Goal: Task Accomplishment & Management: Complete application form

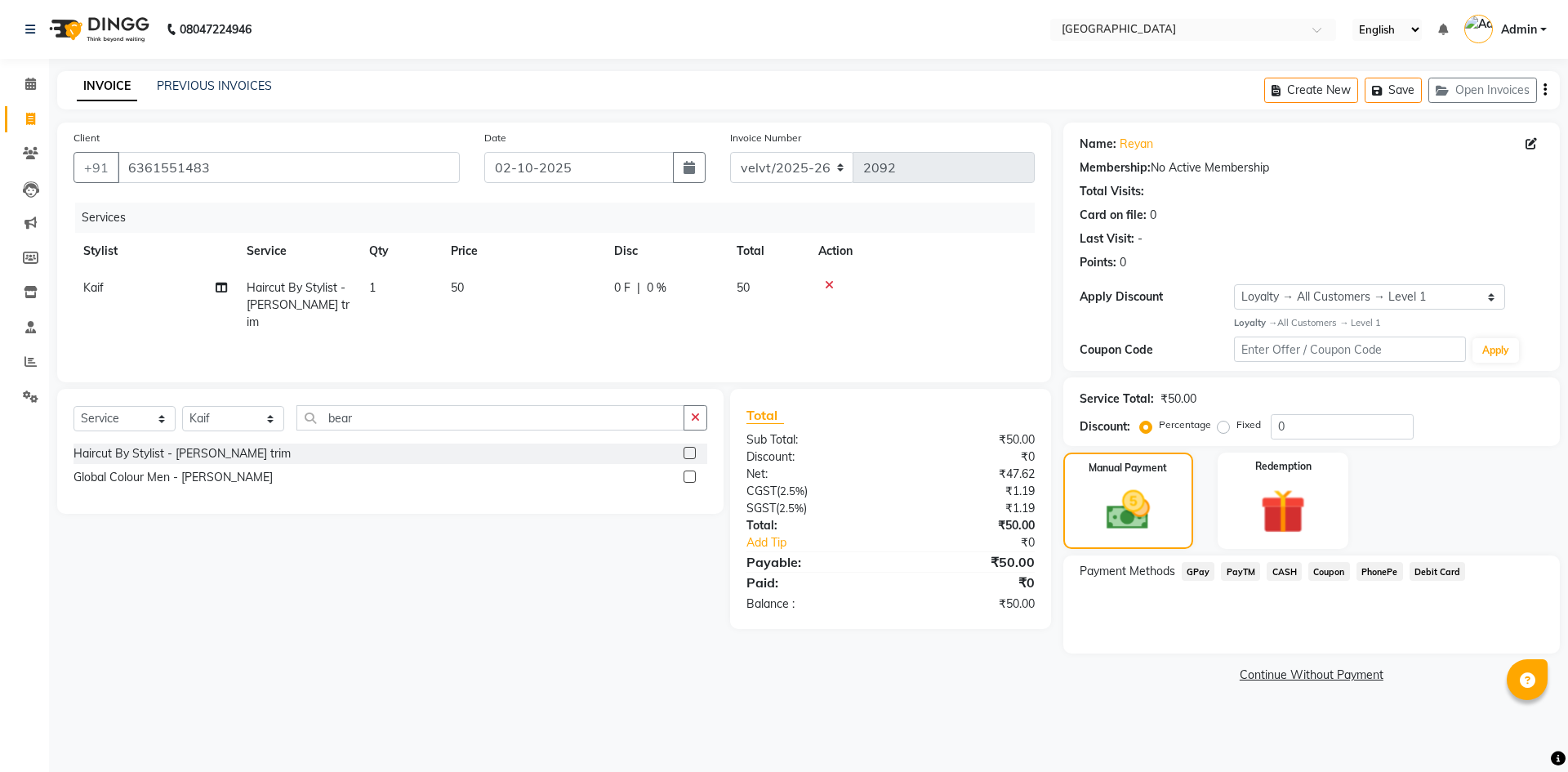
select select "service"
select select "93523"
select select "1: Object"
click at [245, 84] on link "PREVIOUS INVOICES" at bounding box center [214, 86] width 115 height 15
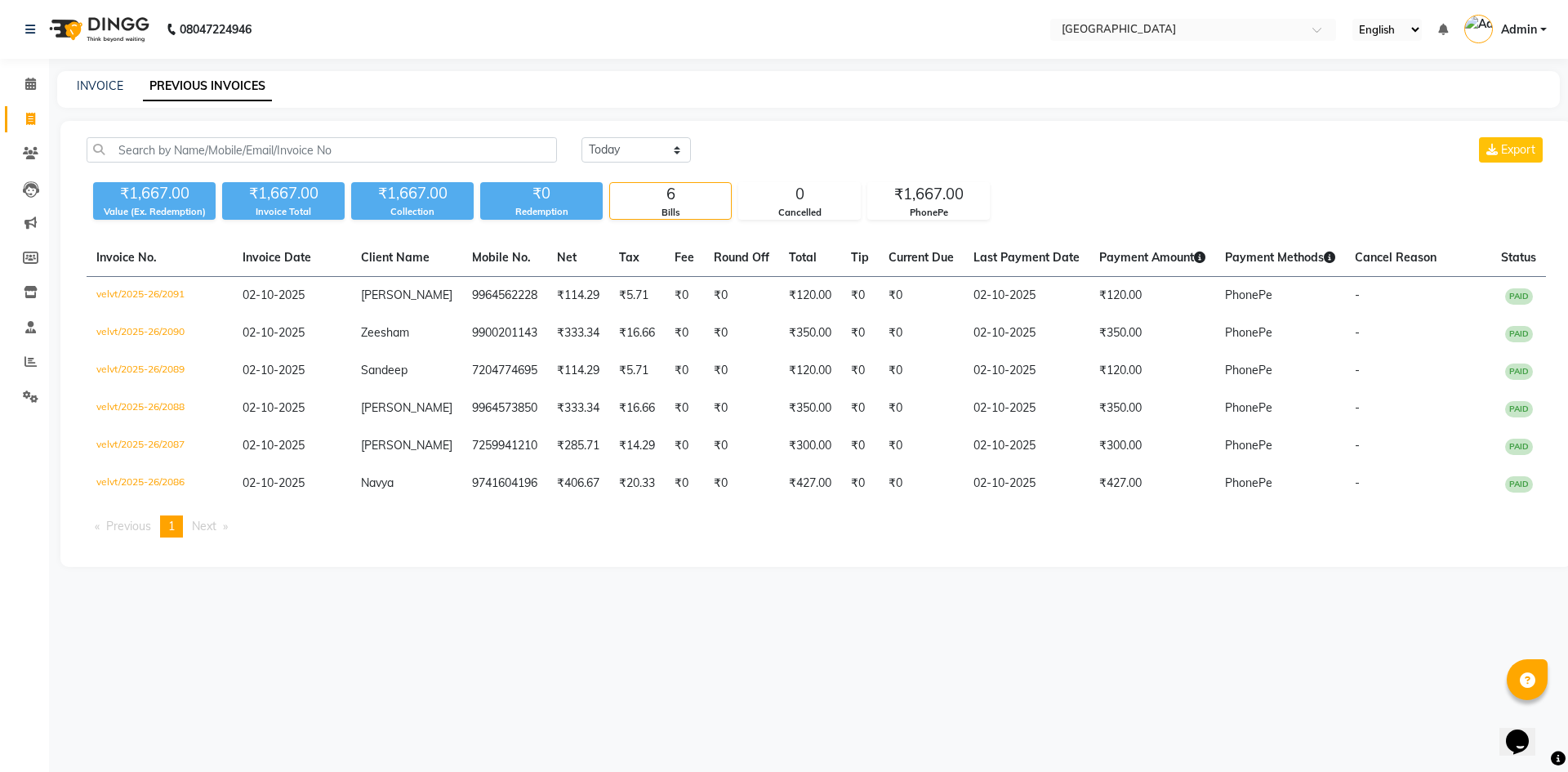
click at [238, 85] on link "PREVIOUS INVOICES" at bounding box center [207, 87] width 129 height 30
click at [97, 90] on link "INVOICE" at bounding box center [100, 86] width 46 height 15
select select "service"
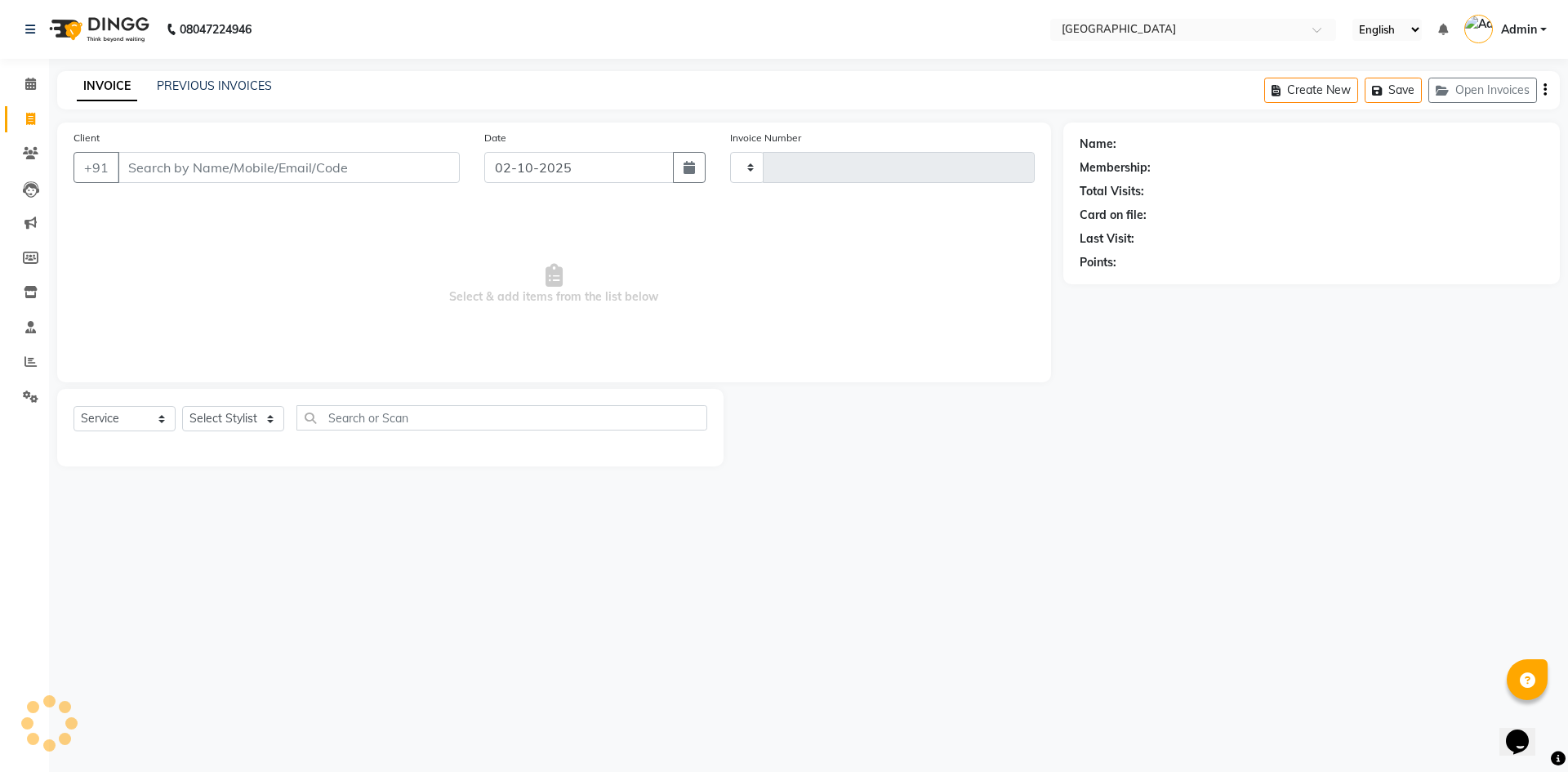
type input "2092"
select select "6279"
click at [241, 88] on link "PREVIOUS INVOICES" at bounding box center [214, 86] width 115 height 15
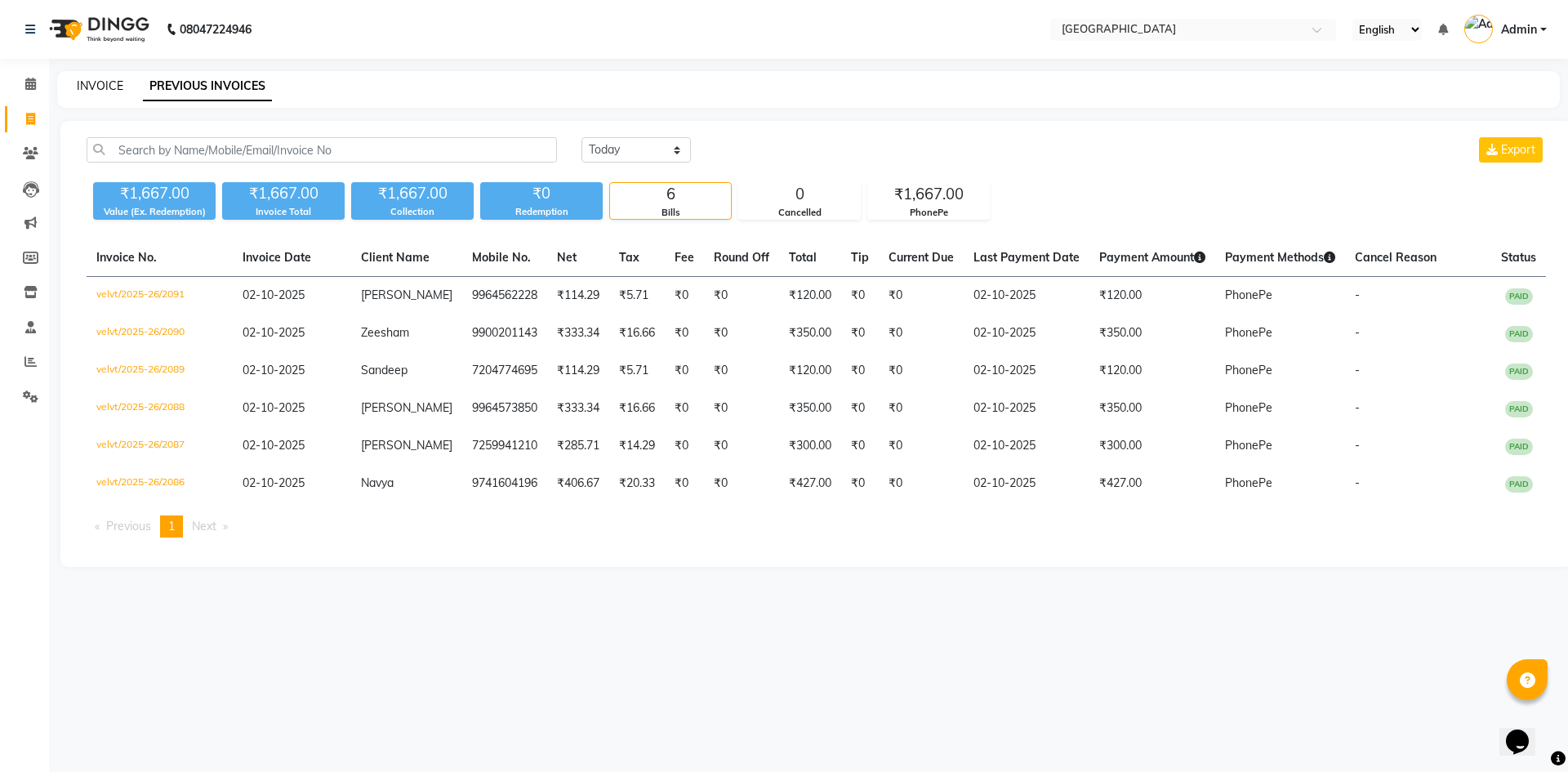
click at [103, 88] on link "INVOICE" at bounding box center [100, 86] width 46 height 15
select select "service"
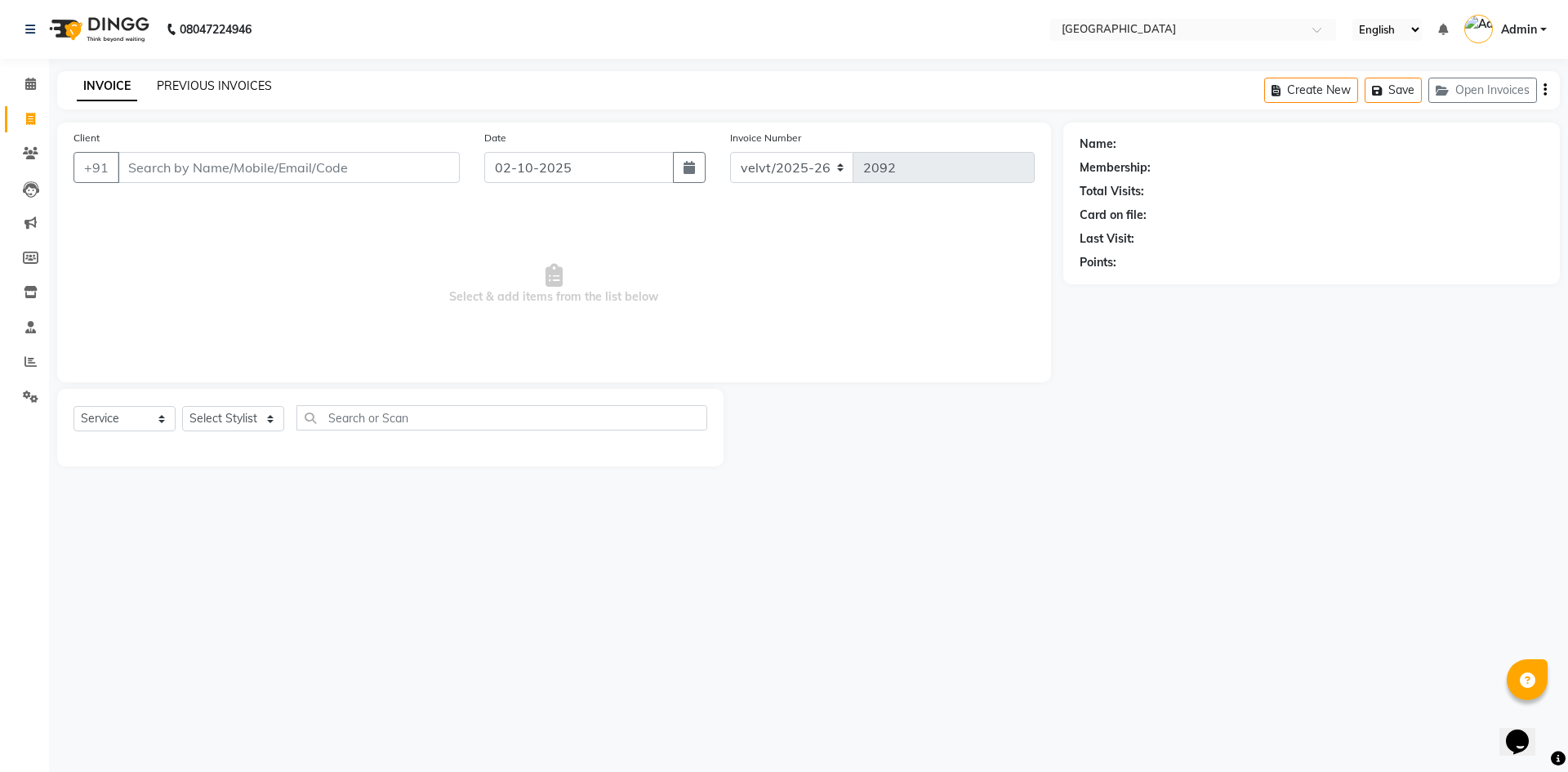
click at [244, 85] on link "PREVIOUS INVOICES" at bounding box center [214, 86] width 115 height 15
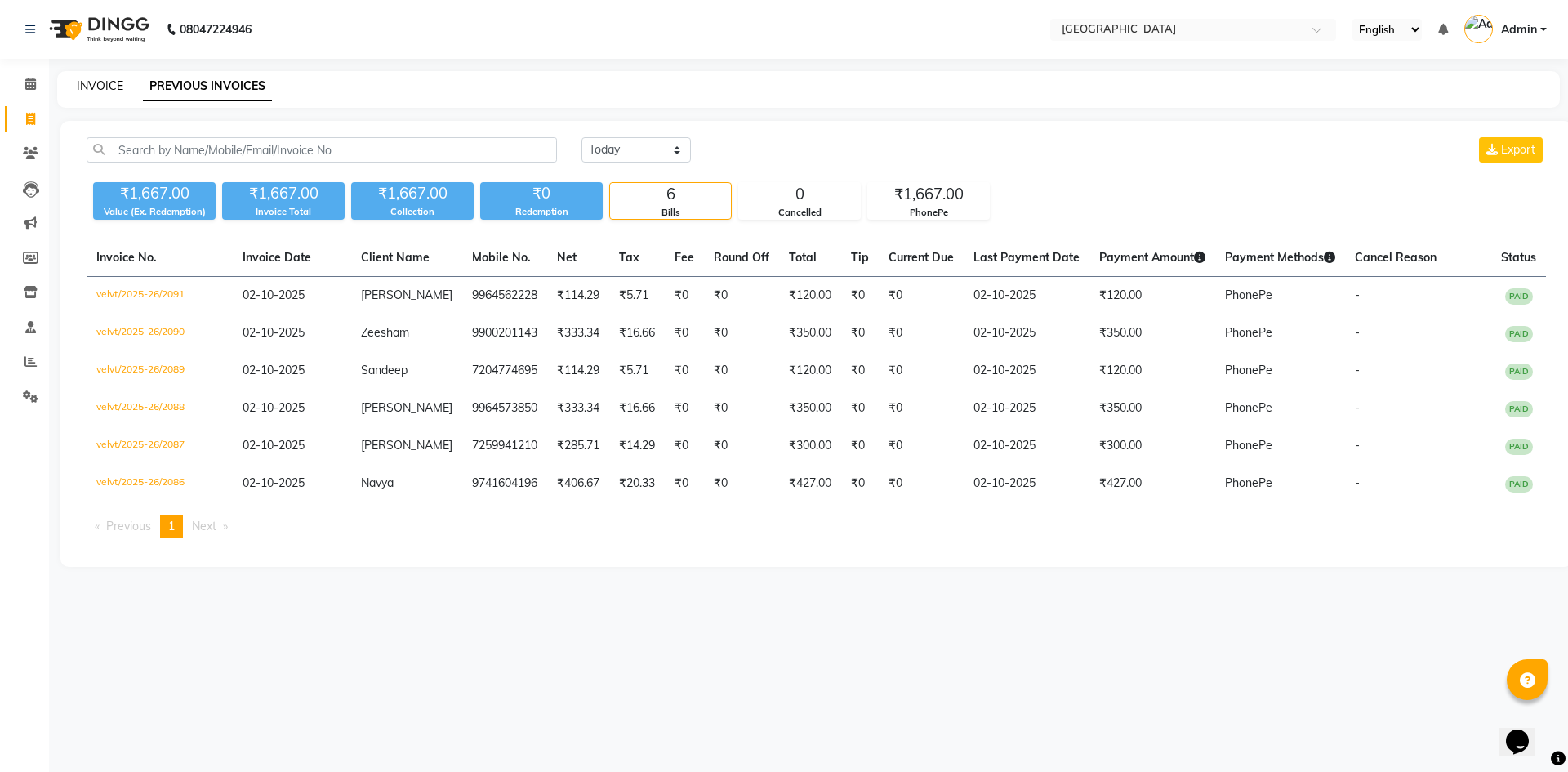
click at [103, 89] on link "INVOICE" at bounding box center [100, 86] width 46 height 15
select select "service"
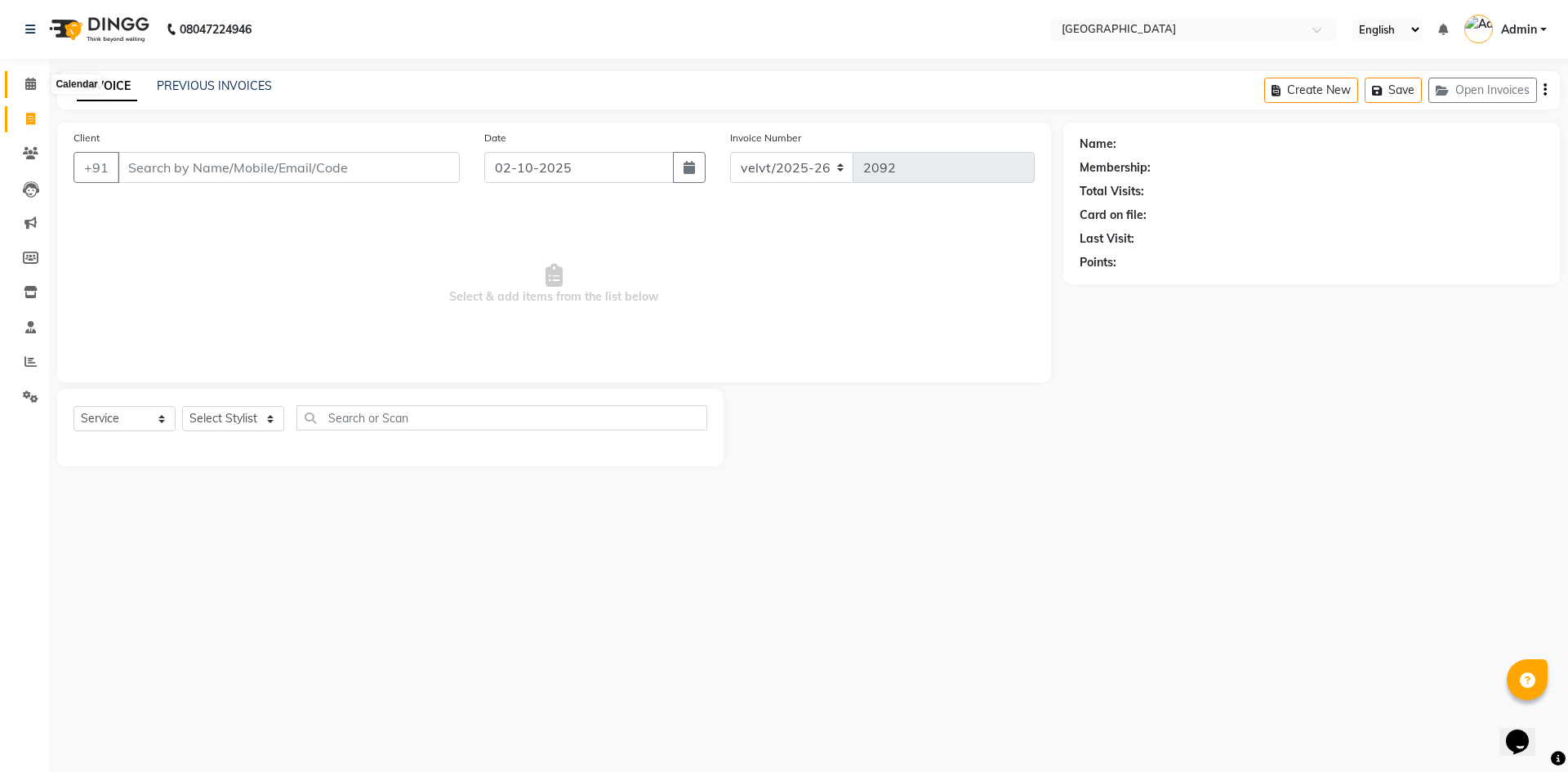
click at [31, 88] on icon at bounding box center [31, 83] width 11 height 12
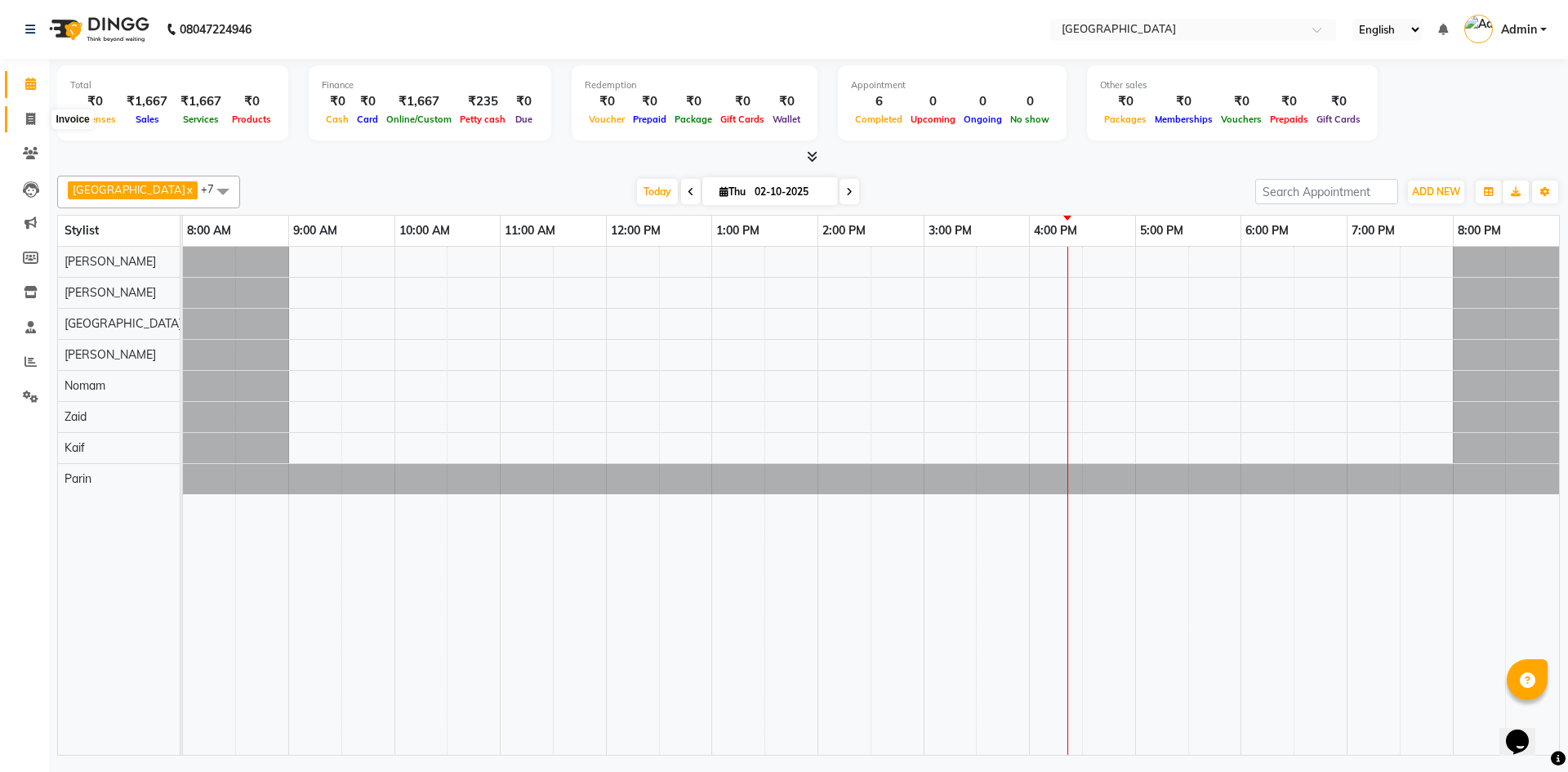
click at [36, 121] on span at bounding box center [31, 119] width 29 height 19
select select "service"
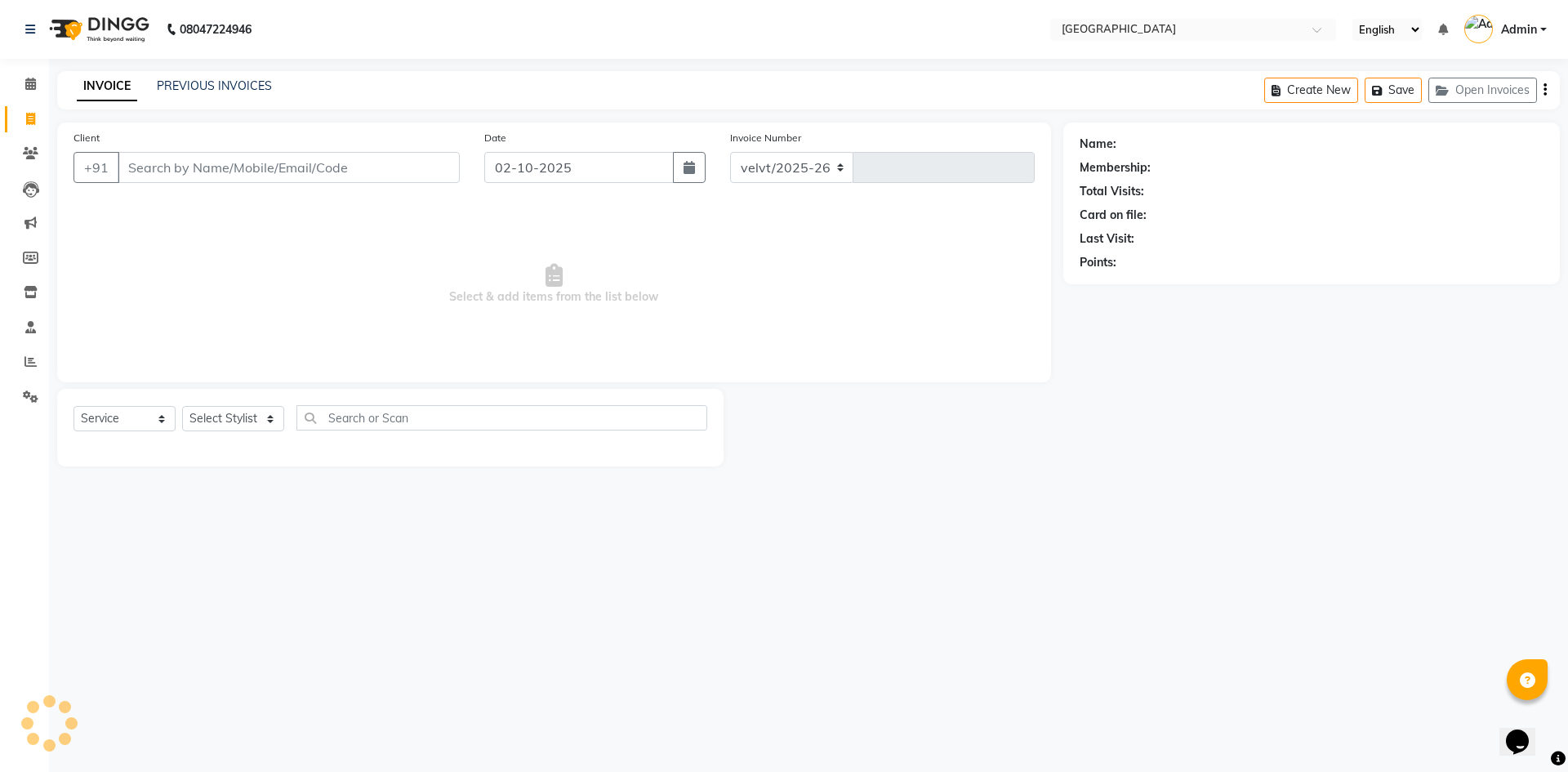
select select "6279"
type input "2092"
click at [120, 168] on input "Client" at bounding box center [288, 168] width 342 height 31
click at [236, 79] on link "PREVIOUS INVOICES" at bounding box center [214, 86] width 115 height 15
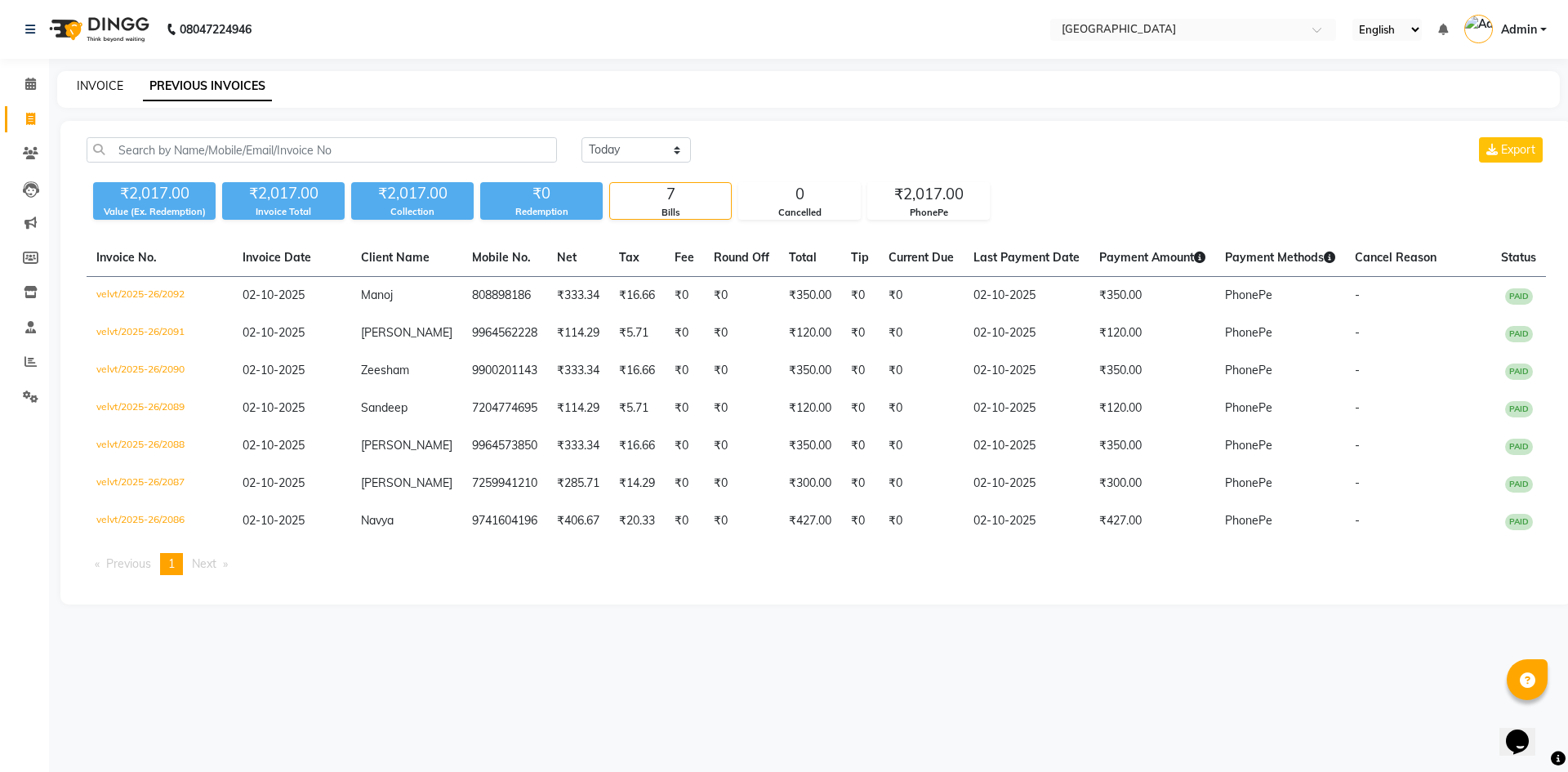
click at [100, 88] on link "INVOICE" at bounding box center [100, 86] width 46 height 15
select select "service"
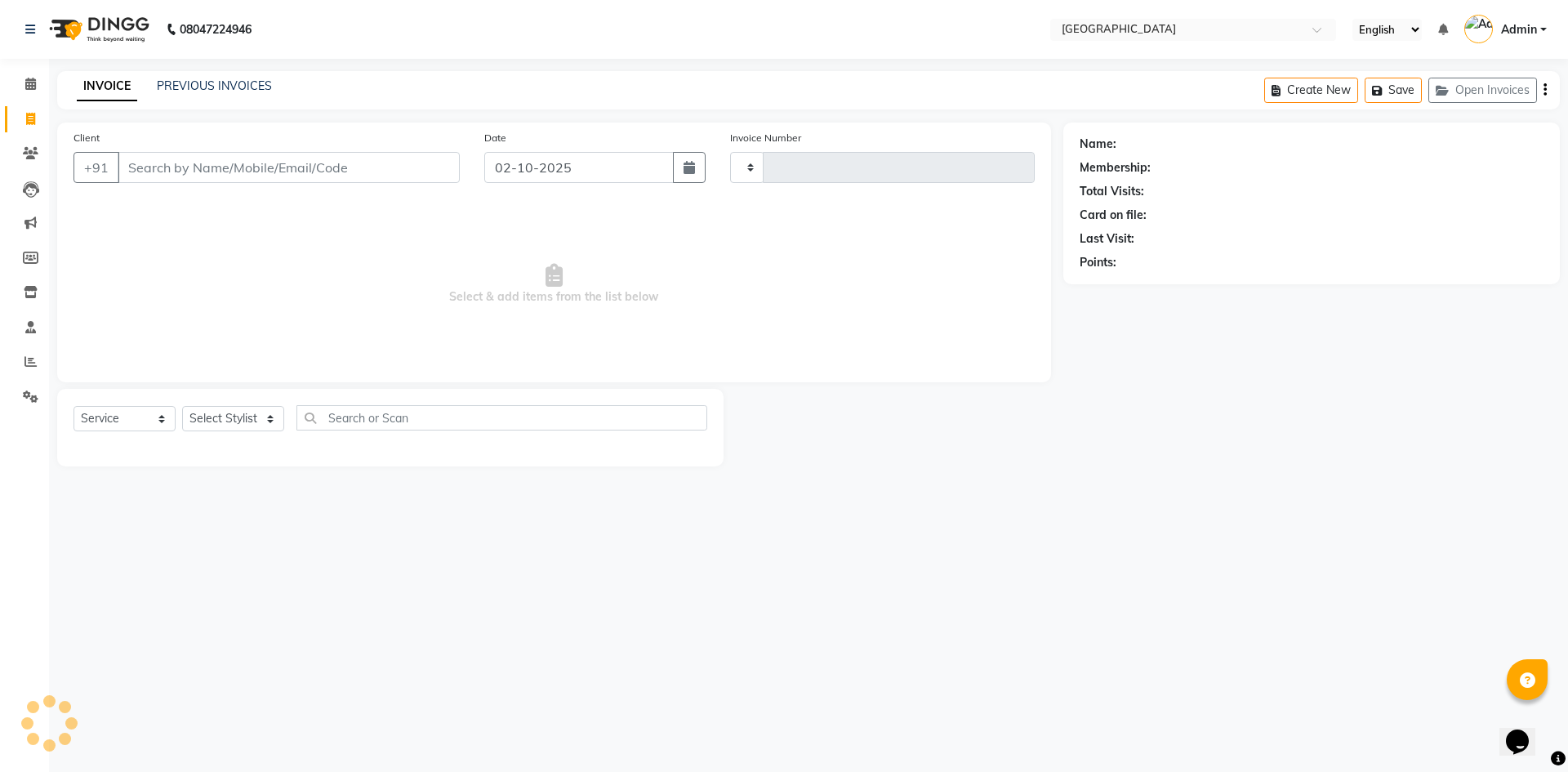
type input "2093"
select select "6279"
click at [226, 84] on link "PREVIOUS INVOICES" at bounding box center [214, 86] width 115 height 15
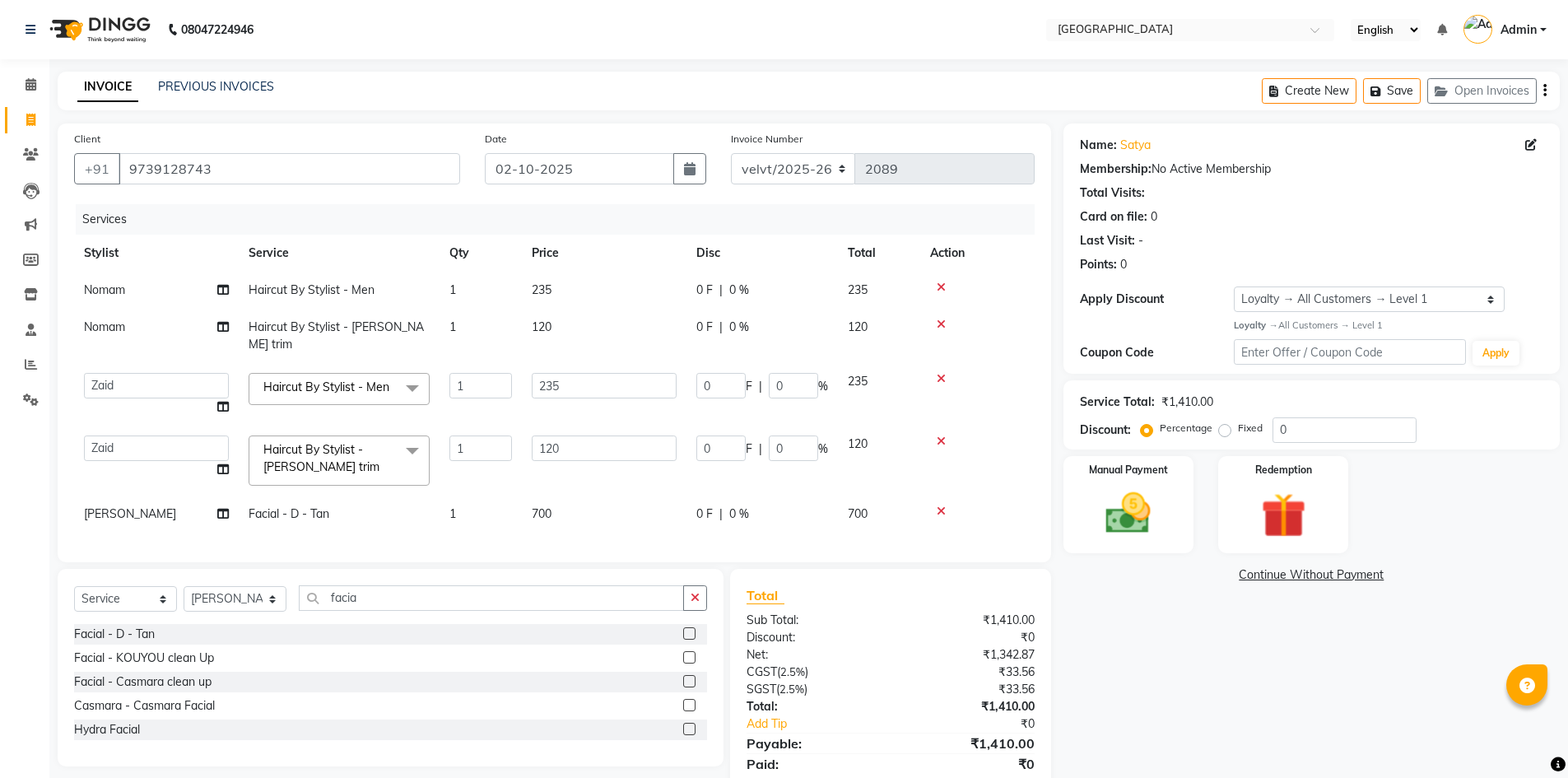
select select "89472"
select select "service"
select select "68468"
select select "1: Object"
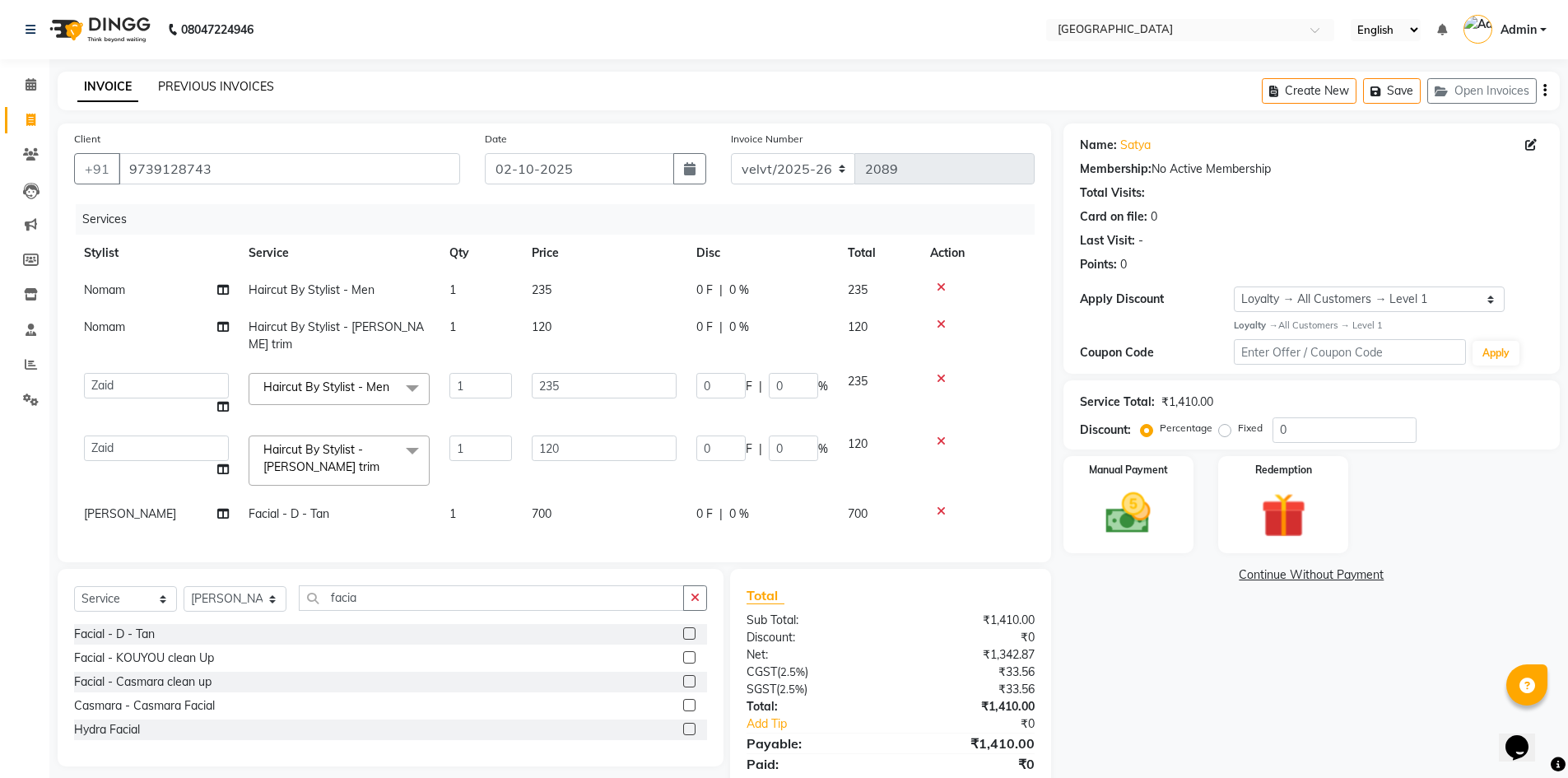
click at [222, 88] on link "PREVIOUS INVOICES" at bounding box center [216, 87] width 116 height 15
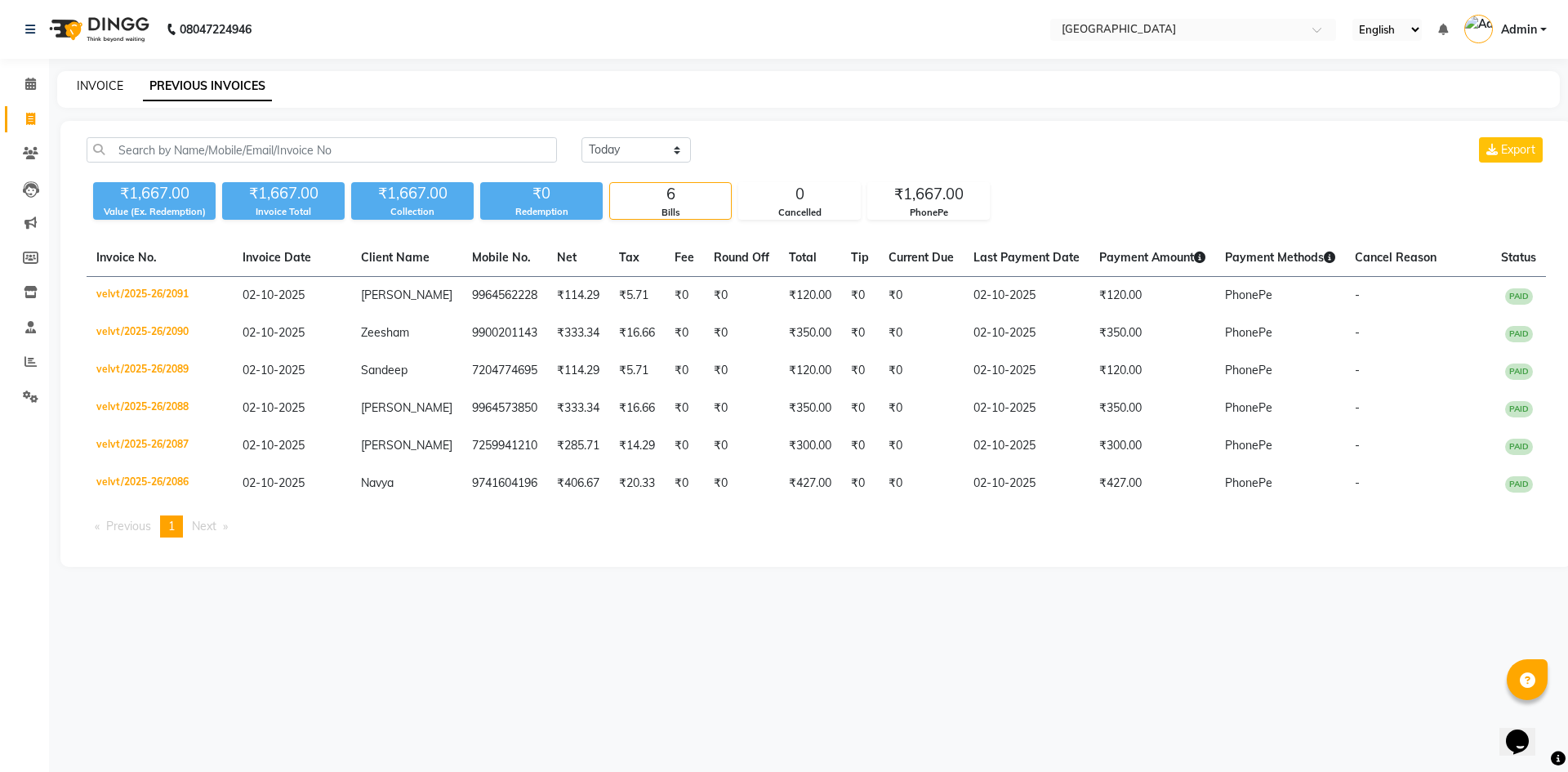
click at [102, 84] on link "INVOICE" at bounding box center [100, 86] width 46 height 15
select select "service"
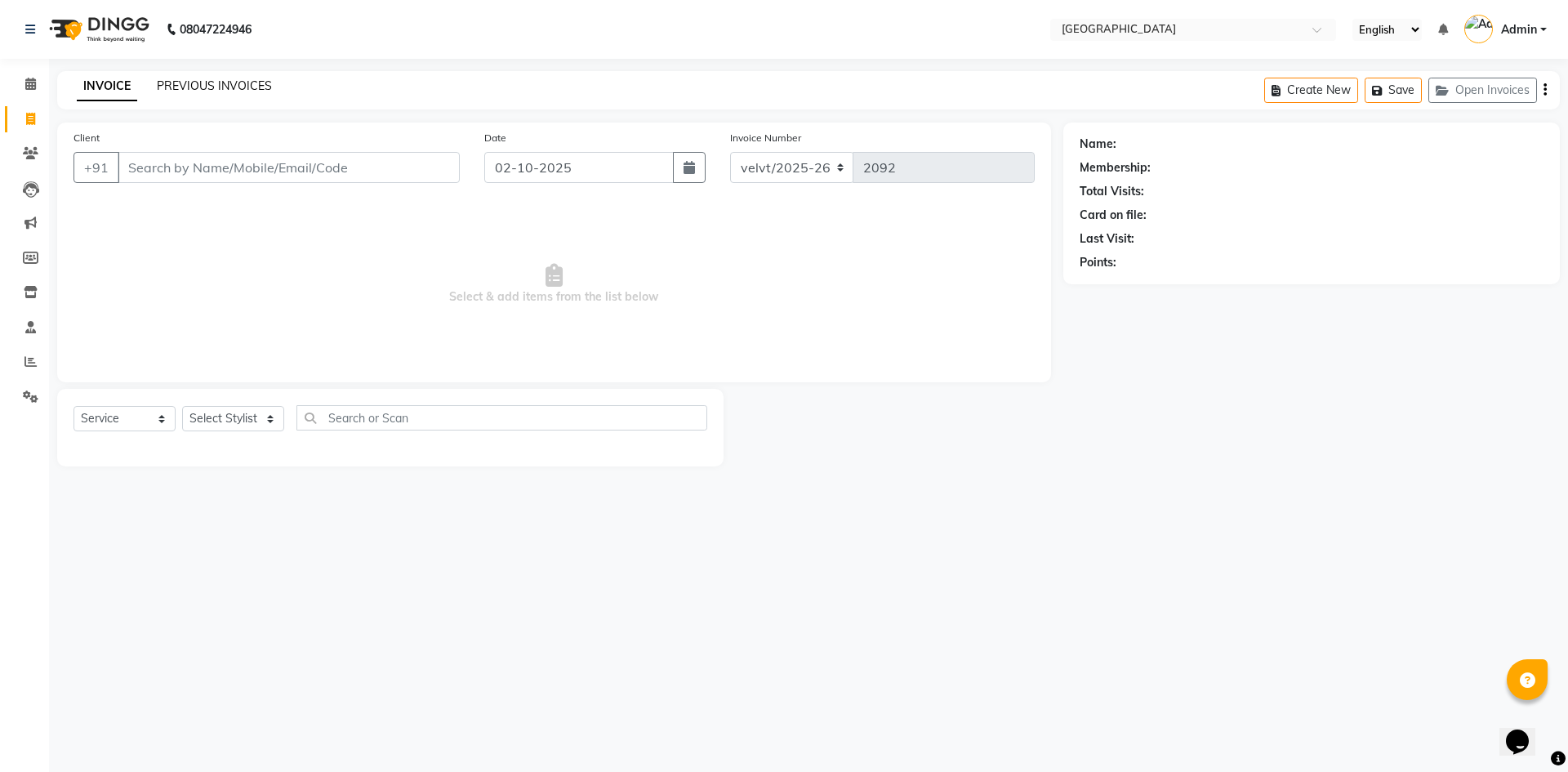
click at [241, 89] on link "PREVIOUS INVOICES" at bounding box center [214, 86] width 115 height 15
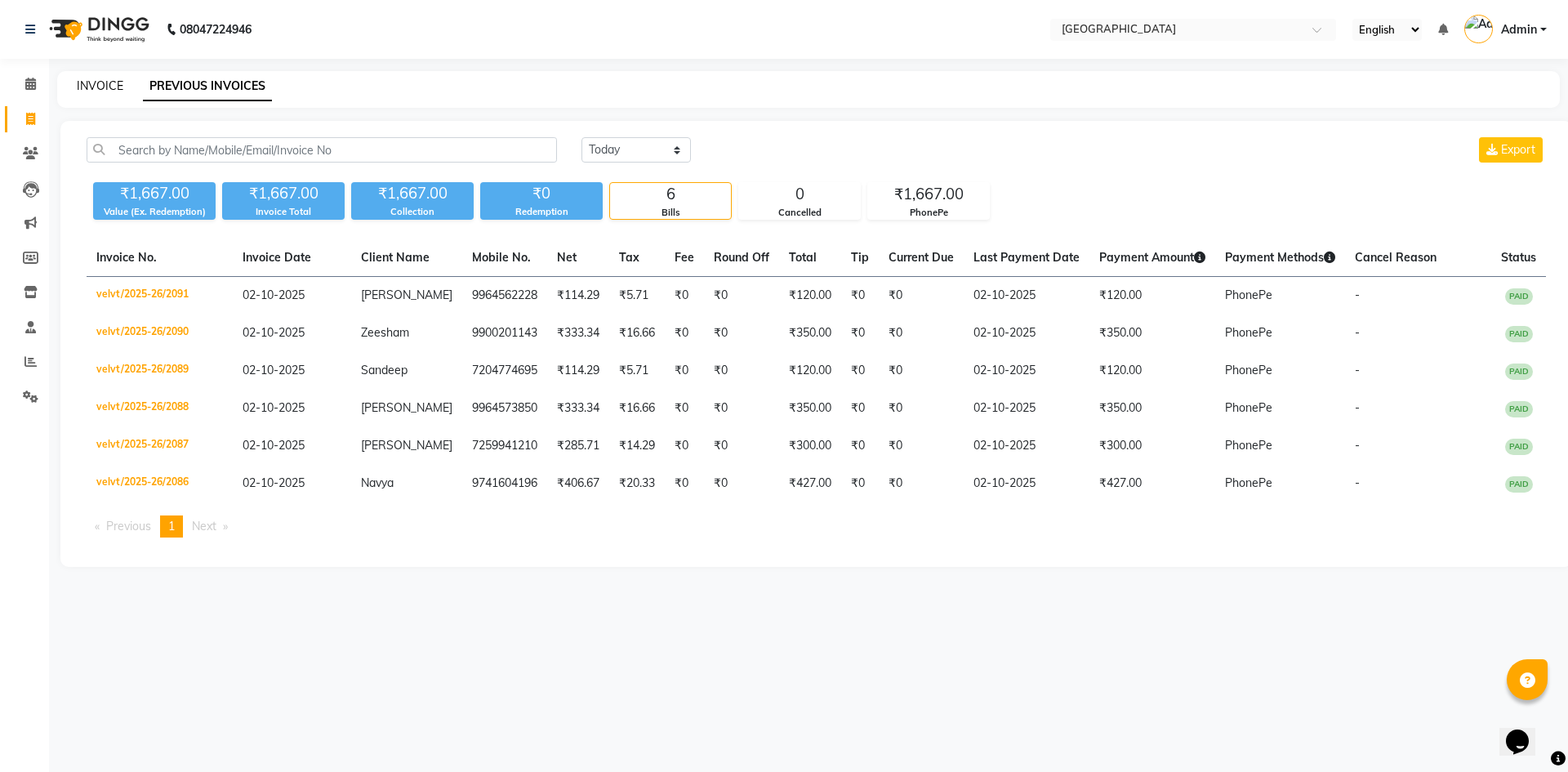
click at [104, 83] on link "INVOICE" at bounding box center [100, 86] width 46 height 15
select select "service"
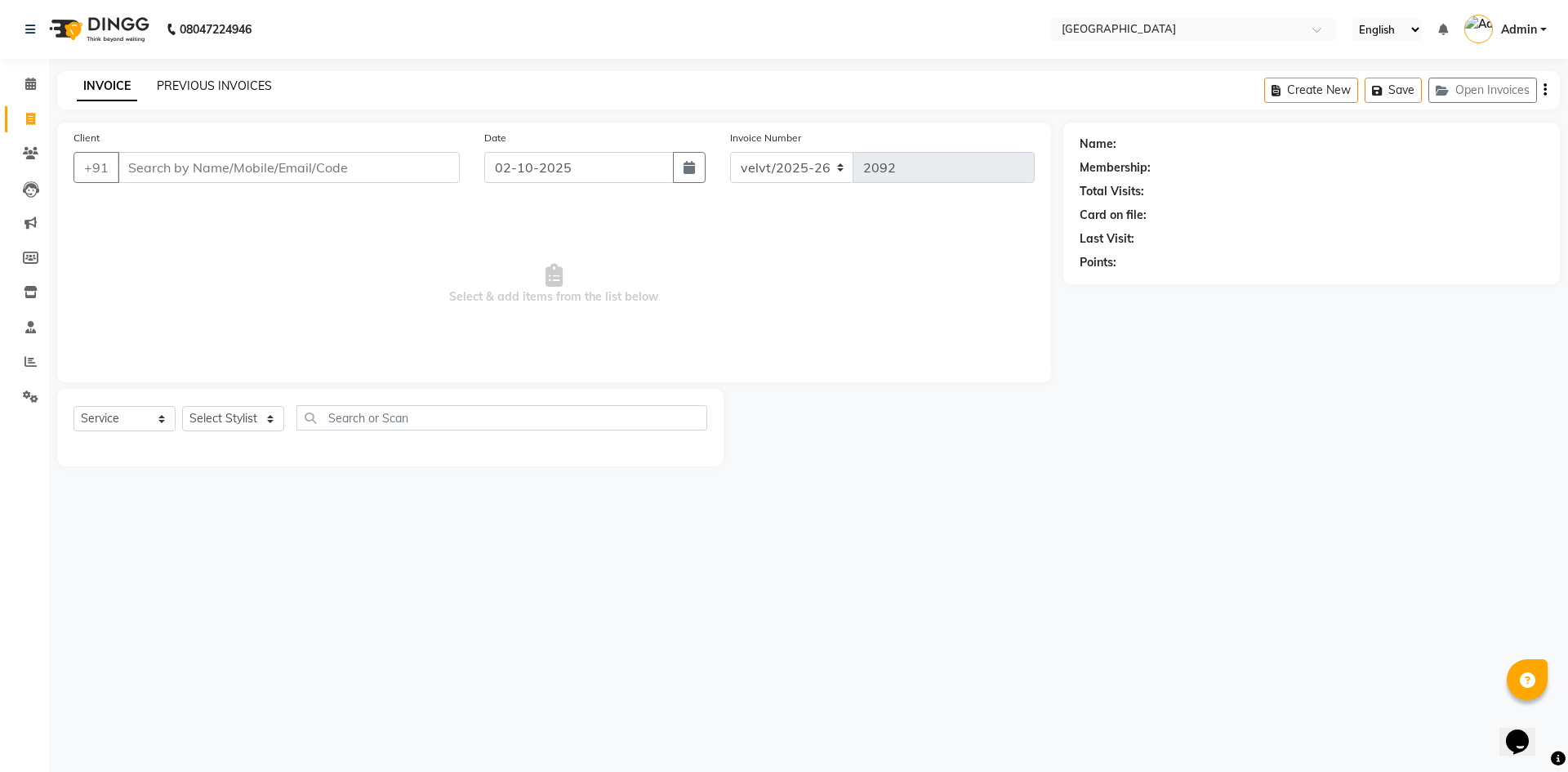
click at [240, 87] on link "PREVIOUS INVOICES" at bounding box center [214, 86] width 115 height 15
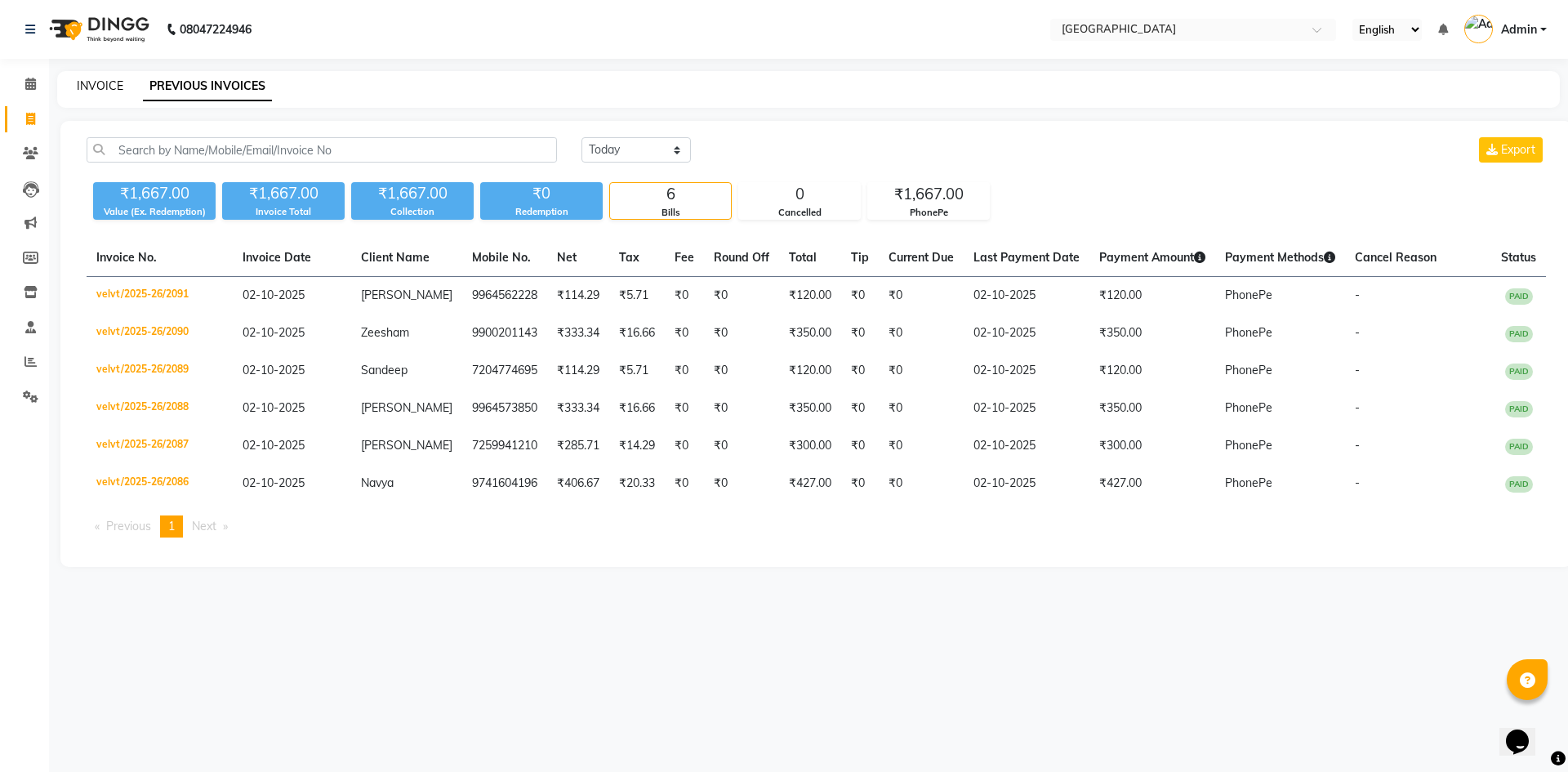
click at [97, 86] on link "INVOICE" at bounding box center [100, 86] width 46 height 15
select select "service"
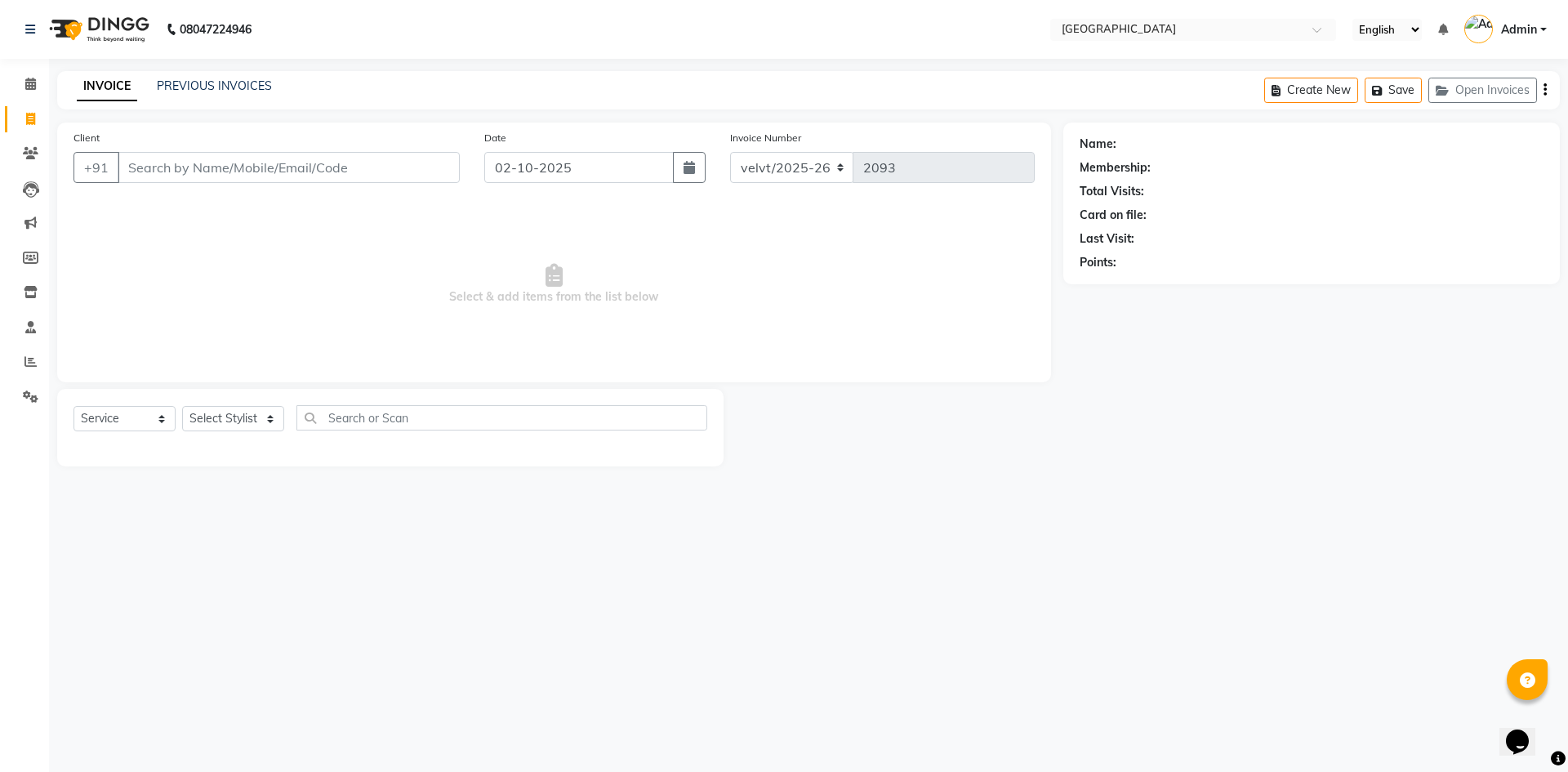
click at [164, 167] on input "Client" at bounding box center [288, 168] width 342 height 31
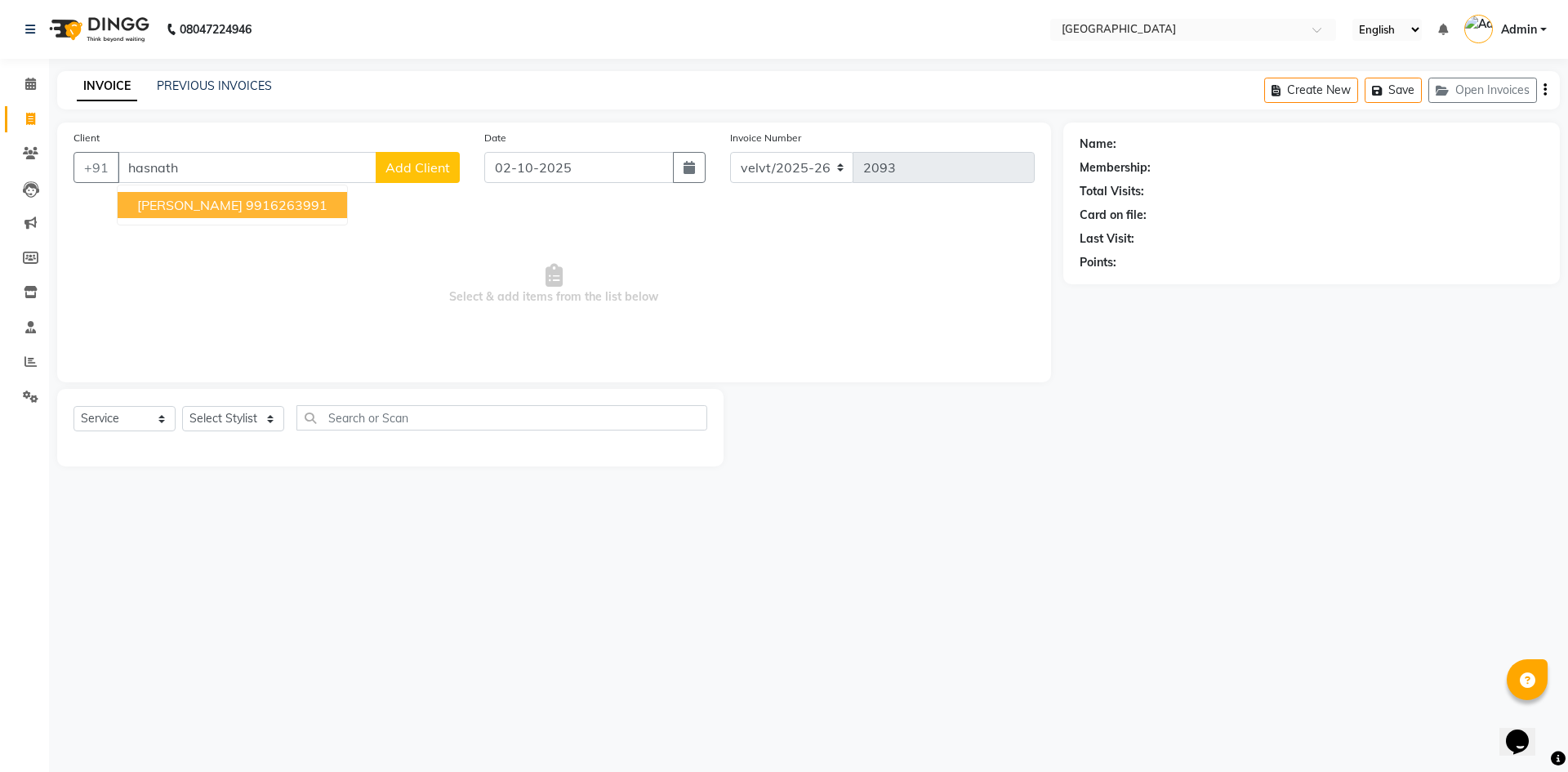
type input "hasnath"
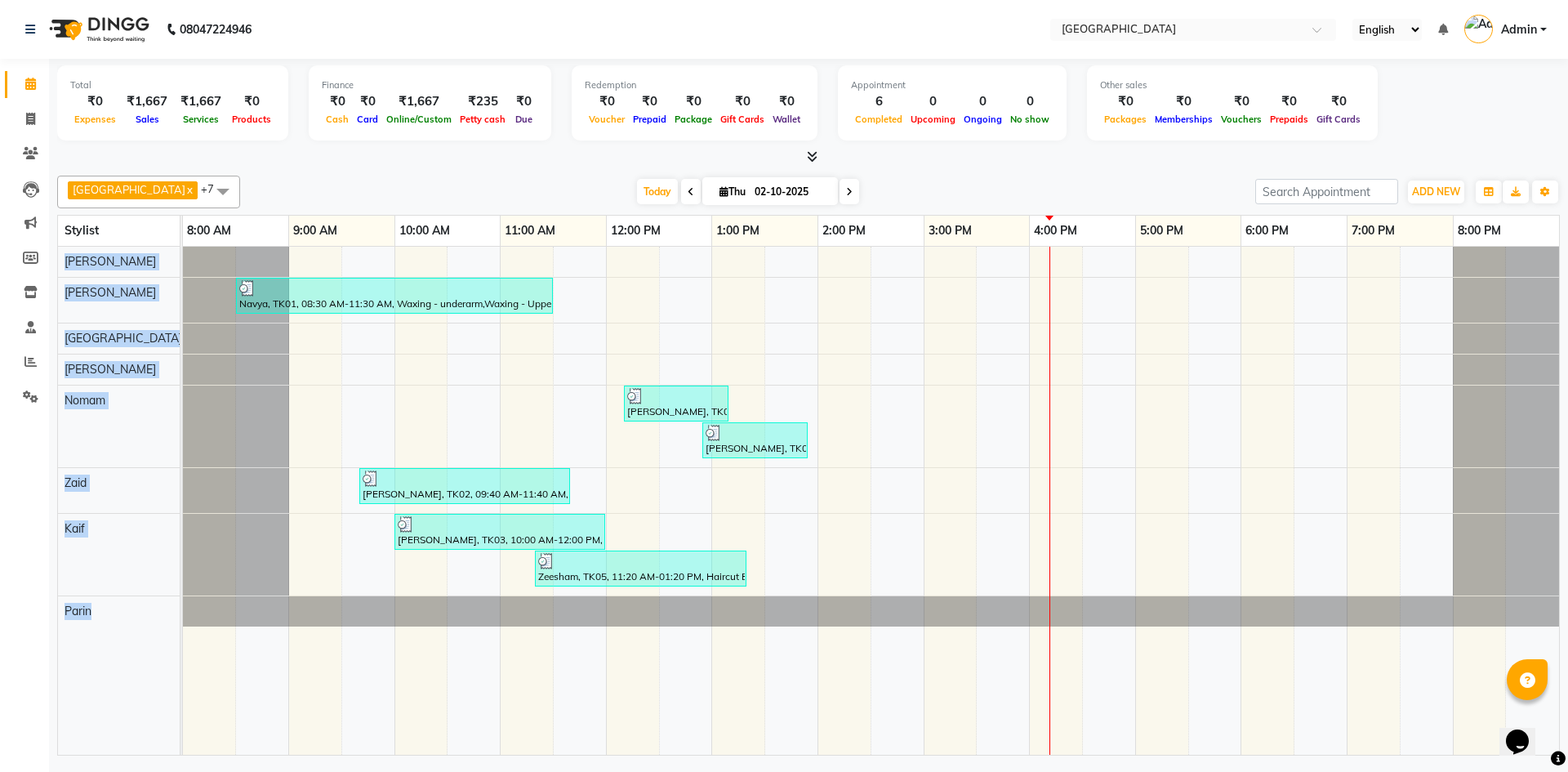
drag, startPoint x: 1050, startPoint y: 218, endPoint x: 1076, endPoint y: 289, distance: 75.6
click at [1076, 284] on table "Stylist 8:00 AM 9:00 AM 10:00 AM 11:00 AM 12:00 PM 1:00 PM 2:00 PM 3:00 PM 4:00…" at bounding box center [808, 485] width 1503 height 541
click at [482, 177] on div "Roma x Aameer x Nomam x Tabrej x Barkha x Zaid x Kaif x Parin x +7 Select All A…" at bounding box center [808, 193] width 1503 height 33
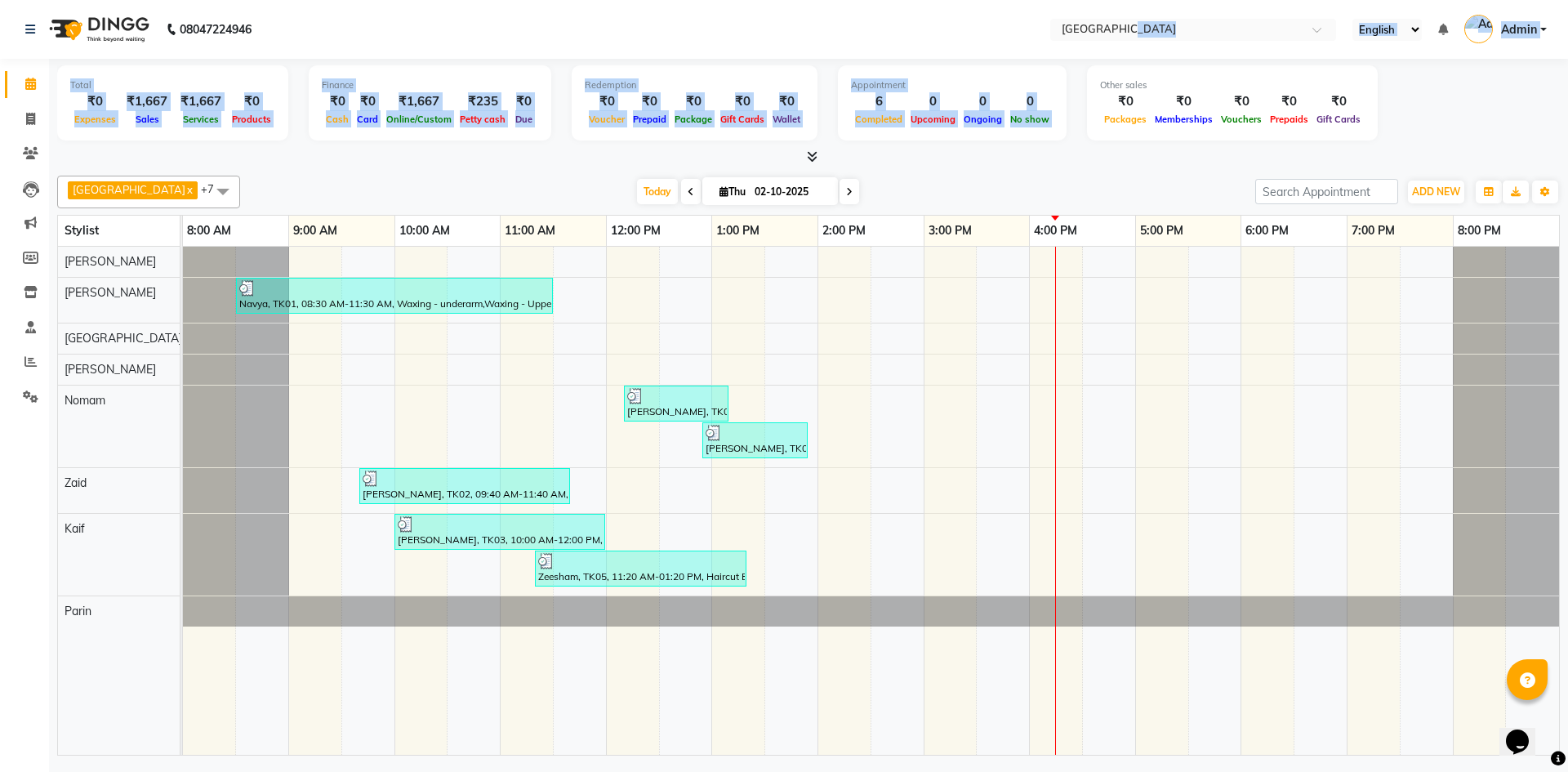
drag, startPoint x: 1084, startPoint y: 72, endPoint x: 1132, endPoint y: 53, distance: 51.6
click at [1130, 53] on app-home "08047224946 Select Location × Velvt Salon, Rg Road English ENGLISH Español العر…" at bounding box center [784, 379] width 1568 height 760
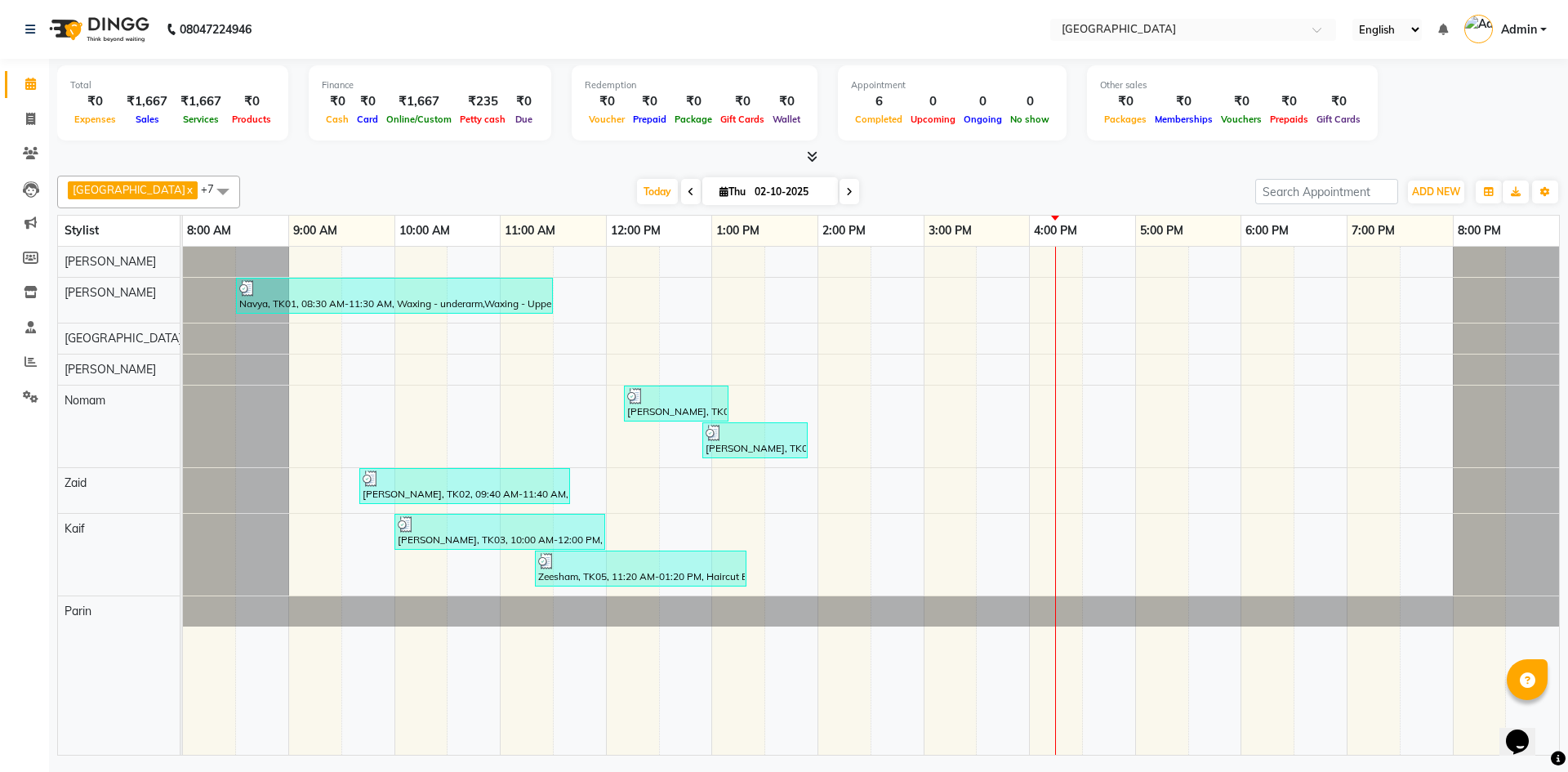
click at [1009, 11] on nav "08047224946 Select Location × Velvt Salon, Rg Road English ENGLISH Español العر…" at bounding box center [784, 29] width 1568 height 59
click at [25, 123] on span at bounding box center [31, 119] width 29 height 19
select select "service"
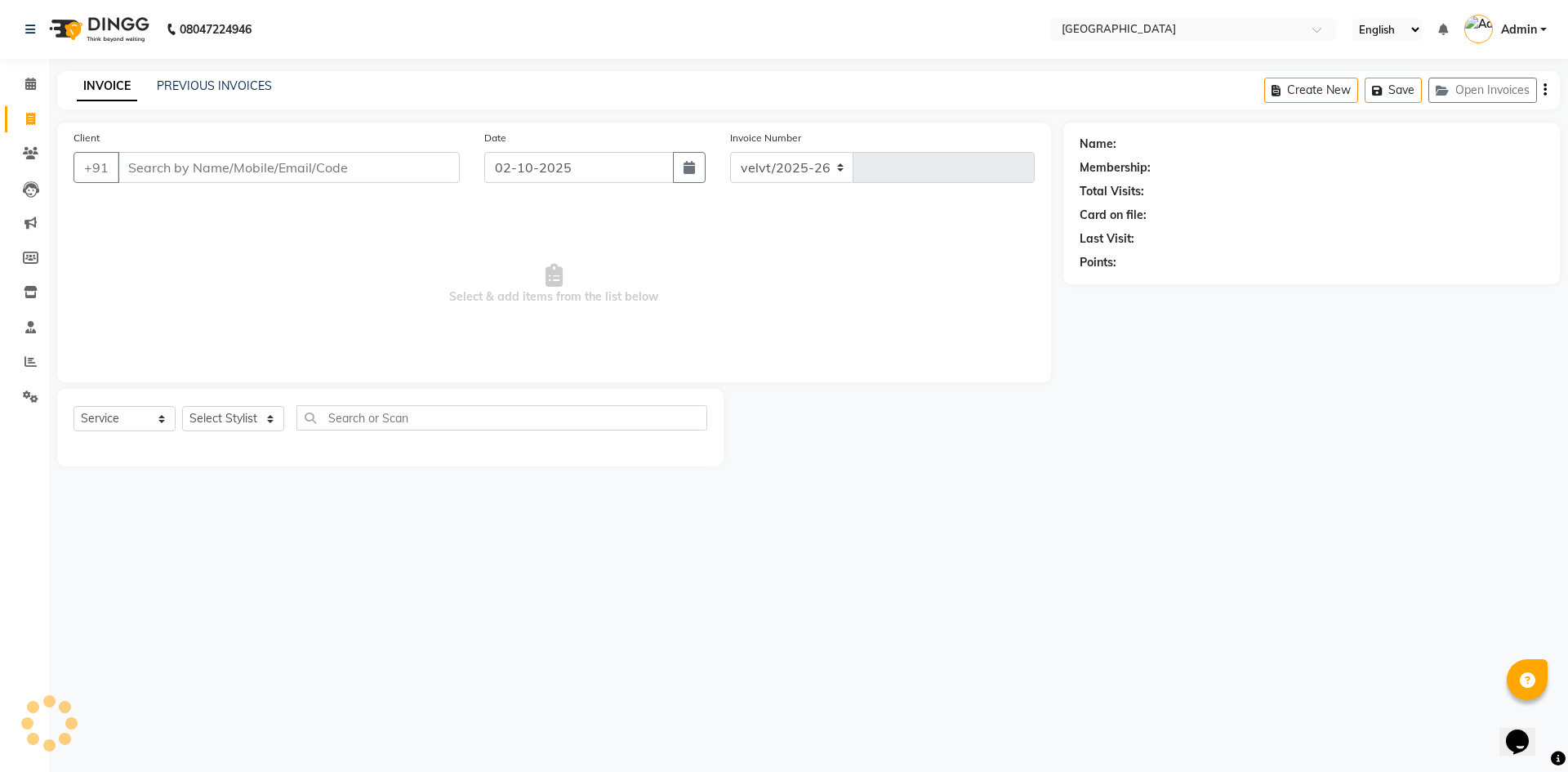
select select "6279"
type input "2092"
click at [162, 161] on input "Client" at bounding box center [288, 168] width 342 height 31
type input "9"
click at [150, 177] on input "Client" at bounding box center [288, 168] width 342 height 31
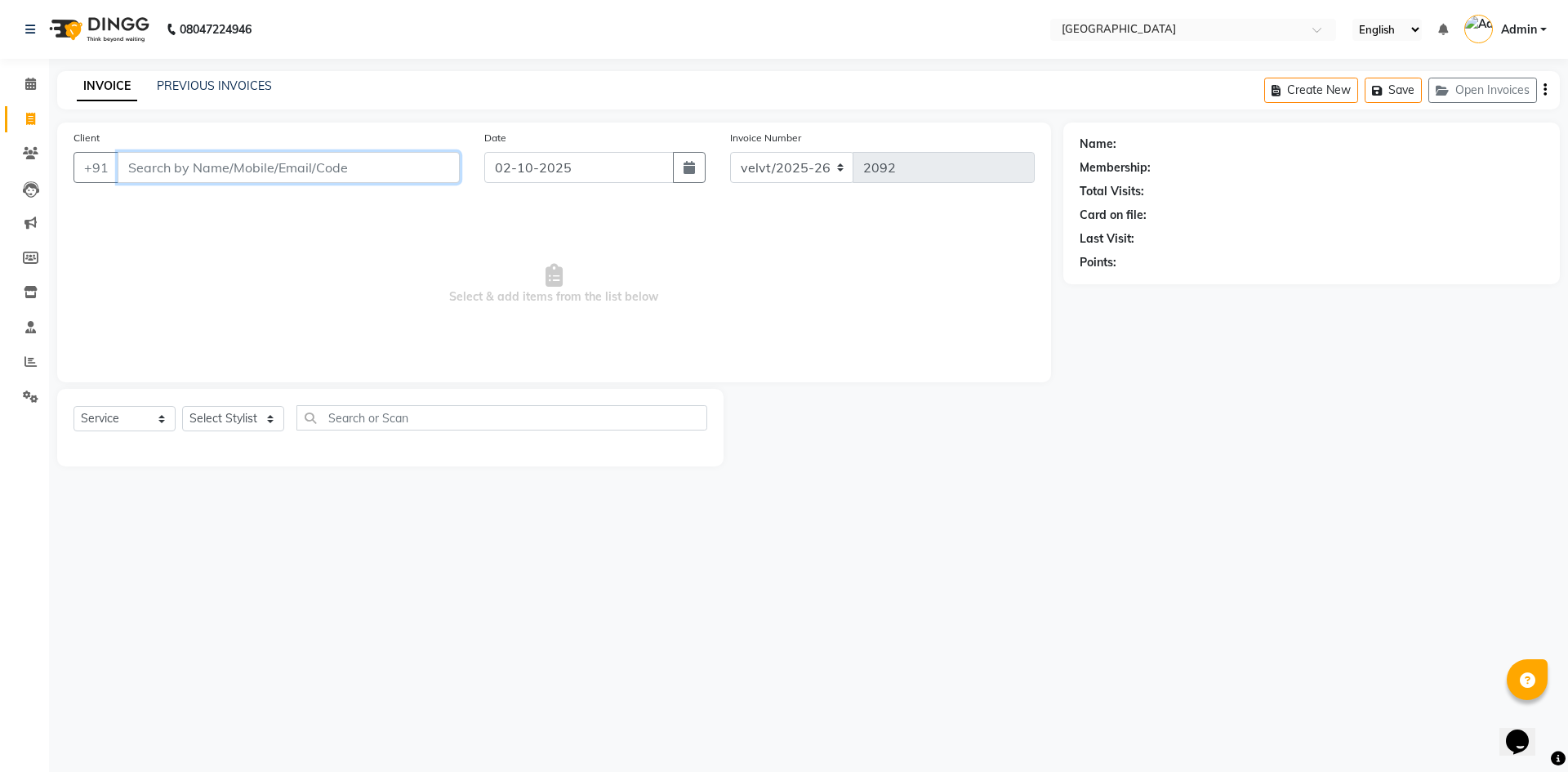
click at [143, 169] on input "Client" at bounding box center [288, 168] width 342 height 31
click at [149, 174] on input "Client" at bounding box center [288, 168] width 342 height 31
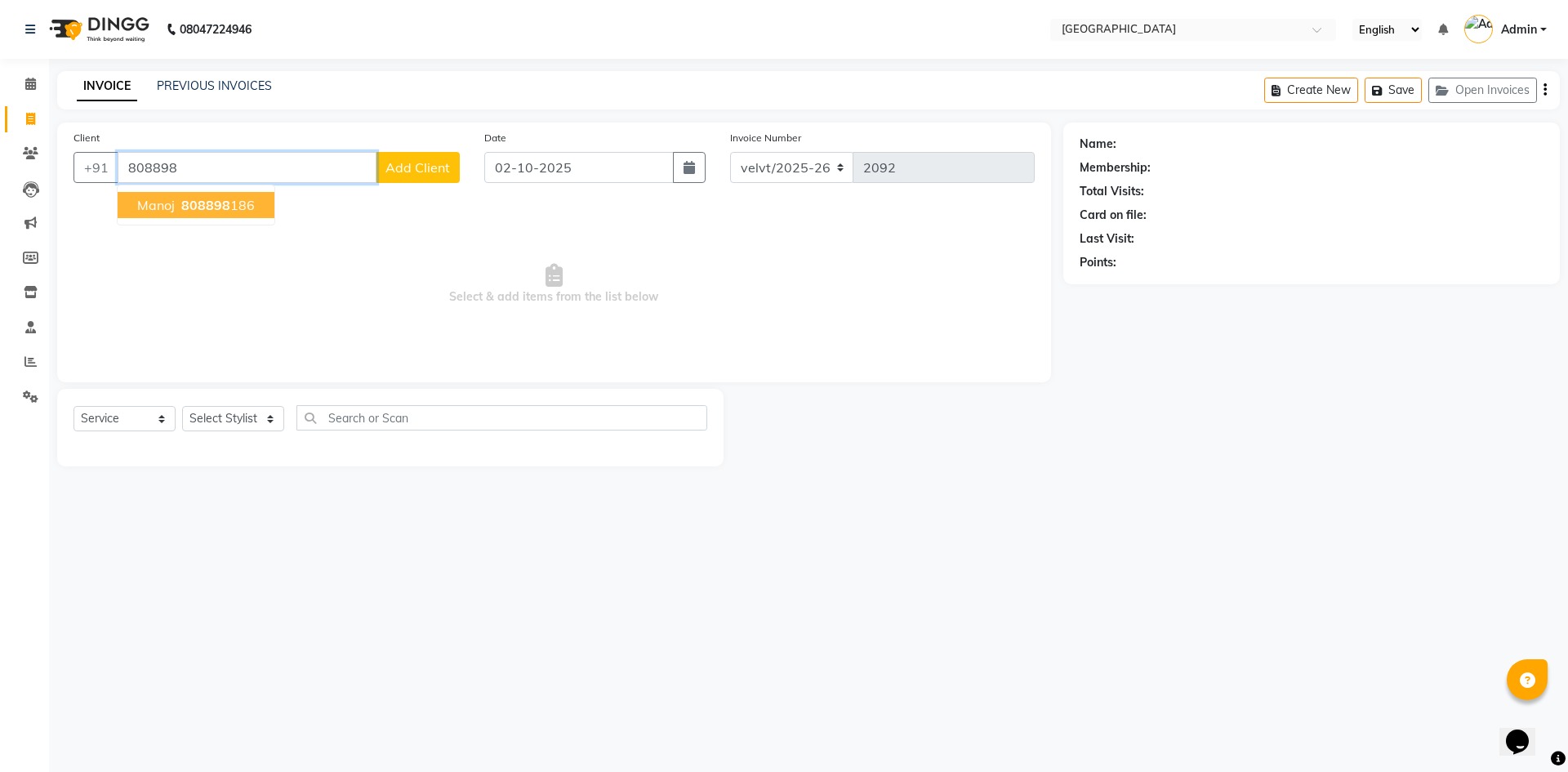
click at [202, 206] on span "808898" at bounding box center [205, 205] width 49 height 17
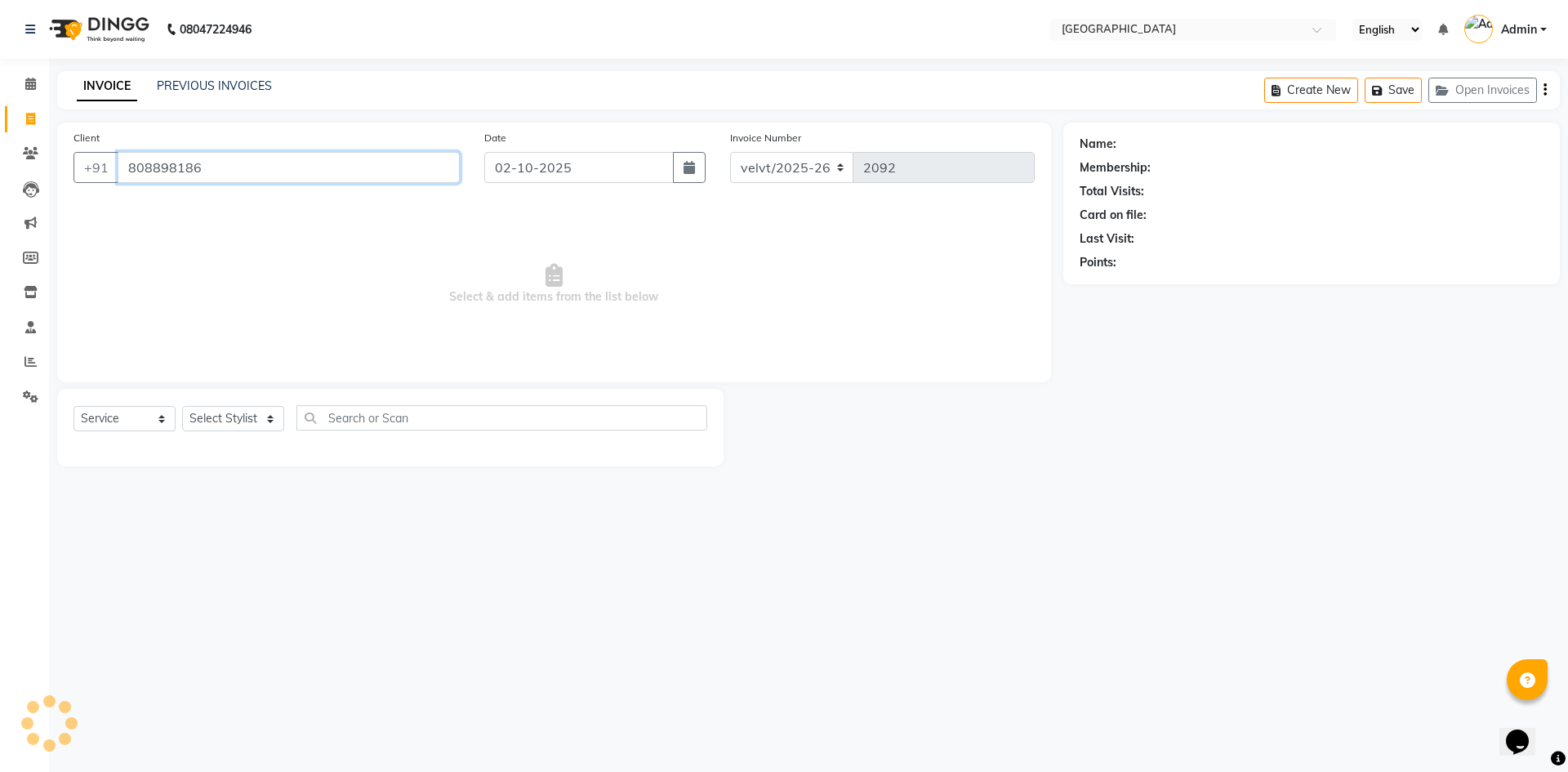
type input "808898186"
click at [244, 431] on select "Select Stylist Aameer Barkha Kaif Nandini Anchan Nomam Parin Roma Tabrej Zaid" at bounding box center [233, 418] width 102 height 26
select select "1: Object"
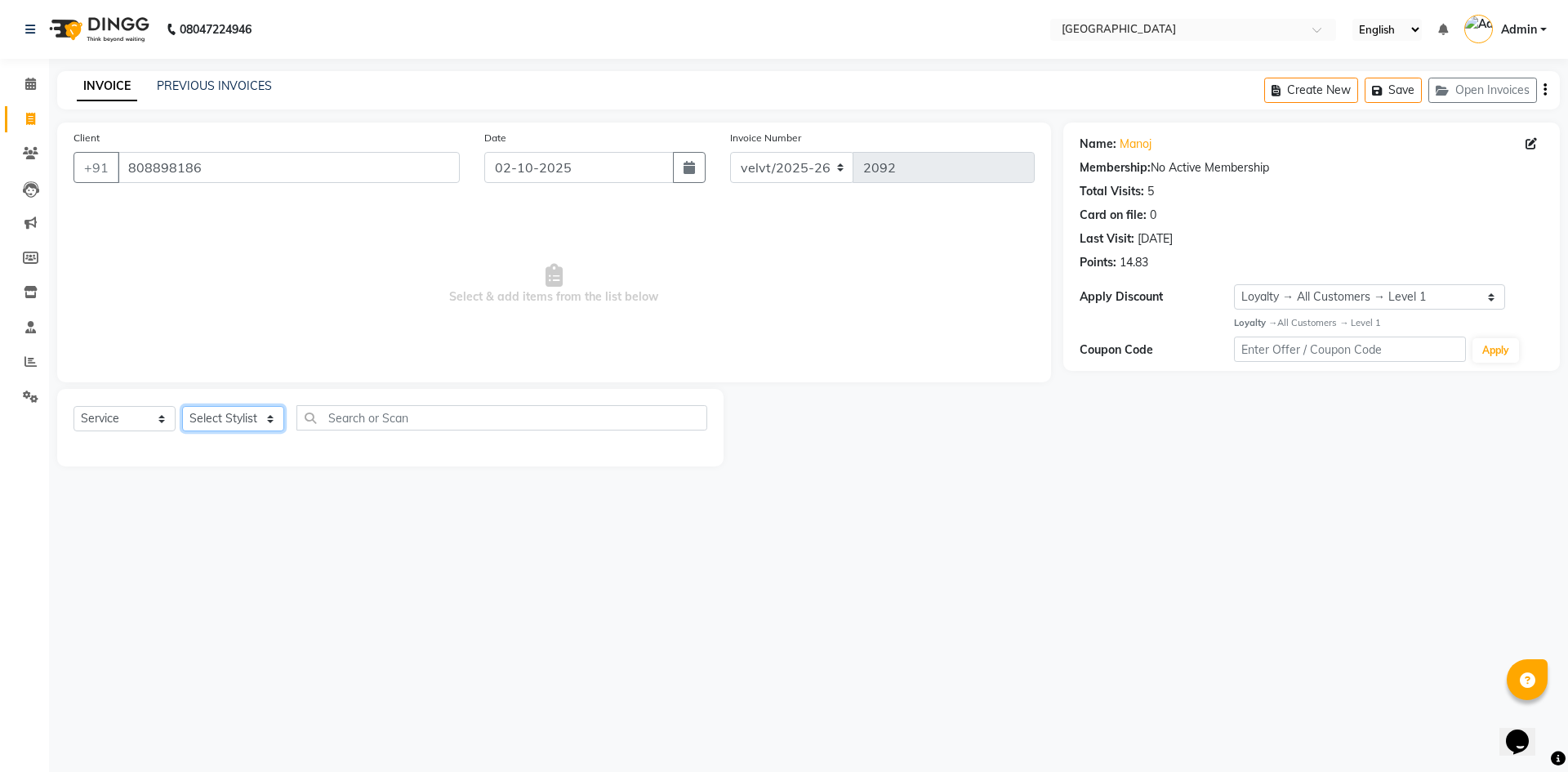
click at [224, 415] on select "Select Stylist Aameer Barkha Kaif Nandini Anchan Nomam Parin Roma Tabrej Zaid" at bounding box center [233, 418] width 102 height 26
click at [216, 422] on select "Select Stylist Aameer Barkha Kaif Nandini Anchan Nomam Parin Roma Tabrej Zaid" at bounding box center [233, 418] width 102 height 26
click at [229, 416] on select "Select Stylist Aameer Barkha Kaif Nandini Anchan Nomam Parin Roma Tabrej Zaid" at bounding box center [233, 418] width 102 height 26
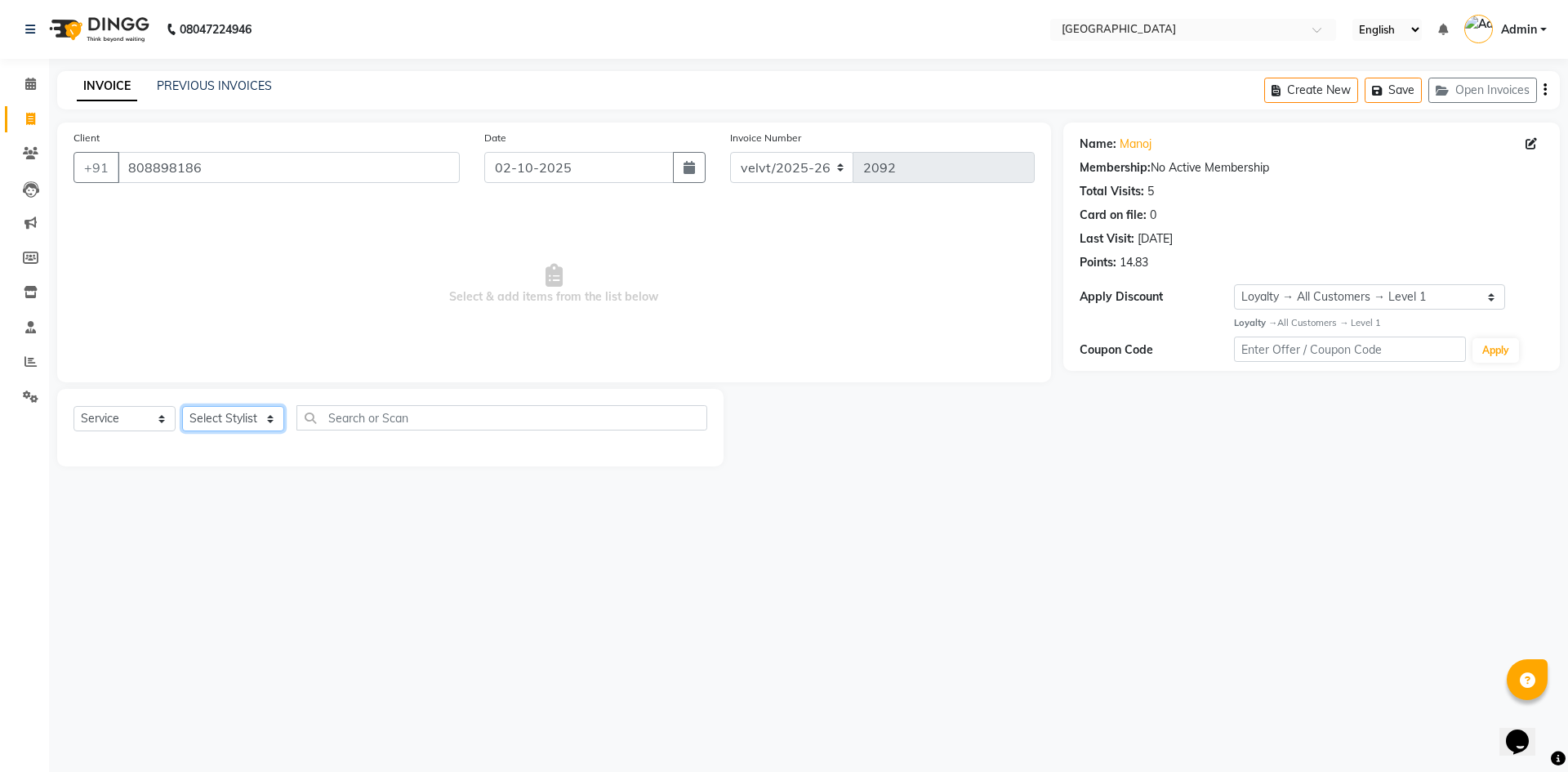
click at [220, 415] on select "Select Stylist Aameer Barkha Kaif Nandini Anchan Nomam Parin Roma Tabrej Zaid" at bounding box center [233, 418] width 102 height 26
select select "93523"
click at [182, 406] on select "Select Stylist Aameer Barkha Kaif Nandini Anchan Nomam Parin Roma Tabrej Zaid" at bounding box center [233, 418] width 102 height 26
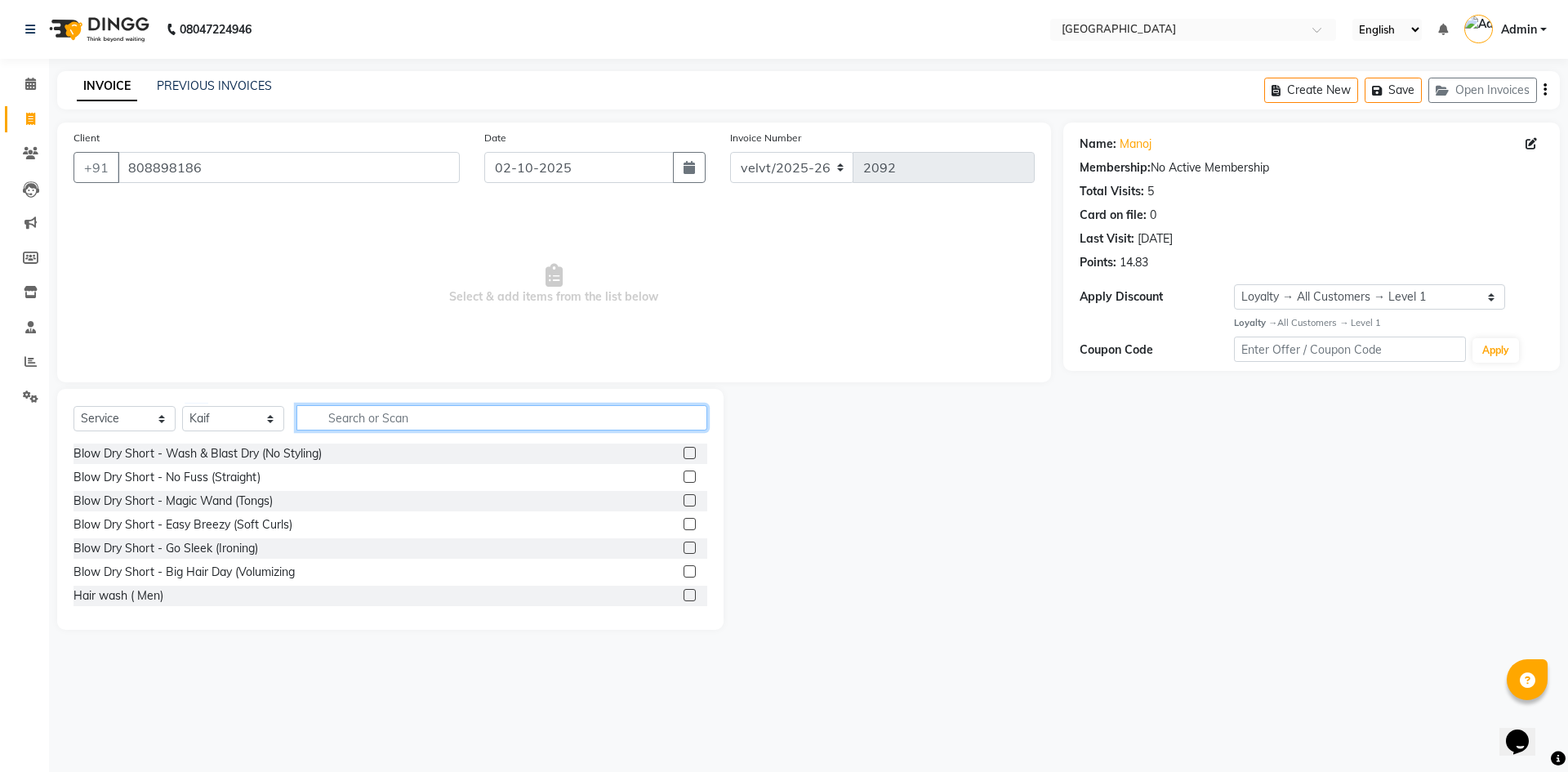
click at [389, 403] on div "Select Service Product Membership Package Voucher Prepaid Gift Card Select Styl…" at bounding box center [390, 509] width 667 height 241
type input "hairc"
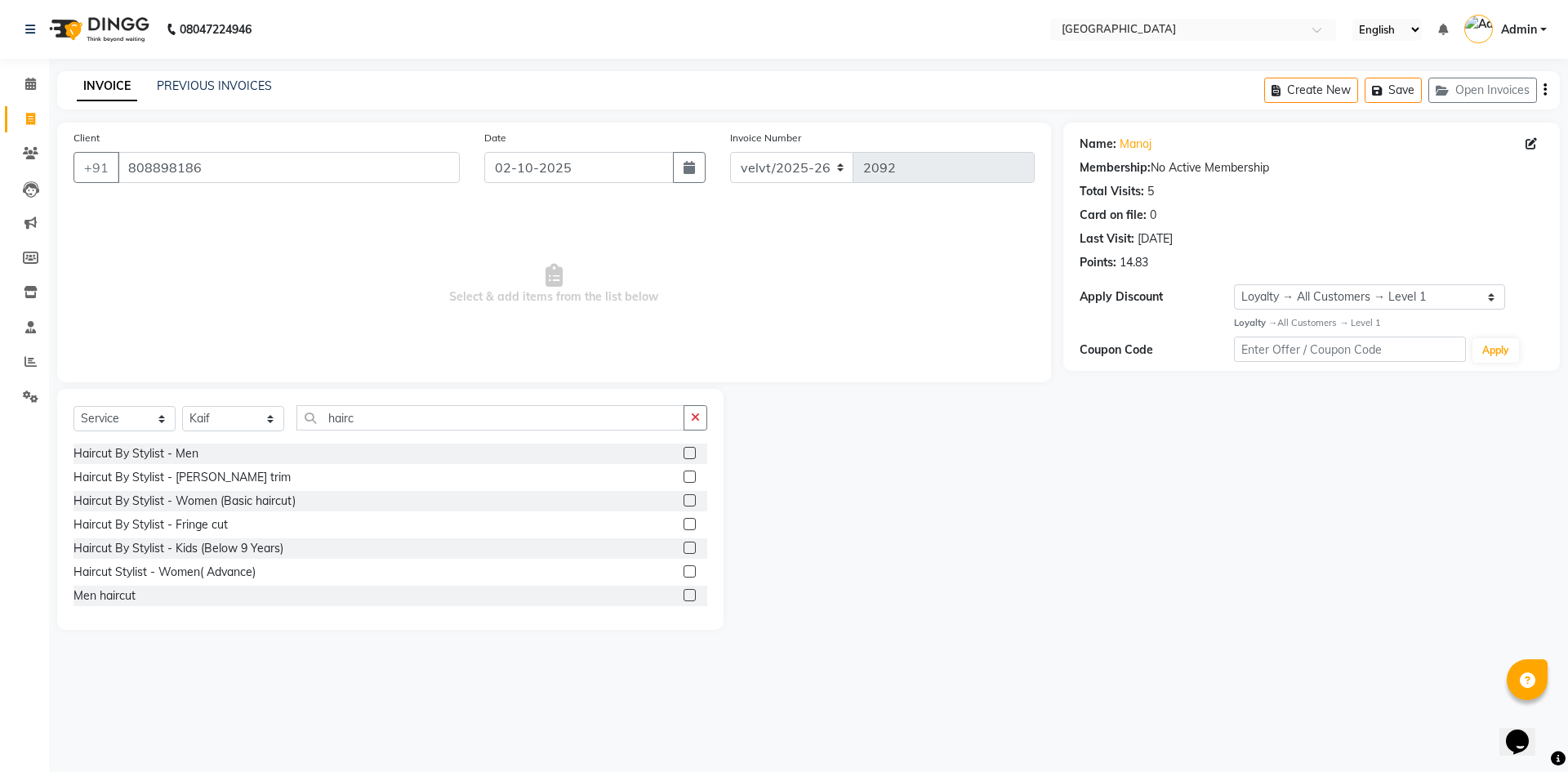
click at [683, 450] on label at bounding box center [689, 453] width 12 height 12
click at [683, 450] on input "checkbox" at bounding box center [688, 454] width 11 height 11
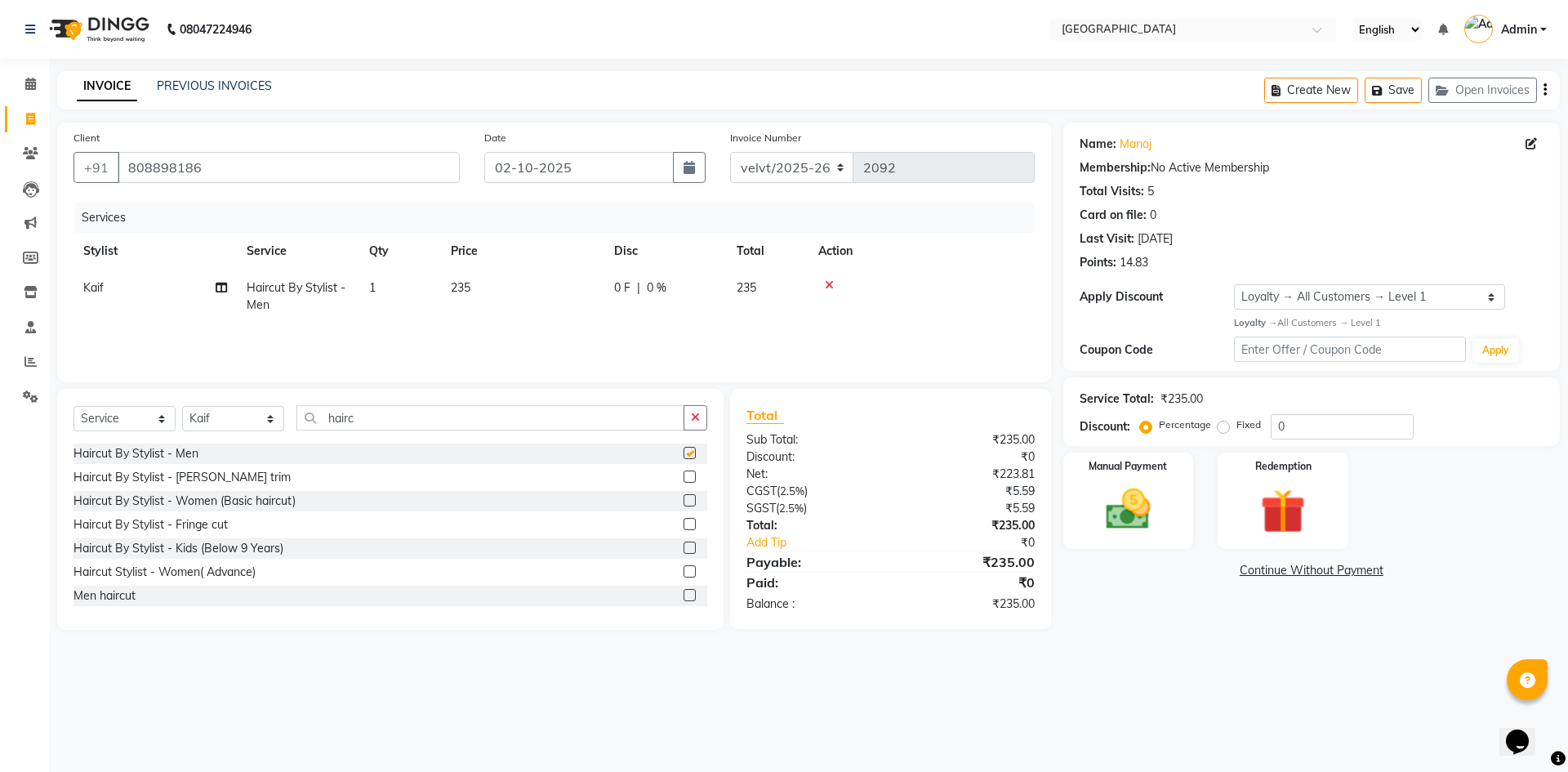
checkbox input "false"
click at [683, 479] on label at bounding box center [689, 476] width 12 height 12
click at [683, 479] on input "checkbox" at bounding box center [688, 477] width 11 height 11
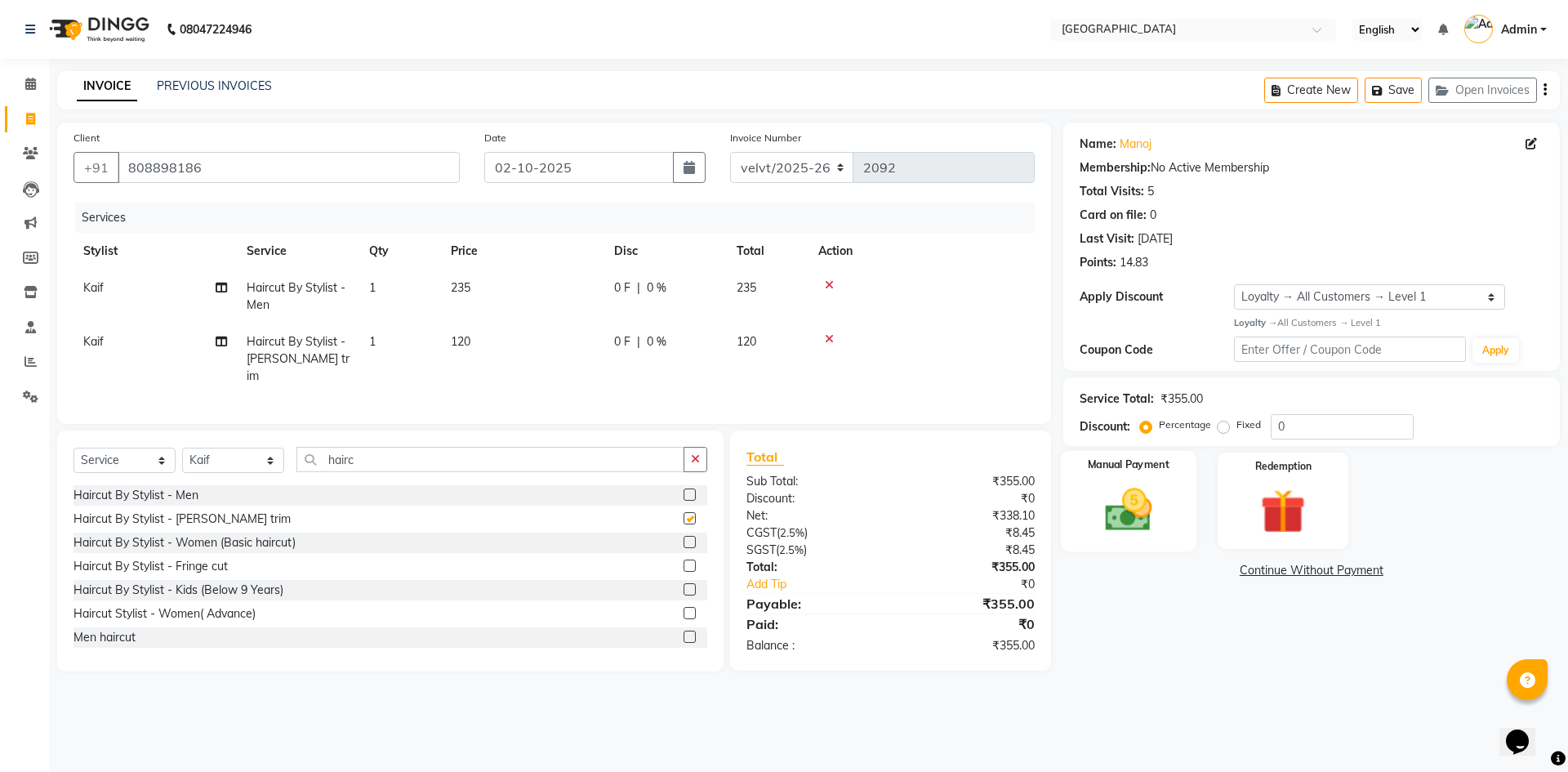
checkbox input "false"
click at [1236, 428] on label "Fixed" at bounding box center [1248, 425] width 25 height 15
click at [1221, 428] on input "Fixed" at bounding box center [1227, 425] width 12 height 12
radio input "true"
click at [1314, 434] on input "0" at bounding box center [1342, 427] width 143 height 26
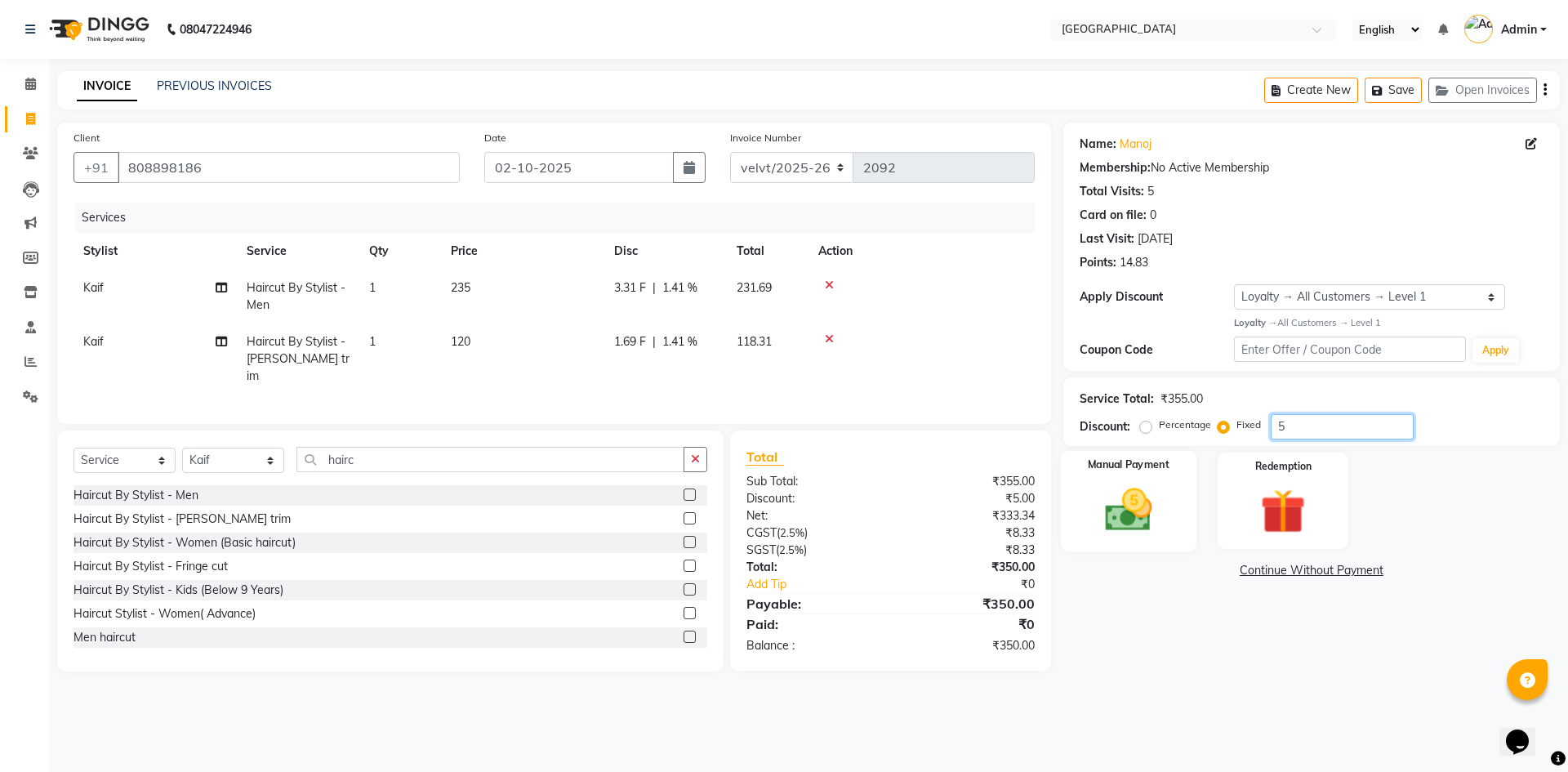
type input "5"
click at [1132, 517] on img at bounding box center [1128, 509] width 76 height 54
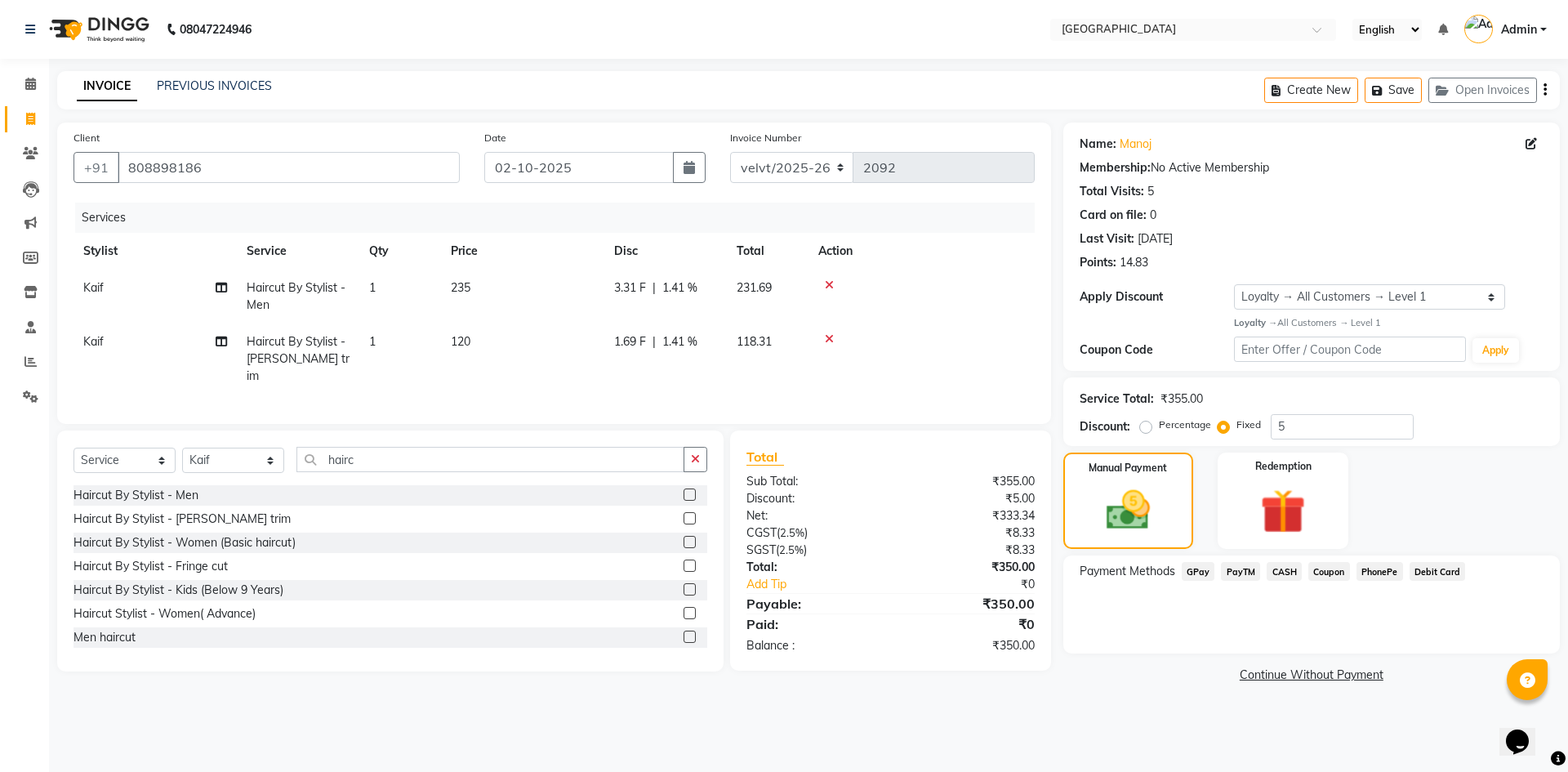
click at [1376, 569] on span "PhonePe" at bounding box center [1380, 571] width 46 height 19
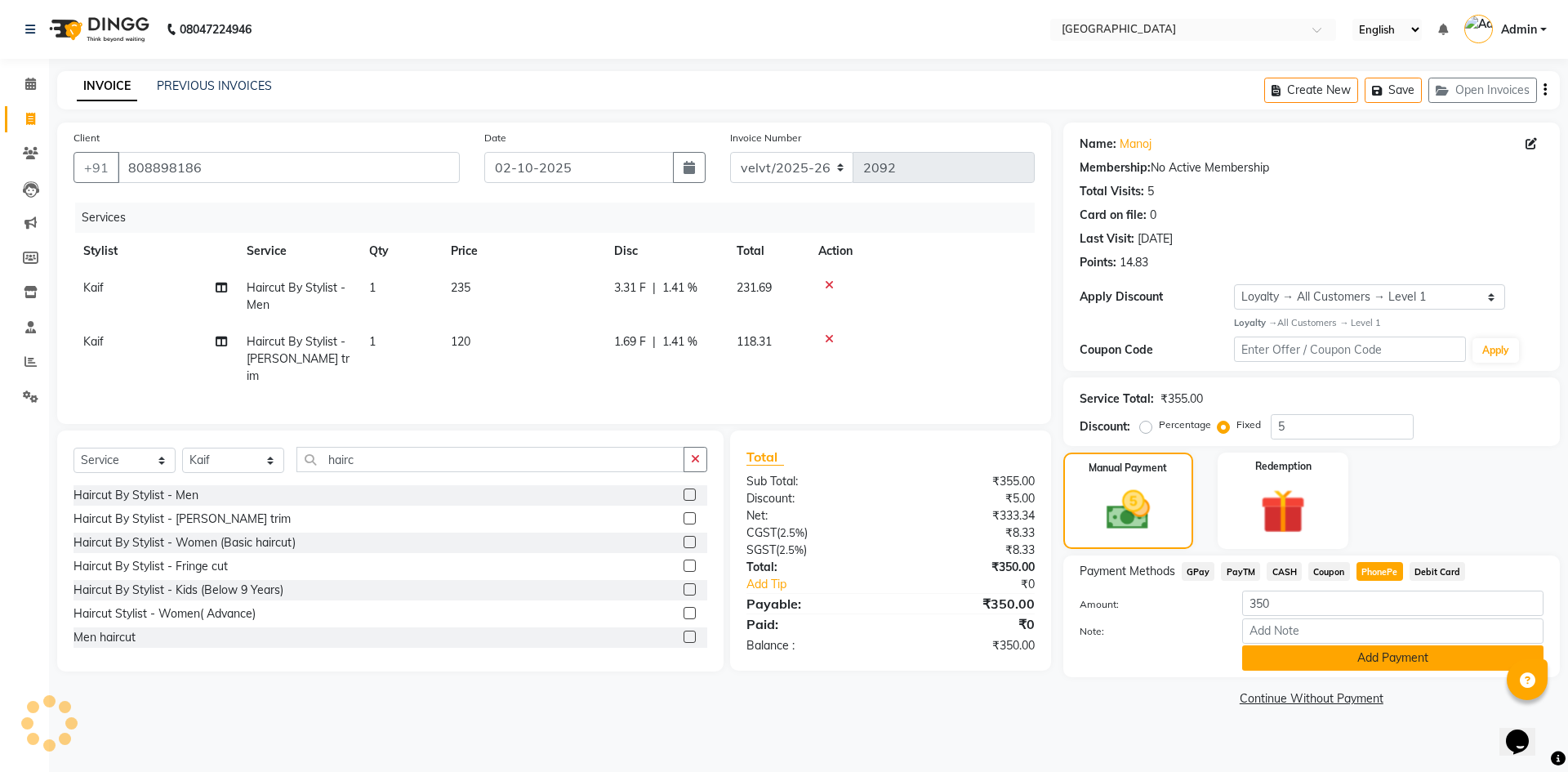
click at [1338, 655] on button "Add Payment" at bounding box center [1392, 658] width 302 height 26
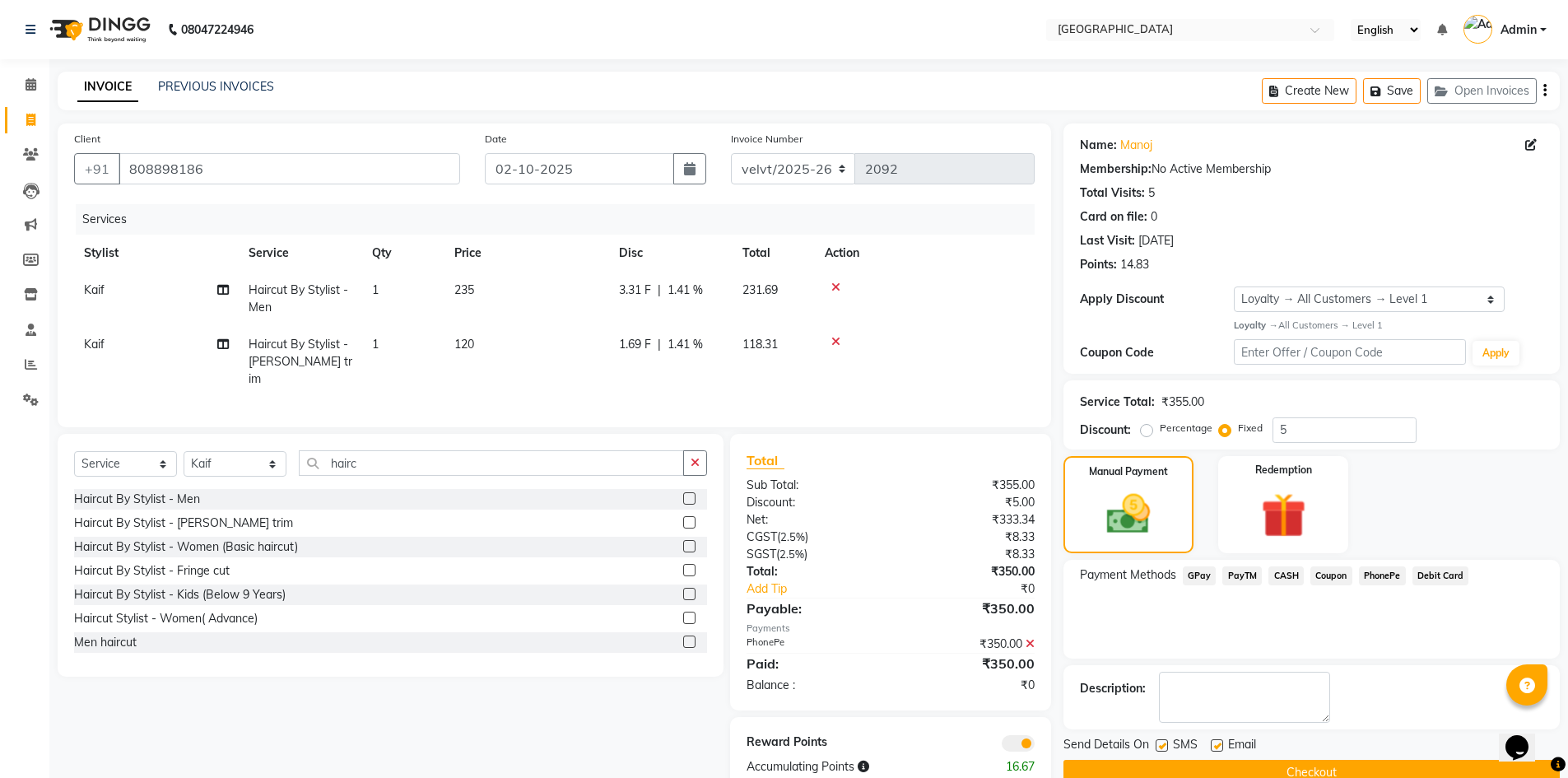
click at [1214, 767] on button "Checkout" at bounding box center [1312, 772] width 496 height 26
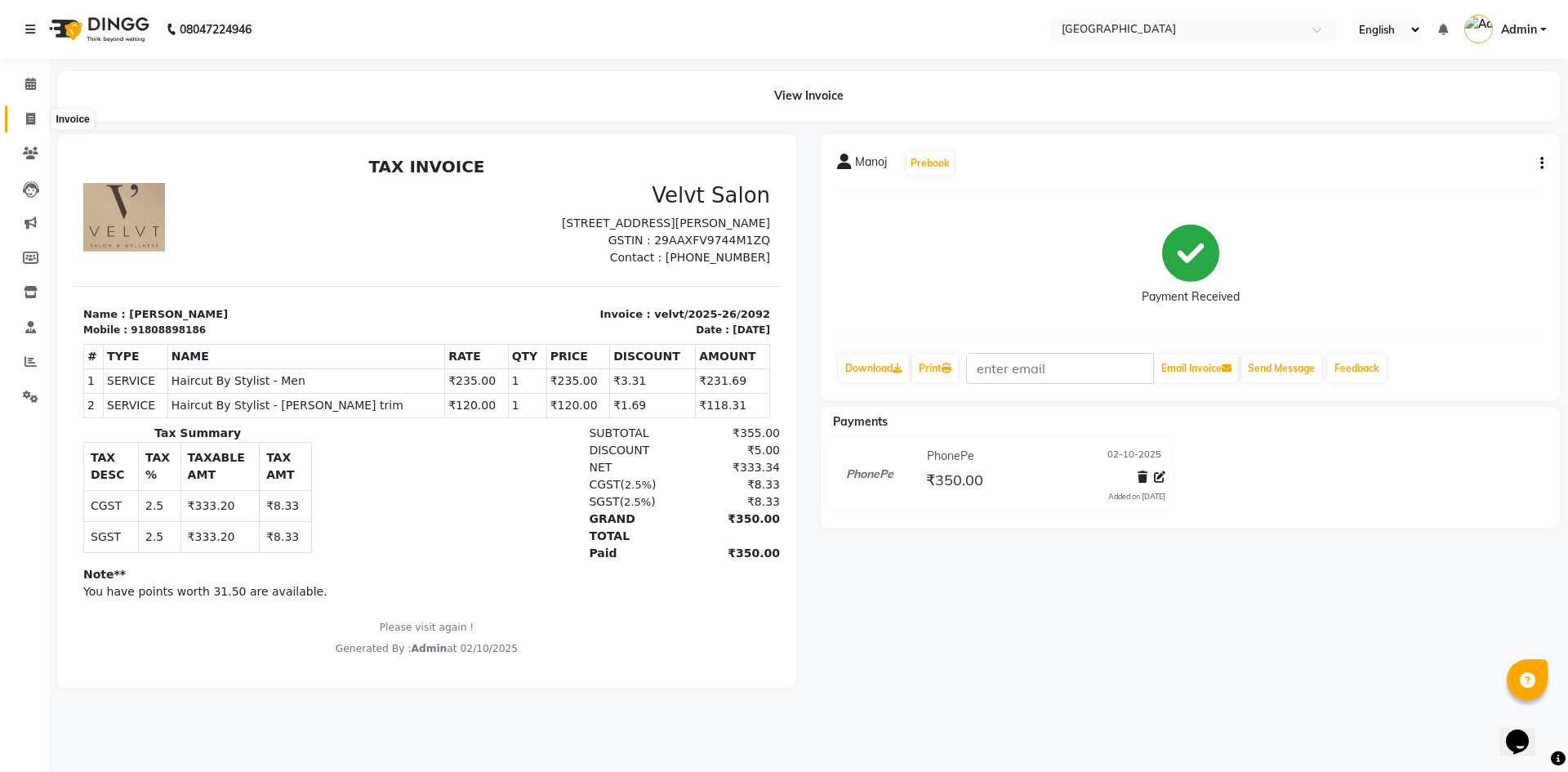
click at [24, 122] on span at bounding box center [31, 119] width 29 height 19
select select "service"
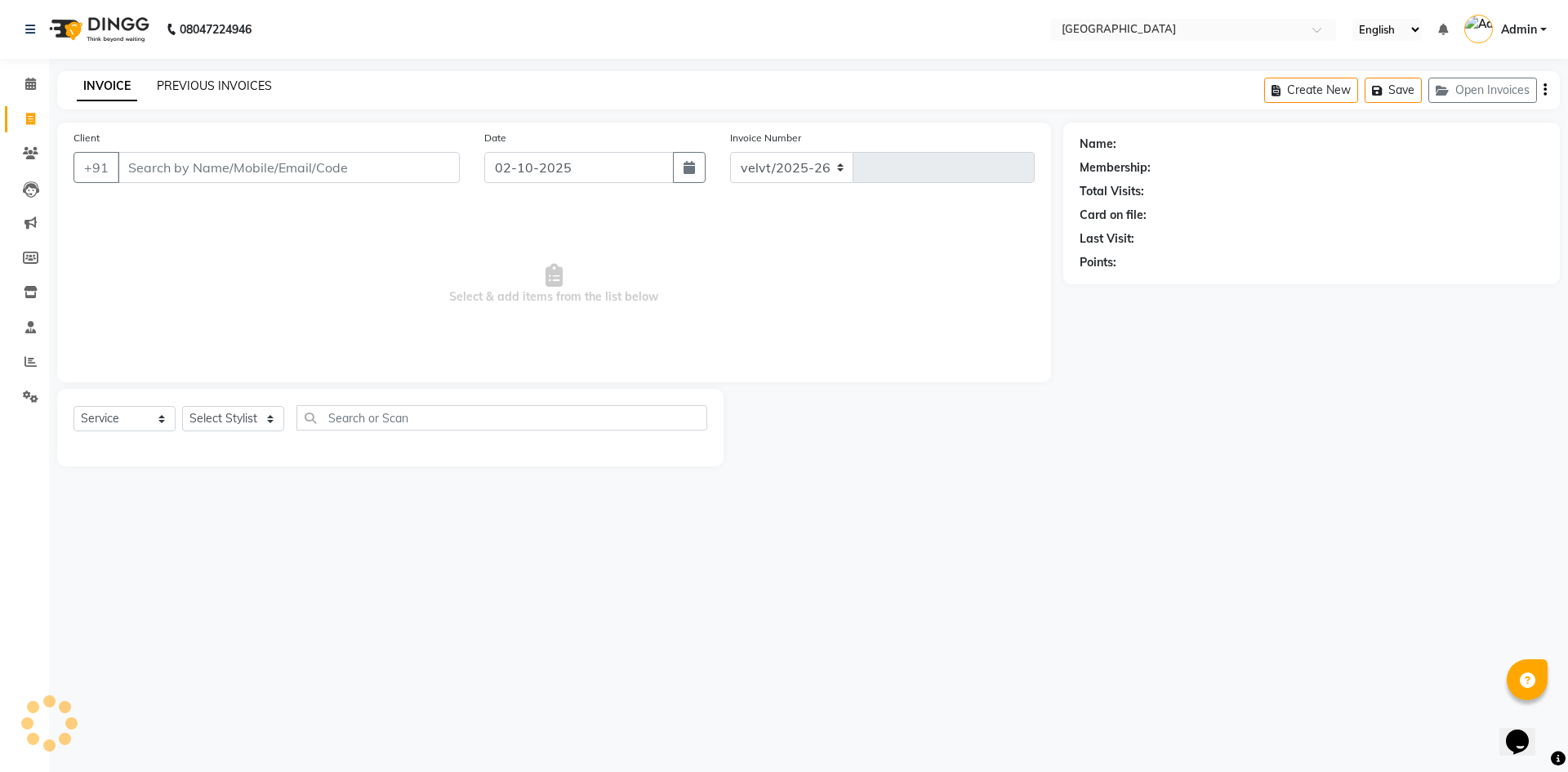
select select "6279"
type input "2093"
click at [238, 86] on link "PREVIOUS INVOICES" at bounding box center [214, 86] width 115 height 15
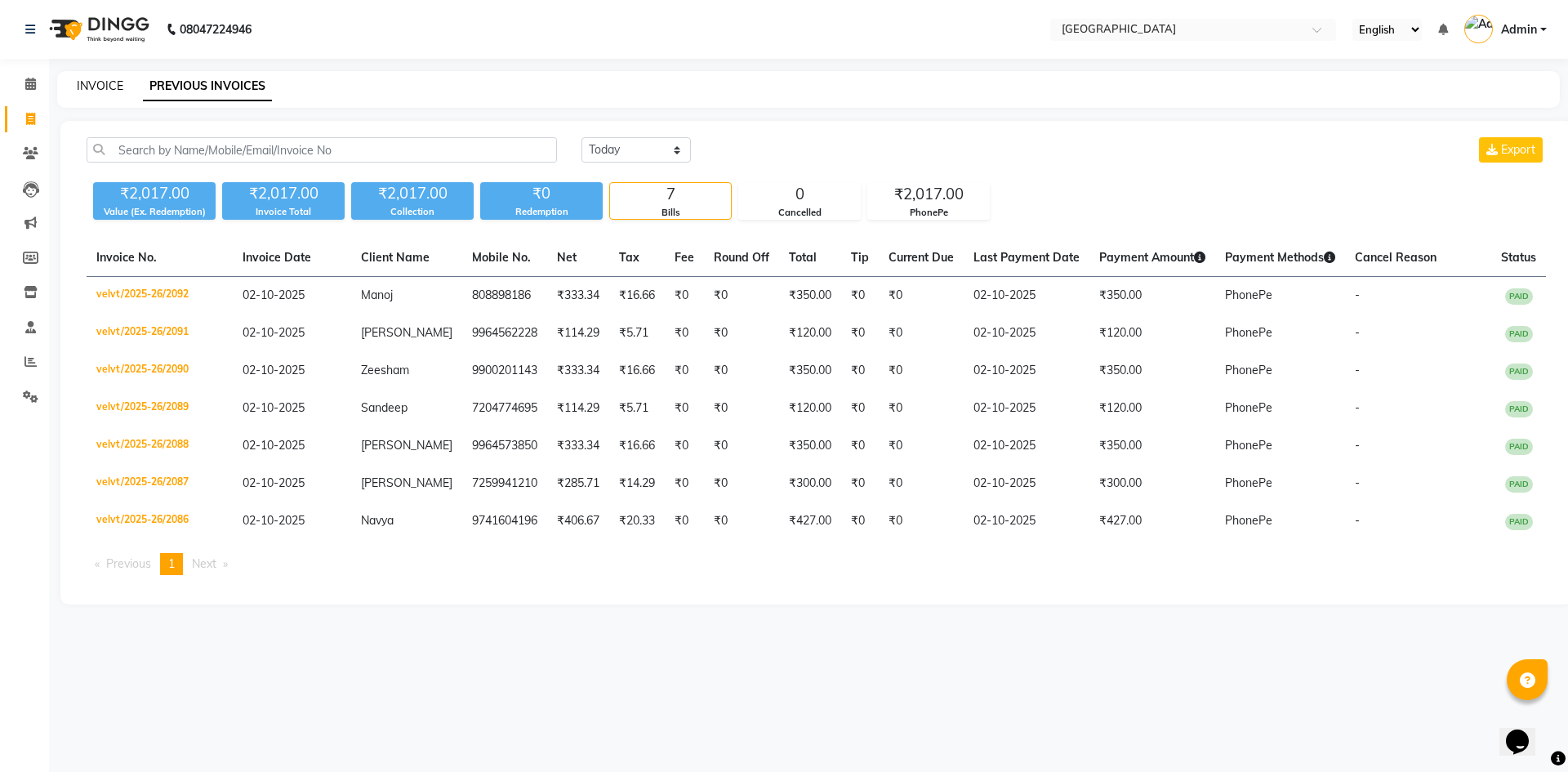
click at [99, 87] on link "INVOICE" at bounding box center [100, 86] width 46 height 15
select select "service"
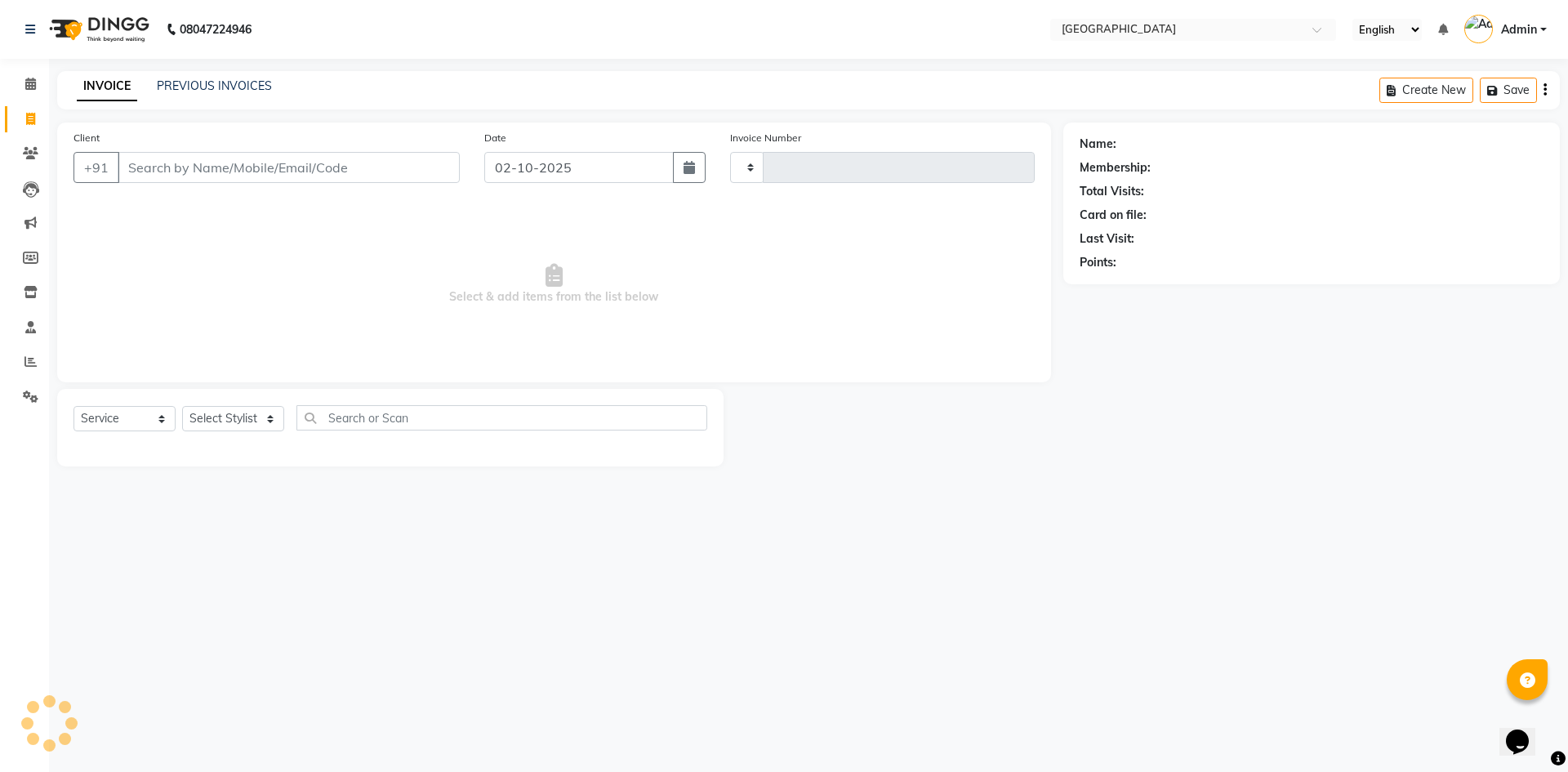
type input "2093"
select select "6279"
click at [244, 83] on link "PREVIOUS INVOICES" at bounding box center [214, 86] width 115 height 15
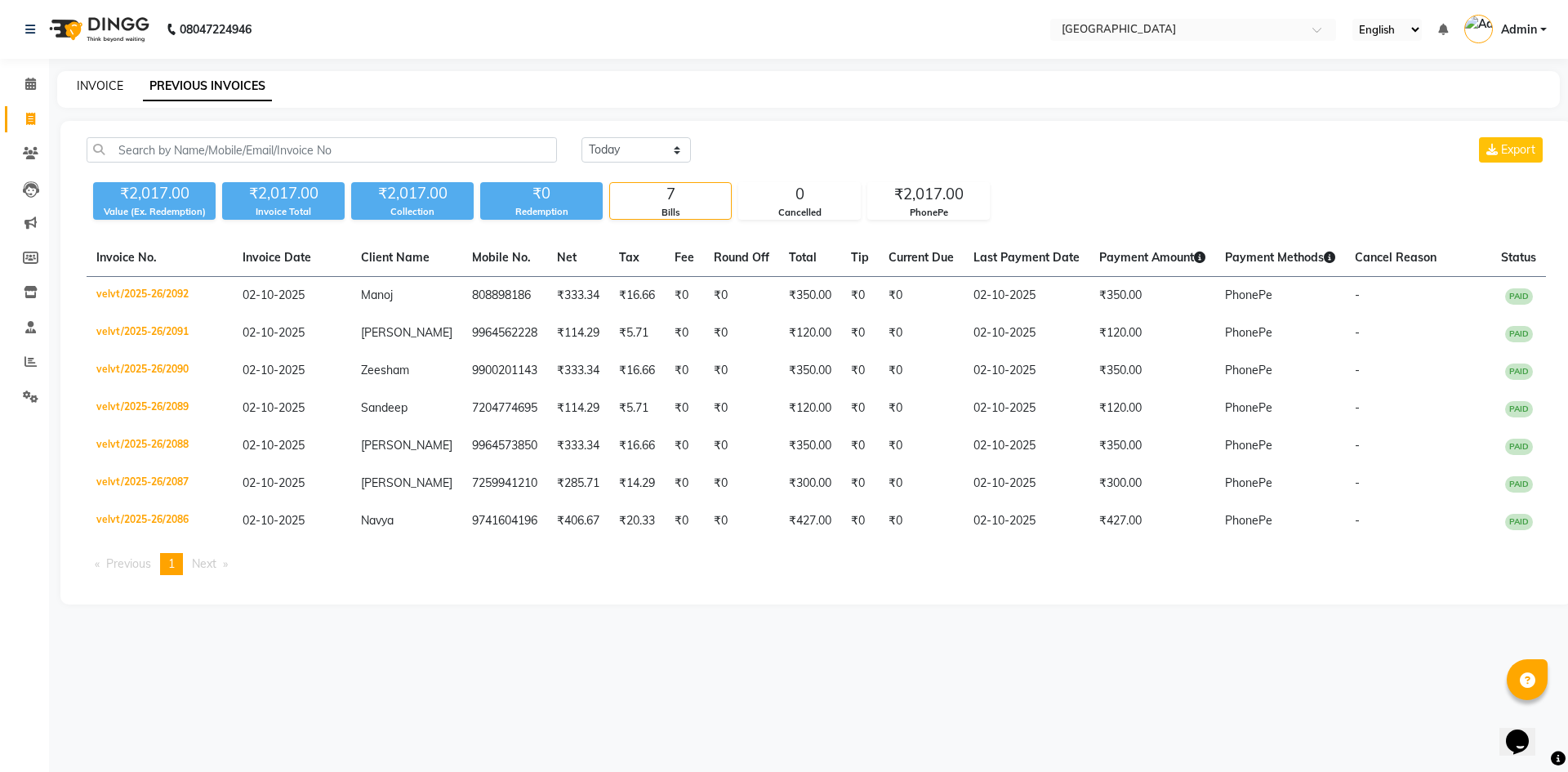
click at [101, 85] on link "INVOICE" at bounding box center [100, 86] width 46 height 15
select select "service"
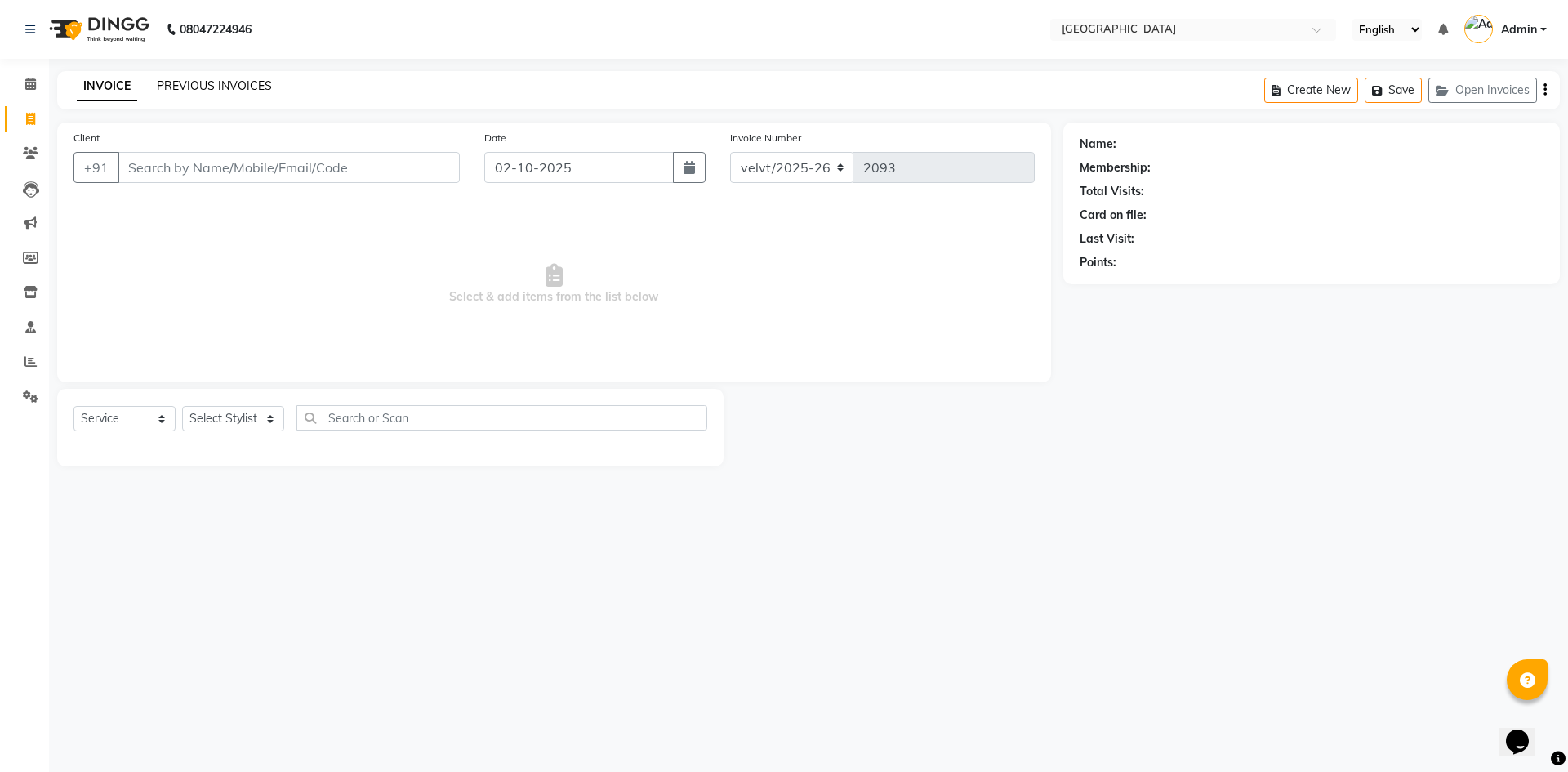
click at [240, 86] on link "PREVIOUS INVOICES" at bounding box center [214, 86] width 115 height 15
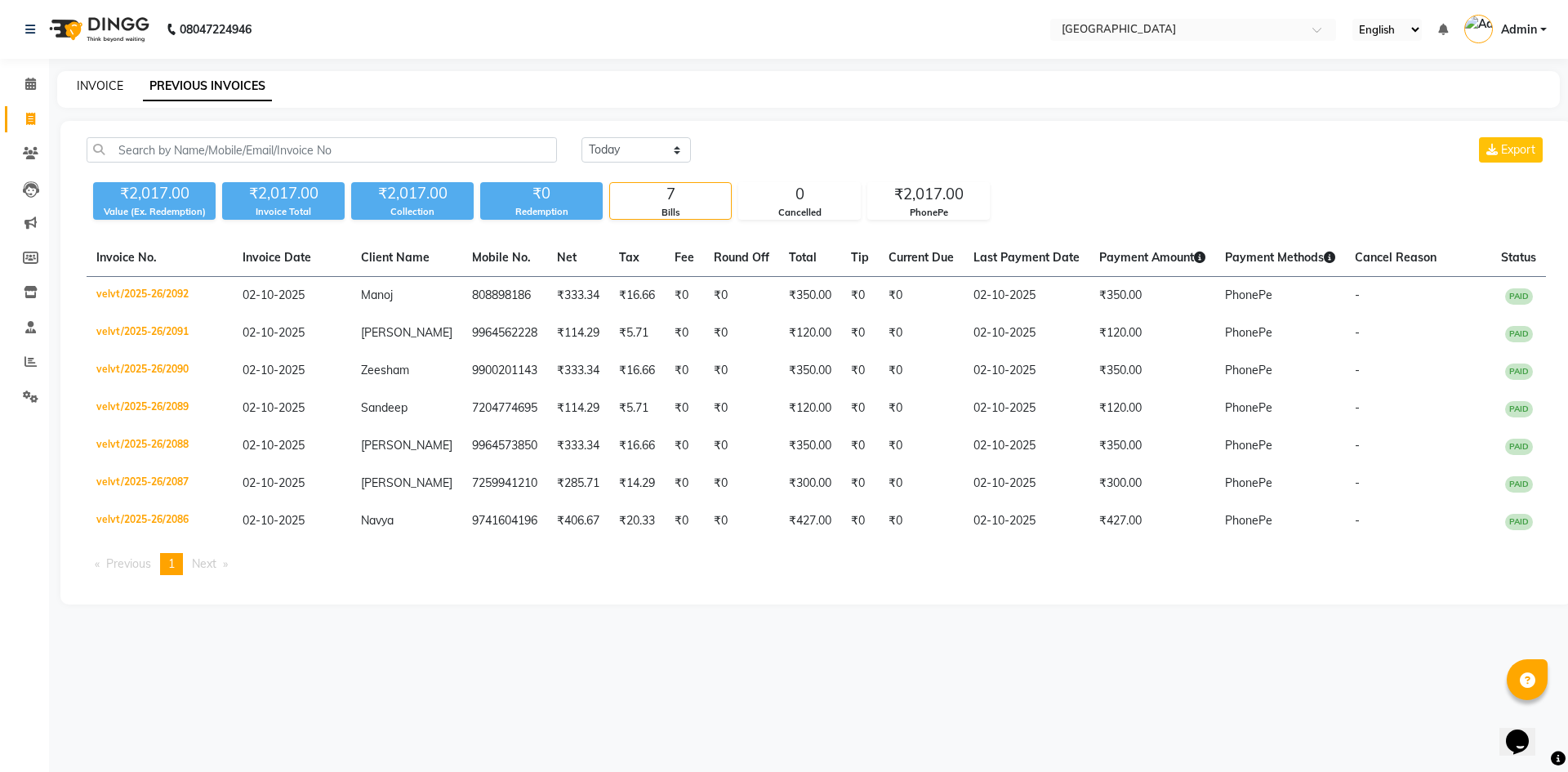
click at [101, 84] on link "INVOICE" at bounding box center [100, 86] width 46 height 15
select select "service"
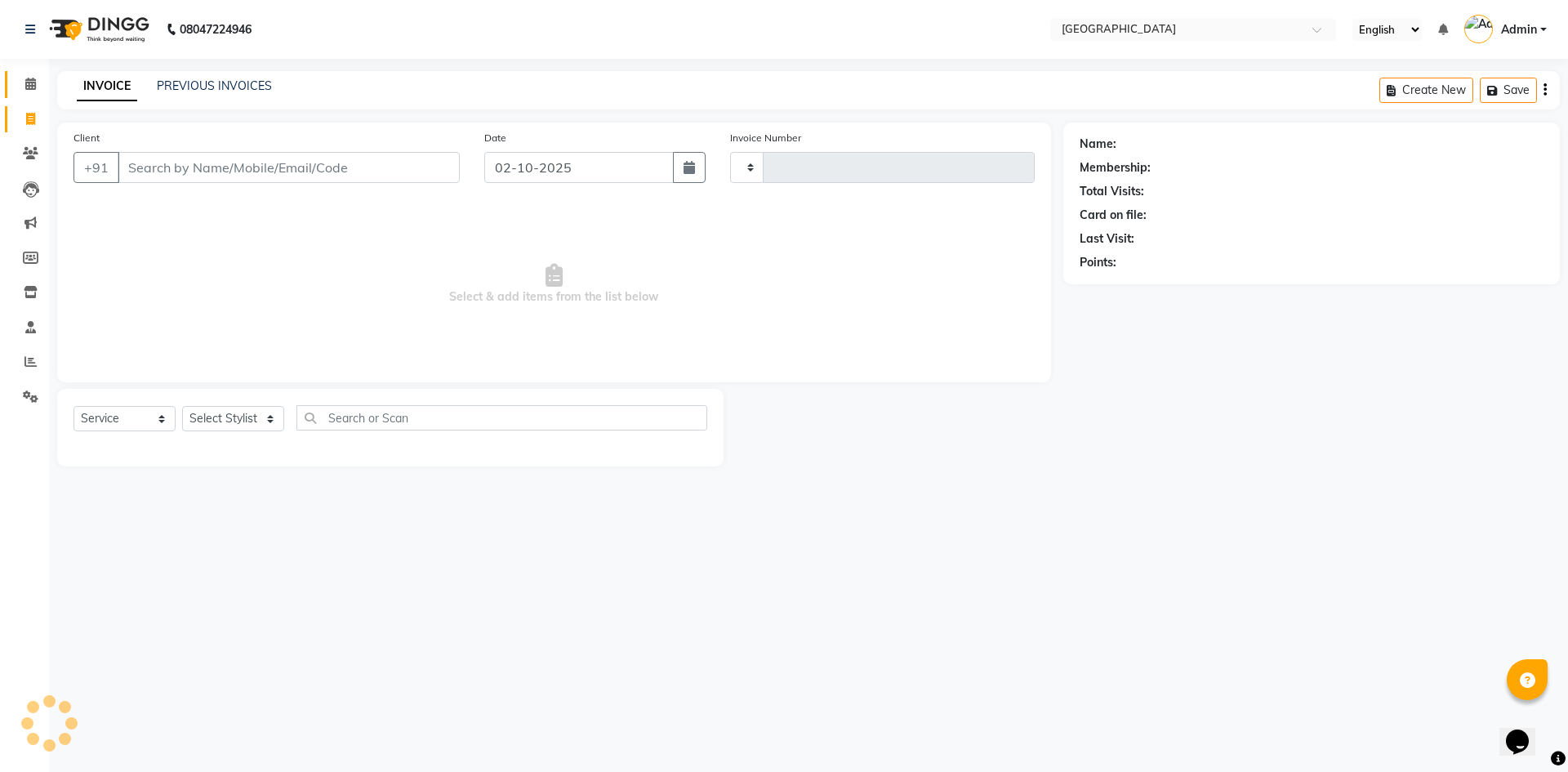
type input "2093"
select select "6279"
click at [26, 82] on icon at bounding box center [31, 83] width 11 height 12
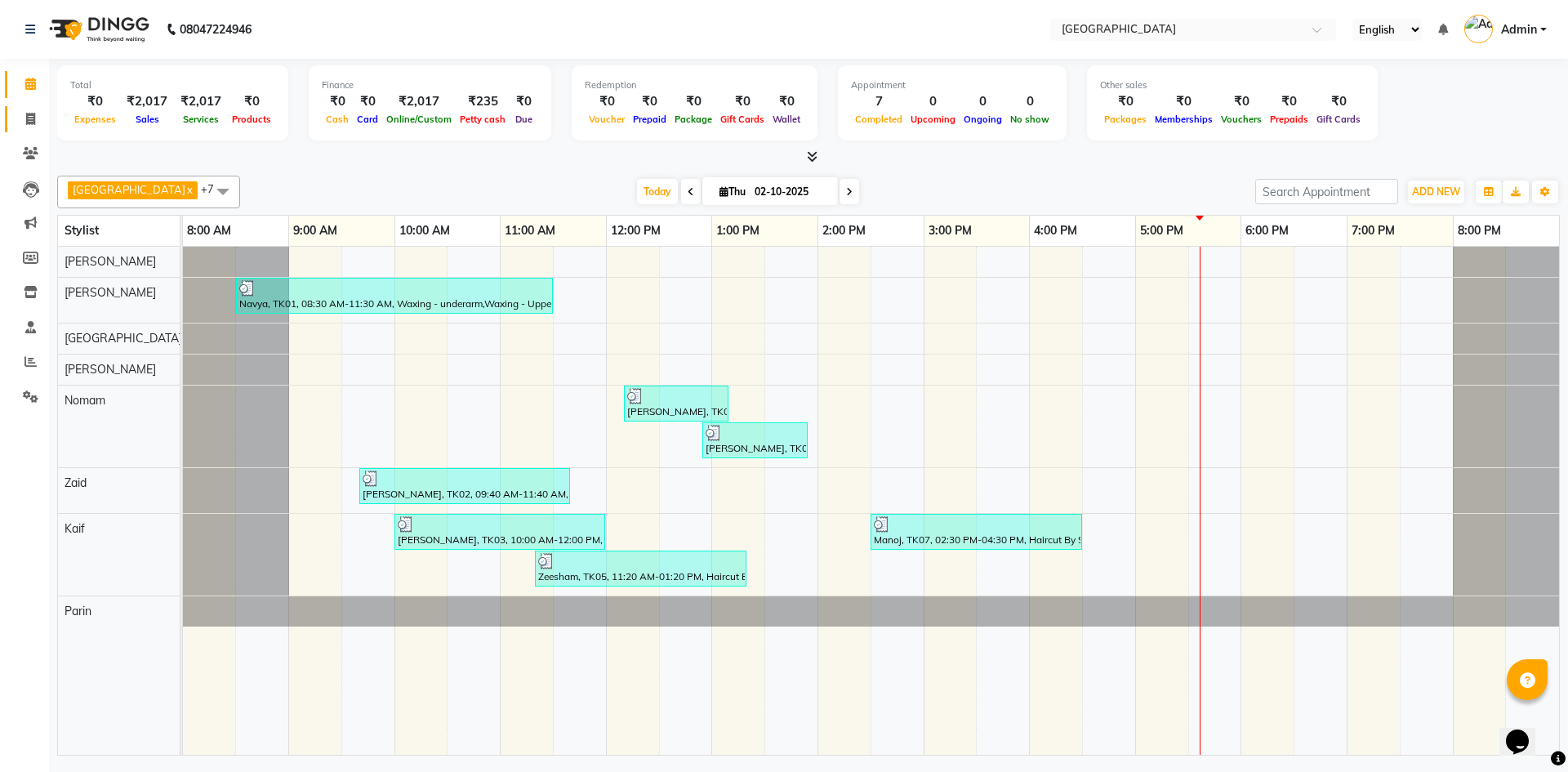
click at [29, 128] on link "Invoice" at bounding box center [24, 119] width 39 height 27
select select "service"
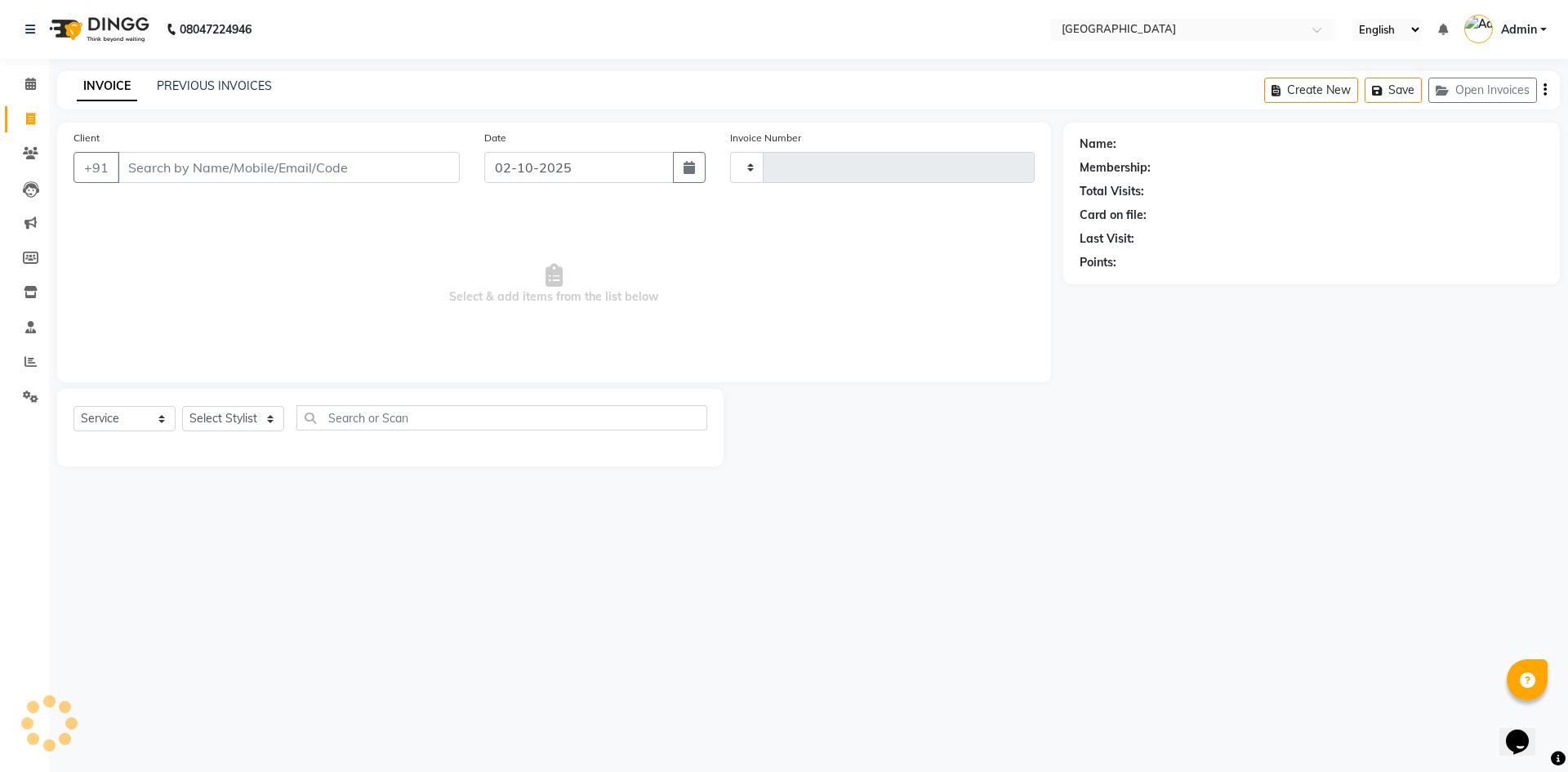
type input "2093"
click at [158, 162] on input "Client" at bounding box center [288, 168] width 342 height 31
select select "6279"
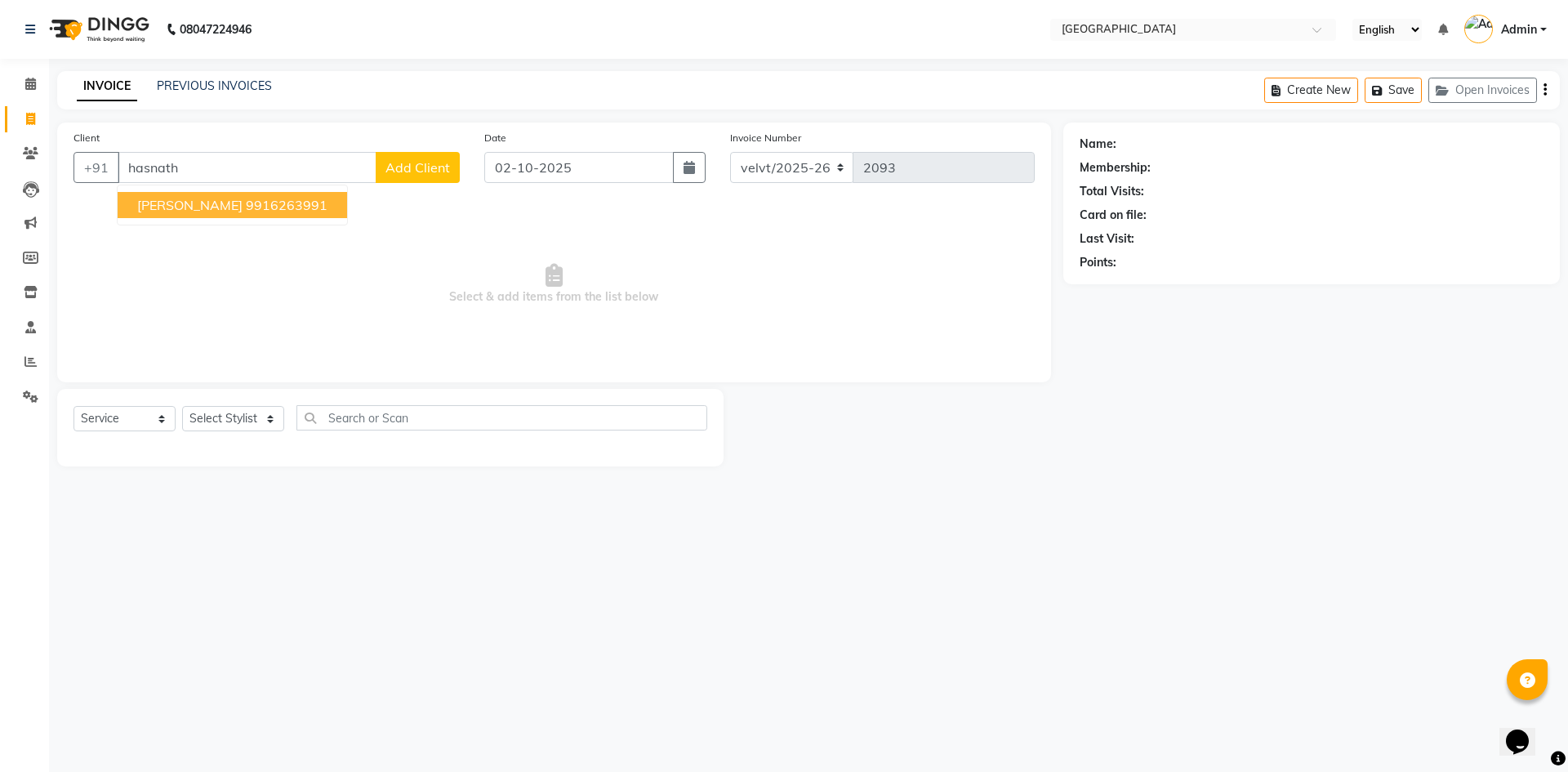
click at [251, 204] on ngb-highlight "9916263991" at bounding box center [287, 205] width 82 height 17
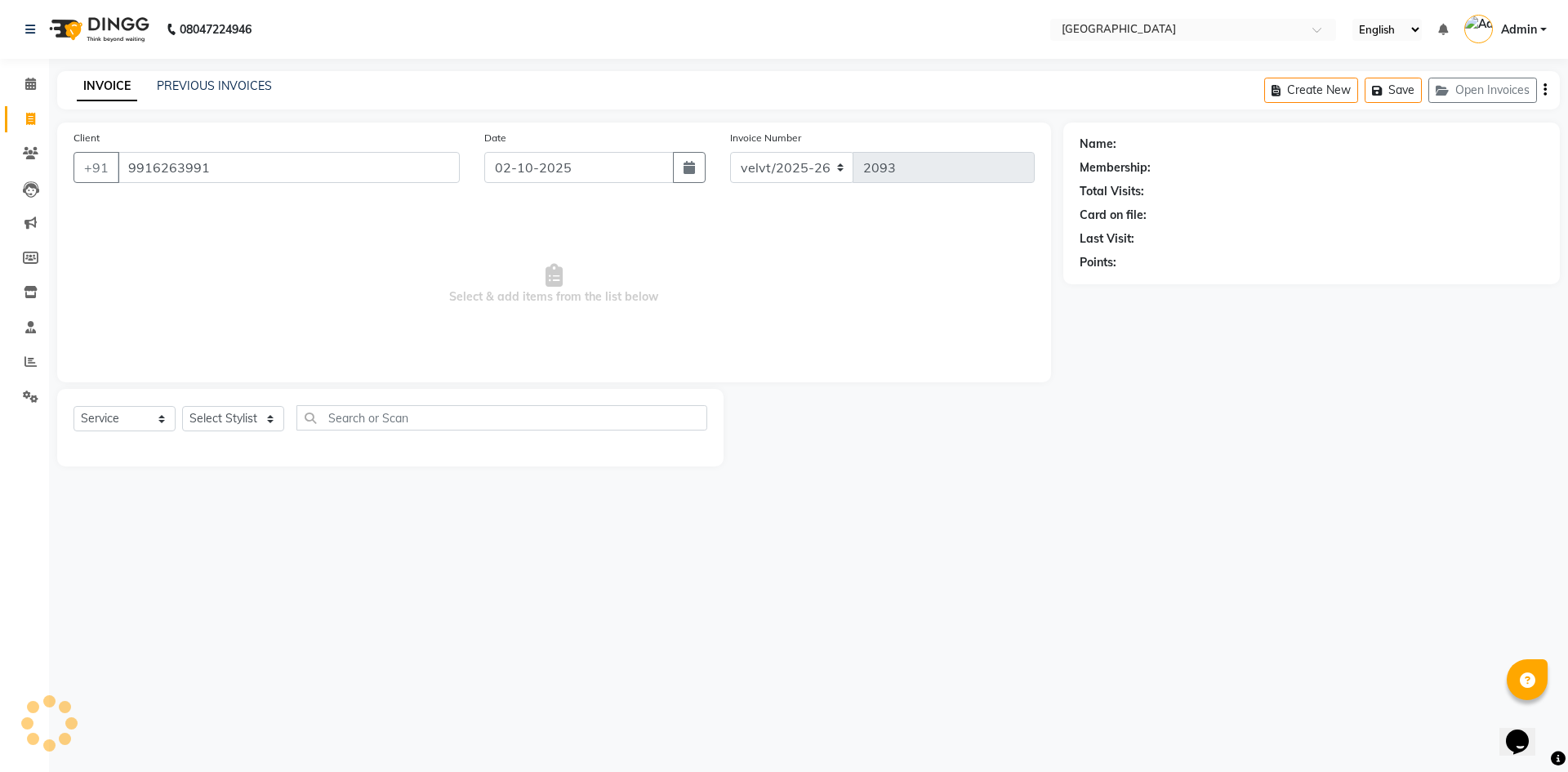
type input "9916263991"
click at [206, 429] on select "Select Stylist Aameer Barkha Kaif Nandini Anchan Nomam Parin Roma Tabrej Zaid" at bounding box center [233, 418] width 102 height 26
select select "1: Object"
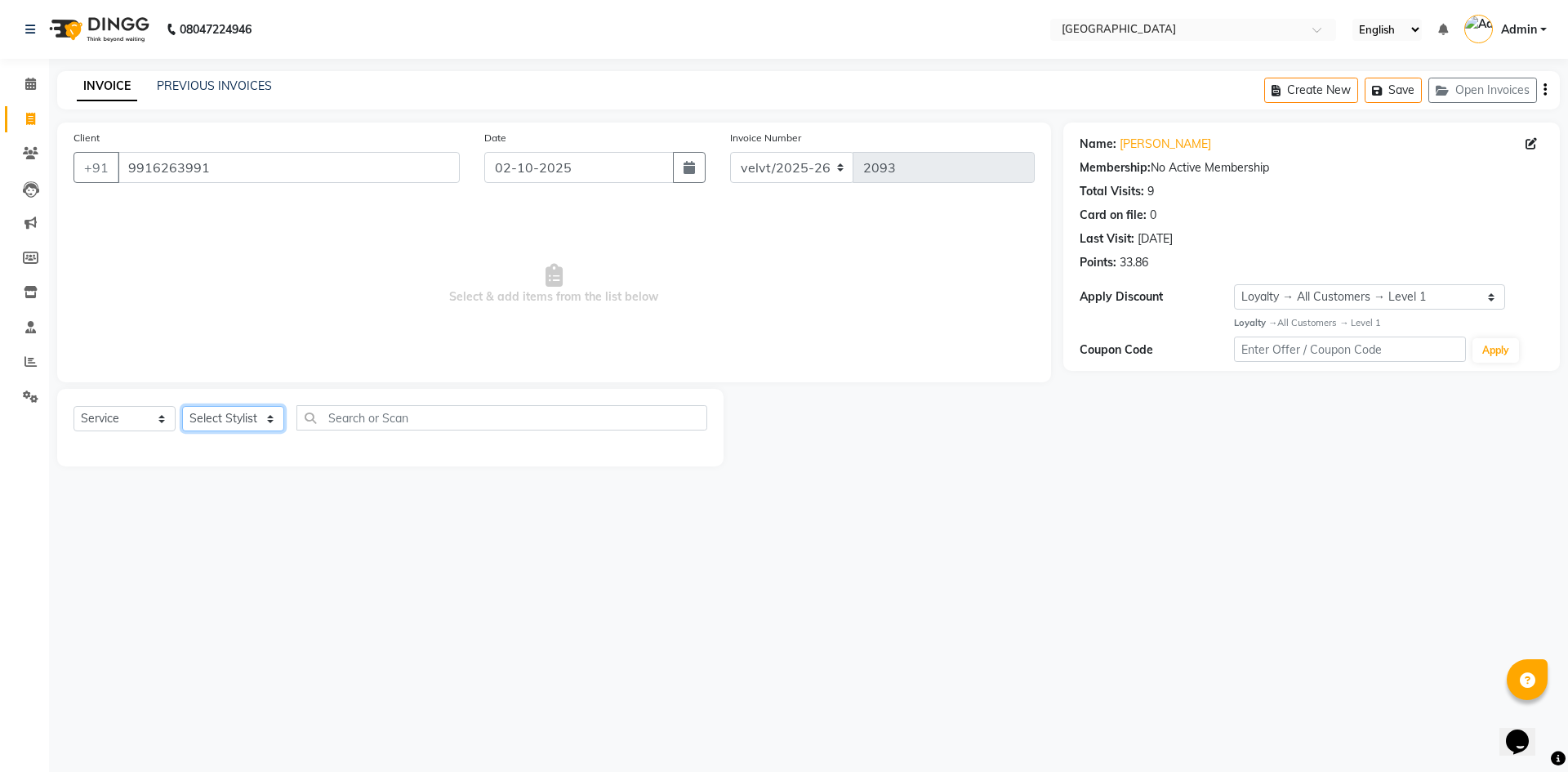
click at [232, 418] on select "Select Stylist Aameer Barkha Kaif Nandini Anchan Nomam Parin Roma Tabrej Zaid" at bounding box center [233, 418] width 102 height 26
click at [227, 415] on select "Select Stylist Aameer Barkha Kaif Nandini Anchan Nomam Parin Roma Tabrej Zaid" at bounding box center [233, 418] width 102 height 26
select select "93547"
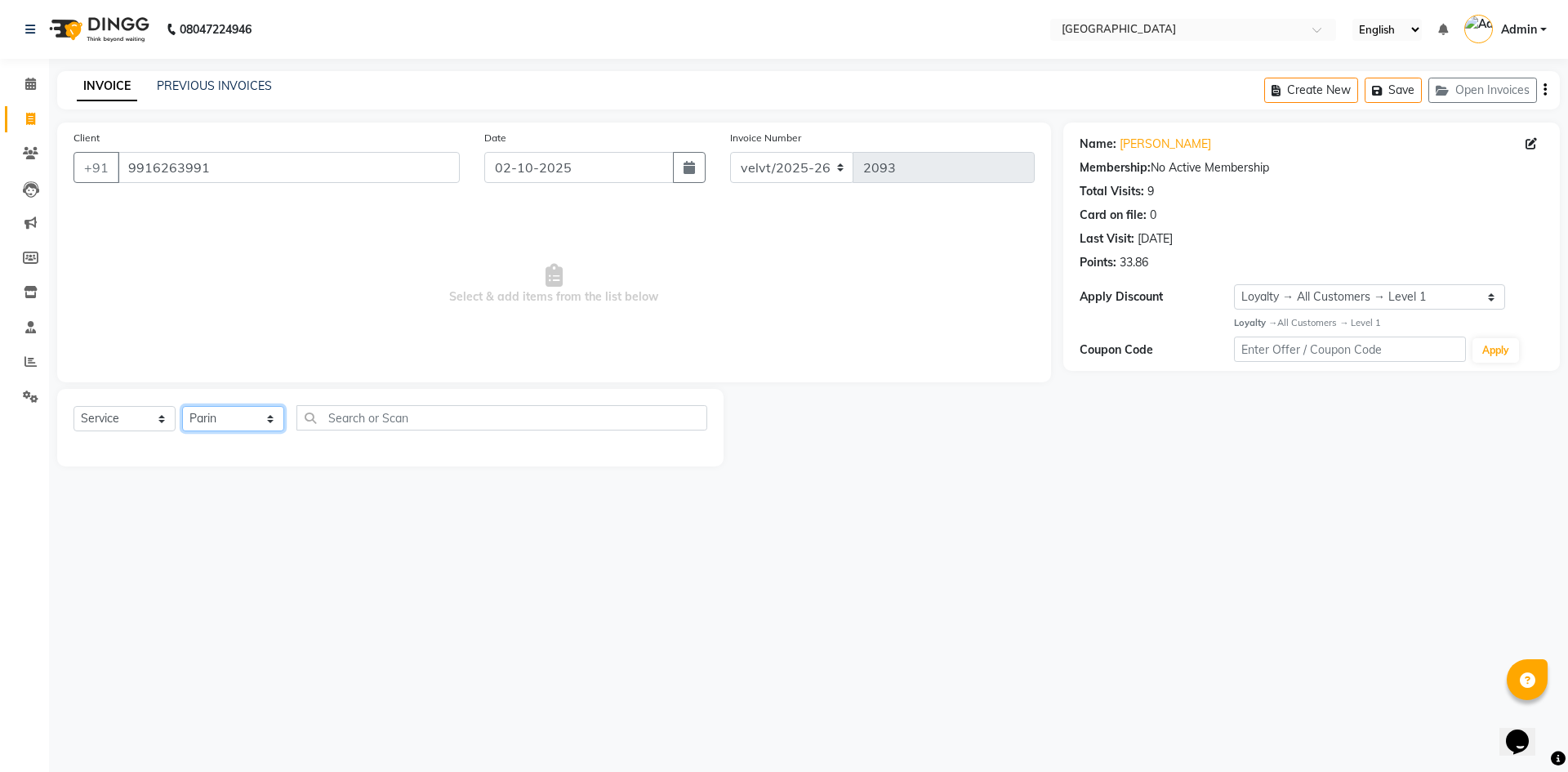
click at [182, 406] on select "Select Stylist Aameer Barkha Kaif Nandini Anchan Nomam Parin Roma Tabrej Zaid" at bounding box center [233, 418] width 102 height 26
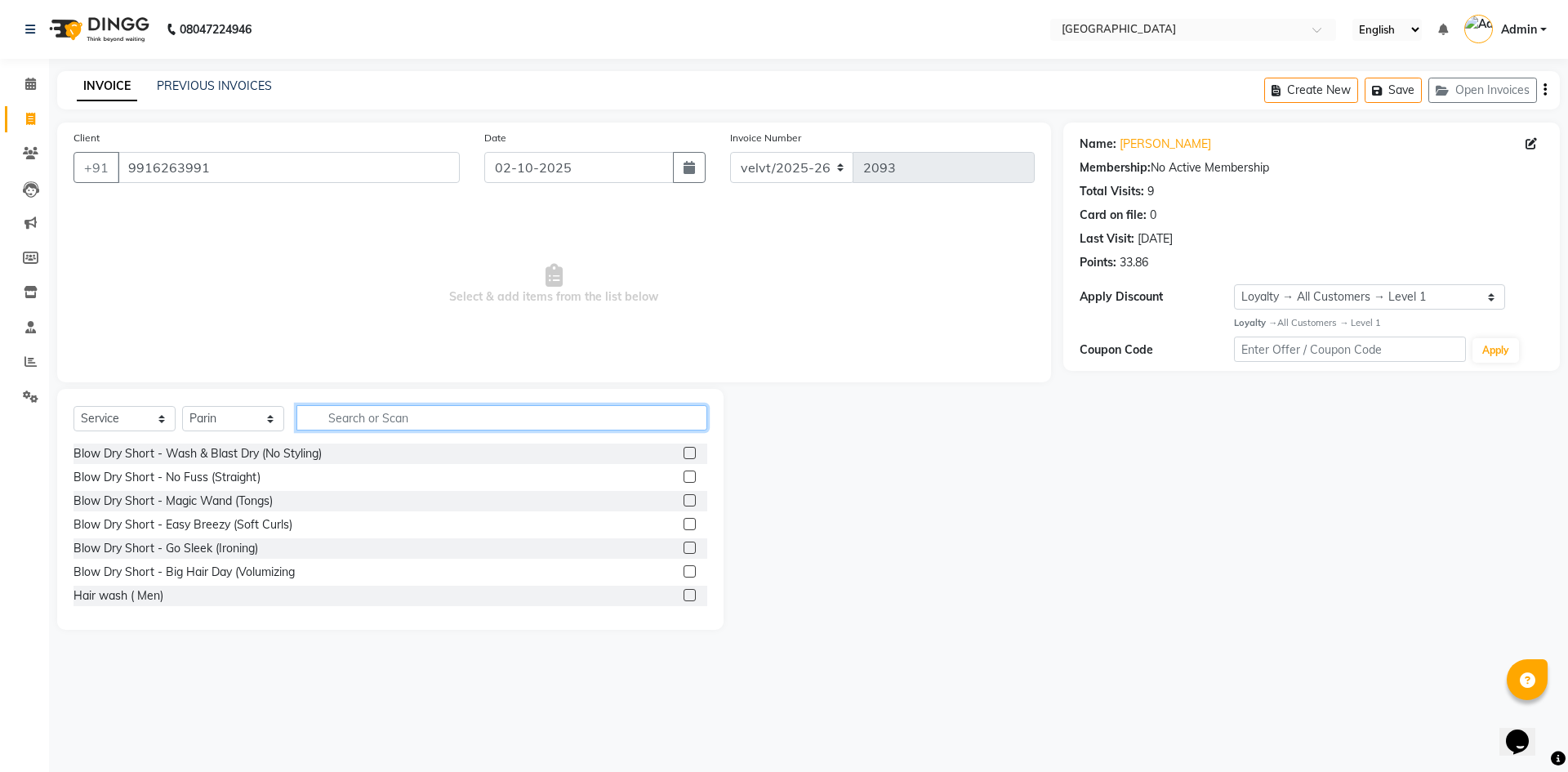
click at [336, 420] on input "text" at bounding box center [501, 417] width 411 height 26
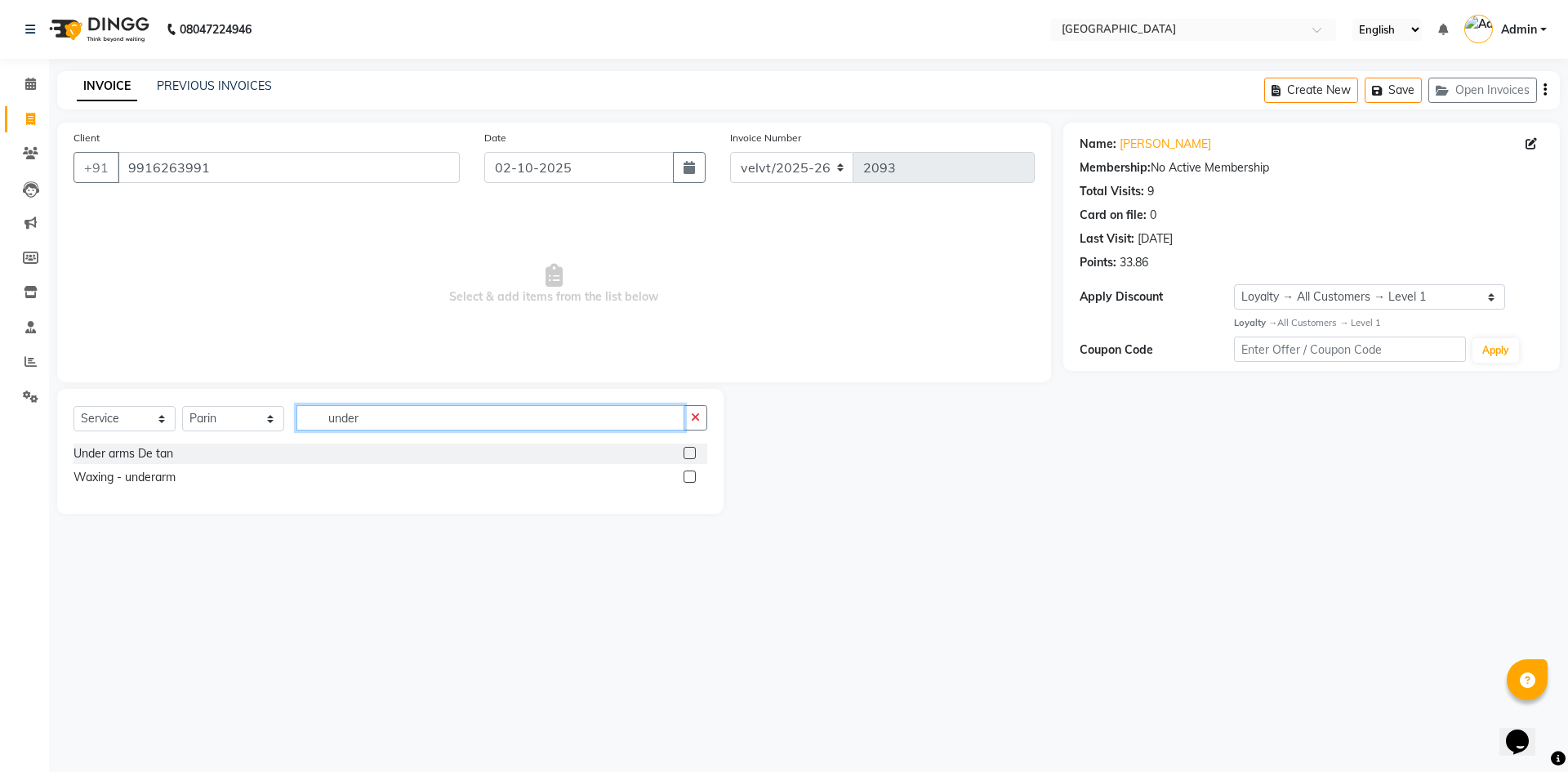
type input "under"
click at [687, 475] on label at bounding box center [689, 476] width 12 height 12
click at [687, 475] on input "checkbox" at bounding box center [688, 477] width 11 height 11
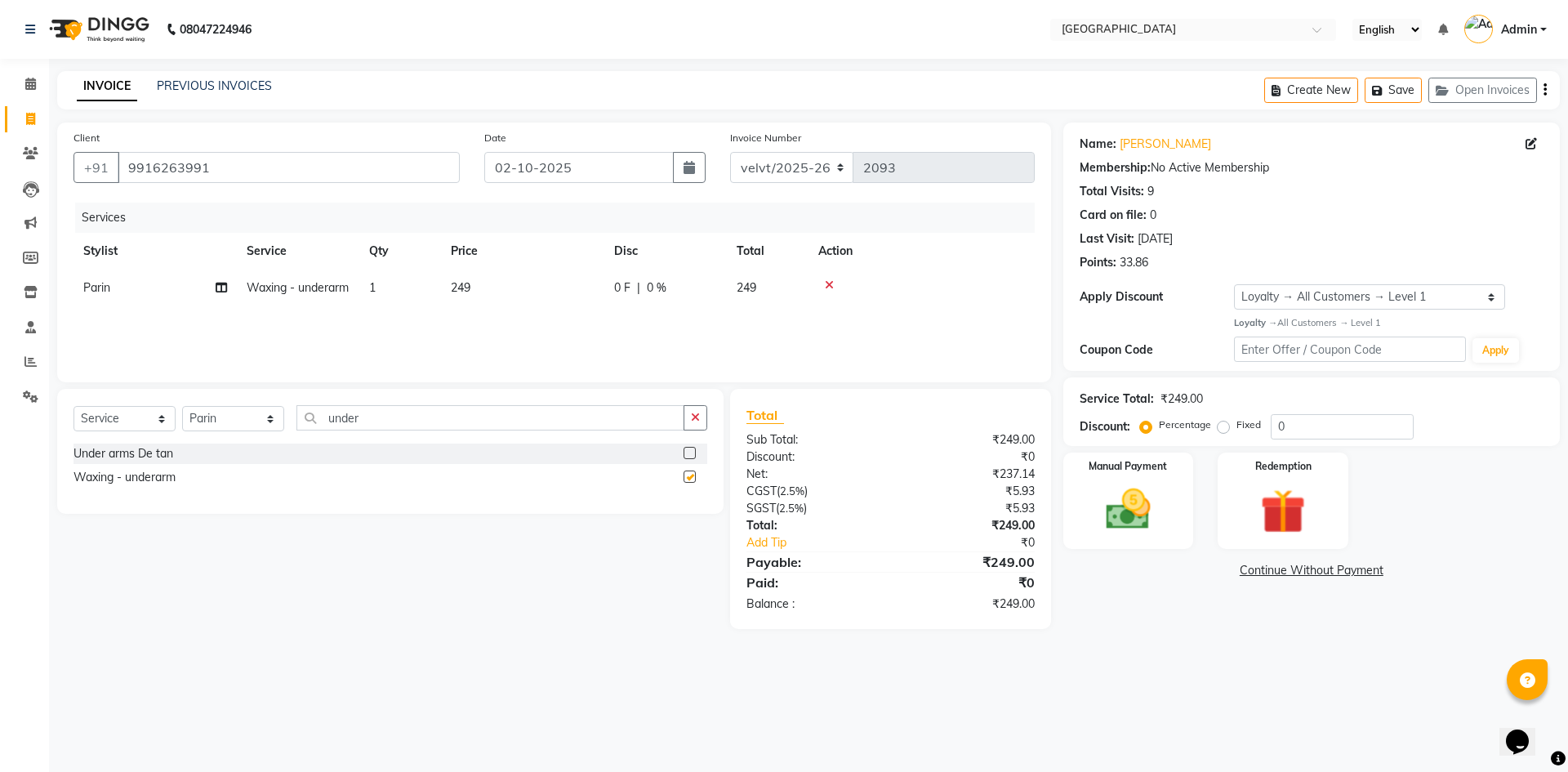
checkbox input "false"
click at [473, 288] on td "249" at bounding box center [523, 288] width 164 height 36
select select "93547"
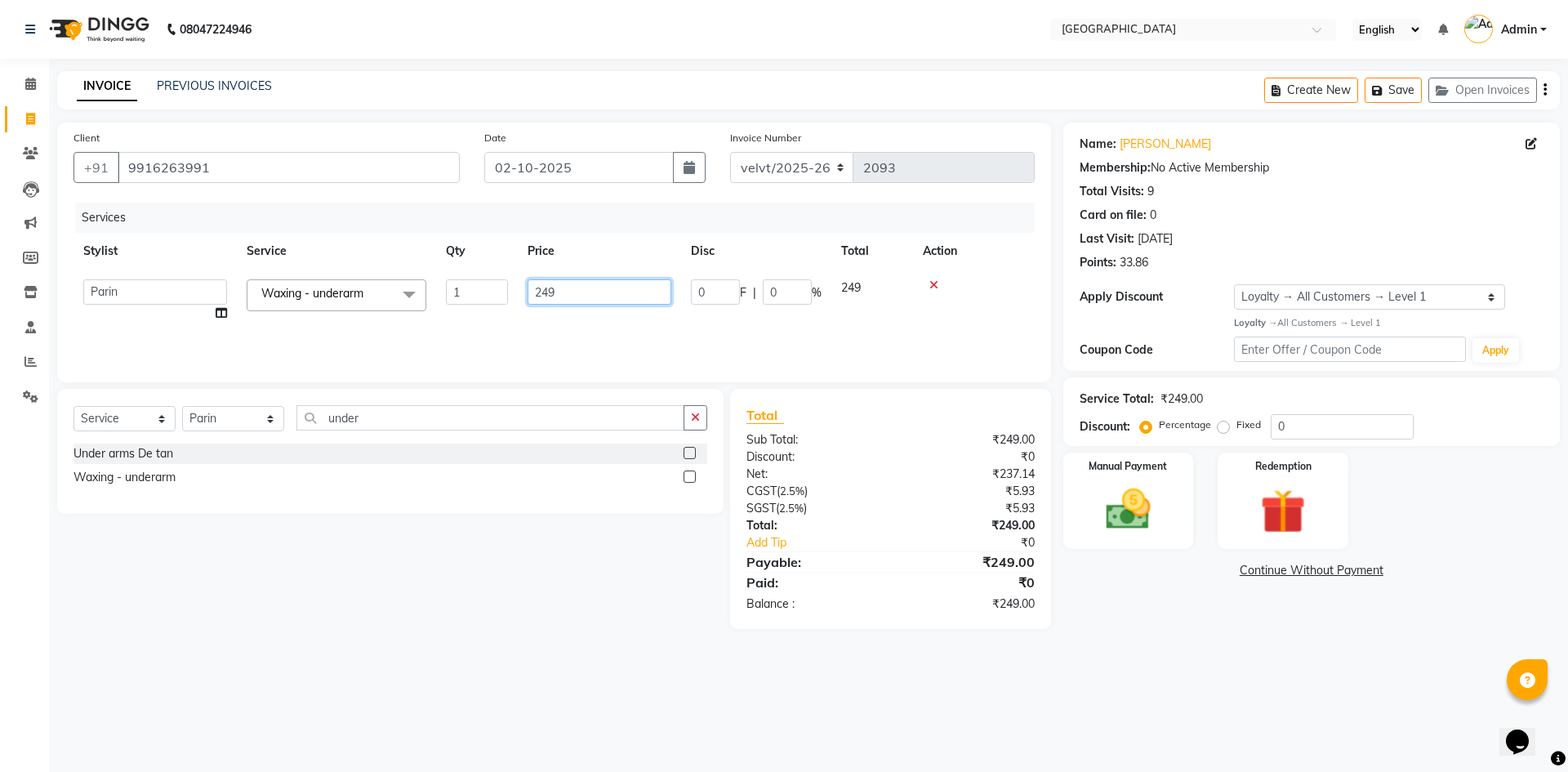
click at [561, 300] on input "249" at bounding box center [600, 292] width 144 height 26
type input "2"
type input "300"
click at [243, 422] on select "Select Stylist Aameer Barkha Kaif Nandini Anchan Nomam Parin Roma Tabrej Zaid" at bounding box center [233, 418] width 102 height 26
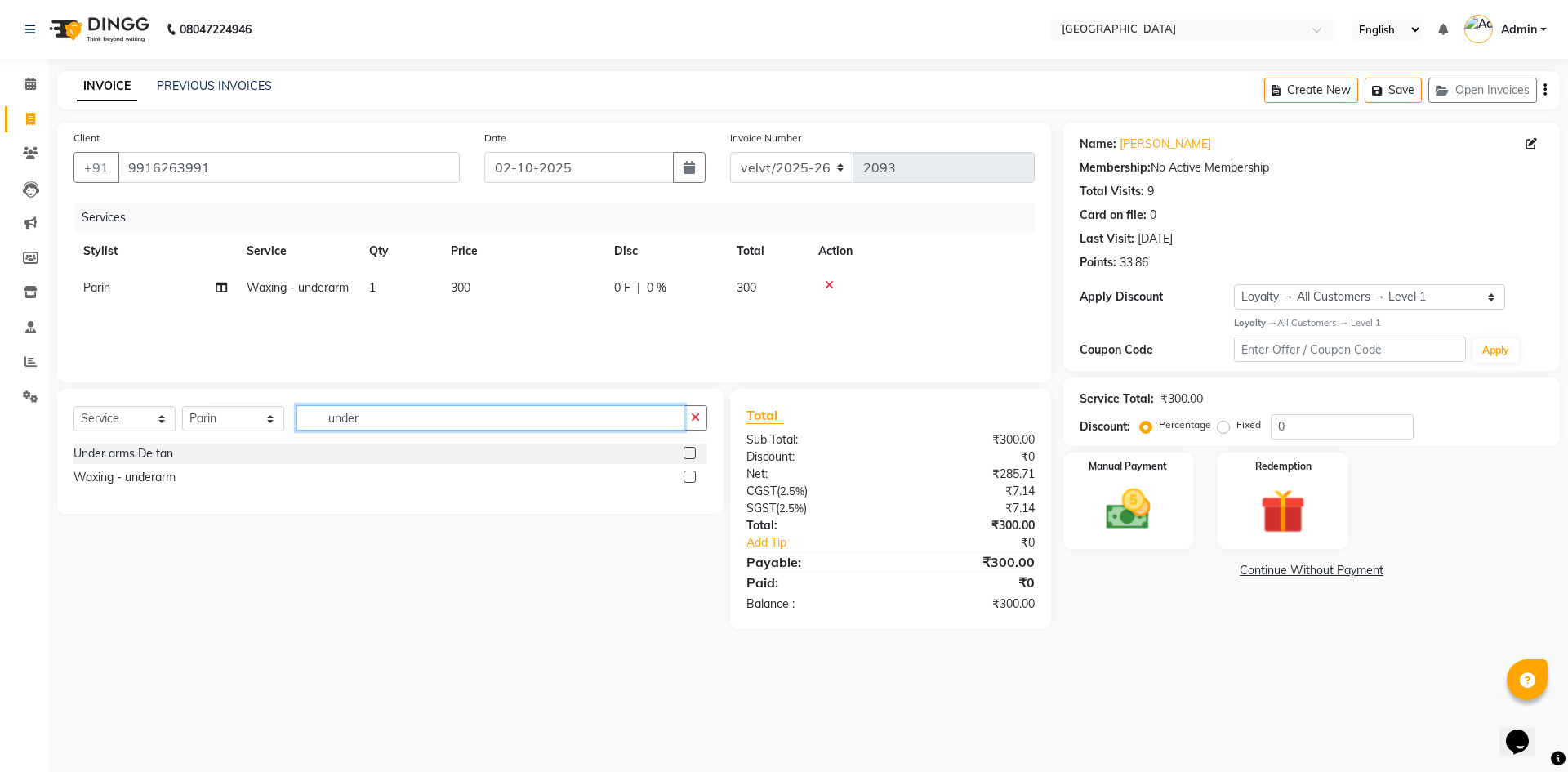
click at [394, 418] on input "under" at bounding box center [491, 417] width 388 height 26
type input "u"
type input "arms"
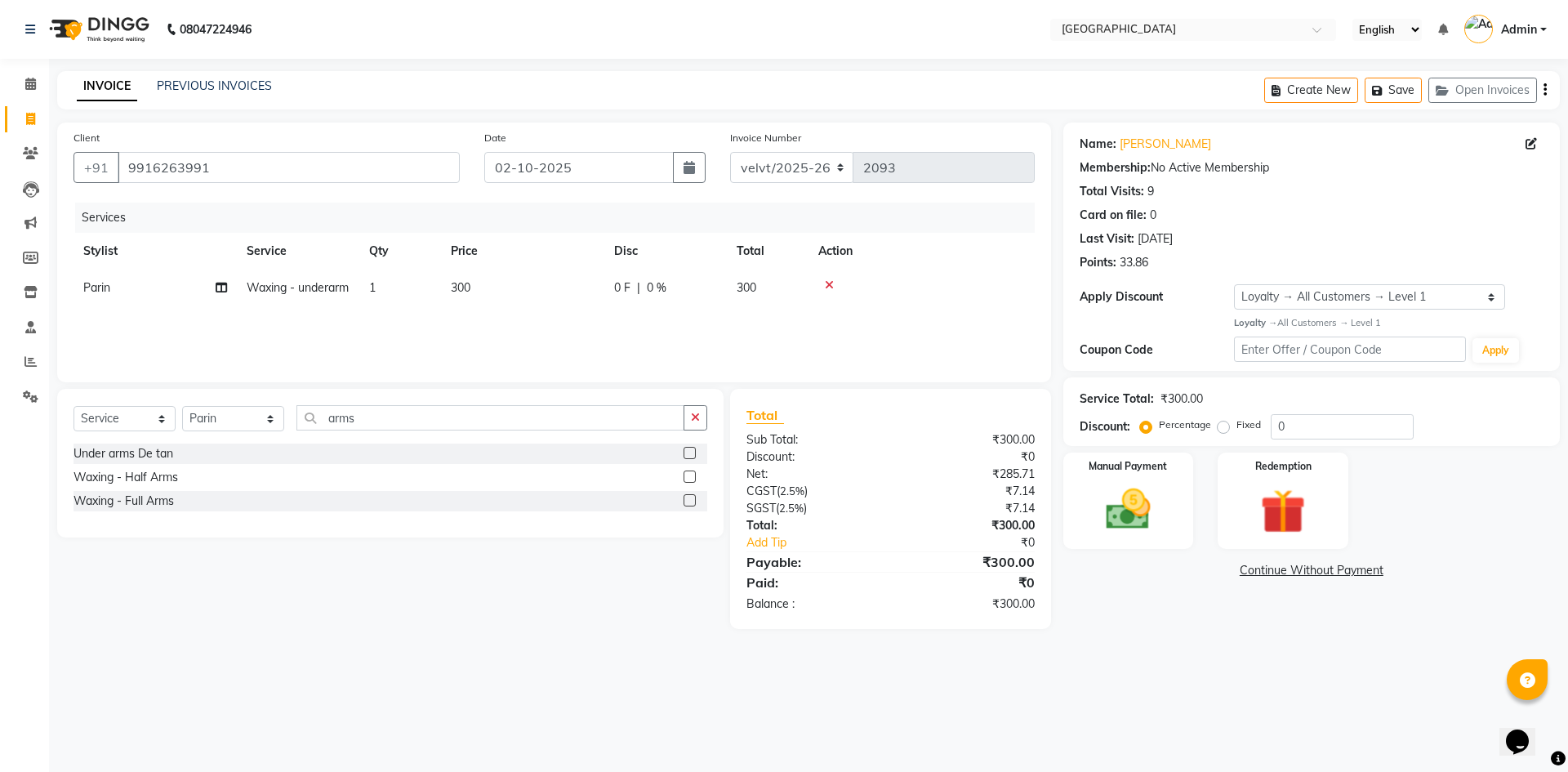
click at [696, 498] on div at bounding box center [695, 501] width 24 height 21
click at [692, 498] on label at bounding box center [689, 500] width 12 height 12
click at [692, 498] on input "checkbox" at bounding box center [688, 501] width 11 height 11
checkbox input "false"
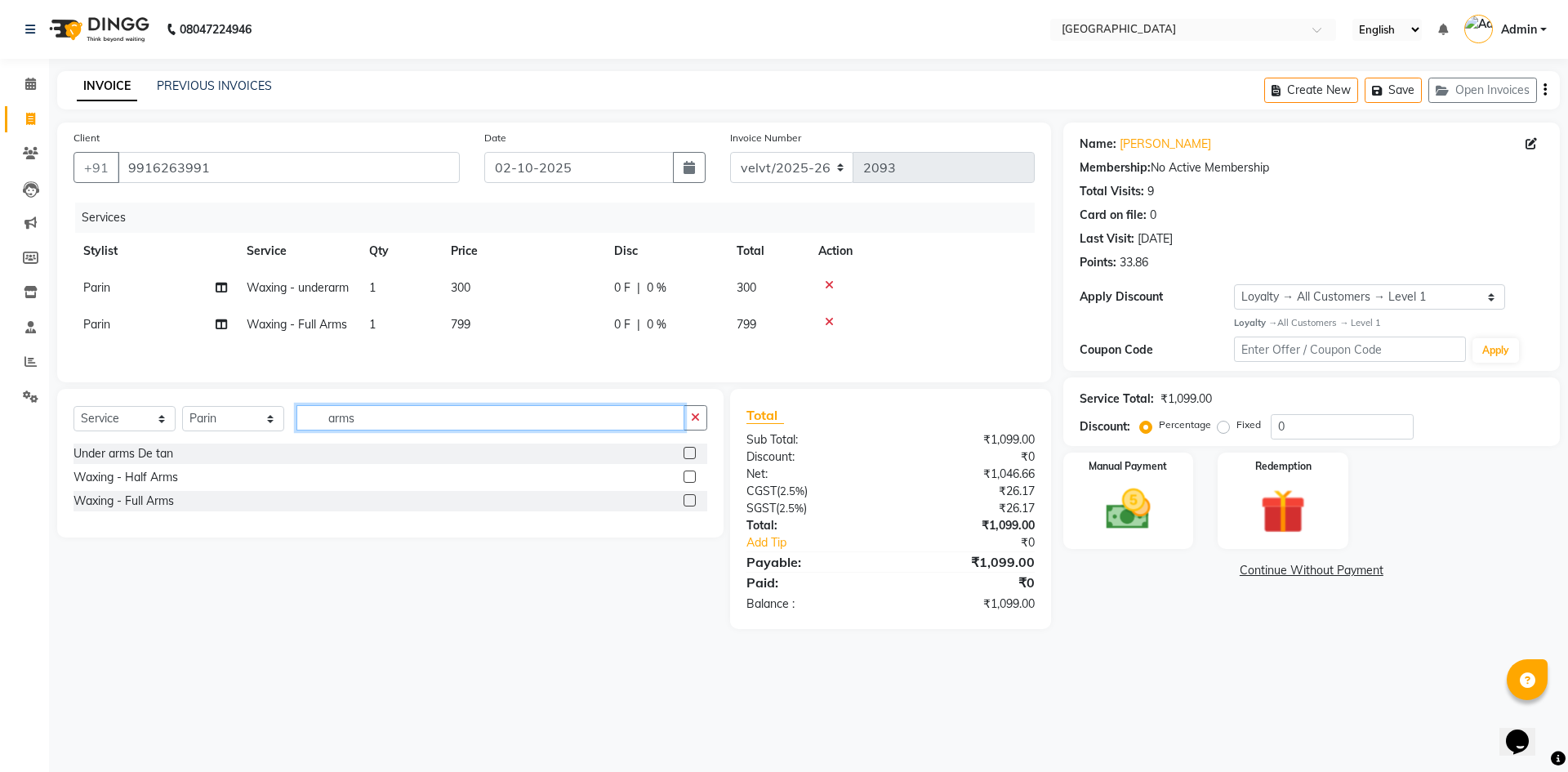
click at [377, 431] on input "arms" at bounding box center [491, 417] width 388 height 26
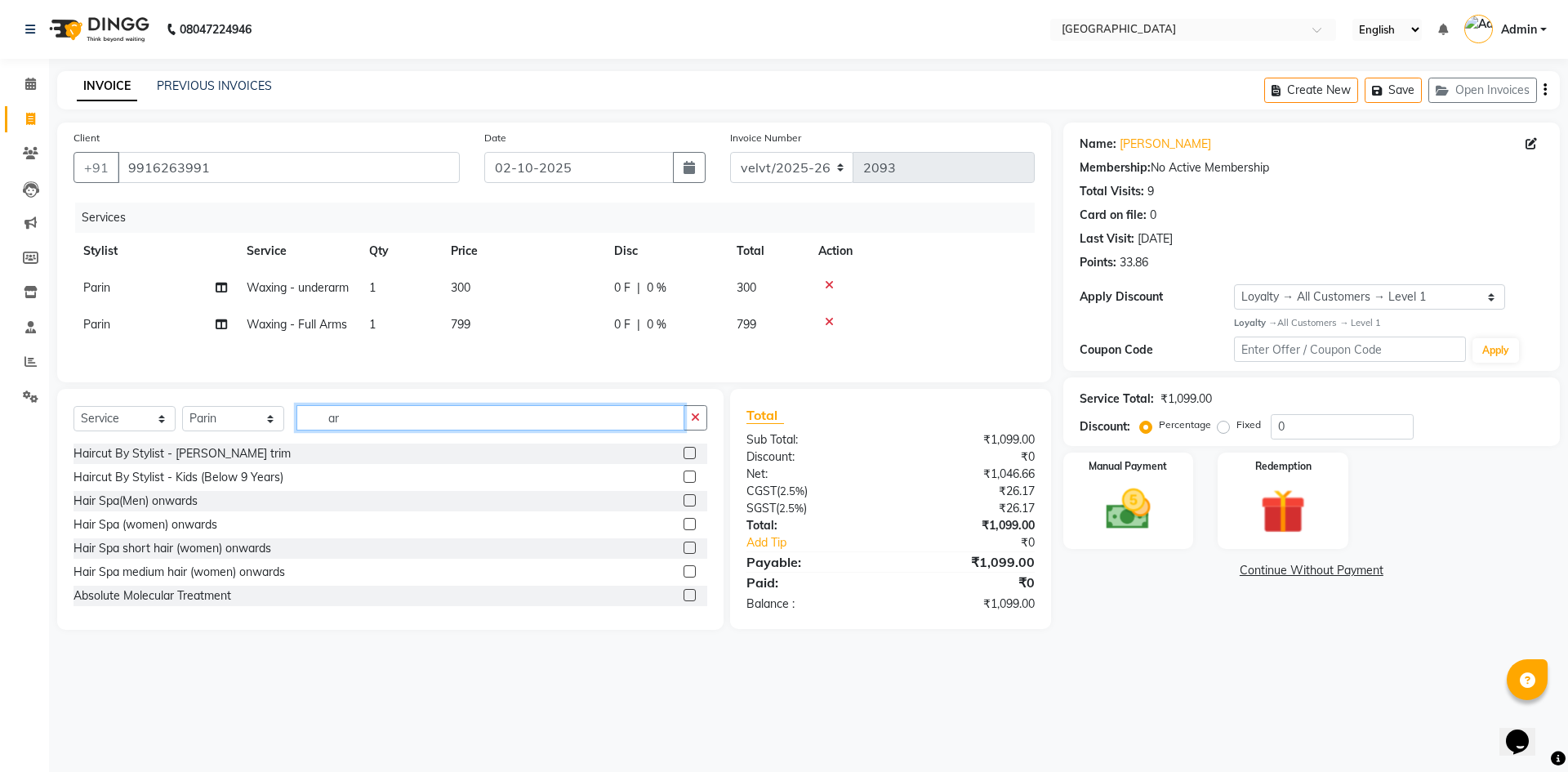
type input "a"
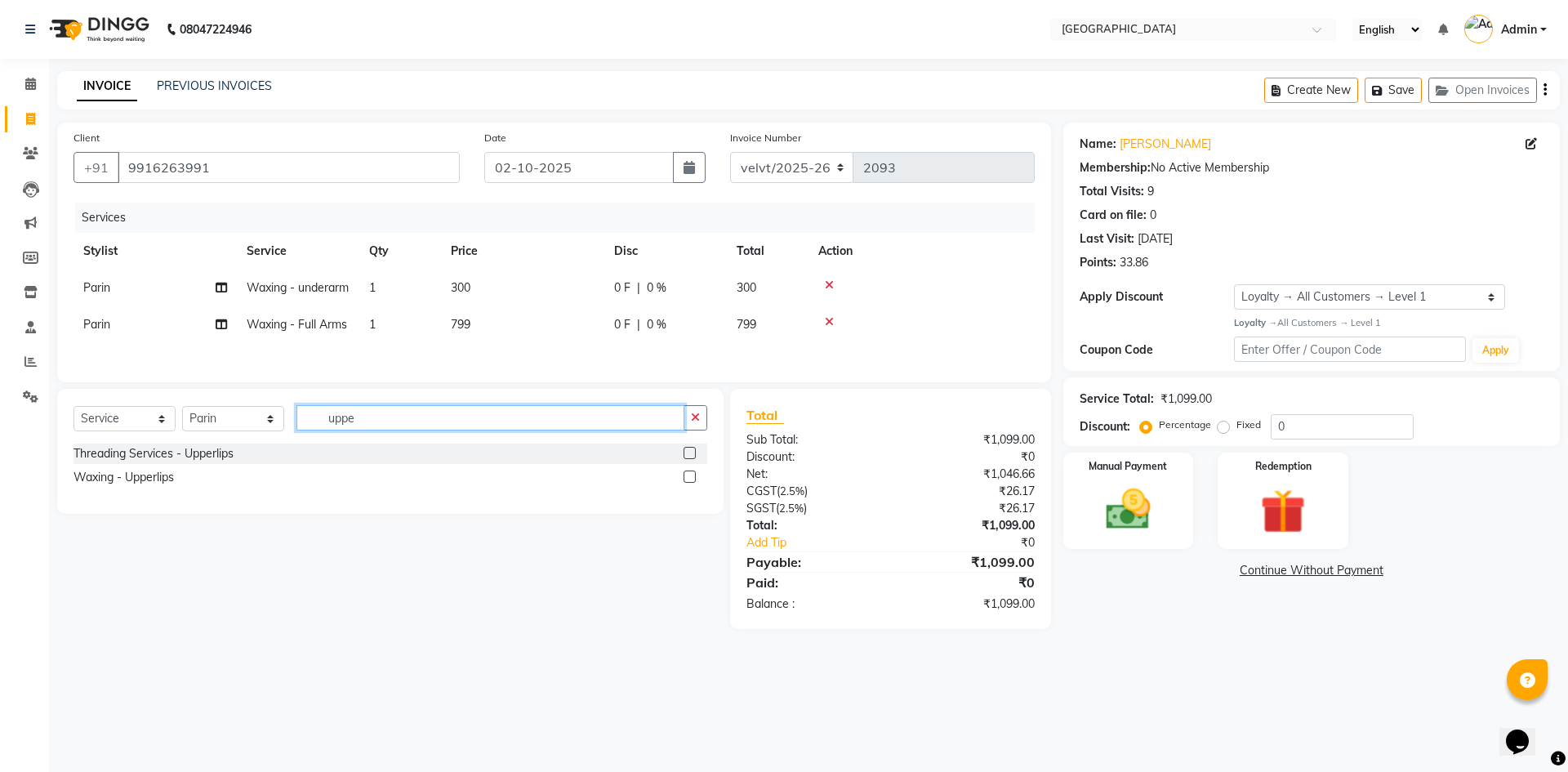
type input "uppe"
click at [685, 483] on label at bounding box center [689, 476] width 12 height 12
click at [685, 483] on input "checkbox" at bounding box center [688, 477] width 11 height 11
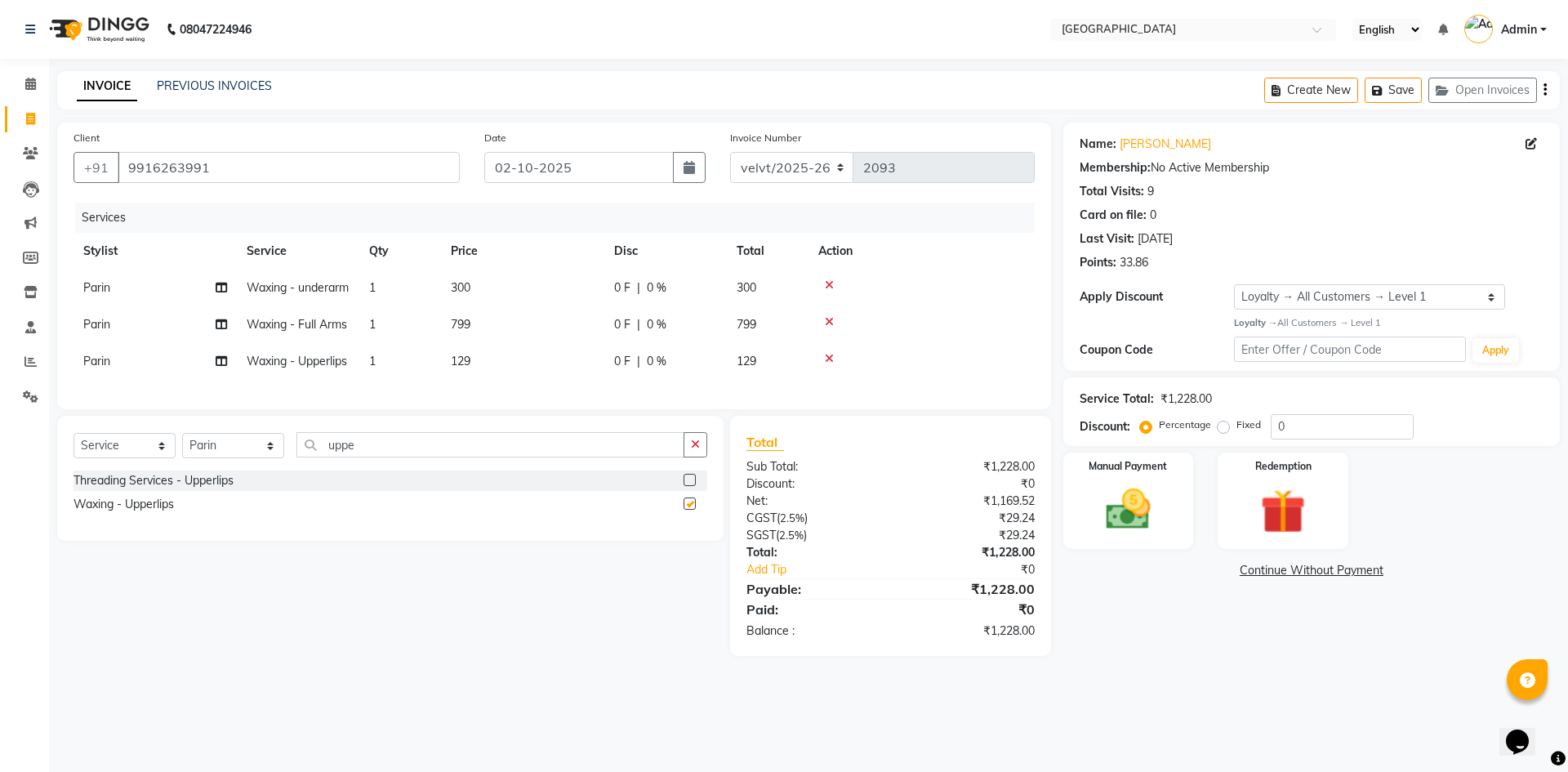
checkbox input "false"
click at [371, 458] on input "uppe" at bounding box center [491, 445] width 388 height 26
type input "u"
type input "chin"
drag, startPoint x: 682, startPoint y: 530, endPoint x: 694, endPoint y: 534, distance: 12.6
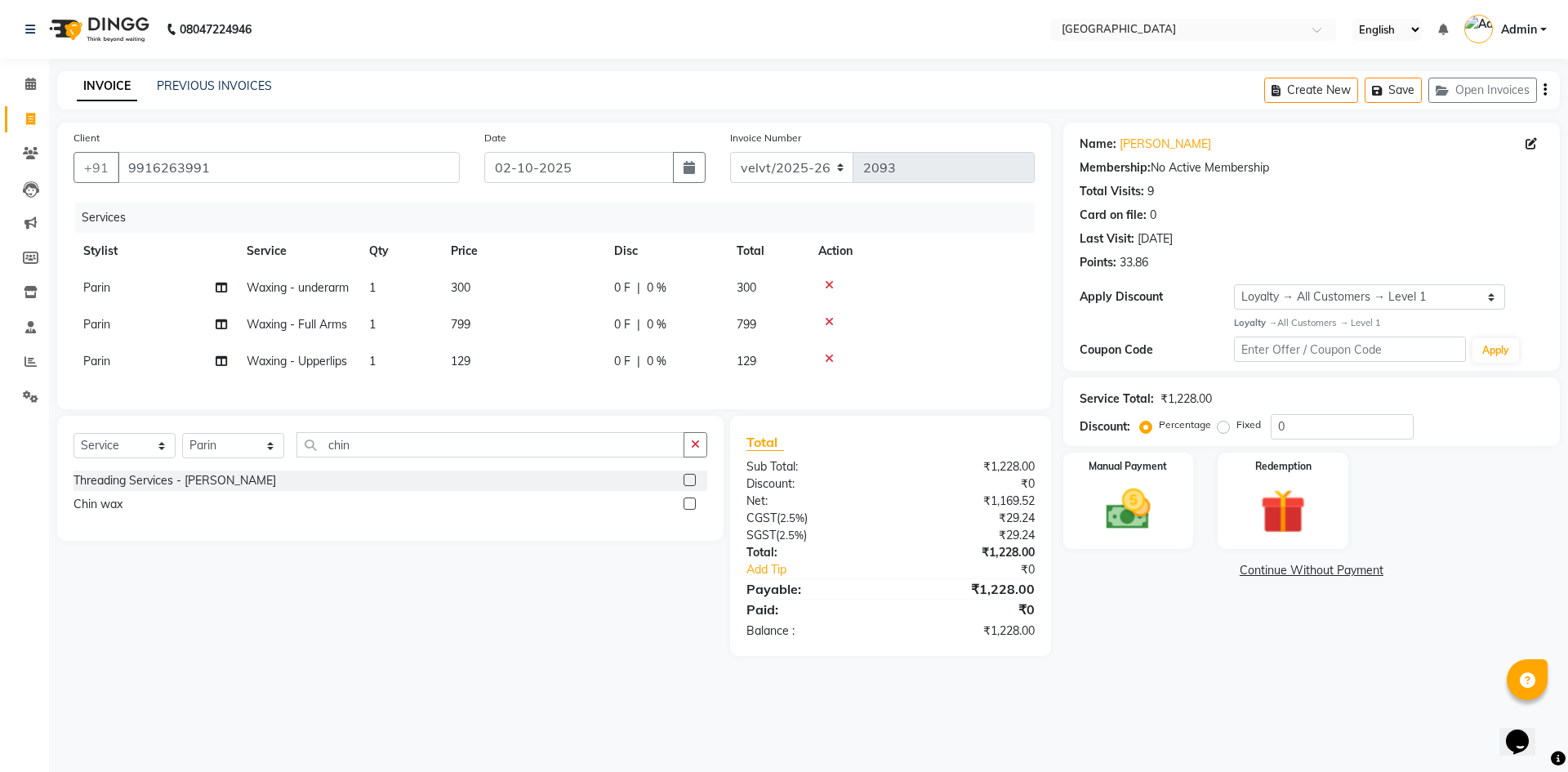
click at [682, 515] on div "Chin wax" at bounding box center [390, 504] width 634 height 21
click at [691, 510] on label at bounding box center [689, 503] width 12 height 12
click at [691, 510] on input "checkbox" at bounding box center [688, 504] width 11 height 11
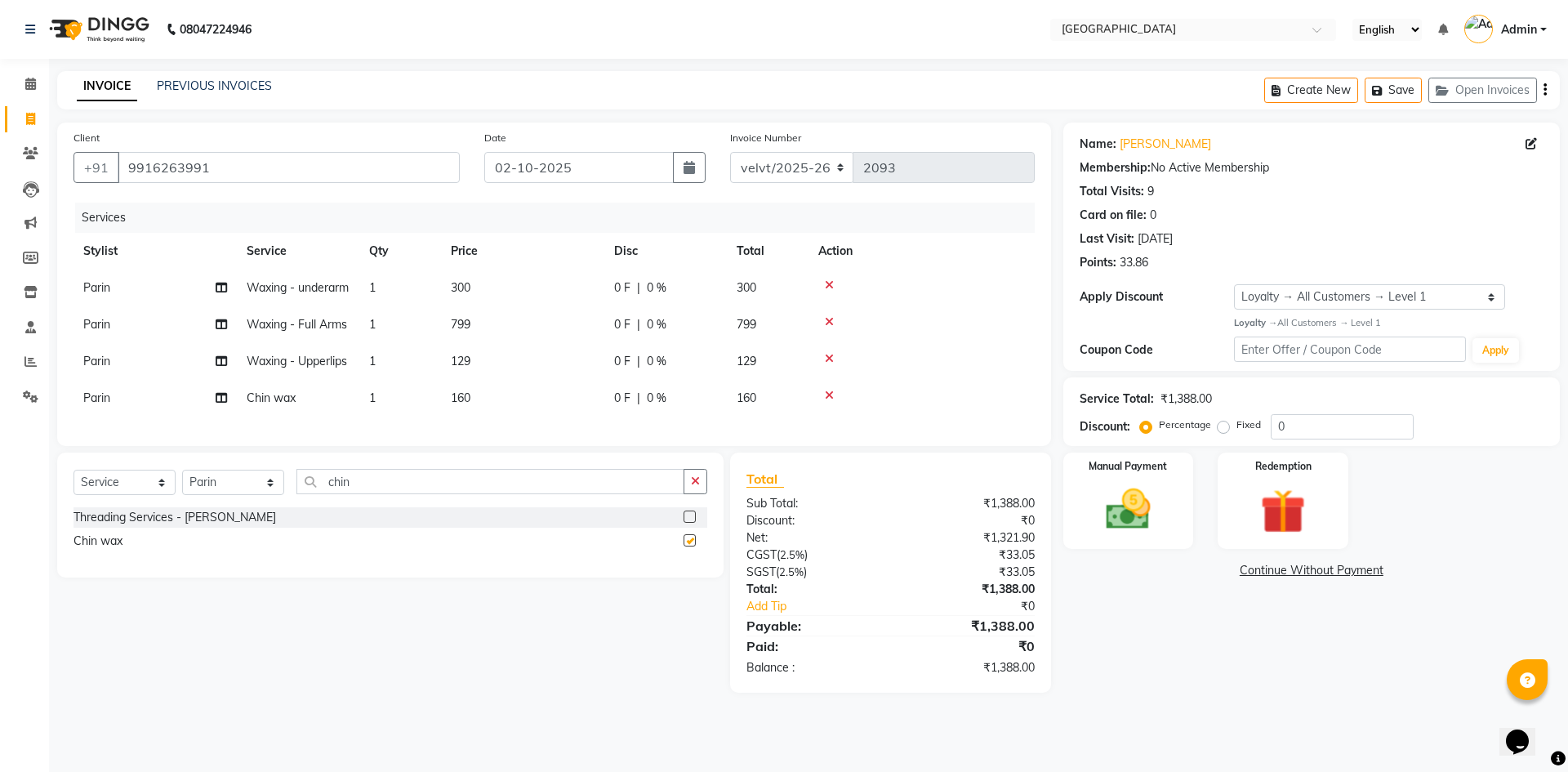
checkbox input "false"
click at [378, 508] on div "Select Service Product Membership Package Voucher Prepaid Gift Card Select Styl…" at bounding box center [390, 488] width 634 height 38
click at [373, 494] on input "chin" at bounding box center [491, 481] width 388 height 26
type input "c"
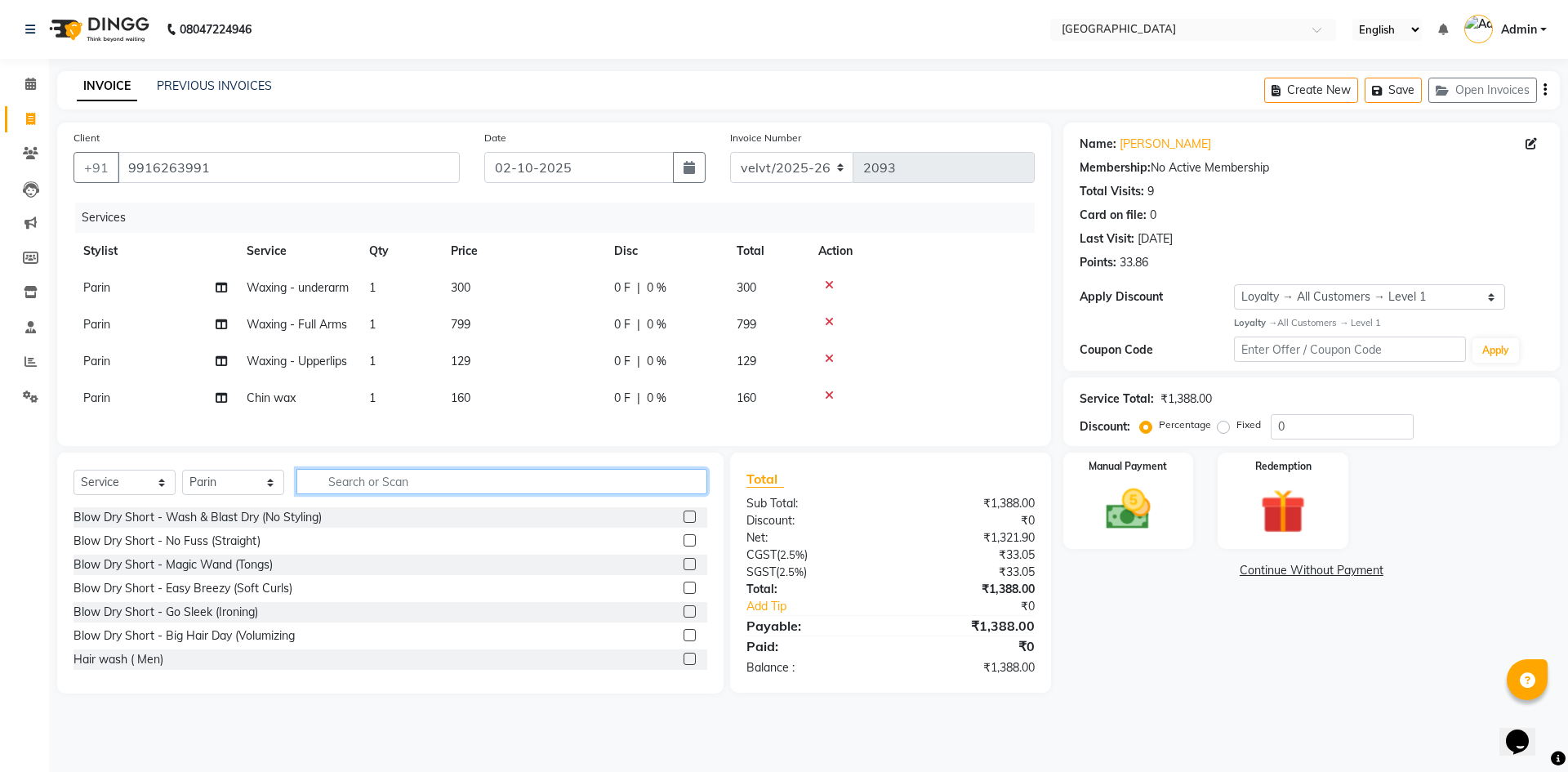
type input "y"
type input "thr"
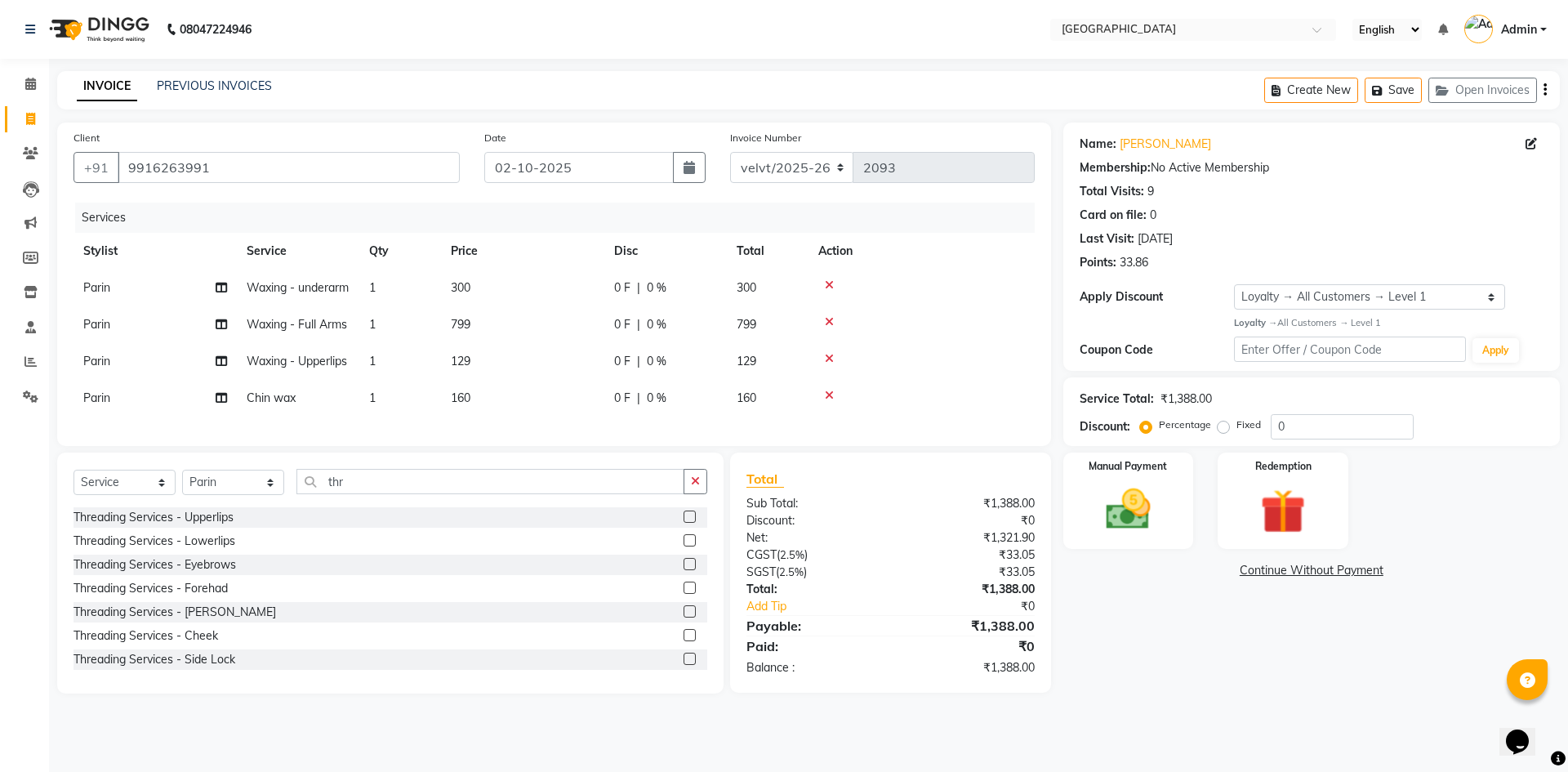
click at [683, 570] on label at bounding box center [689, 564] width 12 height 12
click at [683, 570] on input "checkbox" at bounding box center [688, 565] width 11 height 11
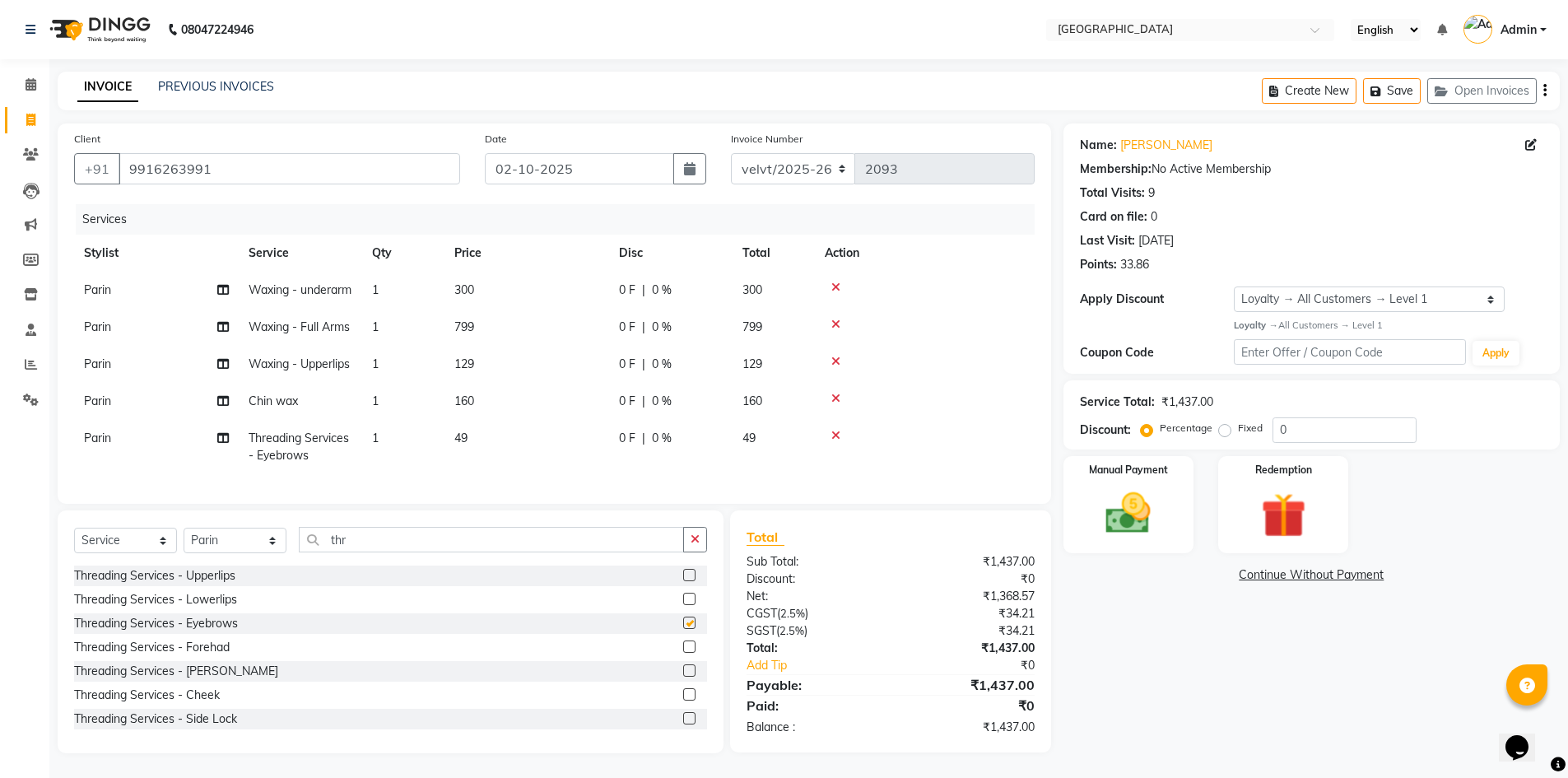
checkbox input "false"
click at [97, 320] on span "Parin" at bounding box center [97, 327] width 27 height 15
select select "93547"
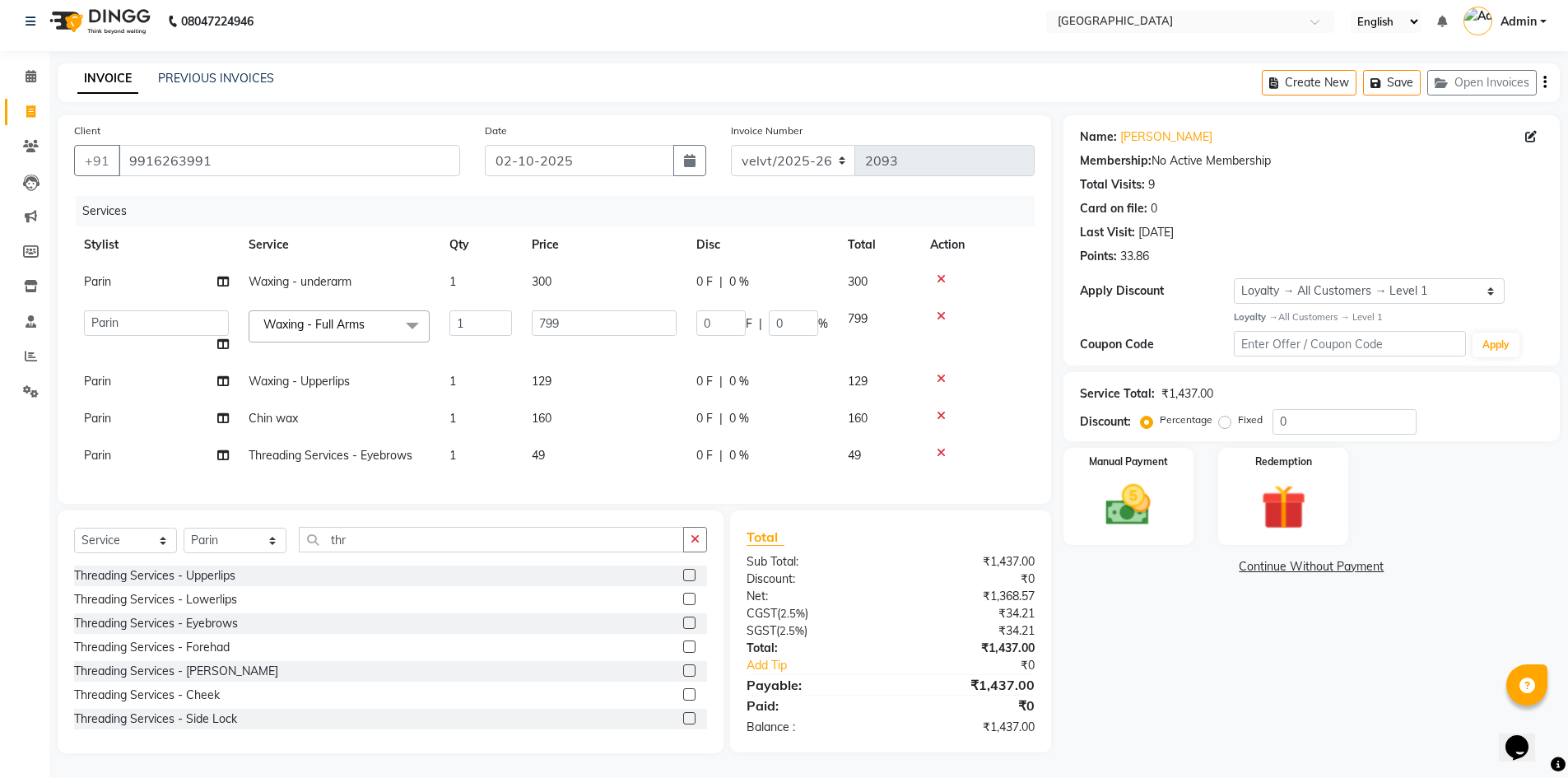
scroll to position [21, 0]
click at [107, 316] on select "Aameer Barkha Kaif Nandini Anchan Nomam Parin Roma Tabrej Zaid" at bounding box center [157, 323] width 145 height 26
select select "68468"
click at [1127, 486] on img at bounding box center [1128, 505] width 76 height 53
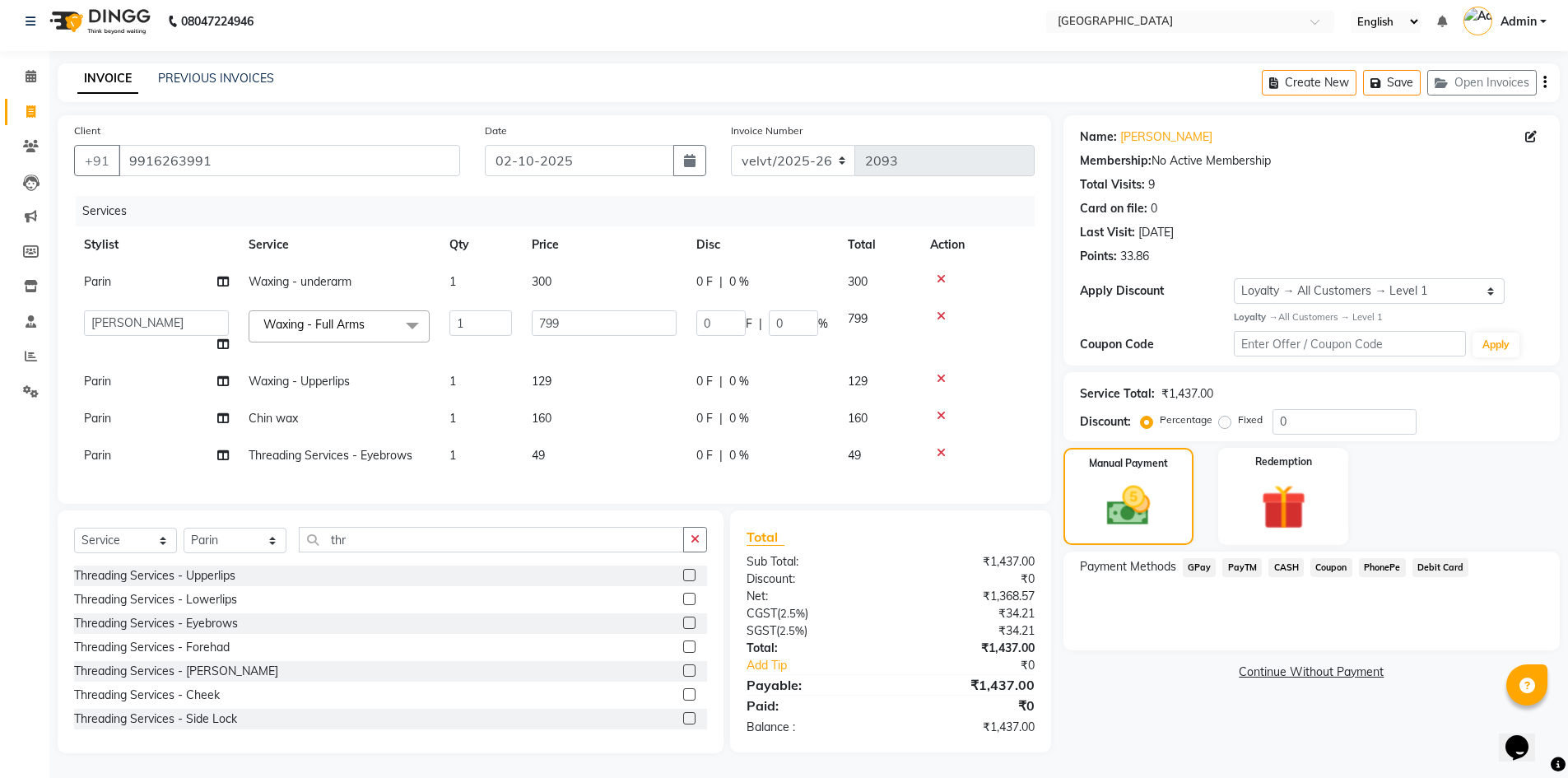
click at [1365, 558] on span "PhonePe" at bounding box center [1382, 567] width 47 height 19
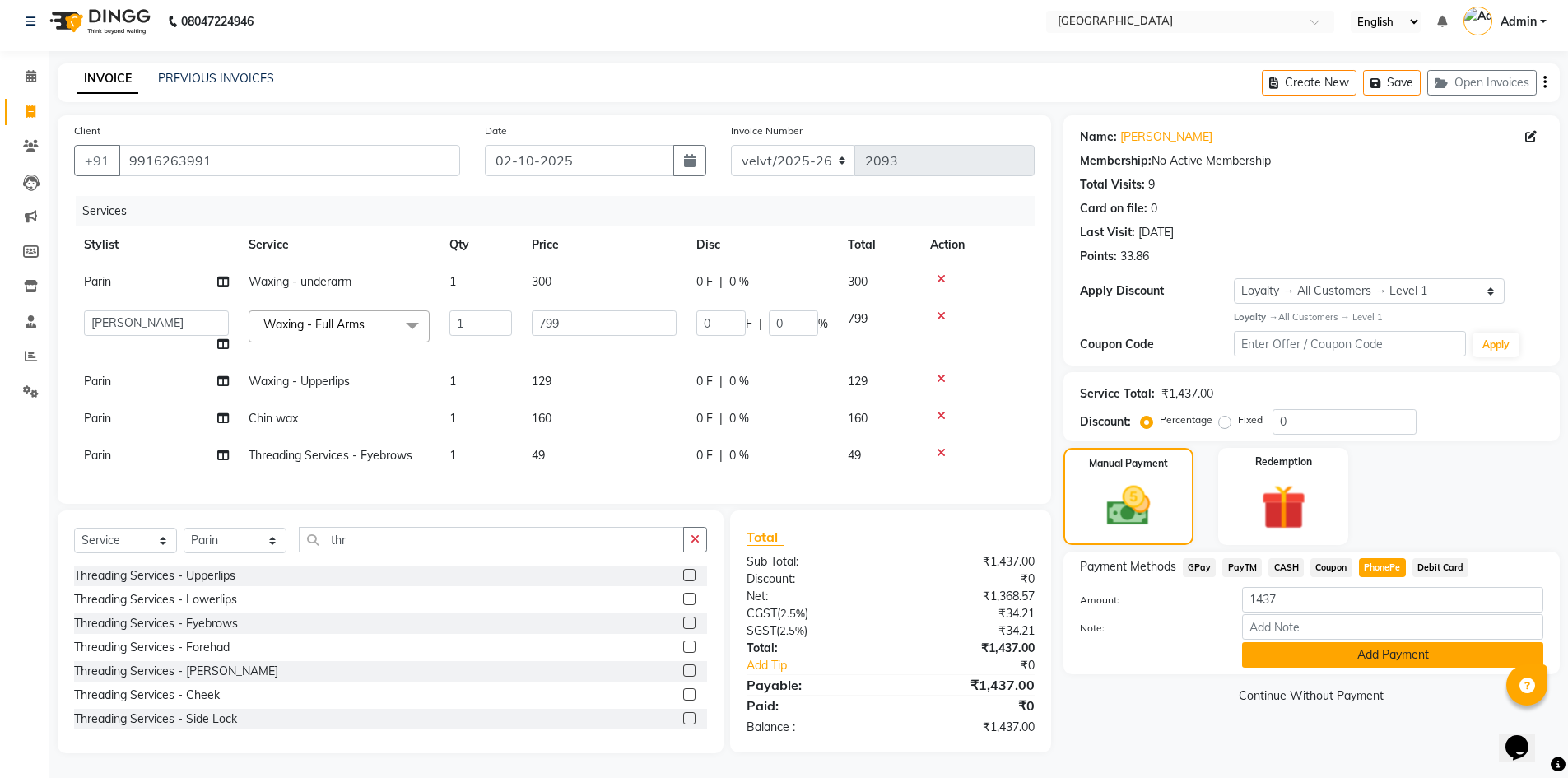
click at [1342, 646] on button "Add Payment" at bounding box center [1393, 655] width 301 height 26
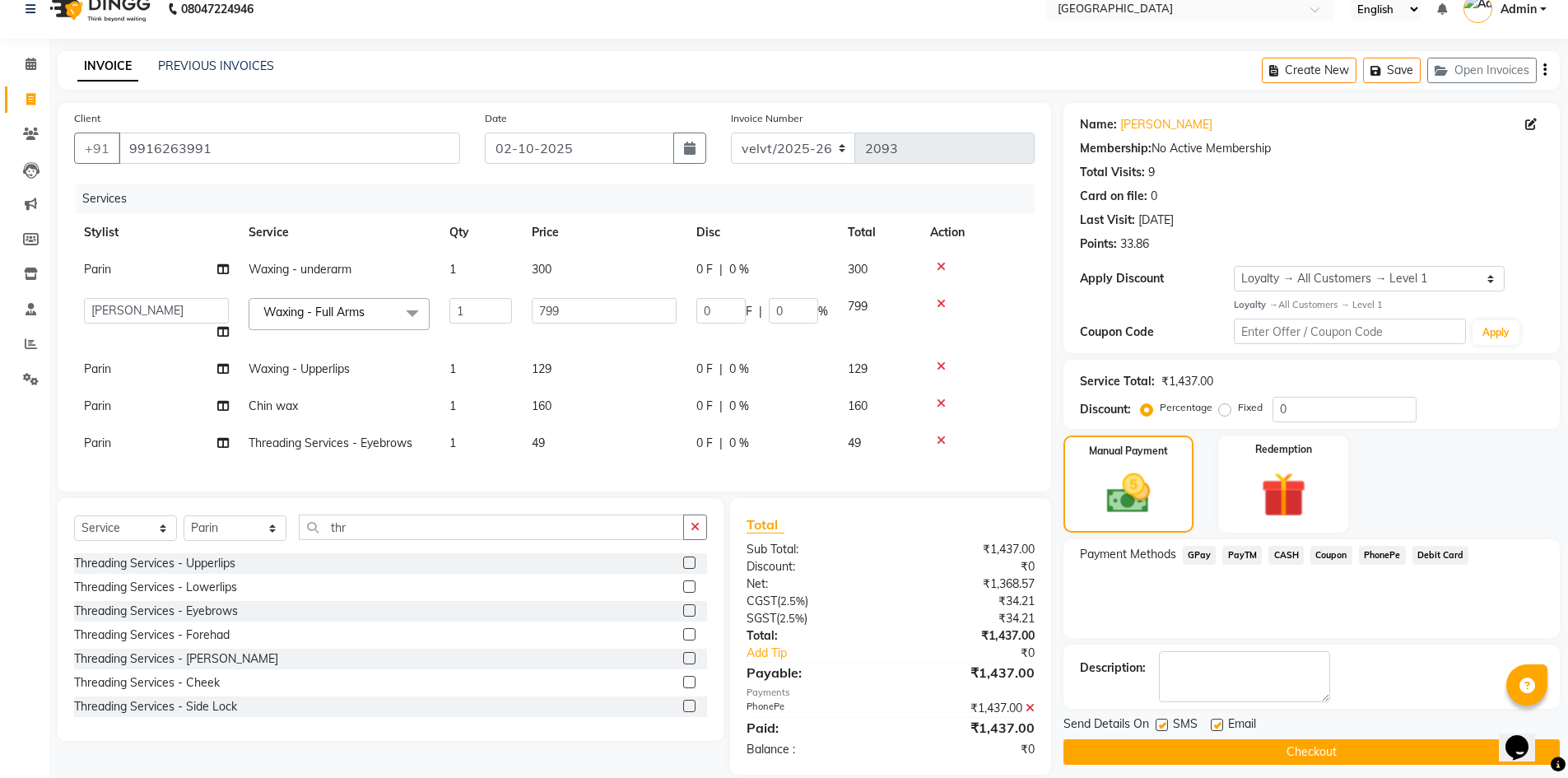
scroll to position [136, 0]
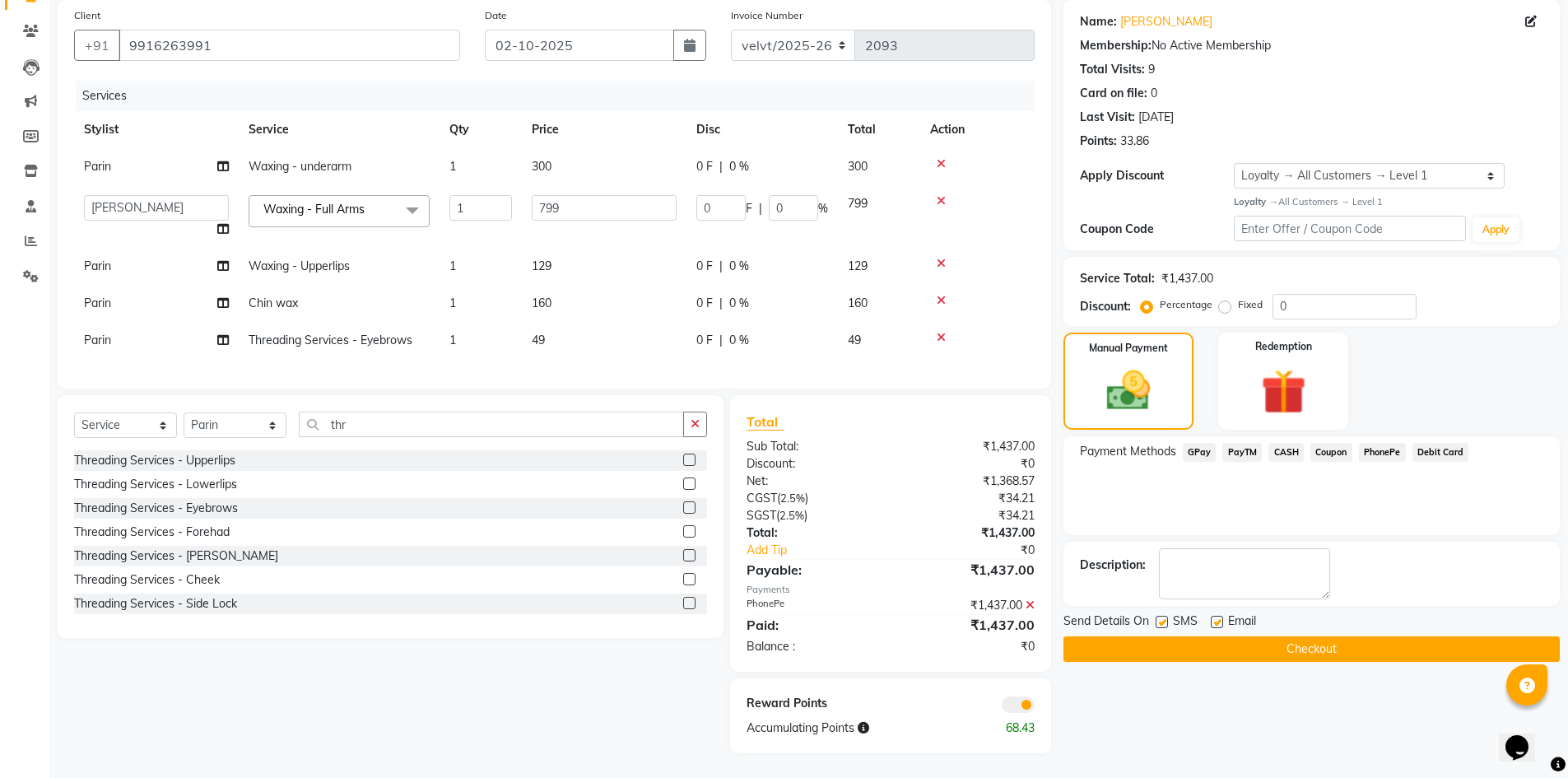
click at [1162, 616] on label at bounding box center [1162, 621] width 12 height 12
click at [1162, 617] on input "checkbox" at bounding box center [1161, 622] width 11 height 11
checkbox input "false"
click at [1216, 616] on label at bounding box center [1217, 621] width 12 height 12
click at [1216, 617] on input "checkbox" at bounding box center [1216, 622] width 11 height 11
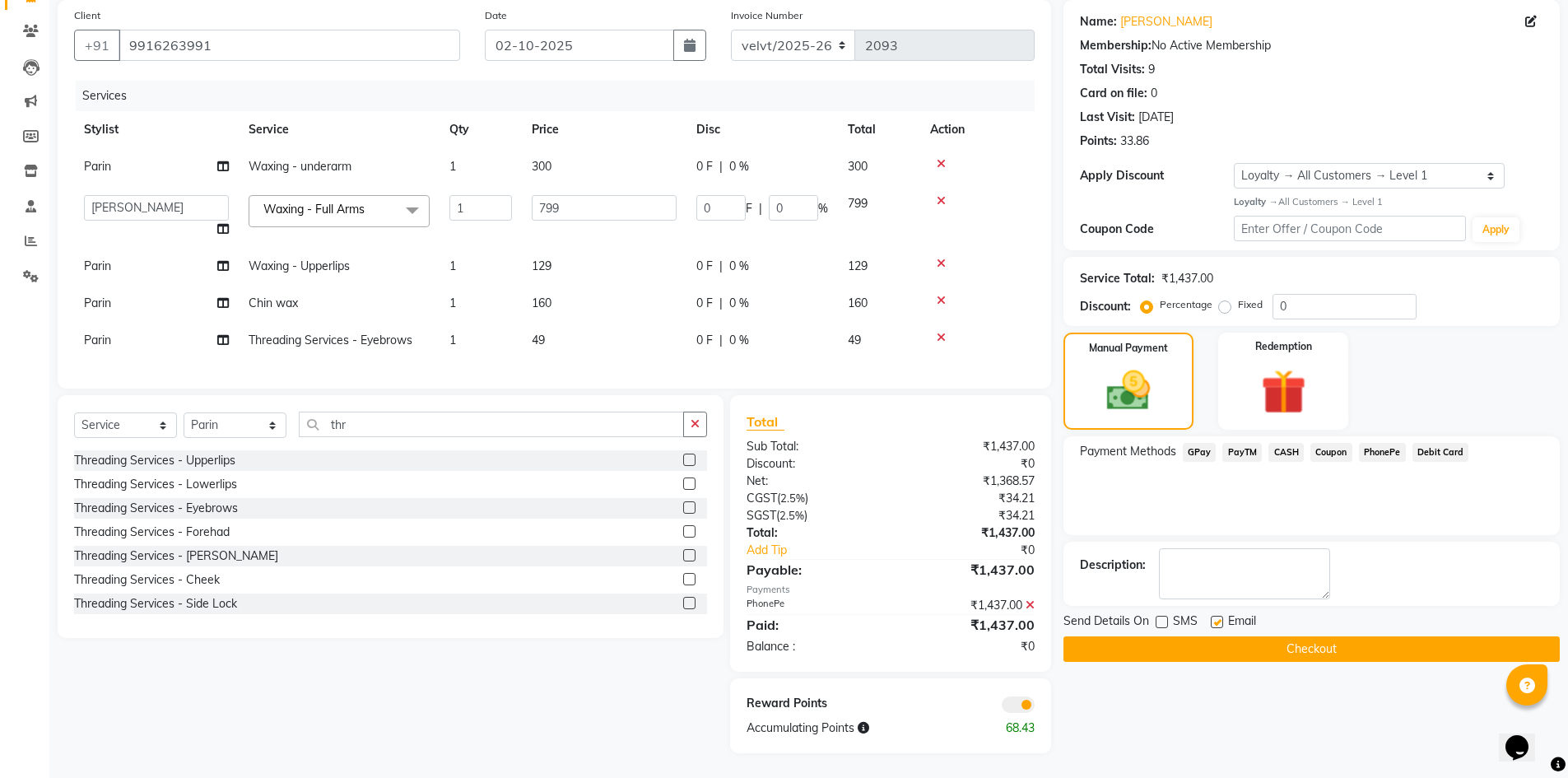
checkbox input "false"
drag, startPoint x: 1208, startPoint y: 640, endPoint x: 729, endPoint y: 573, distance: 483.7
click at [1208, 637] on button "Checkout" at bounding box center [1312, 649] width 496 height 26
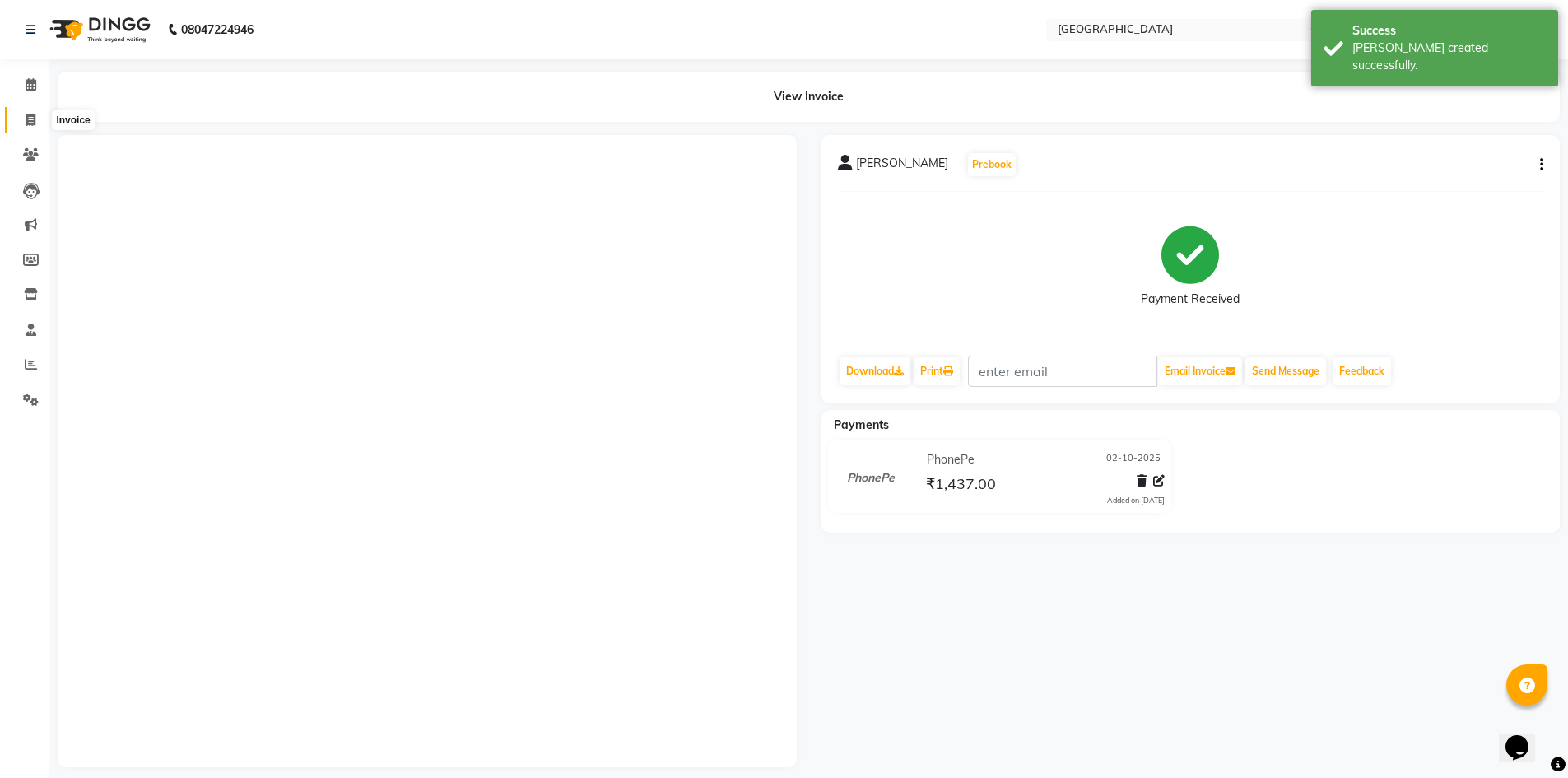
click at [35, 122] on icon at bounding box center [31, 119] width 9 height 12
select select "service"
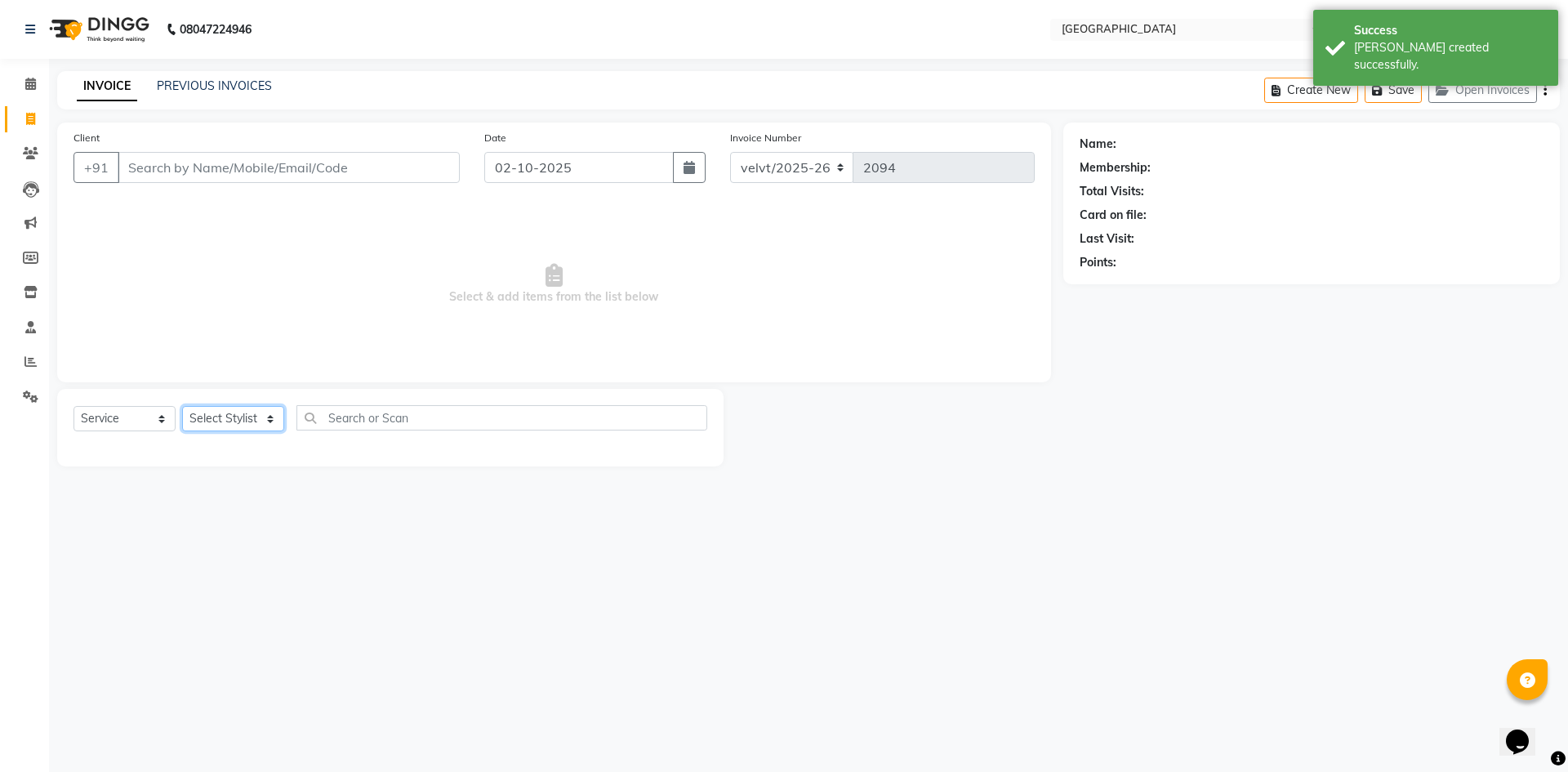
click at [214, 411] on select "Select Stylist" at bounding box center [233, 418] width 102 height 26
select select "93547"
click at [182, 406] on select "Select Stylist Aameer Barkha Kaif Nandini Anchan Nomam Parin Roma Tabrej Zaid" at bounding box center [233, 418] width 102 height 26
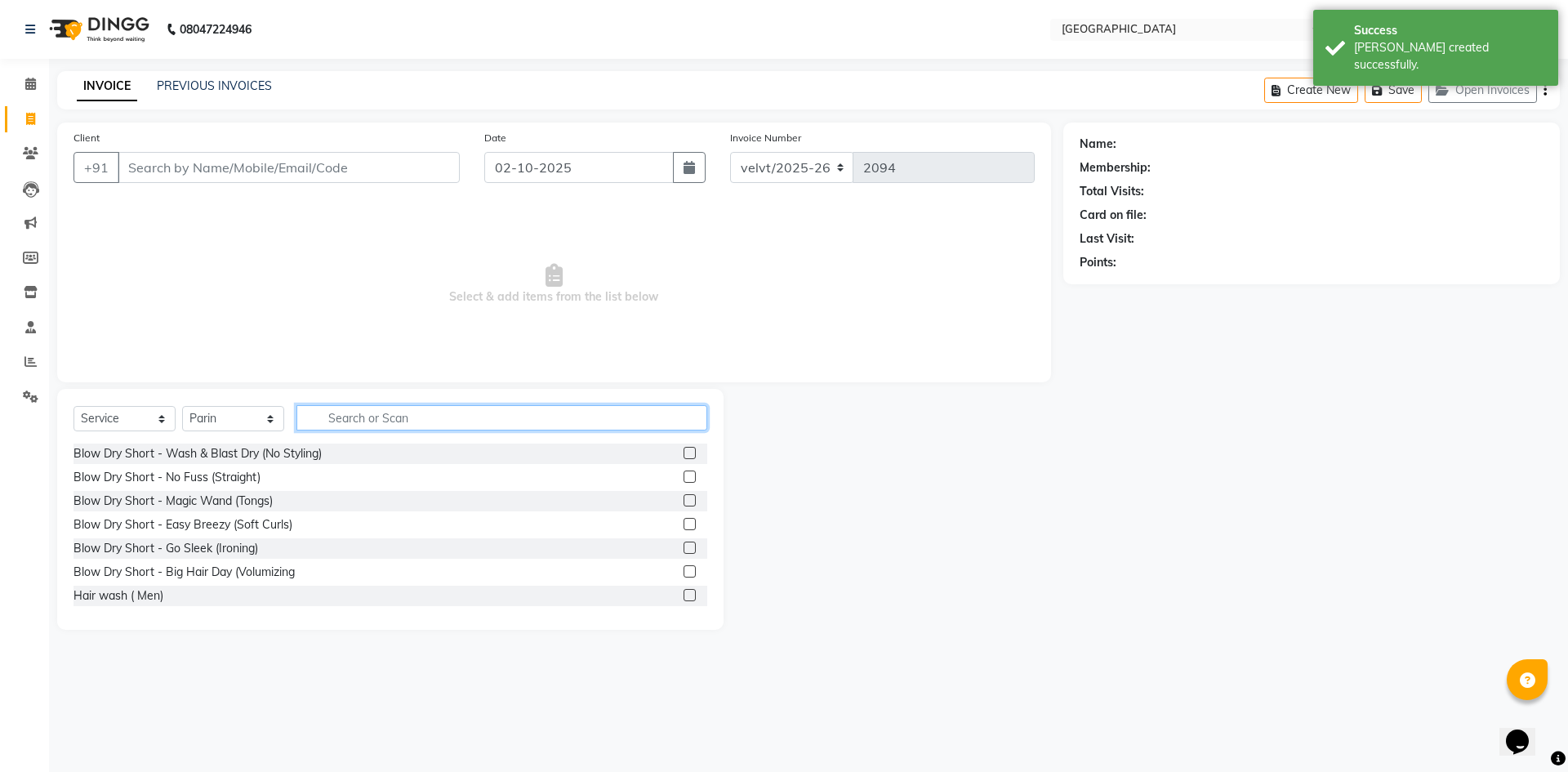
click at [352, 412] on input "text" at bounding box center [501, 417] width 411 height 26
type input "thre"
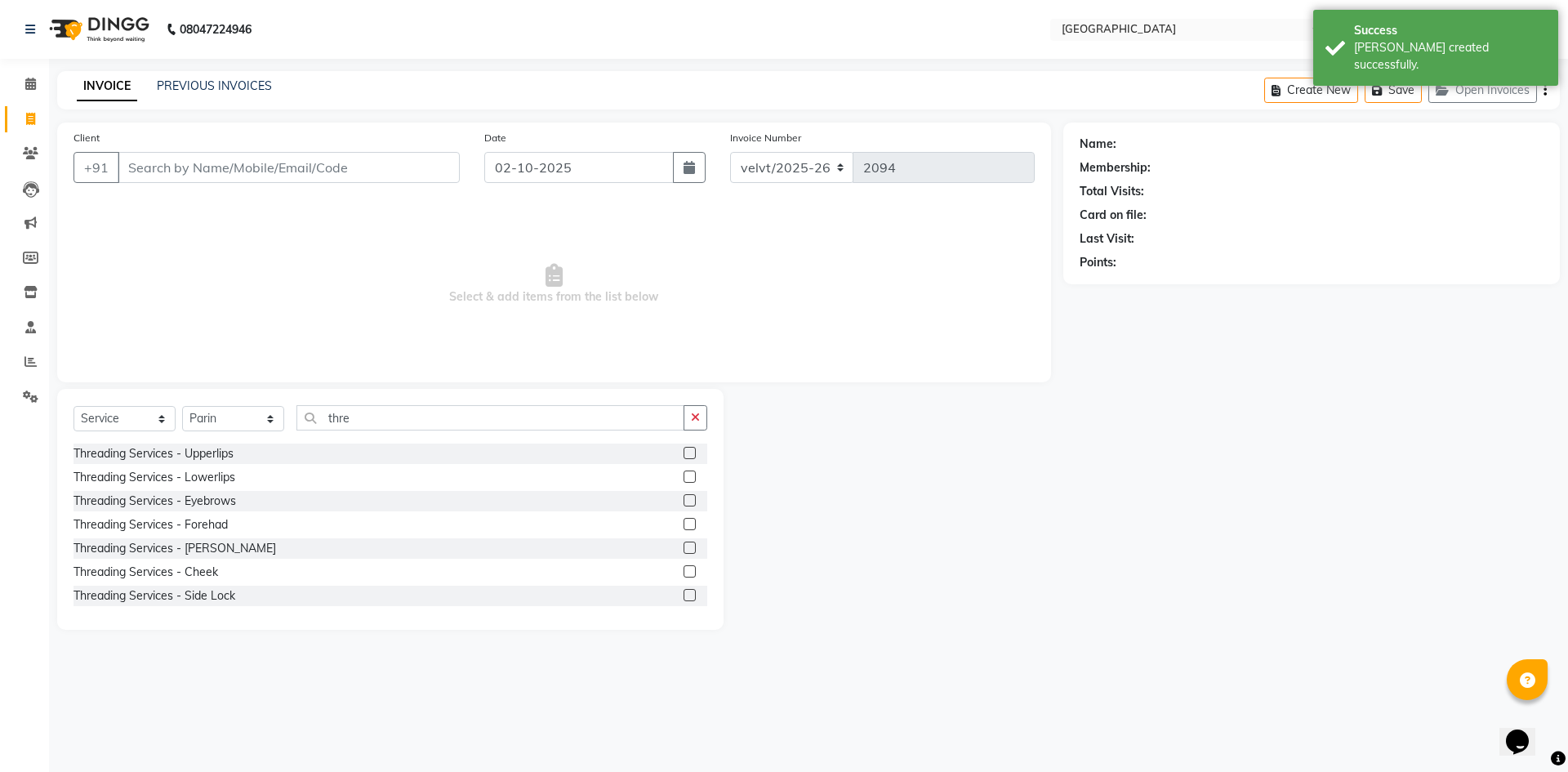
click at [683, 498] on label at bounding box center [689, 500] width 12 height 12
click at [683, 498] on input "checkbox" at bounding box center [688, 501] width 11 height 11
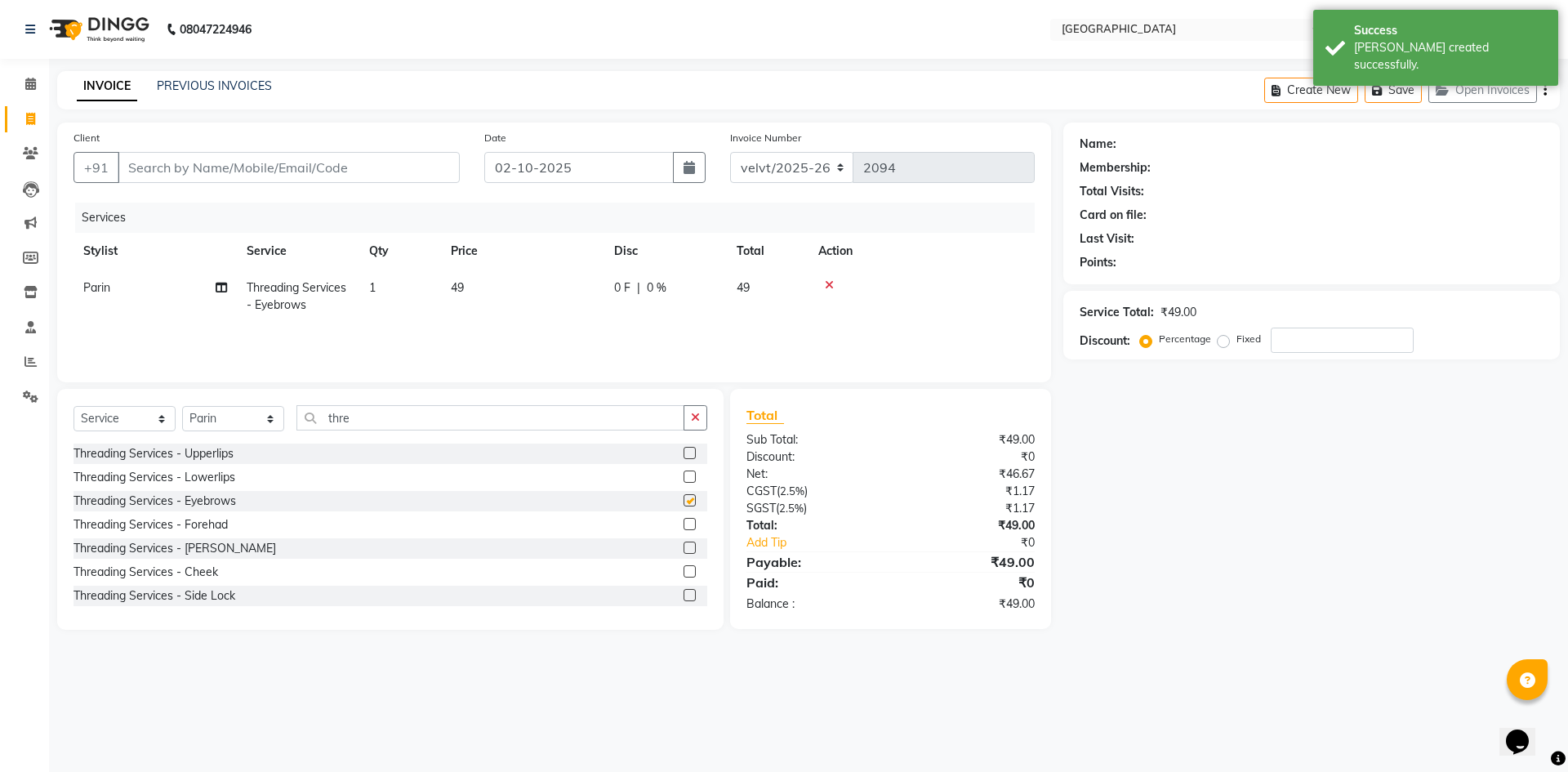
checkbox input "false"
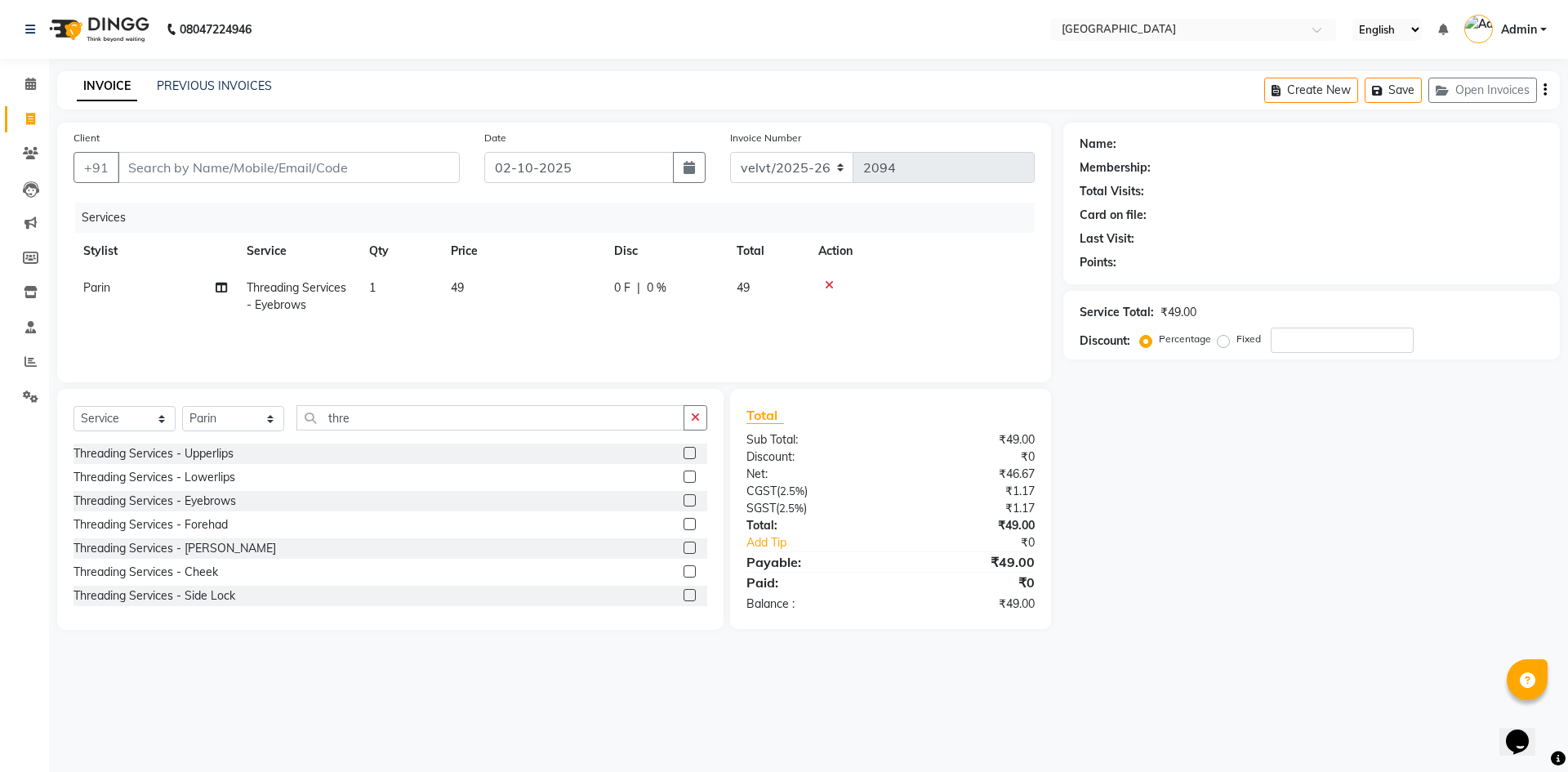
click at [683, 522] on label at bounding box center [689, 524] width 12 height 12
click at [683, 522] on input "checkbox" at bounding box center [688, 525] width 11 height 11
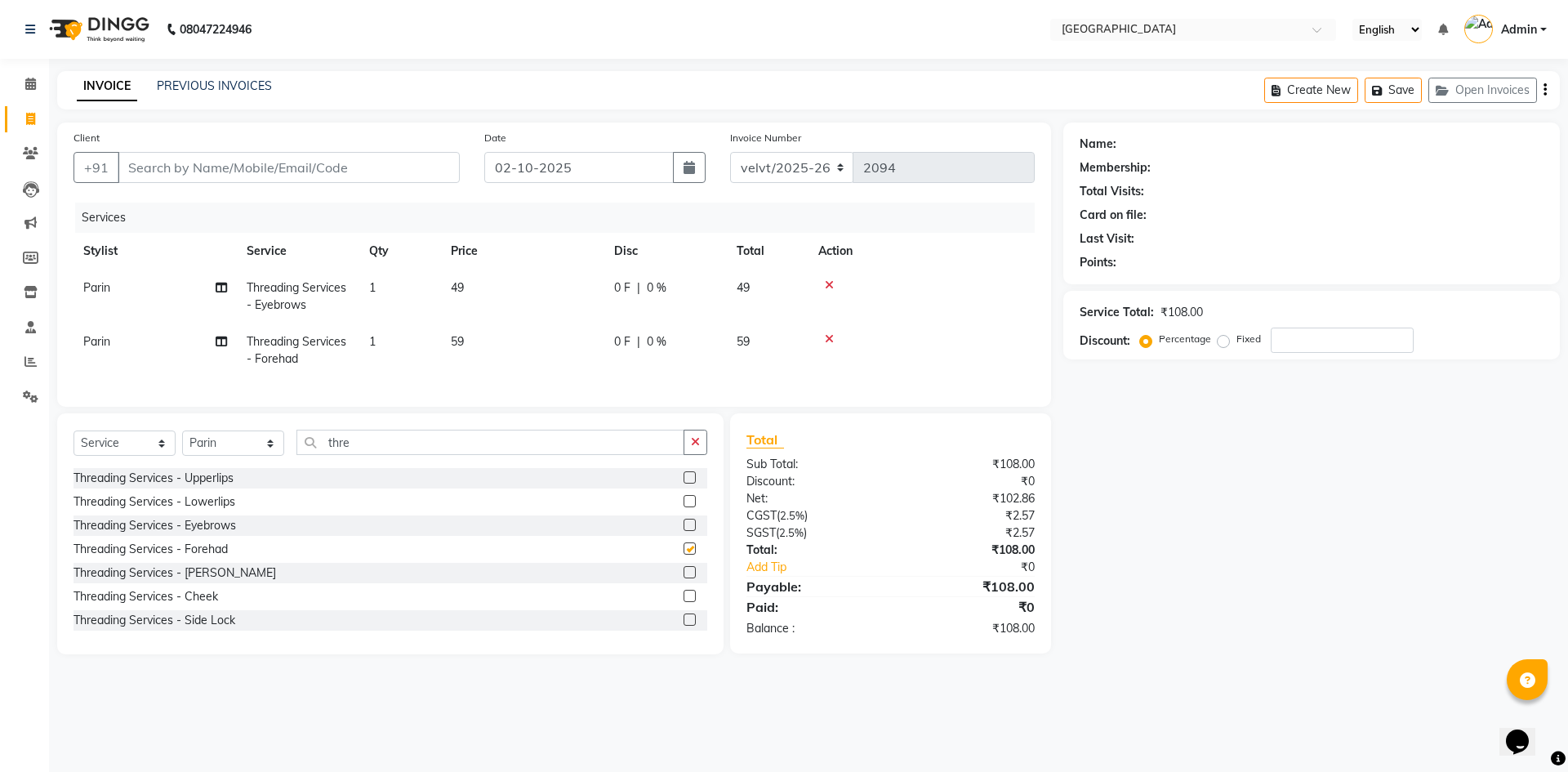
checkbox input "false"
click at [218, 456] on select "Select Stylist Aameer Barkha Kaif Nandini Anchan Nomam Parin Roma Tabrej Zaid" at bounding box center [233, 443] width 102 height 26
select select "78264"
click at [182, 443] on select "Select Stylist Aameer Barkha Kaif Nandini Anchan Nomam Parin Roma Tabrej Zaid" at bounding box center [233, 443] width 102 height 26
click at [361, 455] on input "thre" at bounding box center [491, 442] width 388 height 26
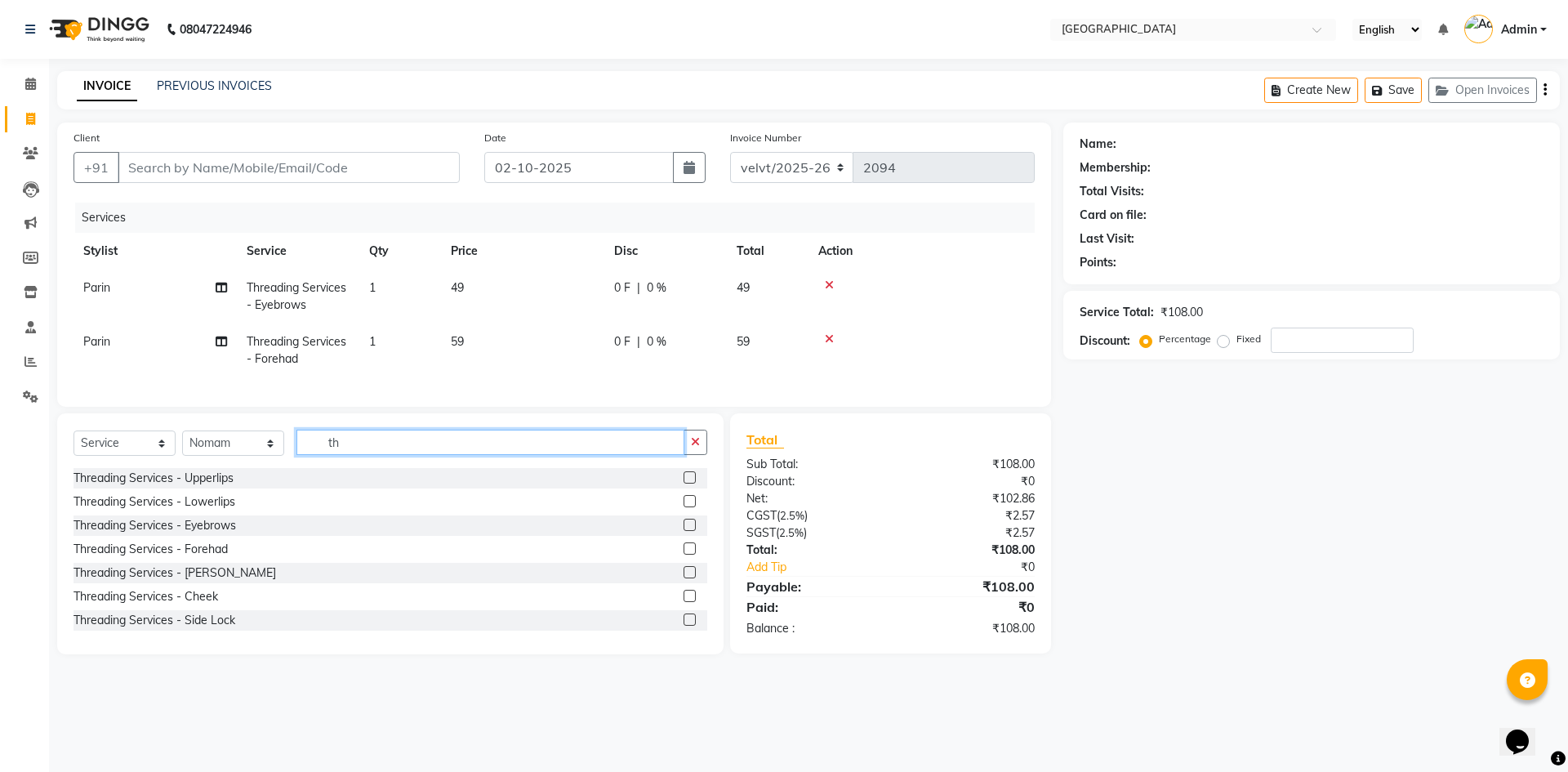
type input "t"
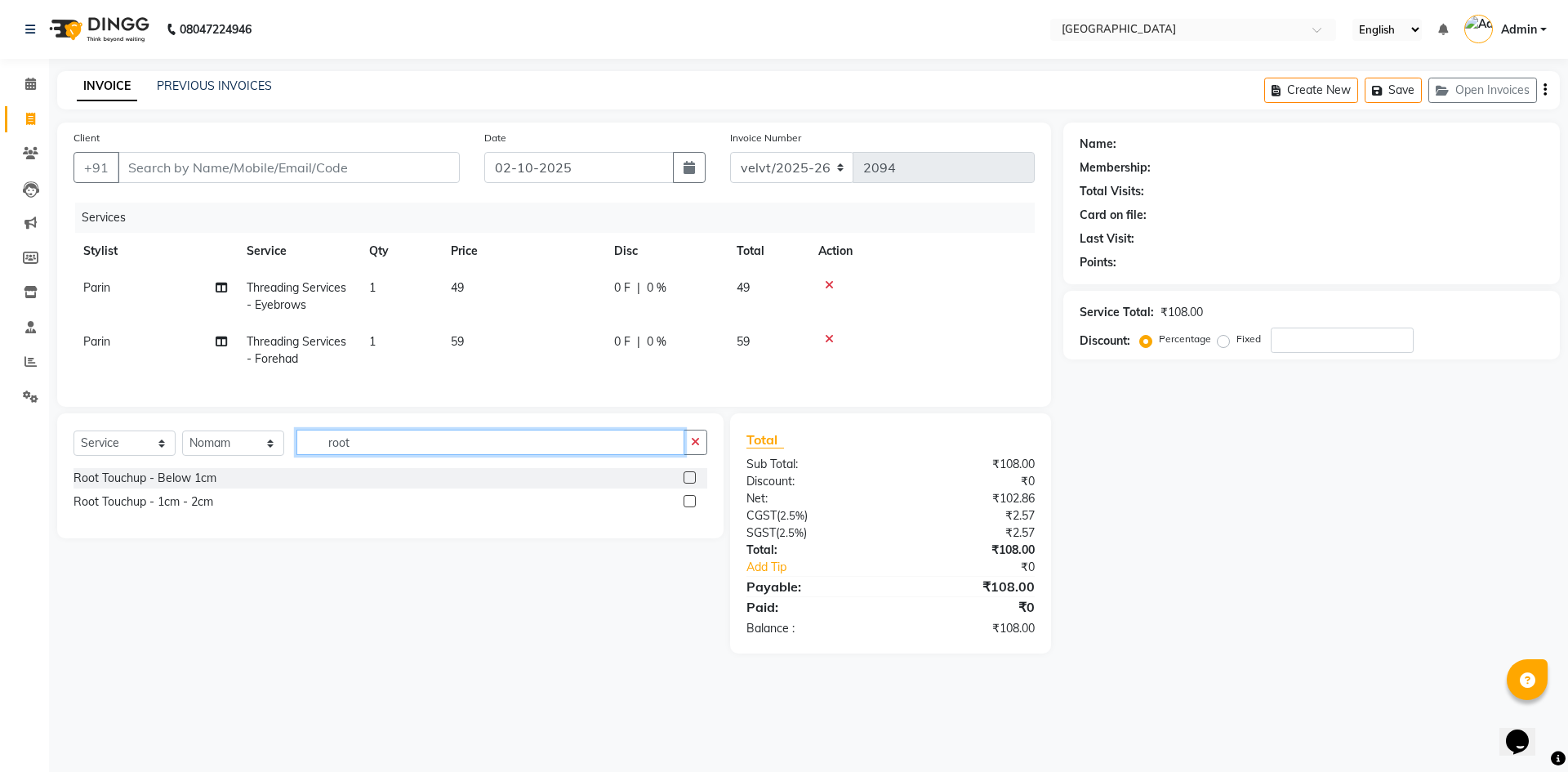
type input "root"
click at [688, 484] on label at bounding box center [689, 477] width 12 height 12
click at [688, 484] on input "checkbox" at bounding box center [688, 478] width 11 height 11
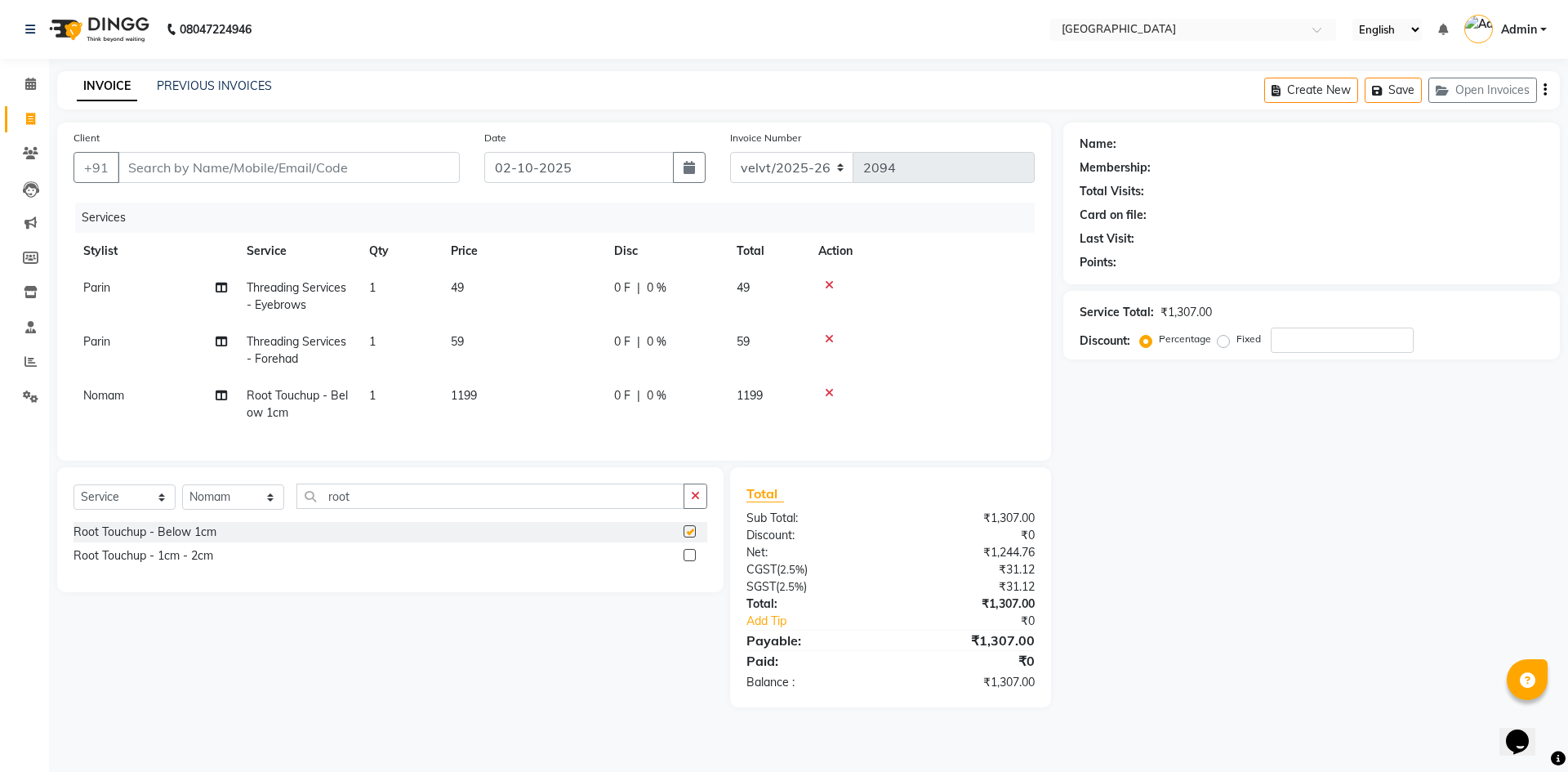
checkbox input "false"
click at [375, 509] on input "root" at bounding box center [491, 496] width 388 height 26
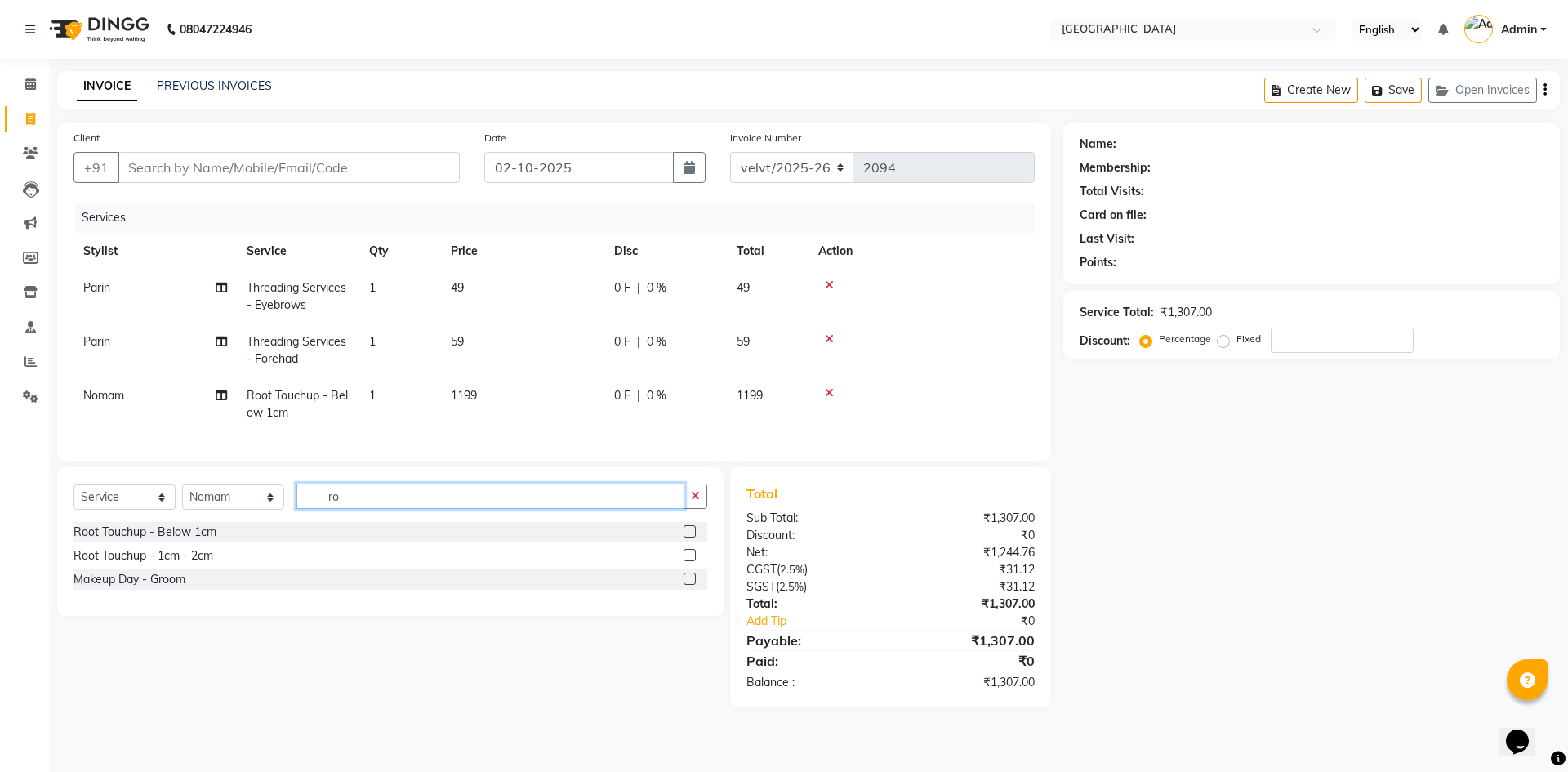
type input "r"
type input "spa"
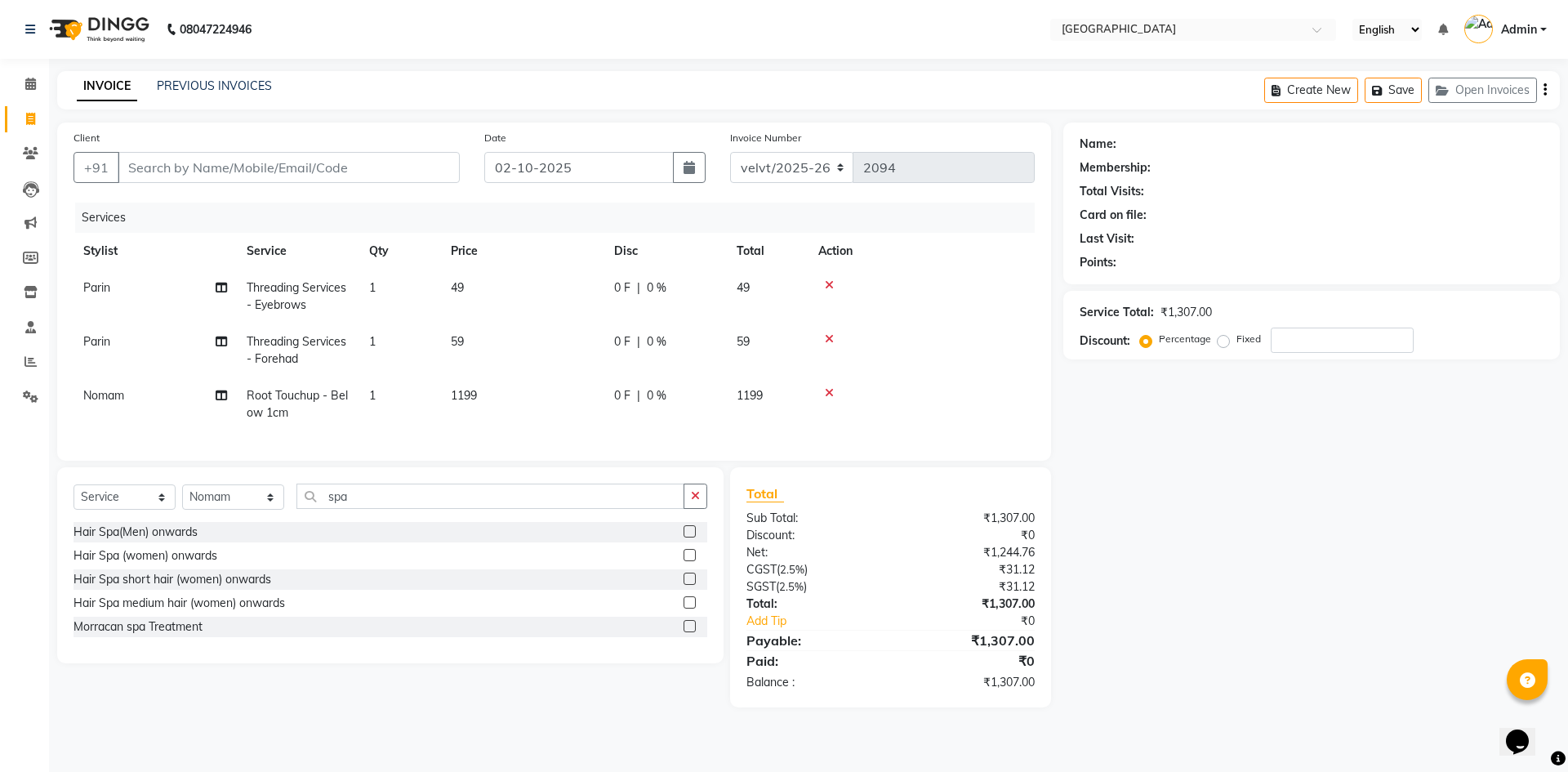
click at [687, 561] on label at bounding box center [689, 555] width 12 height 12
click at [687, 561] on input "checkbox" at bounding box center [688, 555] width 11 height 11
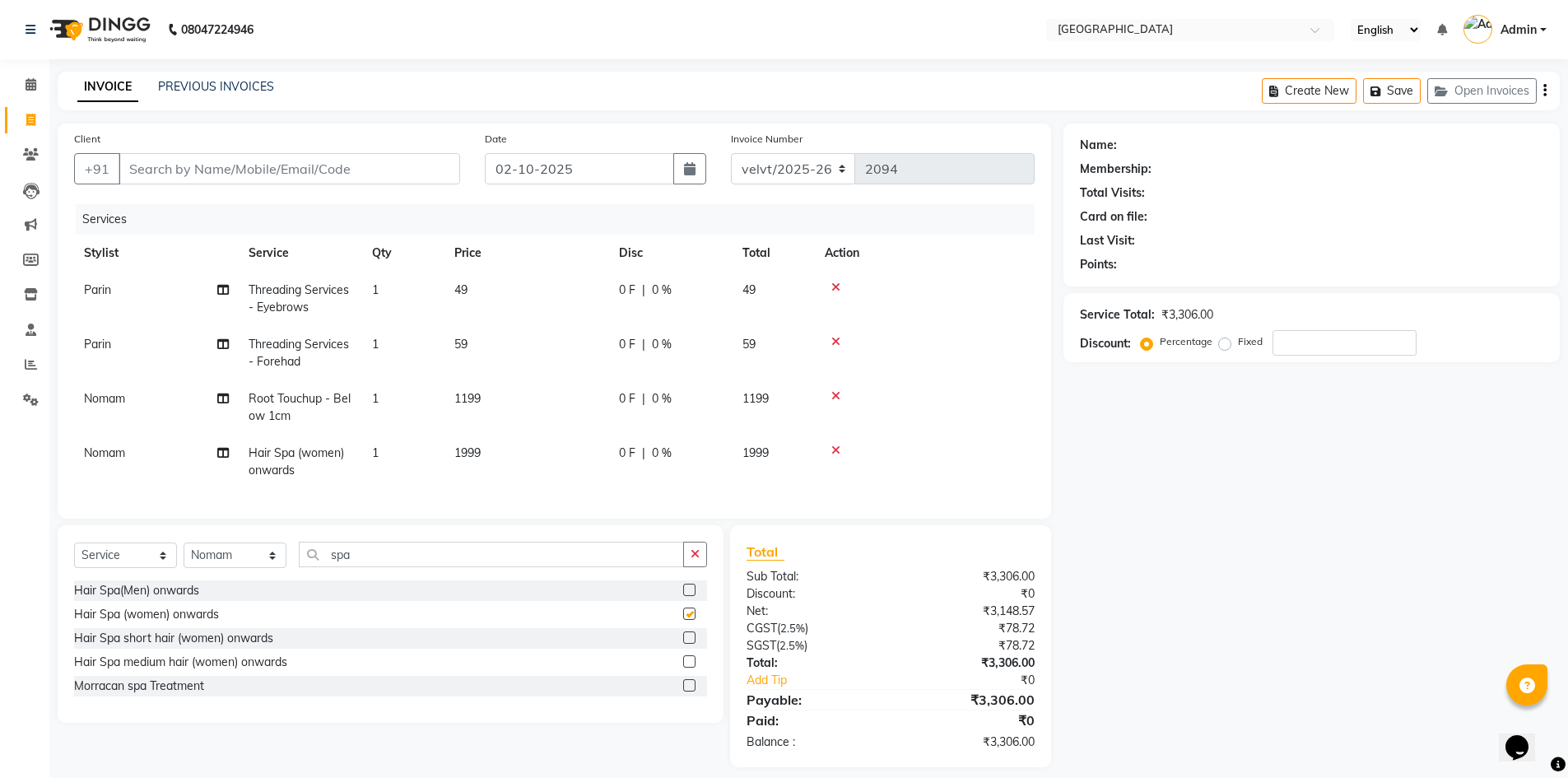
checkbox input "false"
click at [467, 401] on span "1199" at bounding box center [468, 399] width 27 height 15
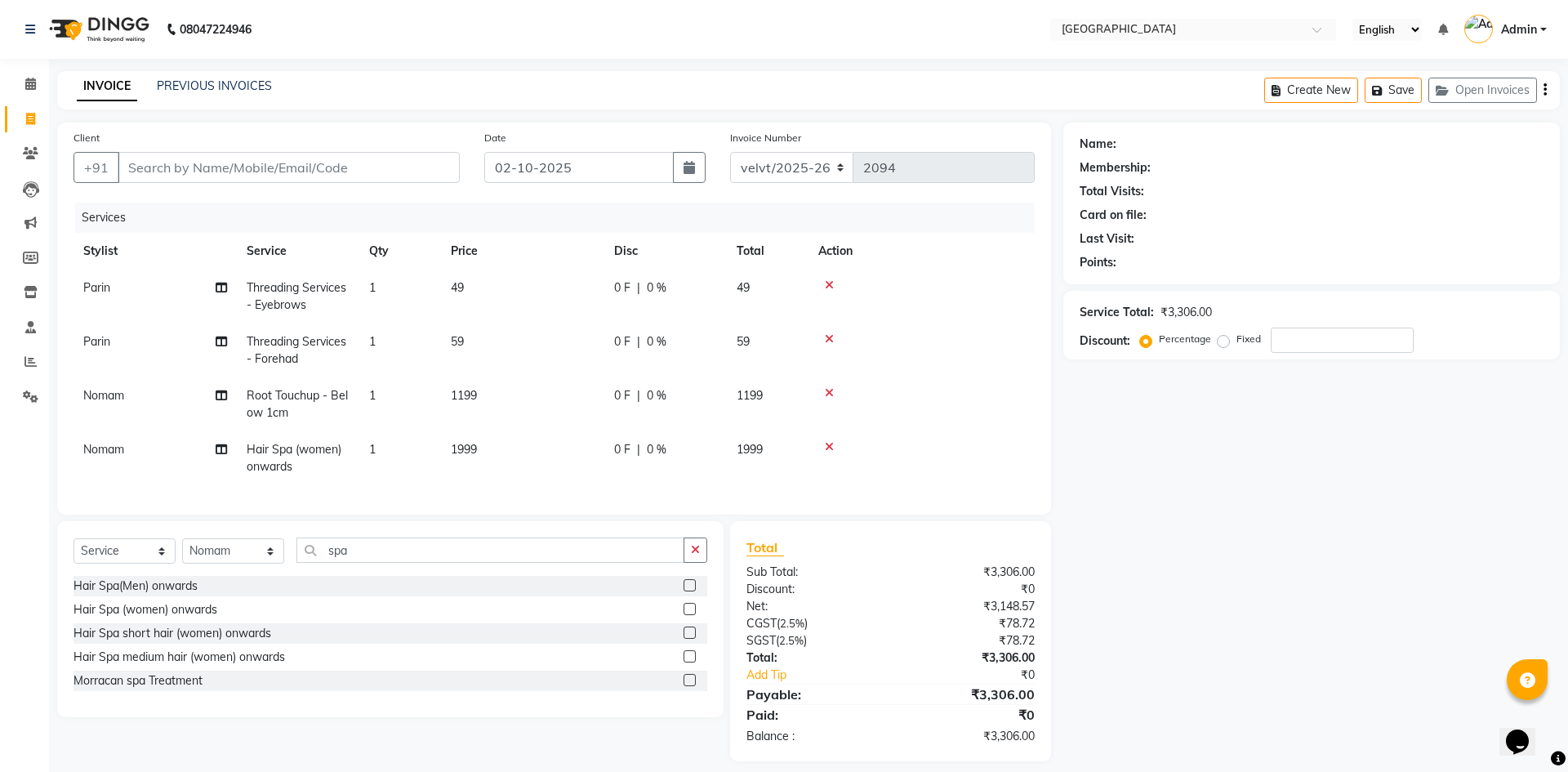
select select "78264"
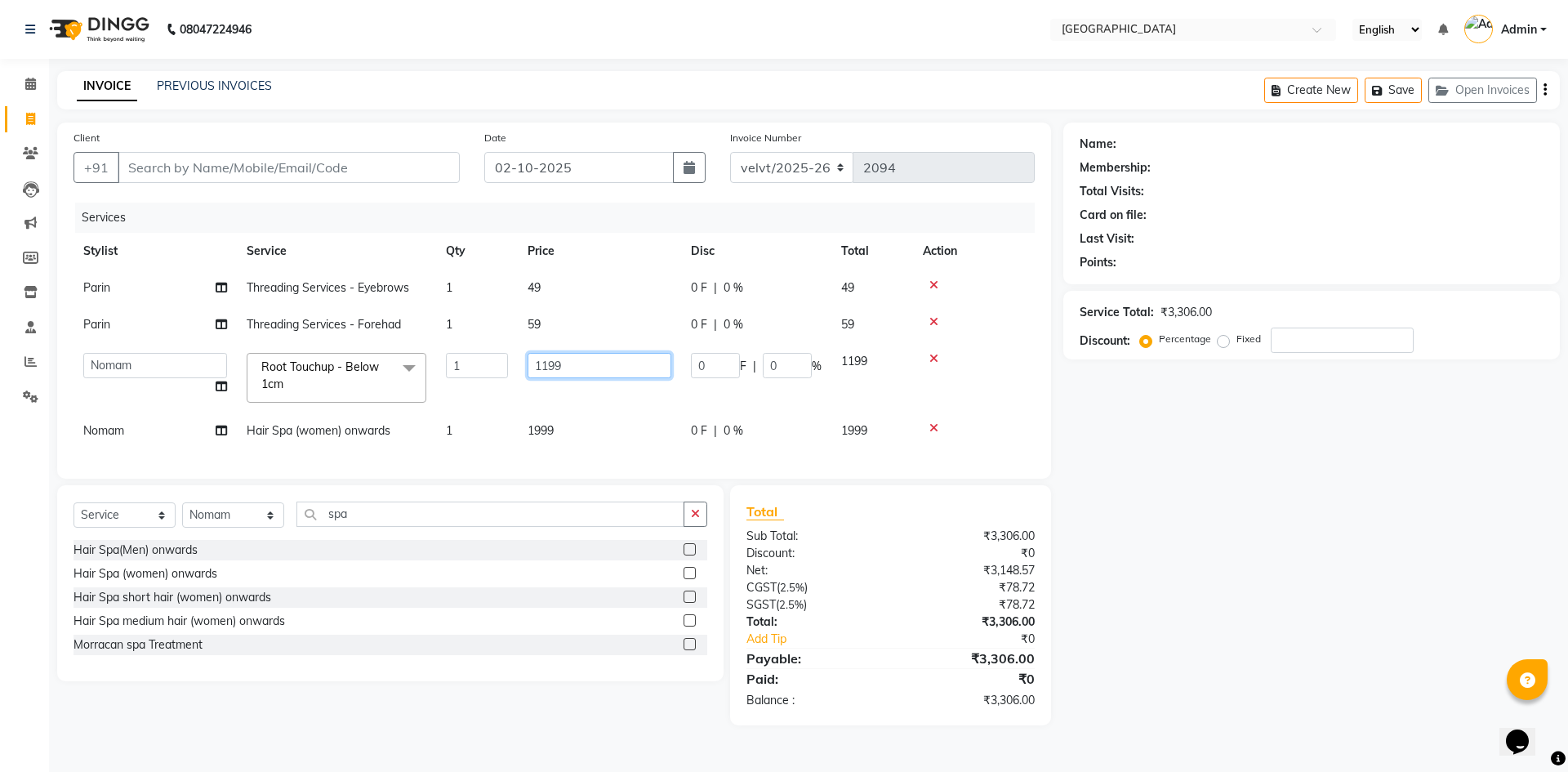
click at [567, 368] on input "1199" at bounding box center [600, 365] width 144 height 26
type input "1"
type input "7"
type input "800"
click at [544, 427] on tbody "Parin Threading Services - Eyebrows 1 49 0 F | 0 % 49 Parin Threading Services …" at bounding box center [554, 359] width 961 height 179
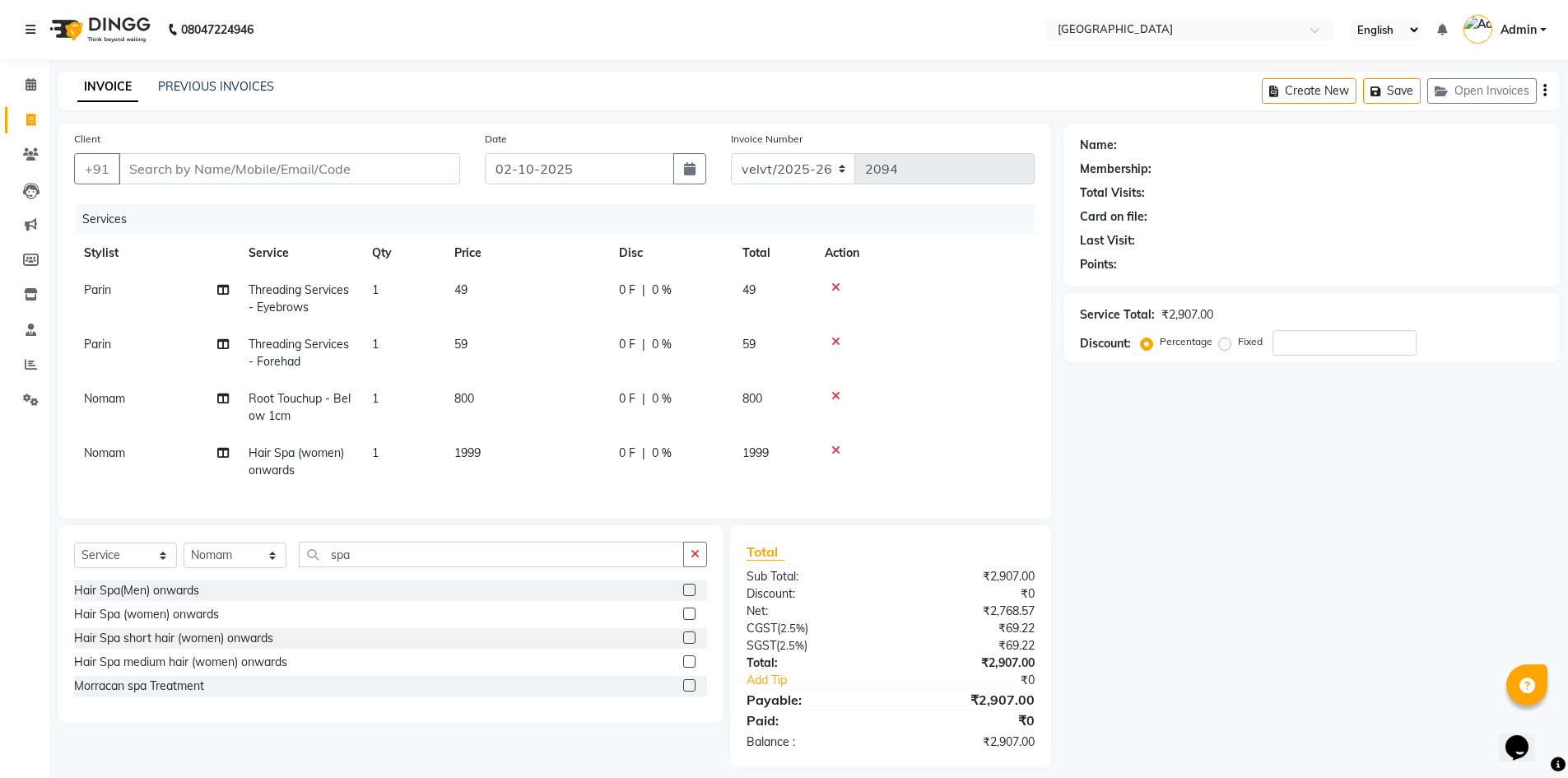
drag, startPoint x: 488, startPoint y: 441, endPoint x: 505, endPoint y: 444, distance: 17.3
click at [490, 441] on td "1999" at bounding box center [527, 461] width 165 height 54
select select "78264"
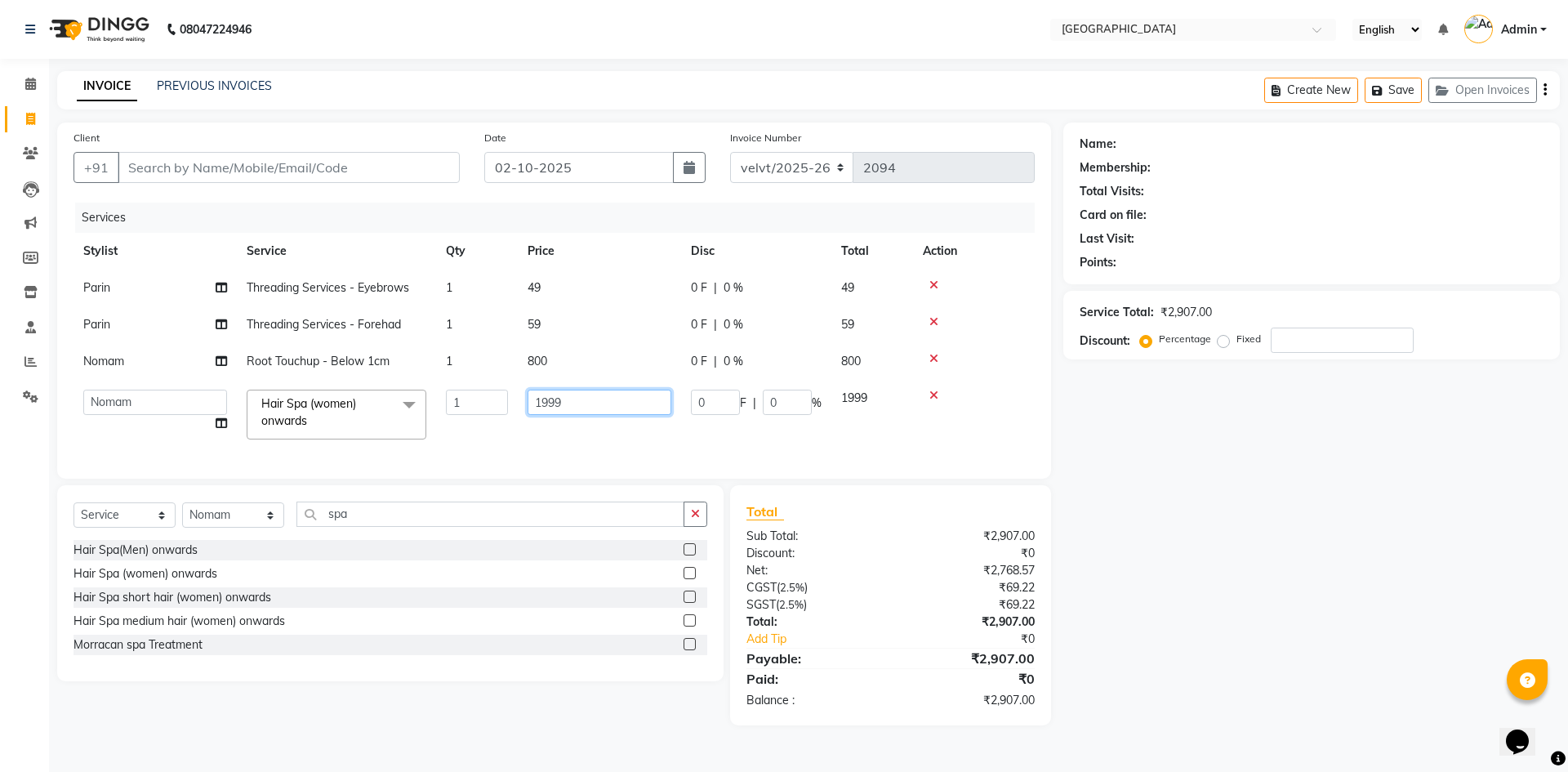
click at [578, 405] on input "1999" at bounding box center [600, 402] width 144 height 26
type input "1"
type input "2000"
click at [1214, 490] on div "Name: Membership: Total Visits: Card on file: Last Visit: Points: Service Total…" at bounding box center [1318, 423] width 509 height 603
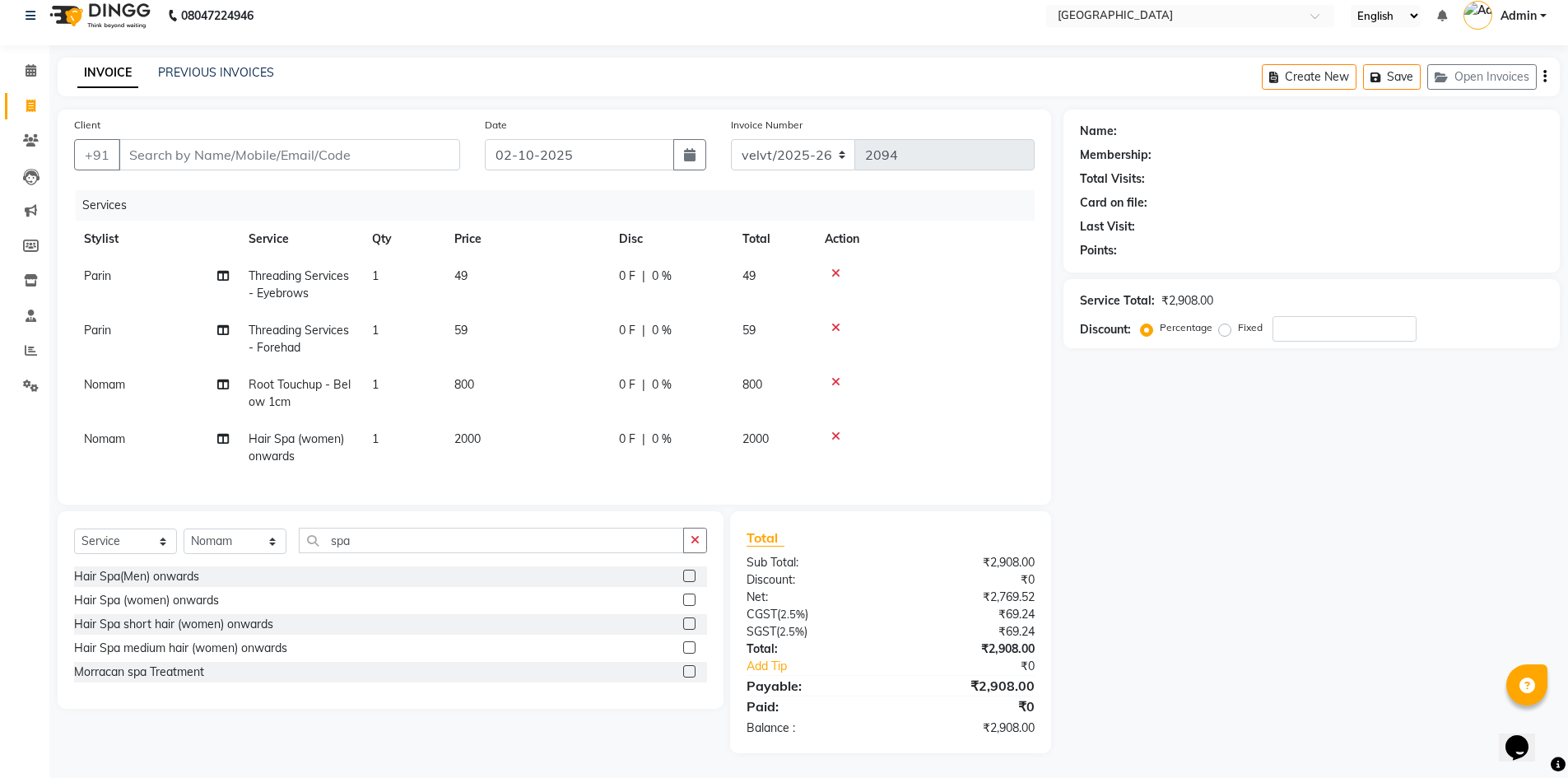
scroll to position [27, 0]
click at [473, 271] on td "49" at bounding box center [527, 284] width 165 height 54
select select "93547"
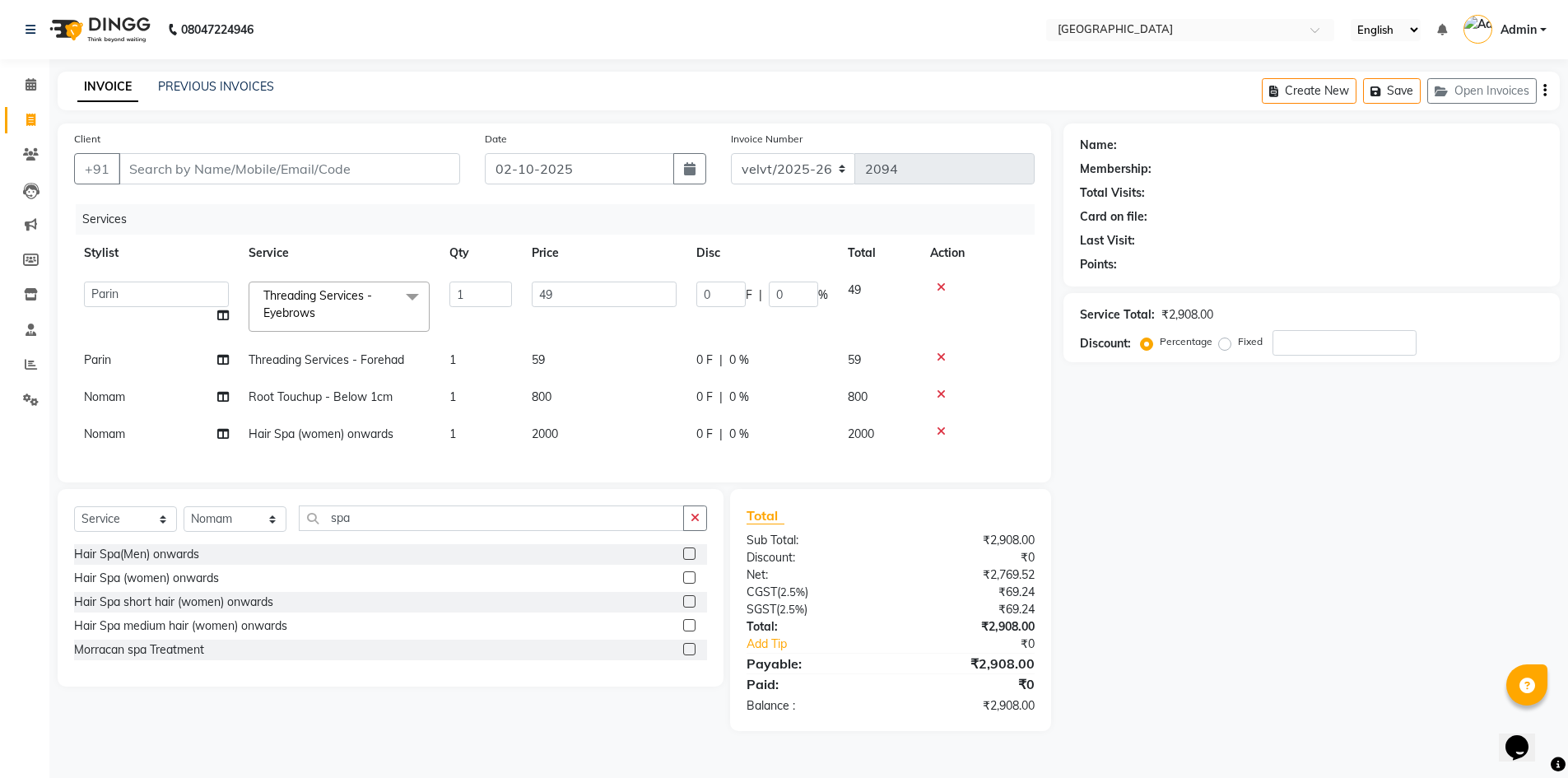
scroll to position [0, 0]
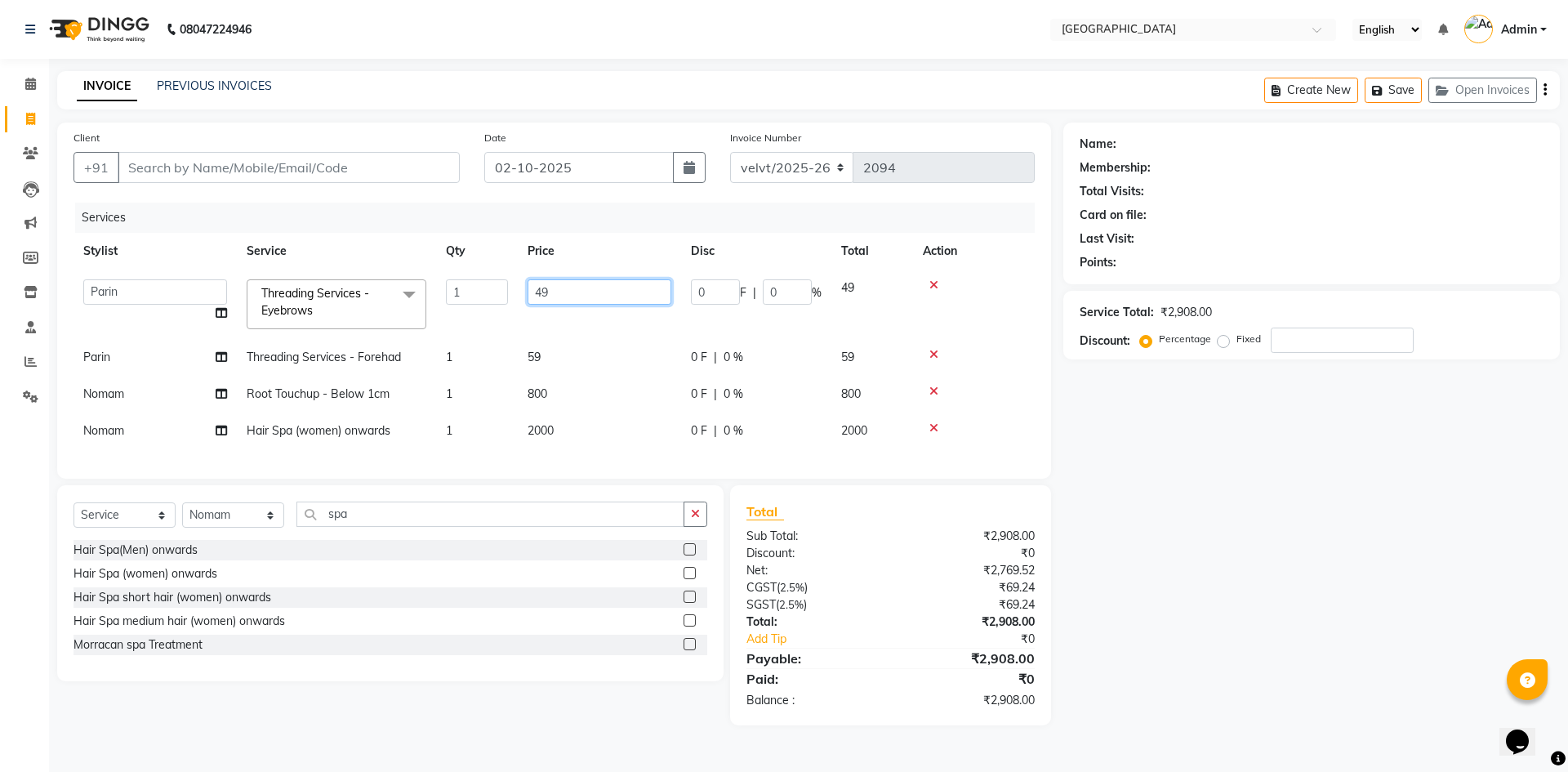
click at [566, 289] on input "49" at bounding box center [600, 292] width 144 height 26
type input "4"
type input "50"
drag, startPoint x: 546, startPoint y: 354, endPoint x: 549, endPoint y: 345, distance: 9.5
click at [546, 355] on td "59" at bounding box center [600, 357] width 164 height 36
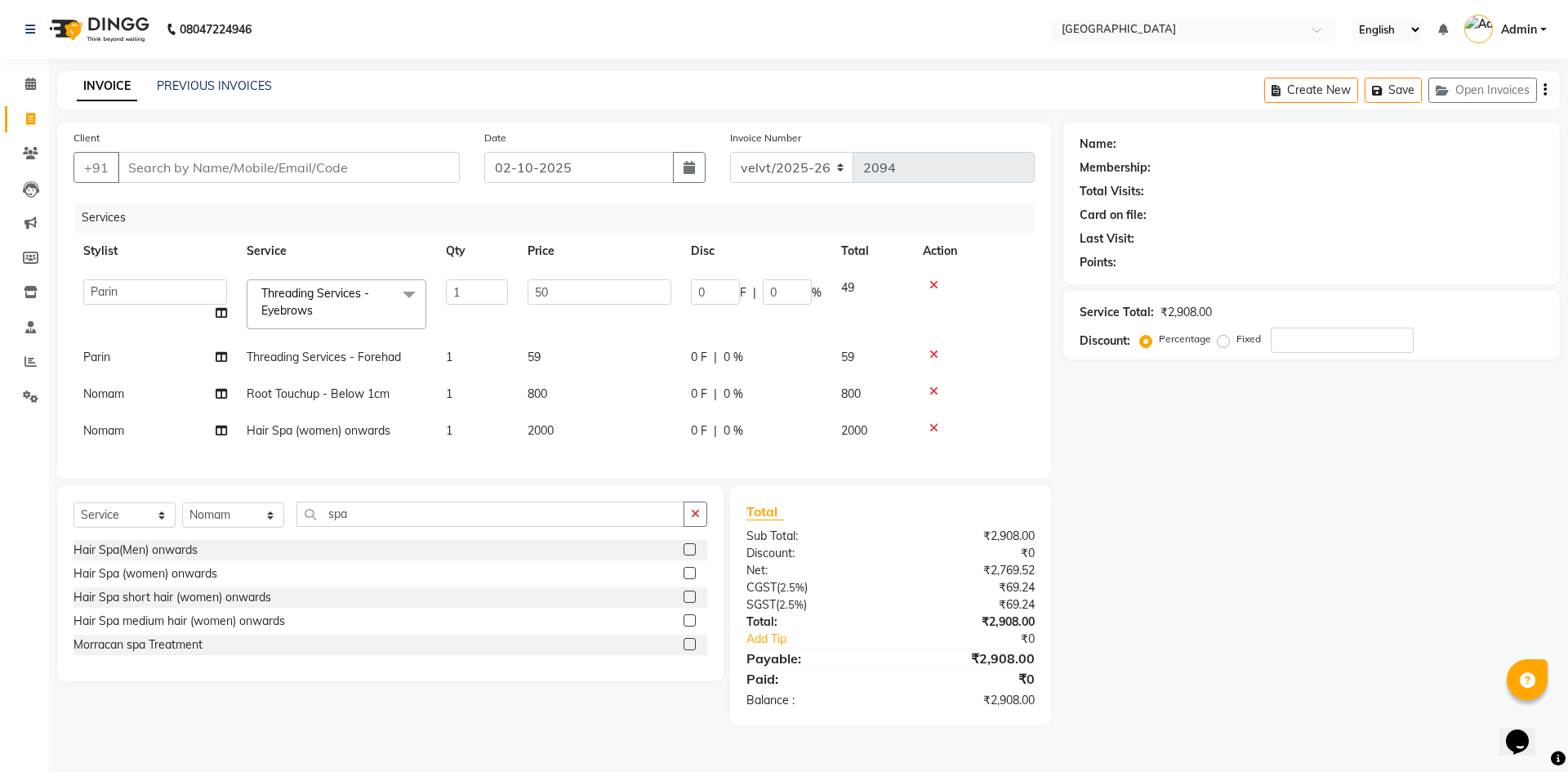
select select "93547"
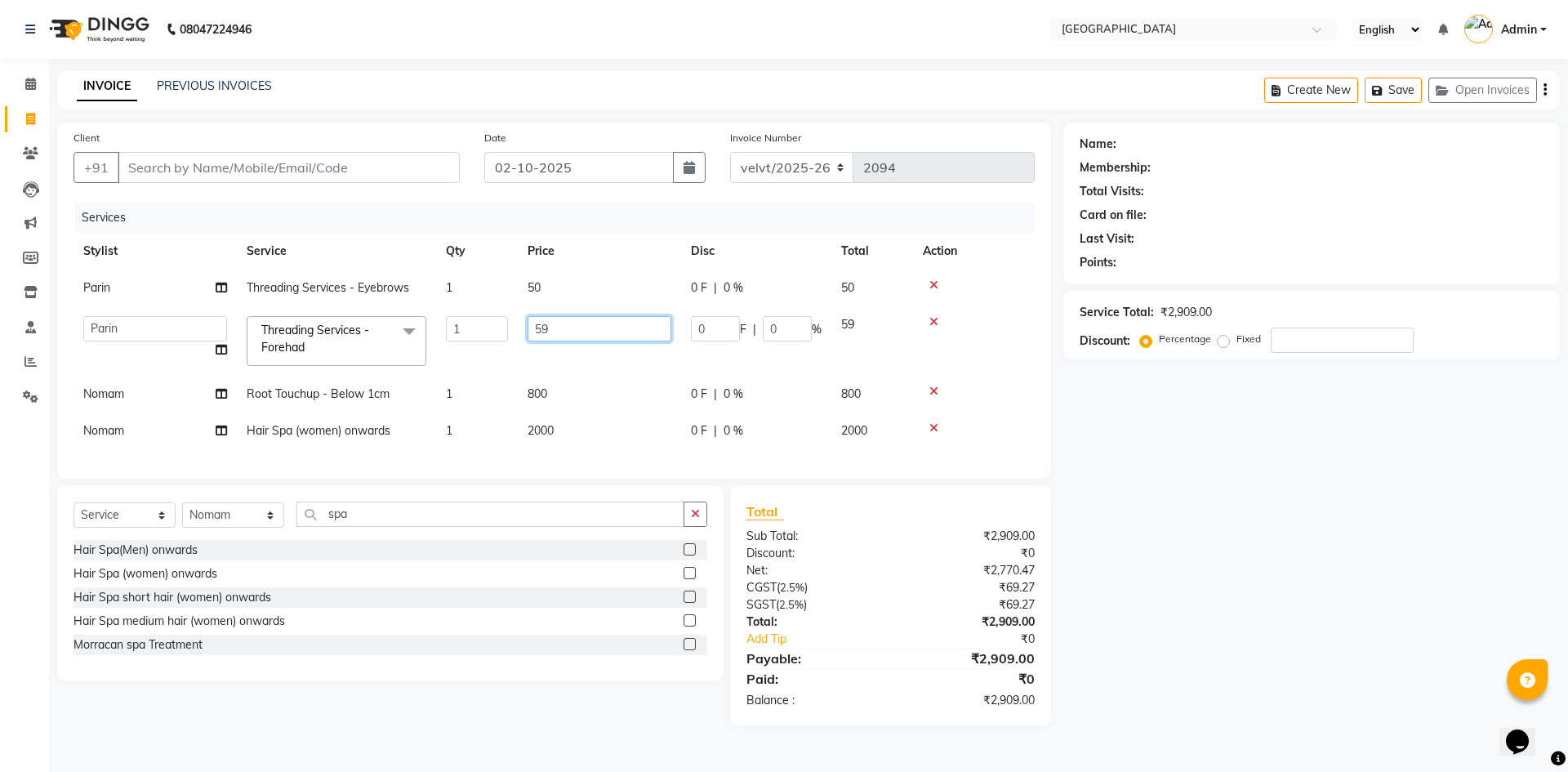
click at [563, 326] on input "59" at bounding box center [600, 329] width 144 height 26
type input "5"
type input "60"
click at [1349, 501] on div "Name: Membership: Total Visits: Card on file: Last Visit: Points: Service Total…" at bounding box center [1318, 423] width 509 height 603
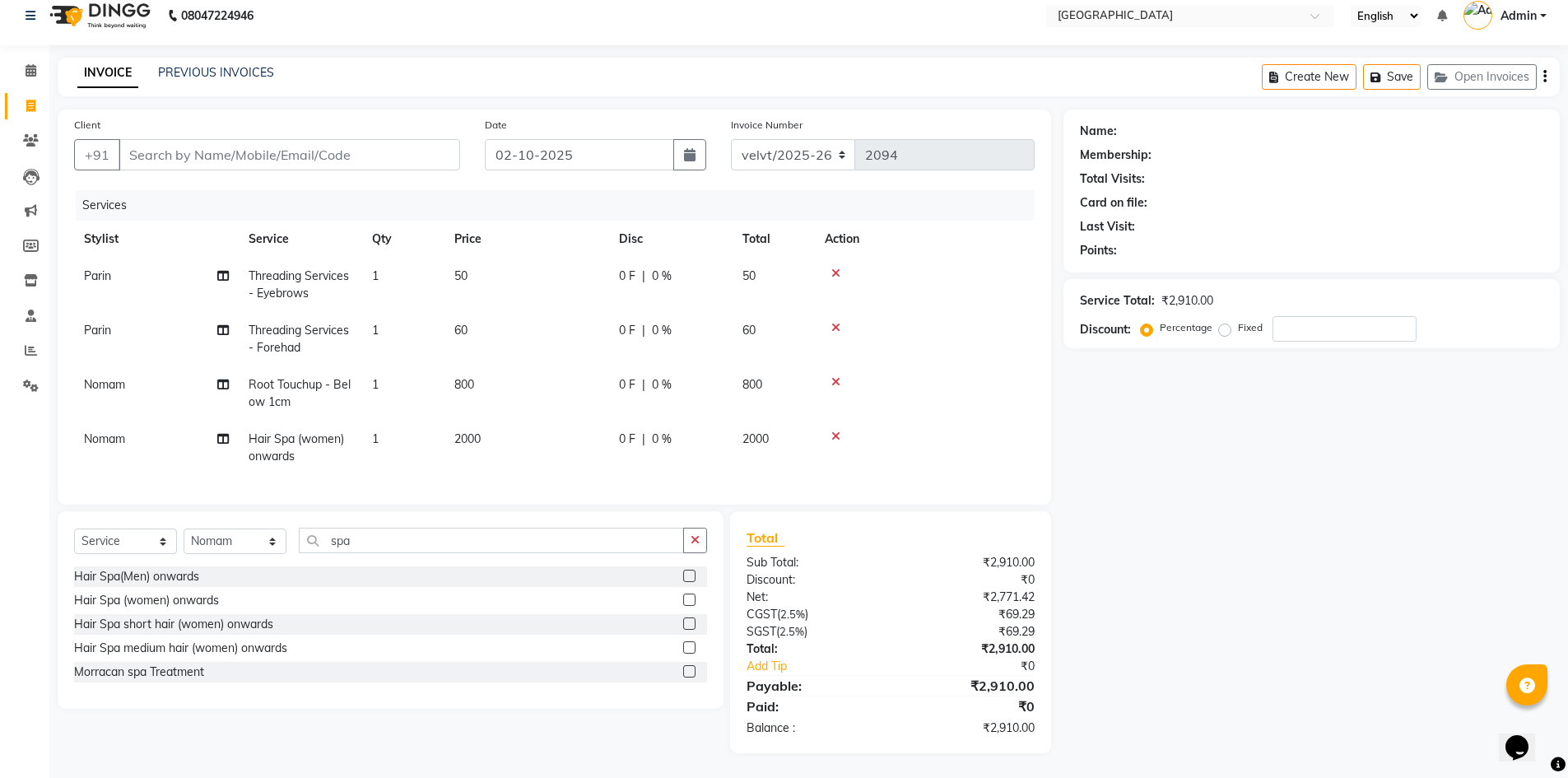
scroll to position [27, 0]
click at [148, 142] on input "Client" at bounding box center [289, 155] width 341 height 32
click at [145, 139] on input "Client" at bounding box center [289, 155] width 341 height 32
click at [152, 143] on input "Client" at bounding box center [289, 155] width 341 height 32
type input "8"
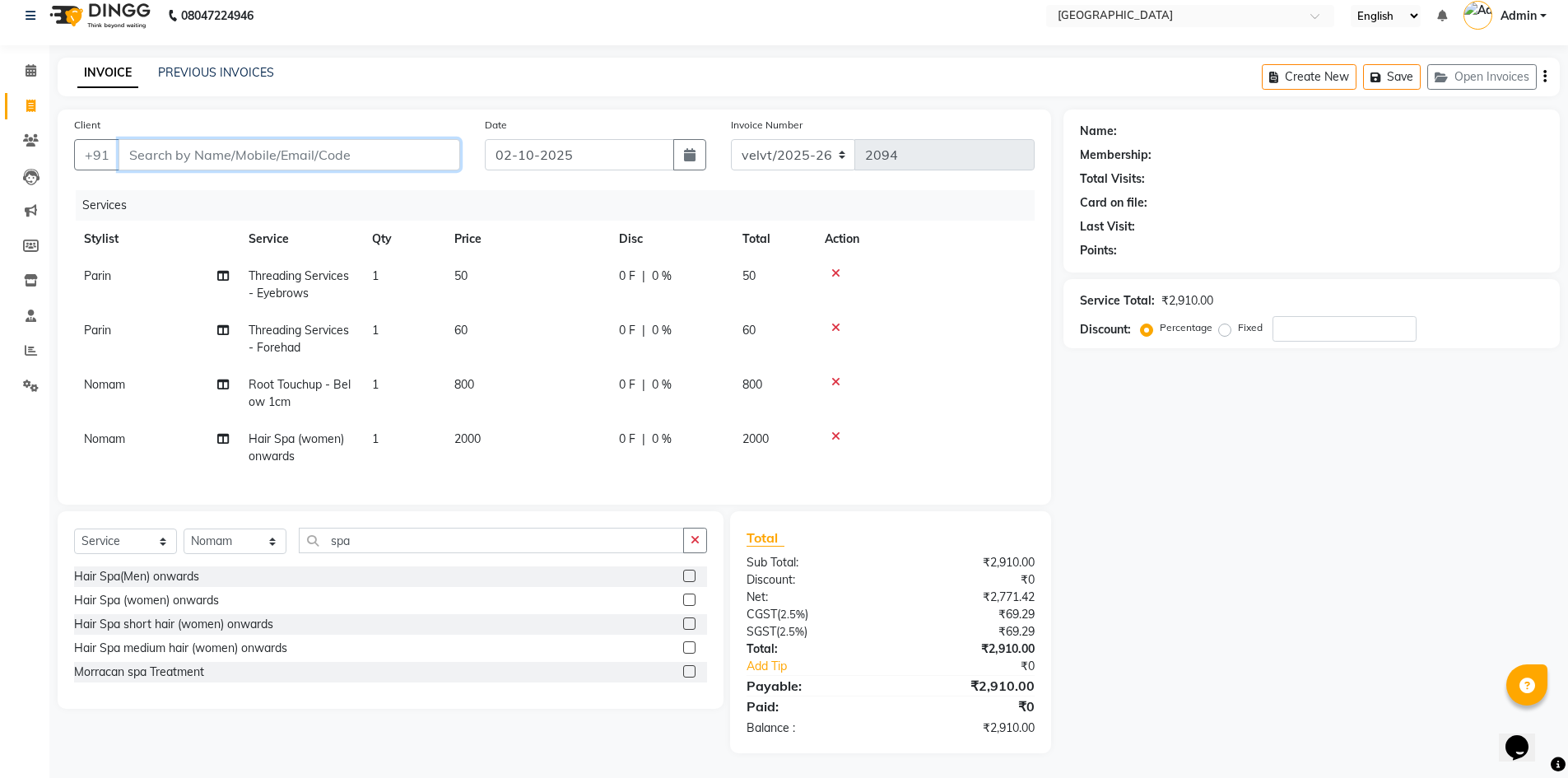
type input "0"
click at [182, 184] on span "80890399" at bounding box center [202, 192] width 66 height 17
type input "8089039963"
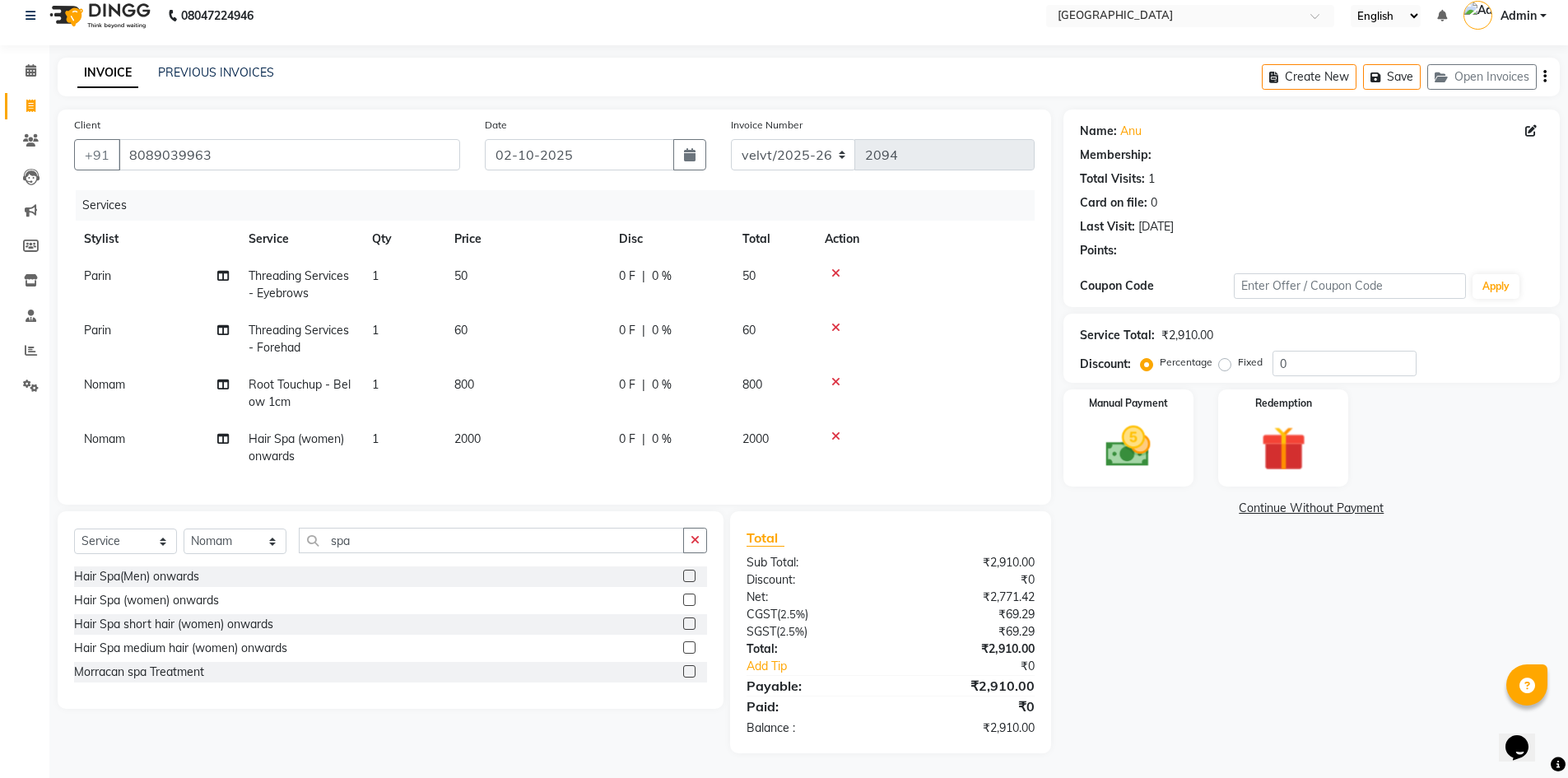
select select "1: Object"
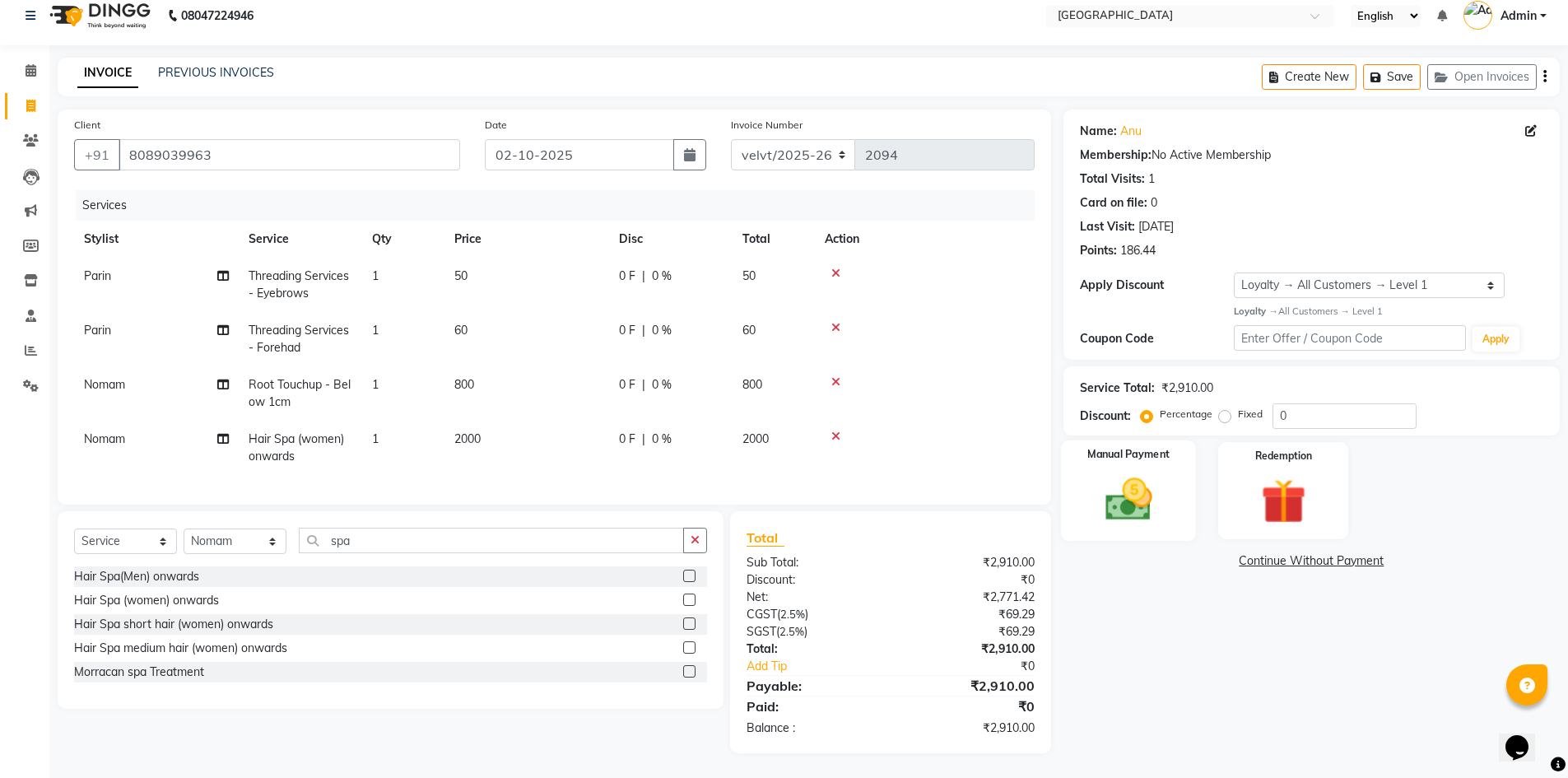
click at [1127, 480] on img at bounding box center [1128, 499] width 76 height 53
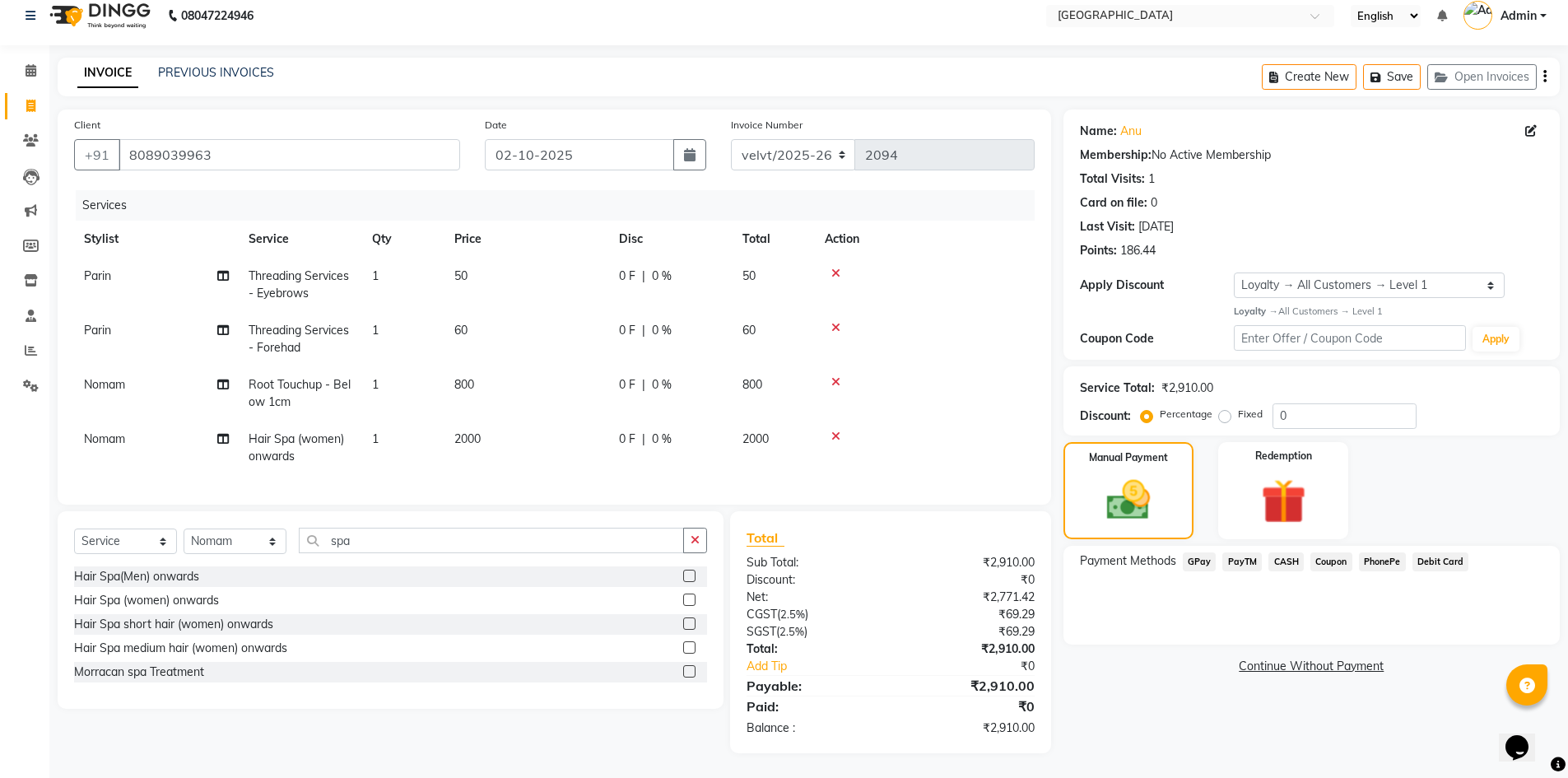
click at [1369, 552] on span "PhonePe" at bounding box center [1382, 561] width 47 height 19
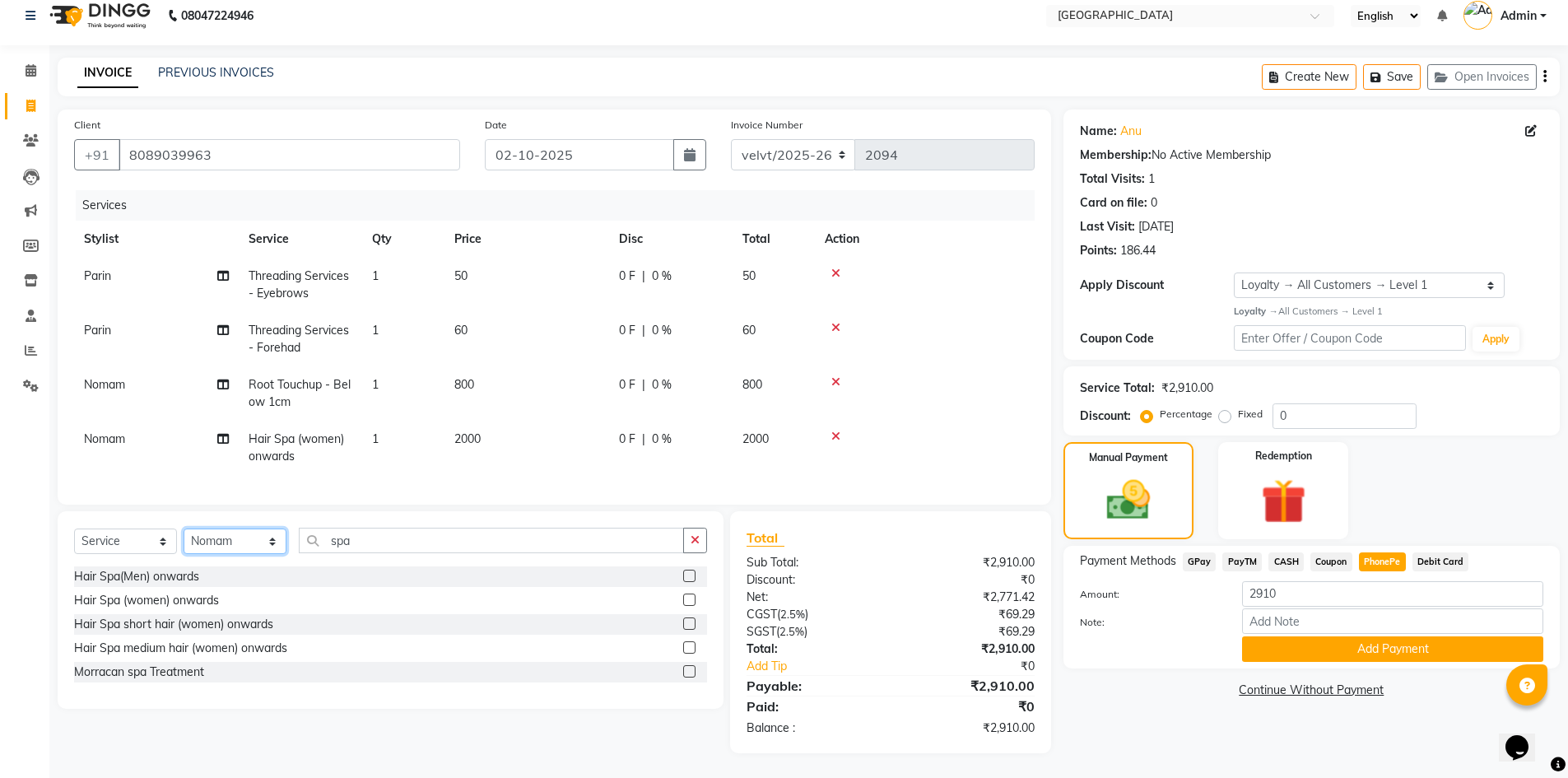
click at [223, 546] on select "Select Stylist Aameer Barkha Kaif Nandini Anchan Nomam Parin Roma Tabrej Zaid" at bounding box center [235, 541] width 103 height 26
select select "93547"
click at [183, 529] on select "Select Stylist Aameer Barkha Kaif Nandini Anchan Nomam Parin Roma Tabrej Zaid" at bounding box center [235, 541] width 103 height 26
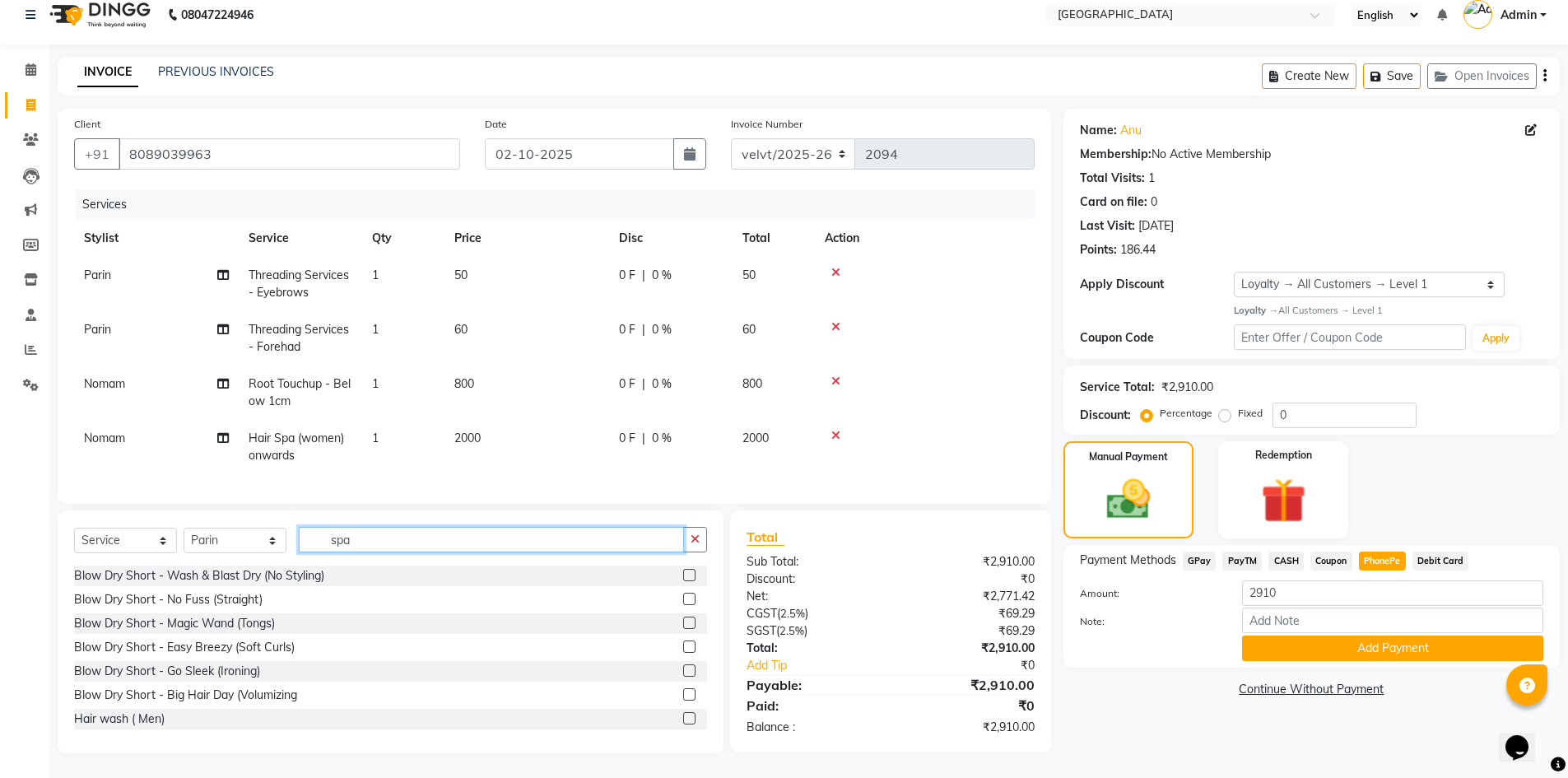
click at [364, 536] on input "spa" at bounding box center [491, 540] width 386 height 26
type input "s"
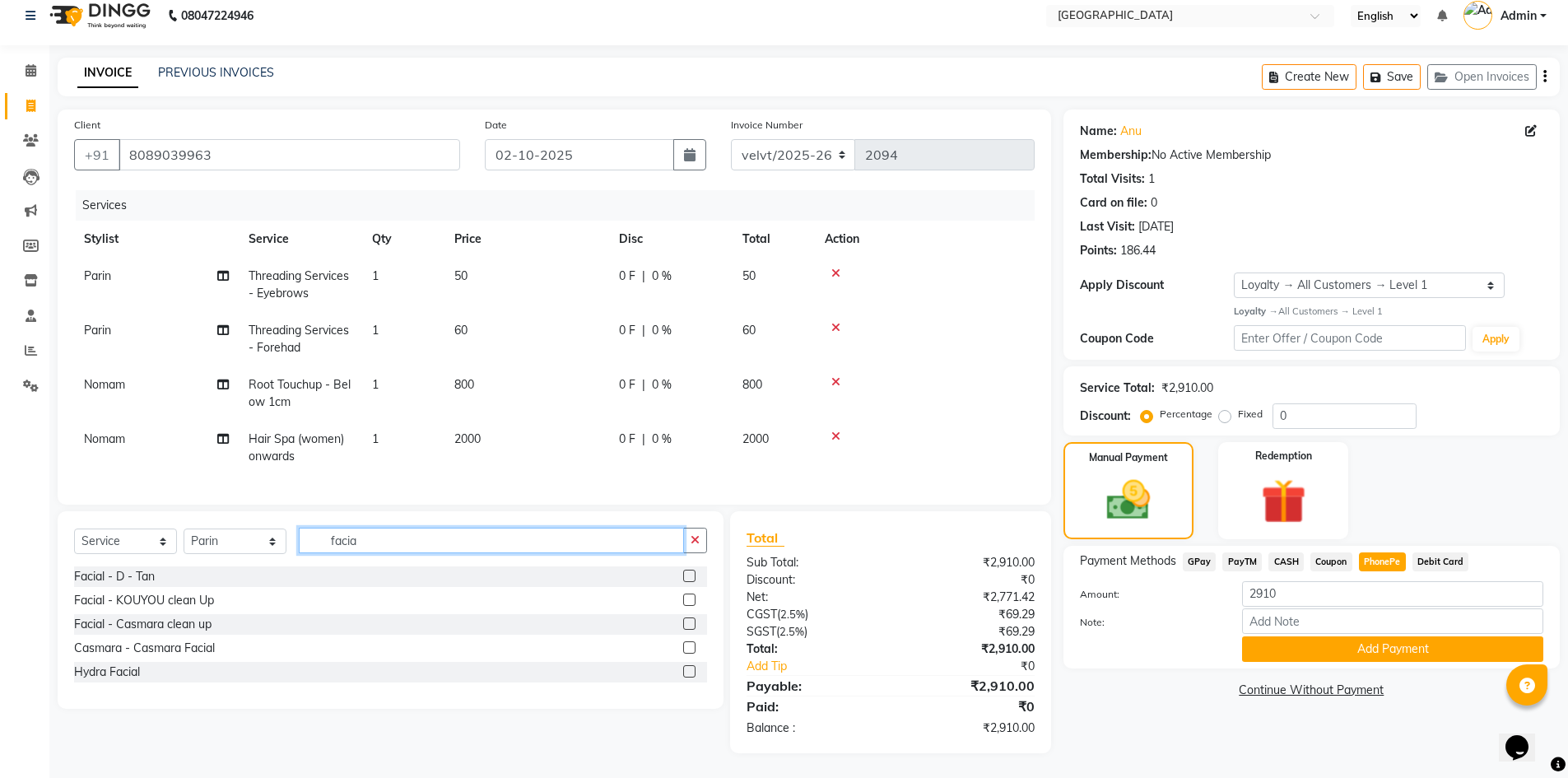
type input "facia"
click at [689, 574] on label at bounding box center [689, 576] width 12 height 12
click at [689, 574] on input "checkbox" at bounding box center [688, 576] width 11 height 11
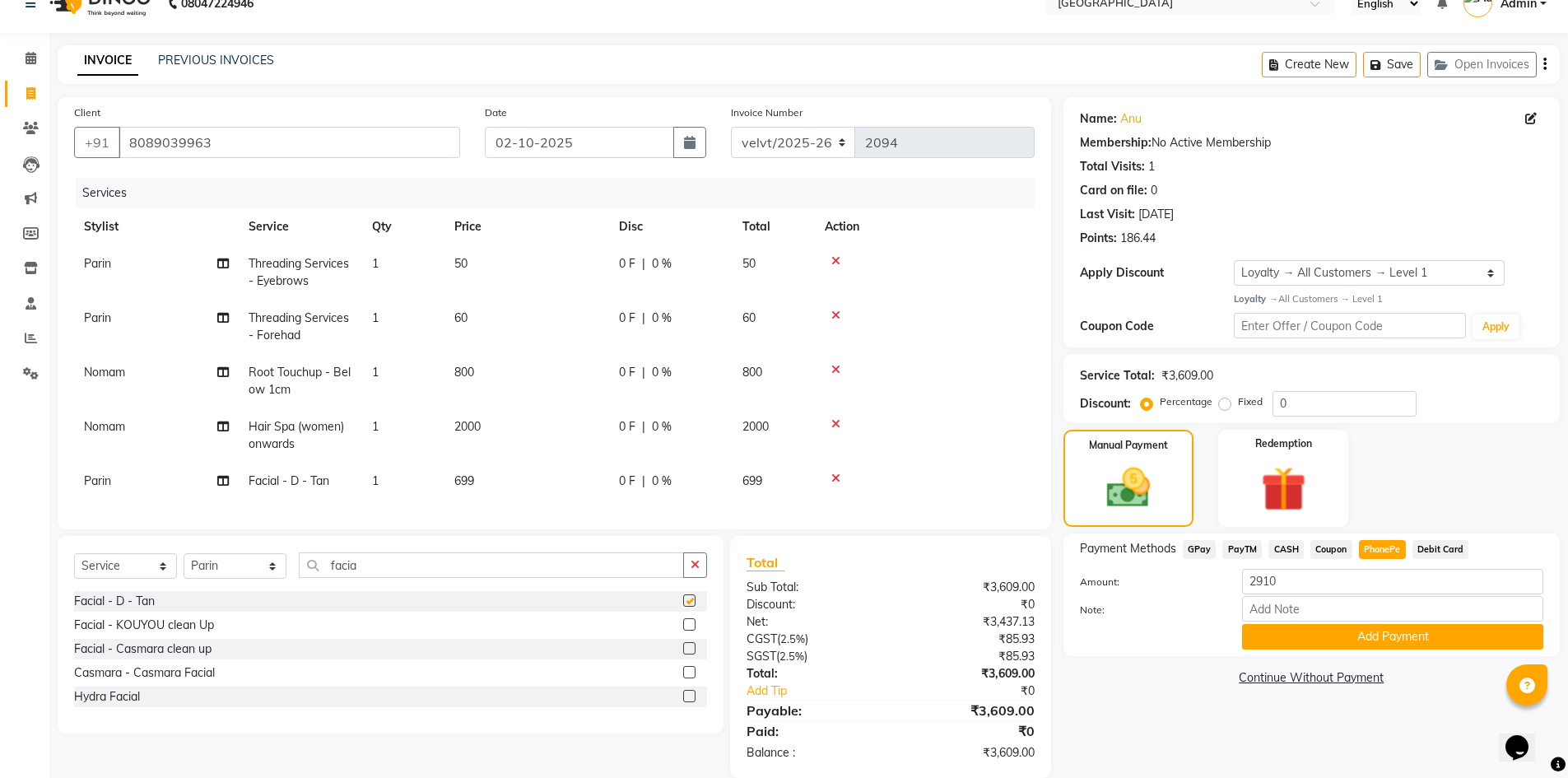
checkbox input "false"
click at [376, 578] on input "facia" at bounding box center [491, 565] width 386 height 26
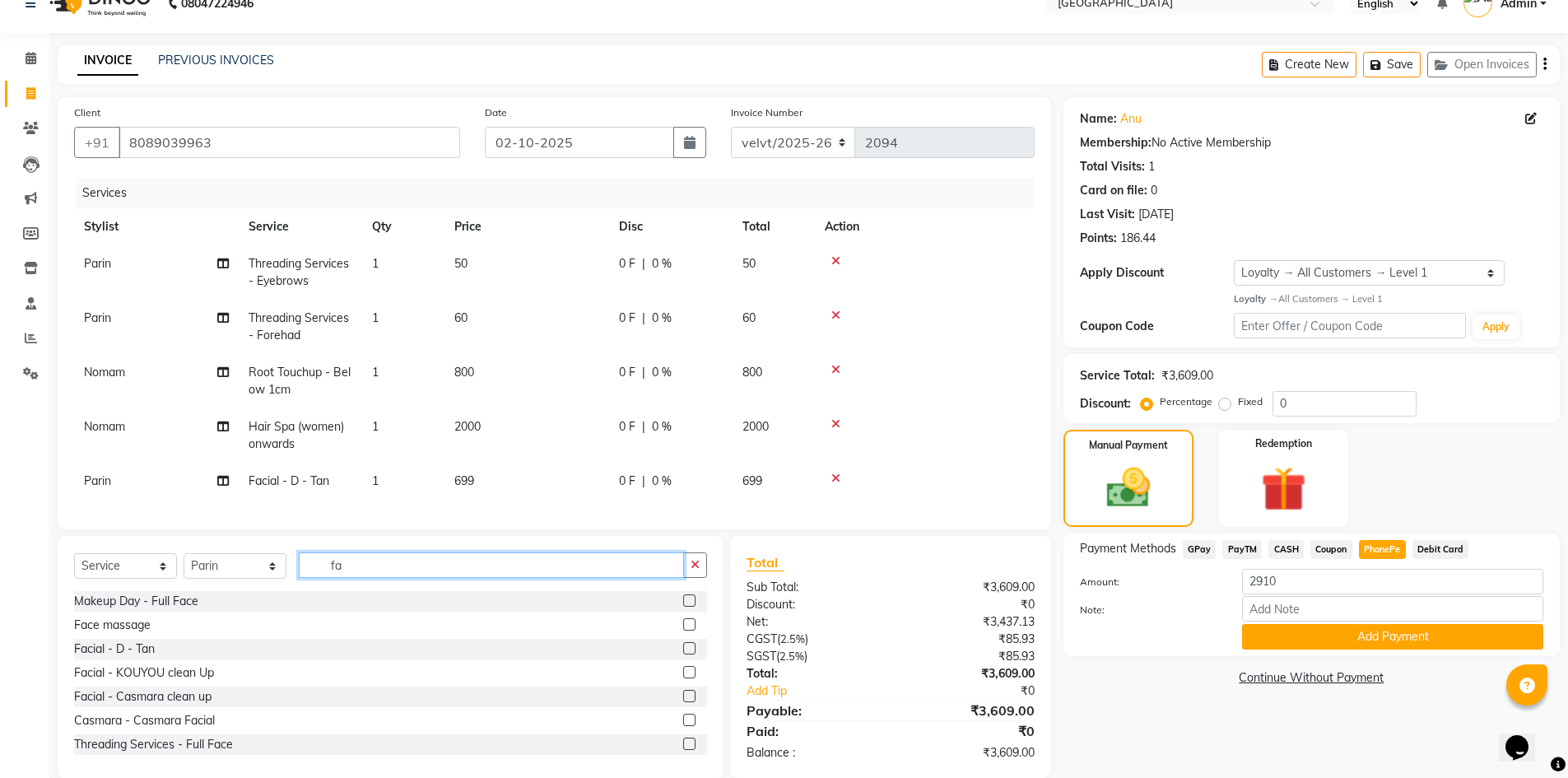
type input "f"
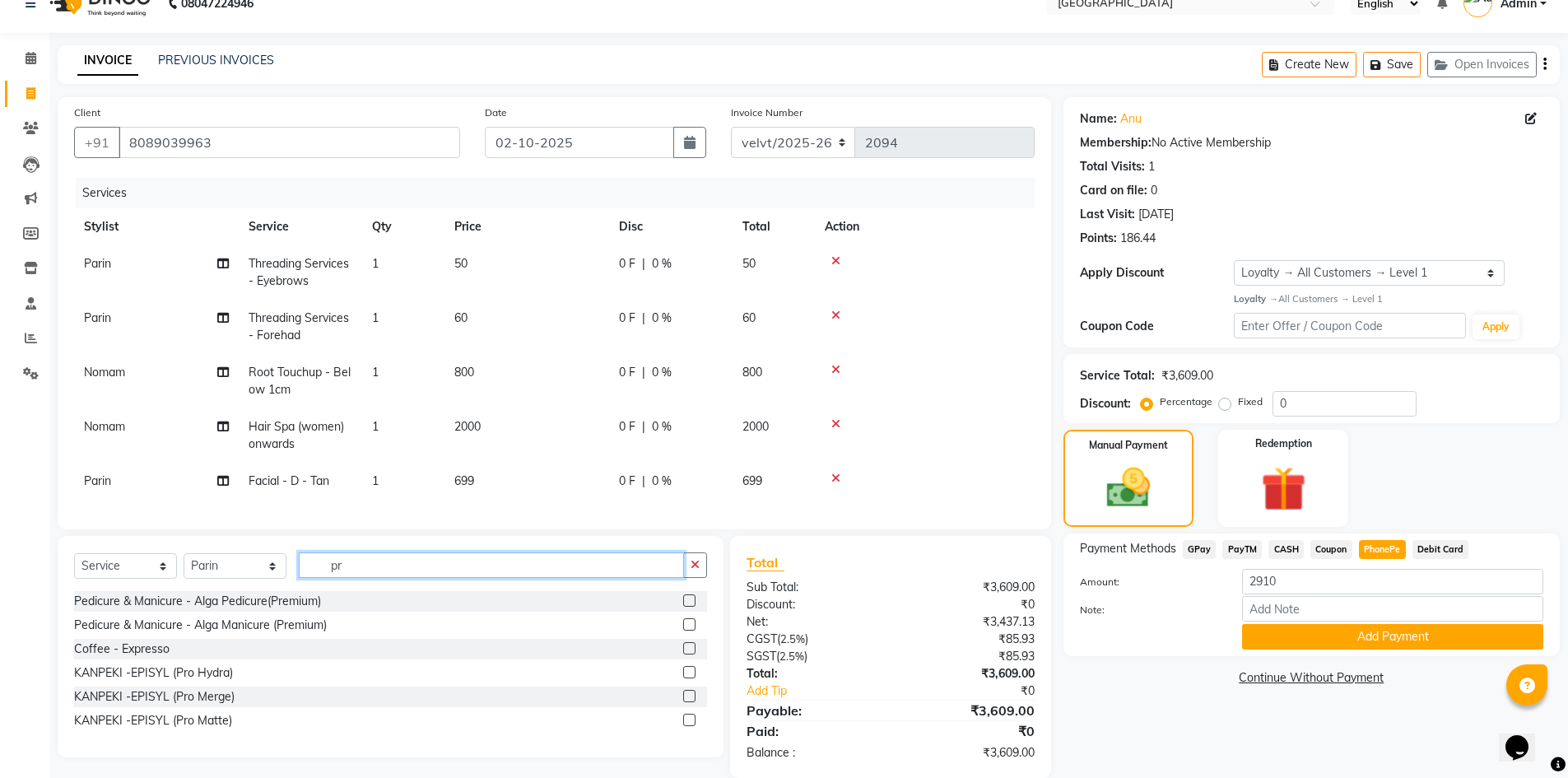
type input "pr"
drag, startPoint x: 689, startPoint y: 709, endPoint x: 706, endPoint y: 710, distance: 17.0
click at [689, 702] on label at bounding box center [689, 696] width 12 height 12
click at [689, 702] on input "checkbox" at bounding box center [688, 696] width 11 height 11
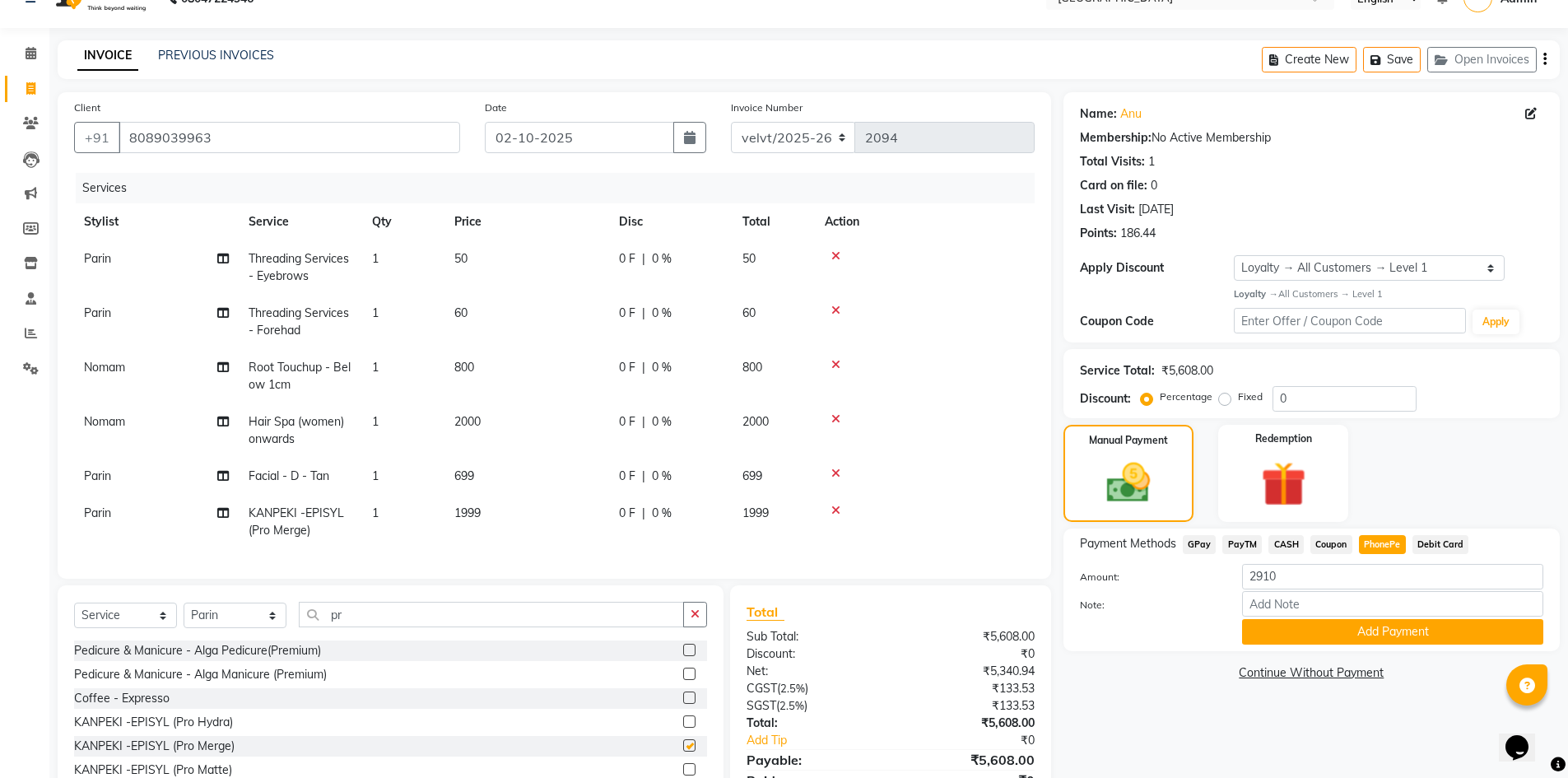
checkbox input "false"
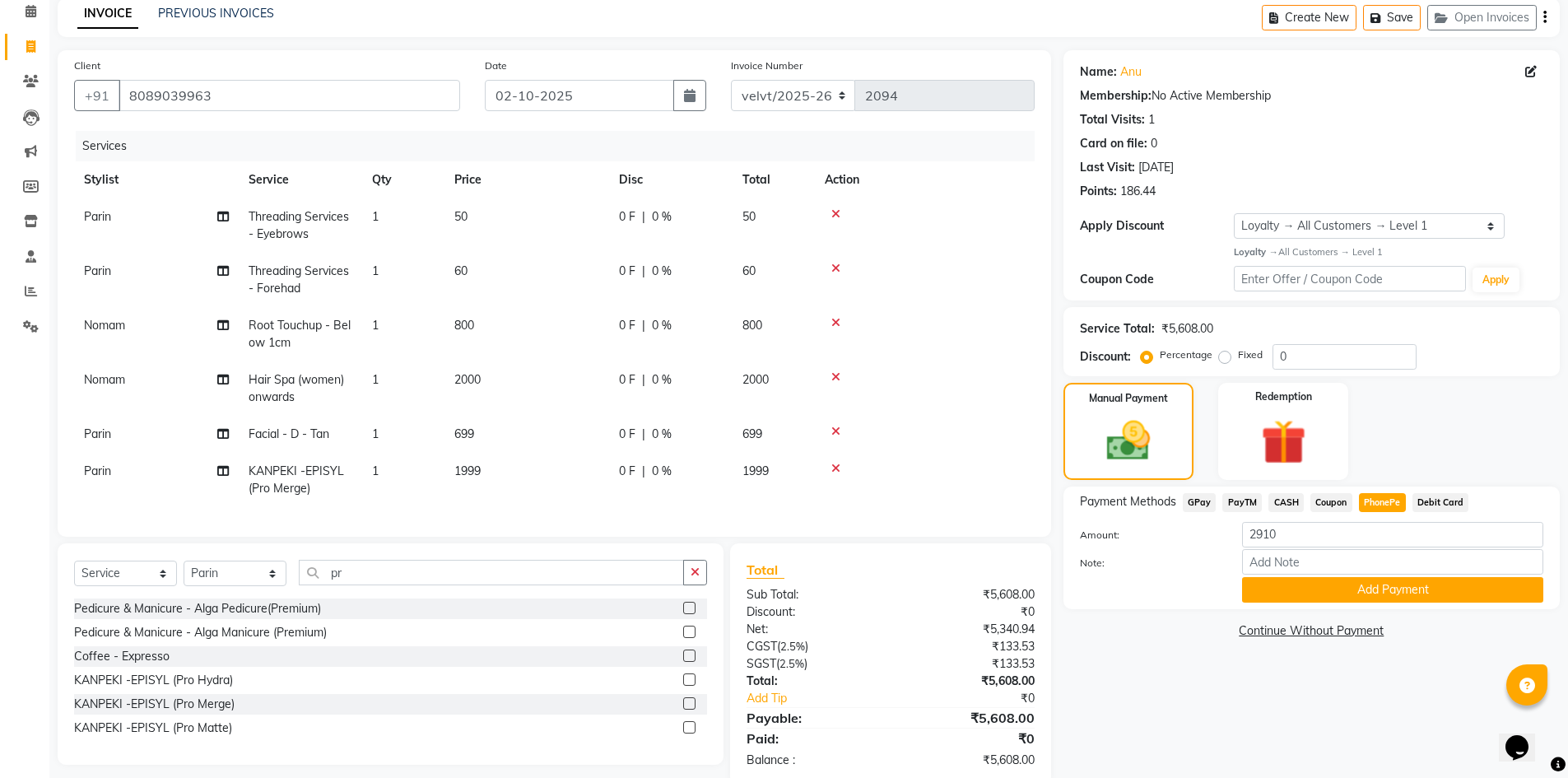
scroll to position [117, 0]
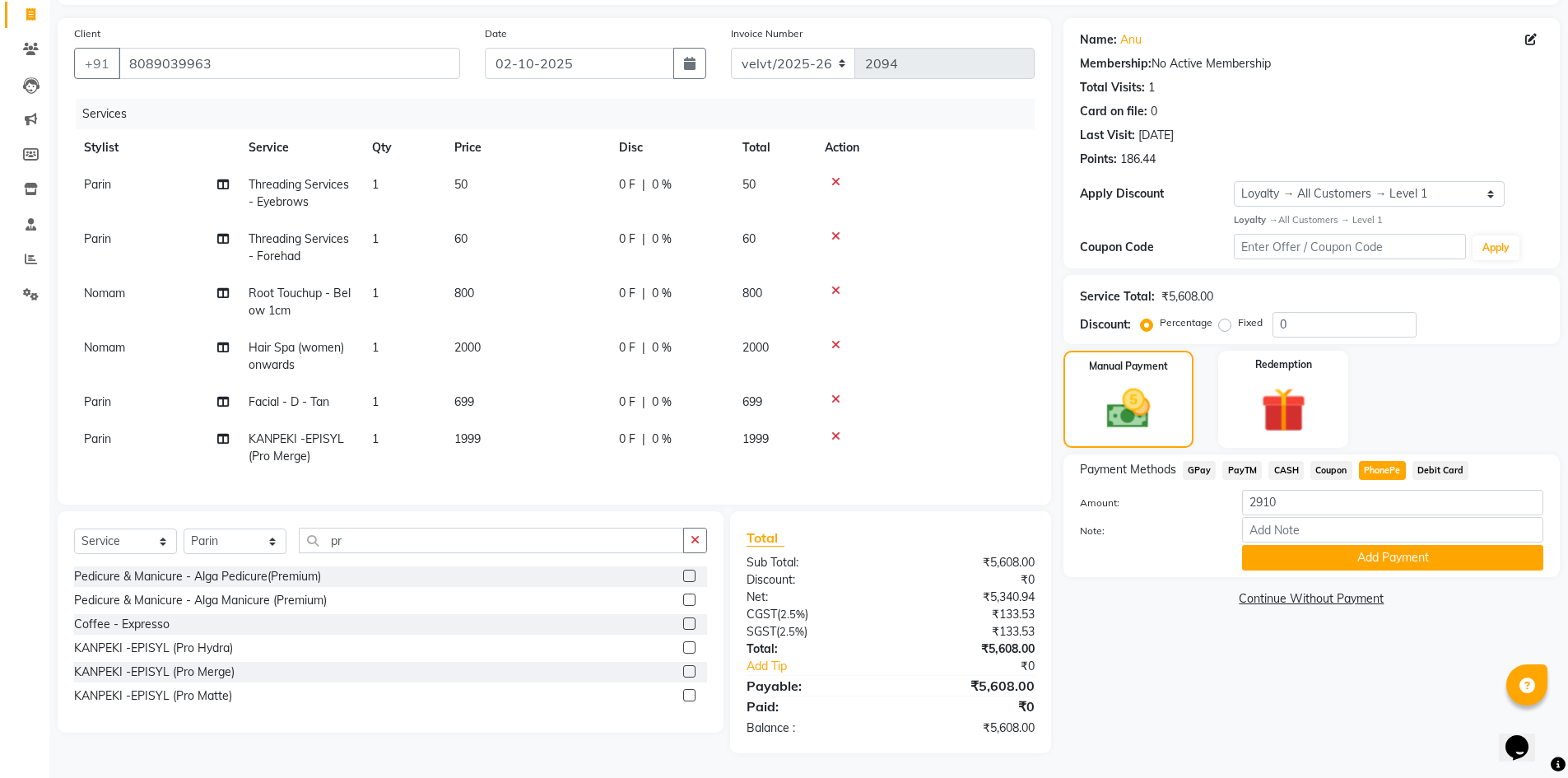
click at [459, 421] on td "1999" at bounding box center [527, 447] width 165 height 54
select select "93547"
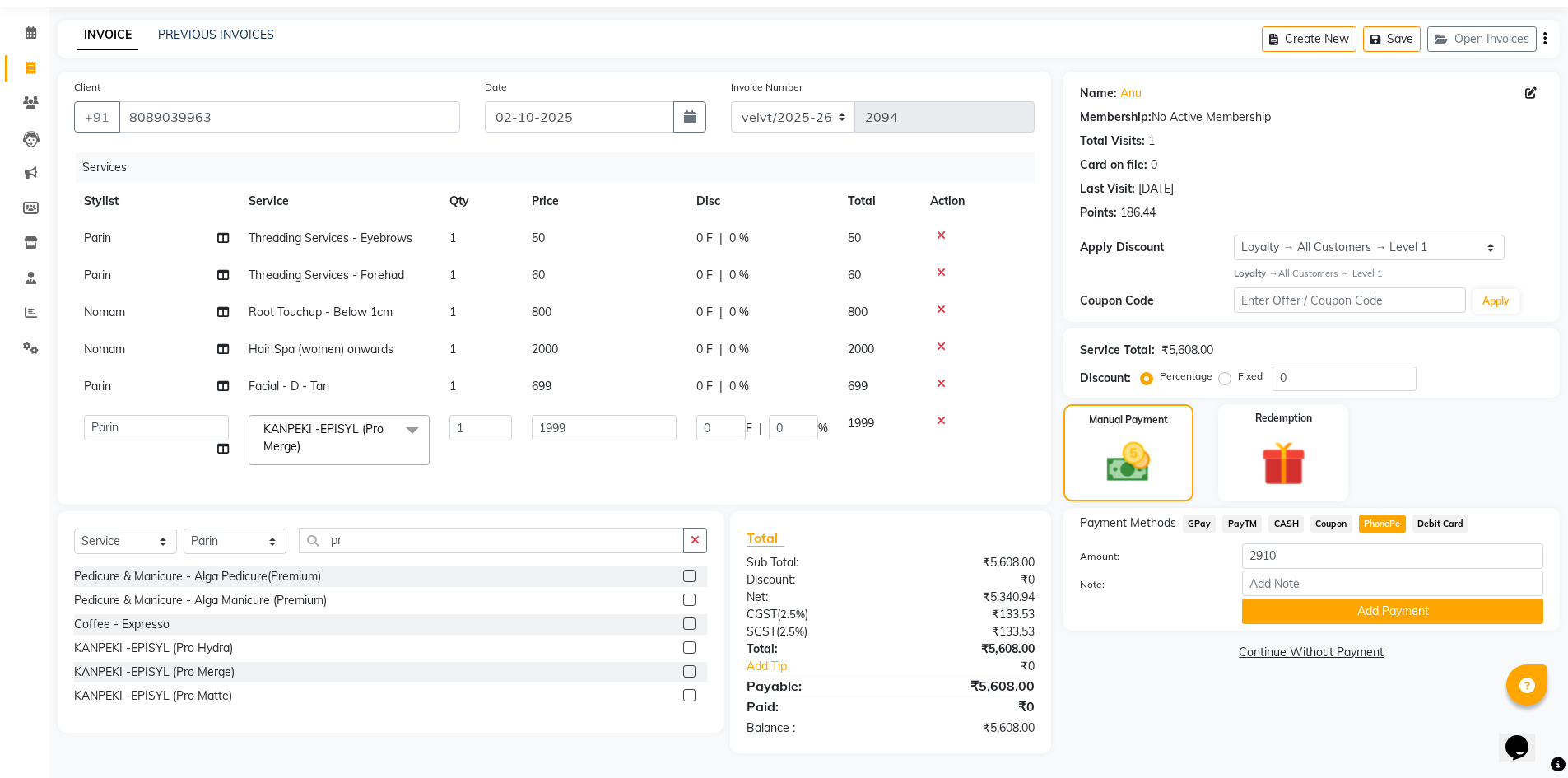
scroll to position [64, 0]
click at [576, 416] on input "1999" at bounding box center [605, 427] width 145 height 26
type input "1"
type input "2000"
click at [543, 376] on tbody "Parin Threading Services - Eyebrows 1 50 0 F | 0 % 50 Parin Threading Services …" at bounding box center [555, 347] width 961 height 255
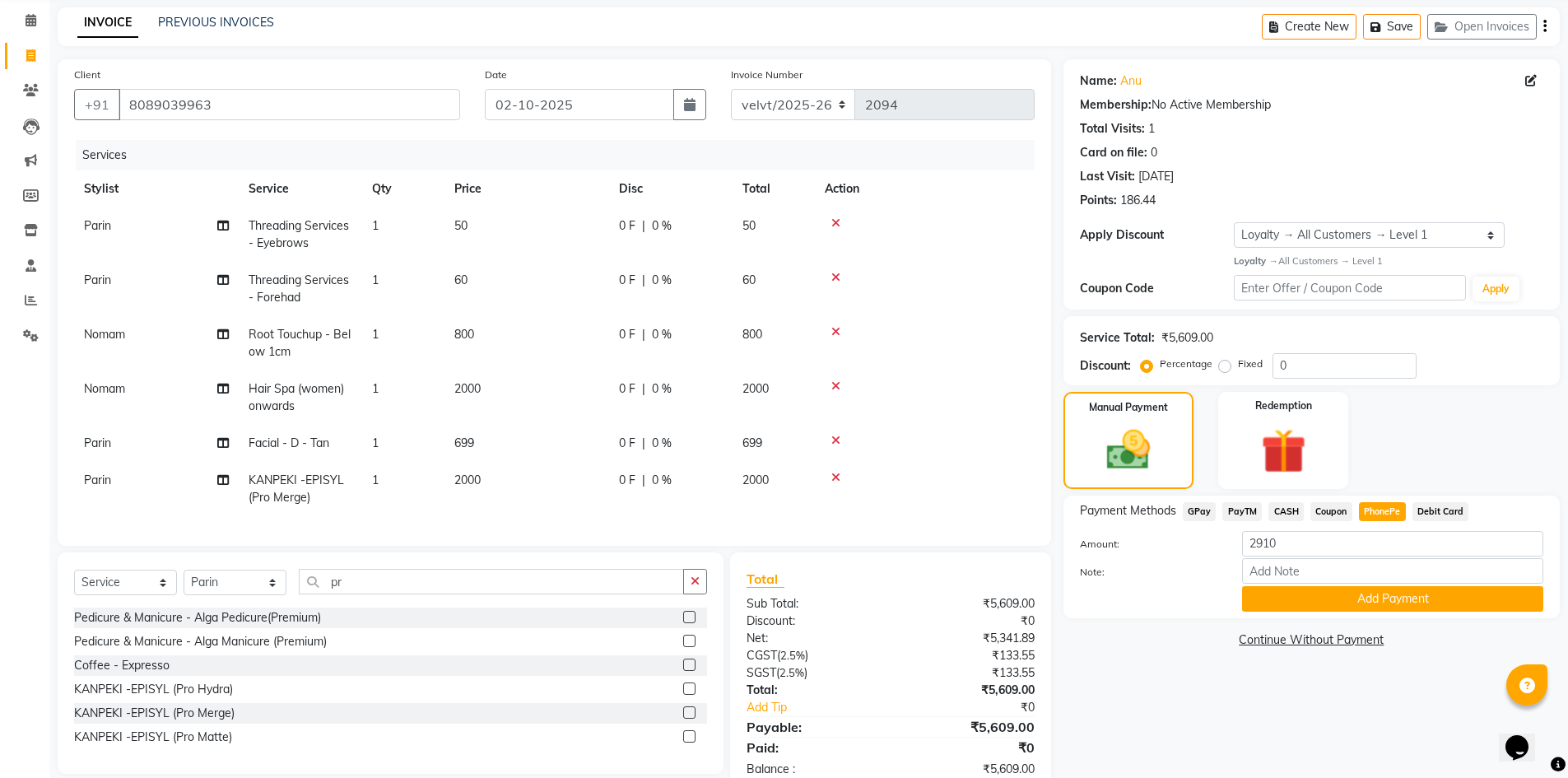
click at [478, 436] on td "699" at bounding box center [527, 443] width 165 height 37
select select "93547"
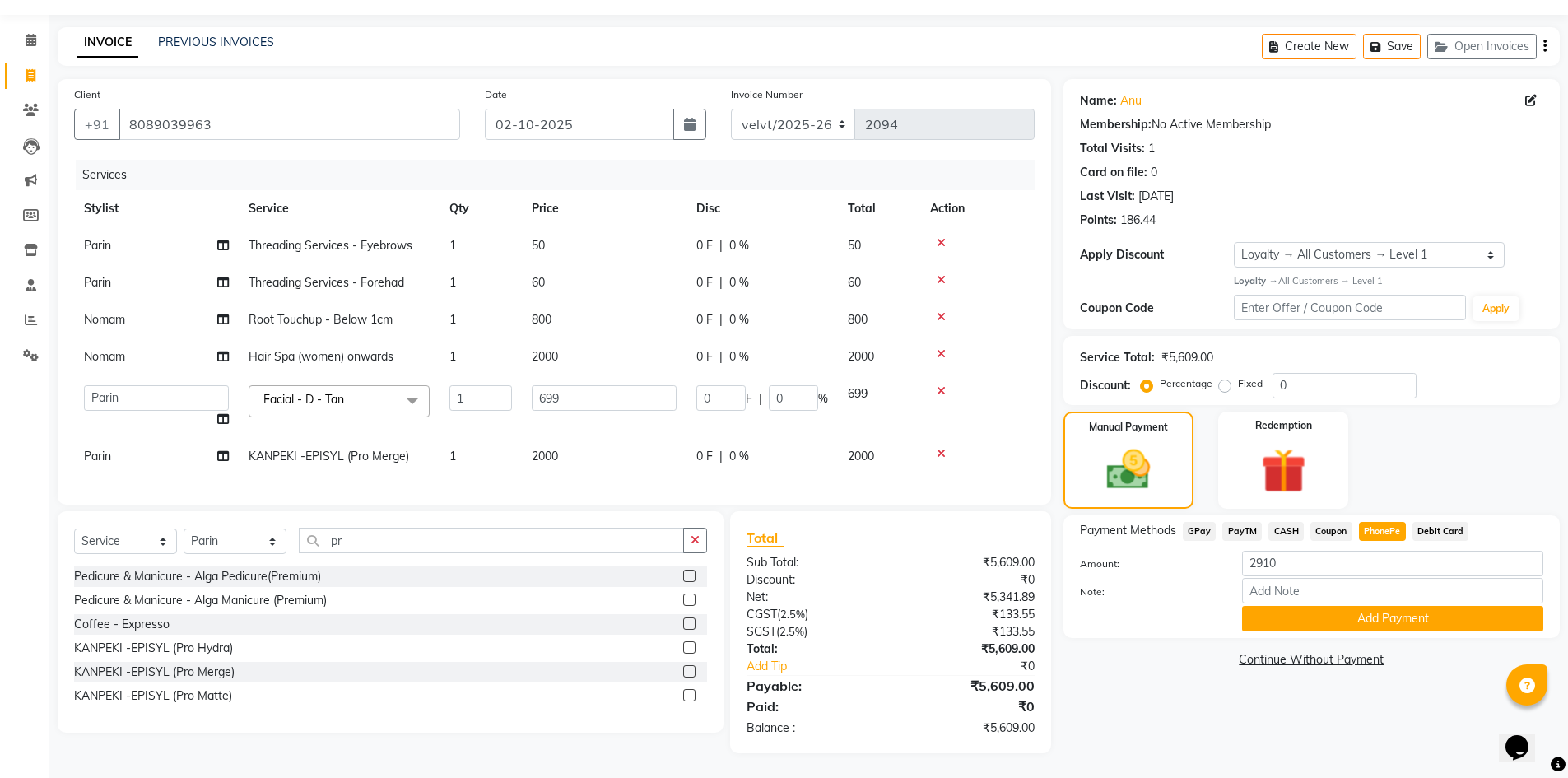
scroll to position [57, 0]
click at [567, 391] on input "699" at bounding box center [605, 398] width 145 height 26
type input "6"
type input "700"
click at [1278, 681] on div "Name: Anu Membership: No Active Membership Total Visits: 1 Card on file: 0 Last…" at bounding box center [1317, 416] width 509 height 675
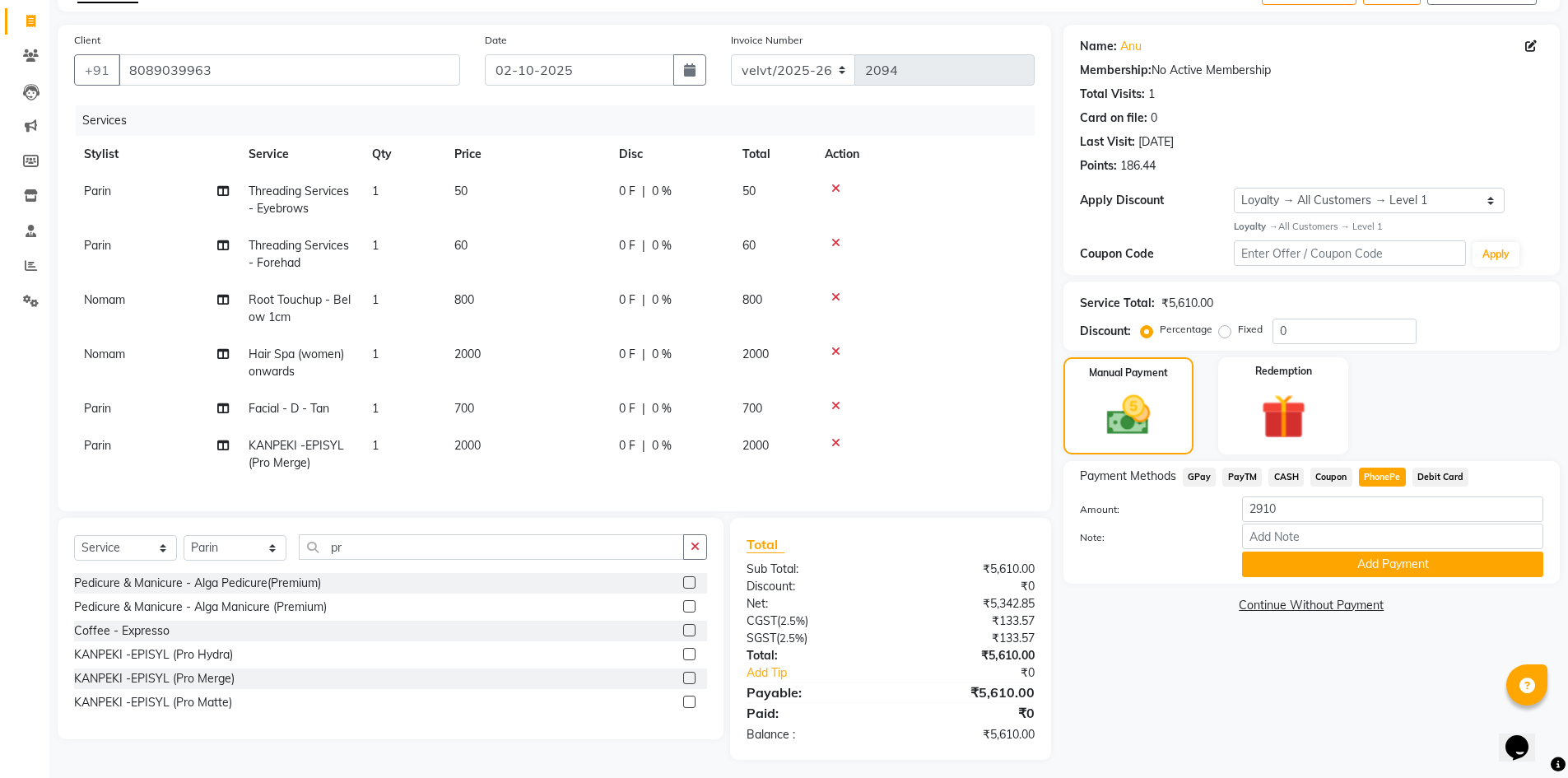
scroll to position [117, 0]
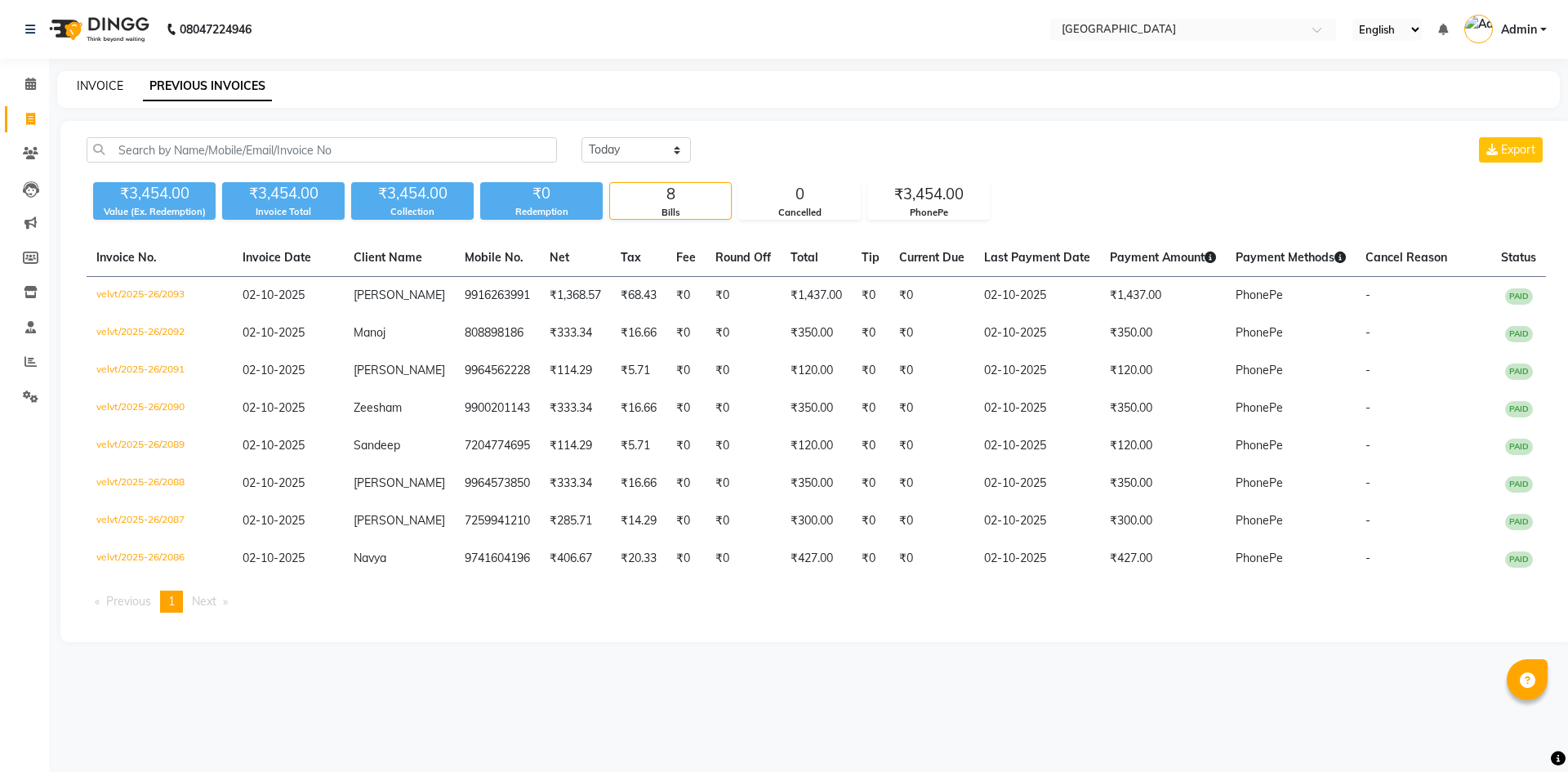
click at [103, 92] on link "INVOICE" at bounding box center [100, 86] width 46 height 15
select select "service"
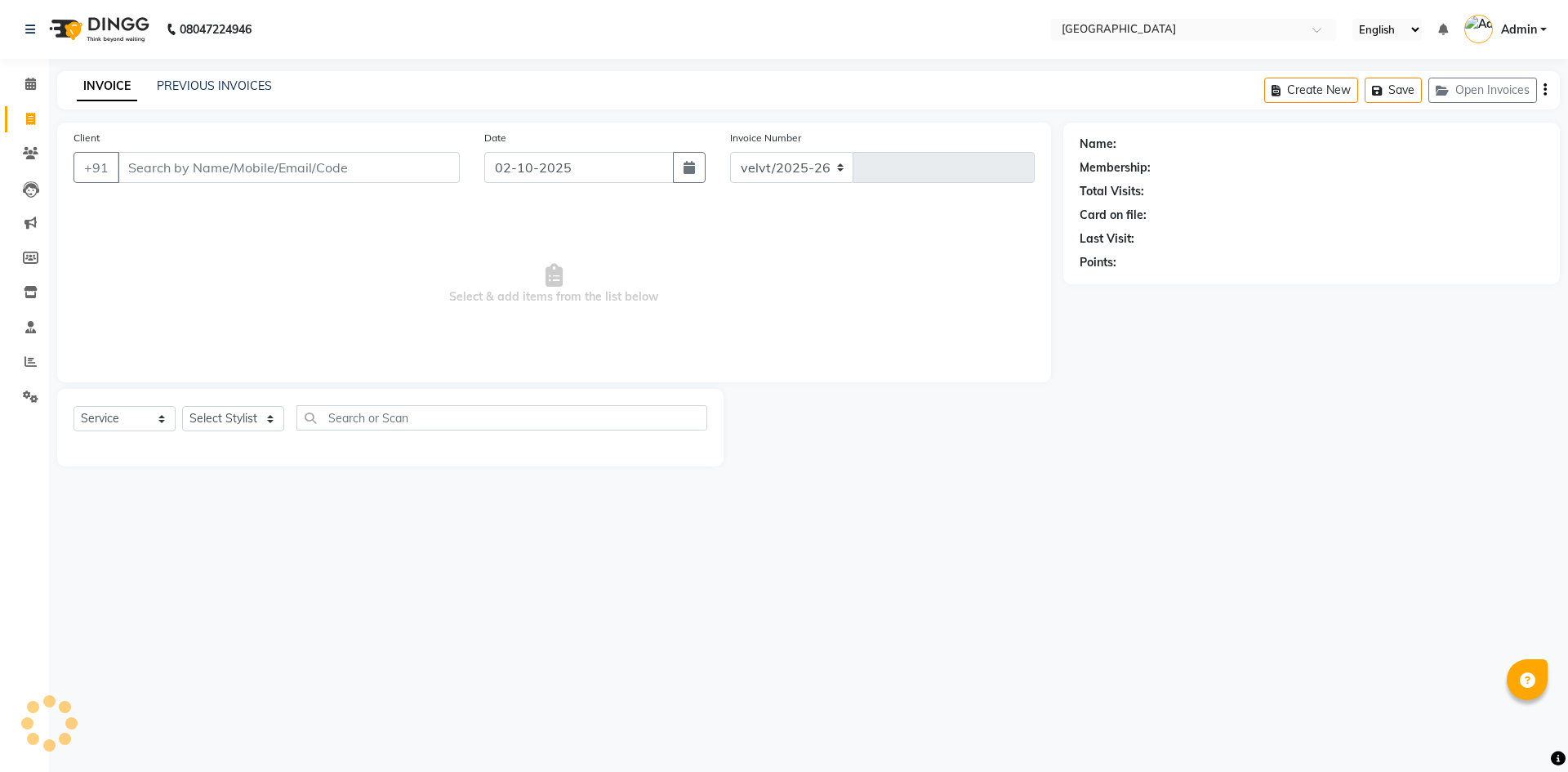
select select "6279"
type input "2094"
click at [117, 422] on select "Select Service Product Membership Package Voucher Prepaid Gift Card" at bounding box center [125, 418] width 102 height 26
select select "product"
click at [74, 406] on select "Select Service Product Membership Package Voucher Prepaid Gift Card" at bounding box center [125, 418] width 102 height 26
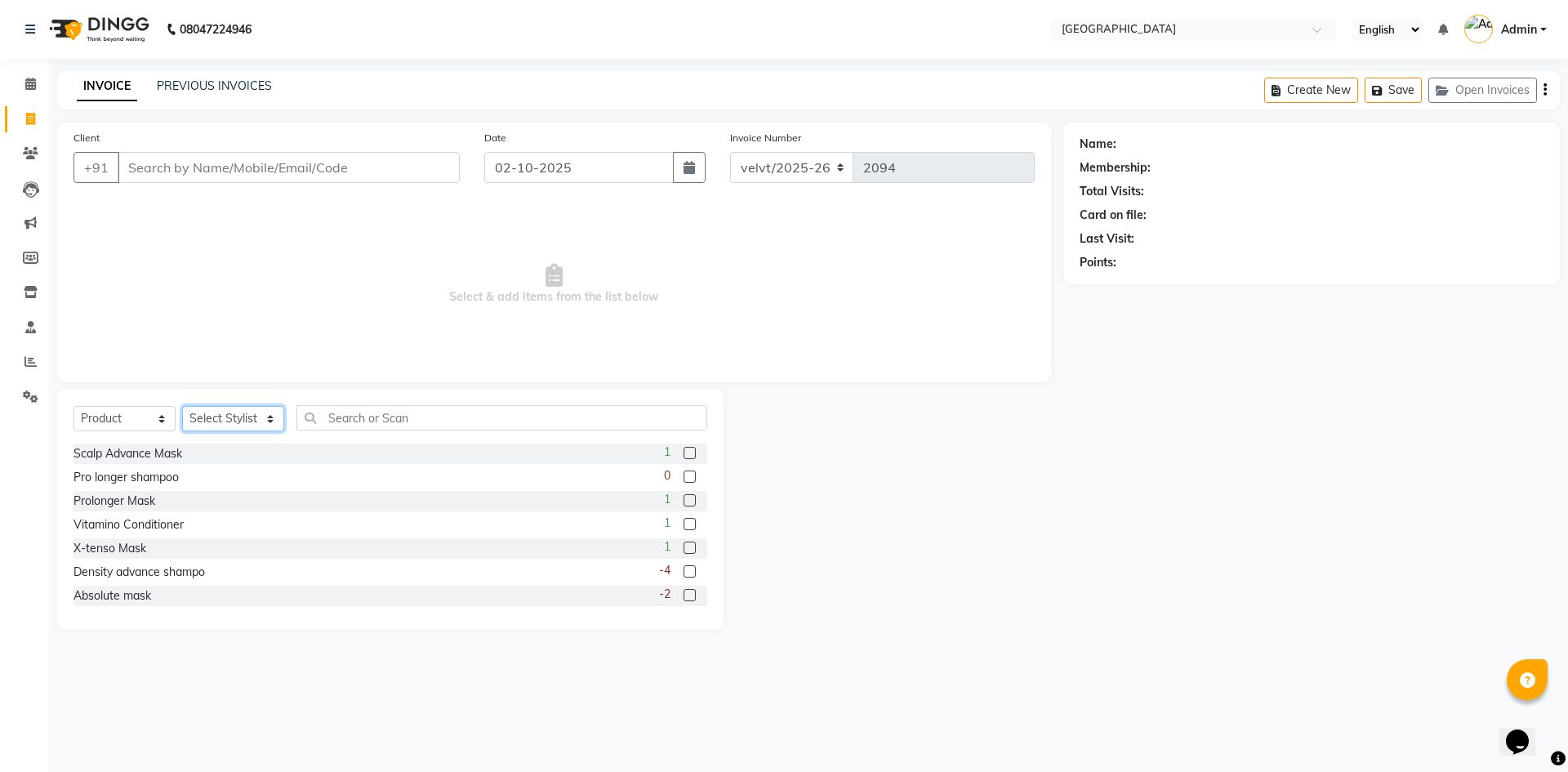
click at [225, 414] on select "Select Stylist Aameer Barkha Kaif Nandini Anchan Nomam Parin Roma Tabrej Zaid" at bounding box center [233, 418] width 102 height 26
select select "78263"
click at [182, 406] on select "Select Stylist Aameer Barkha Kaif Nandini Anchan Nomam Parin Roma Tabrej Zaid" at bounding box center [233, 418] width 102 height 26
click at [347, 424] on input "text" at bounding box center [501, 417] width 411 height 26
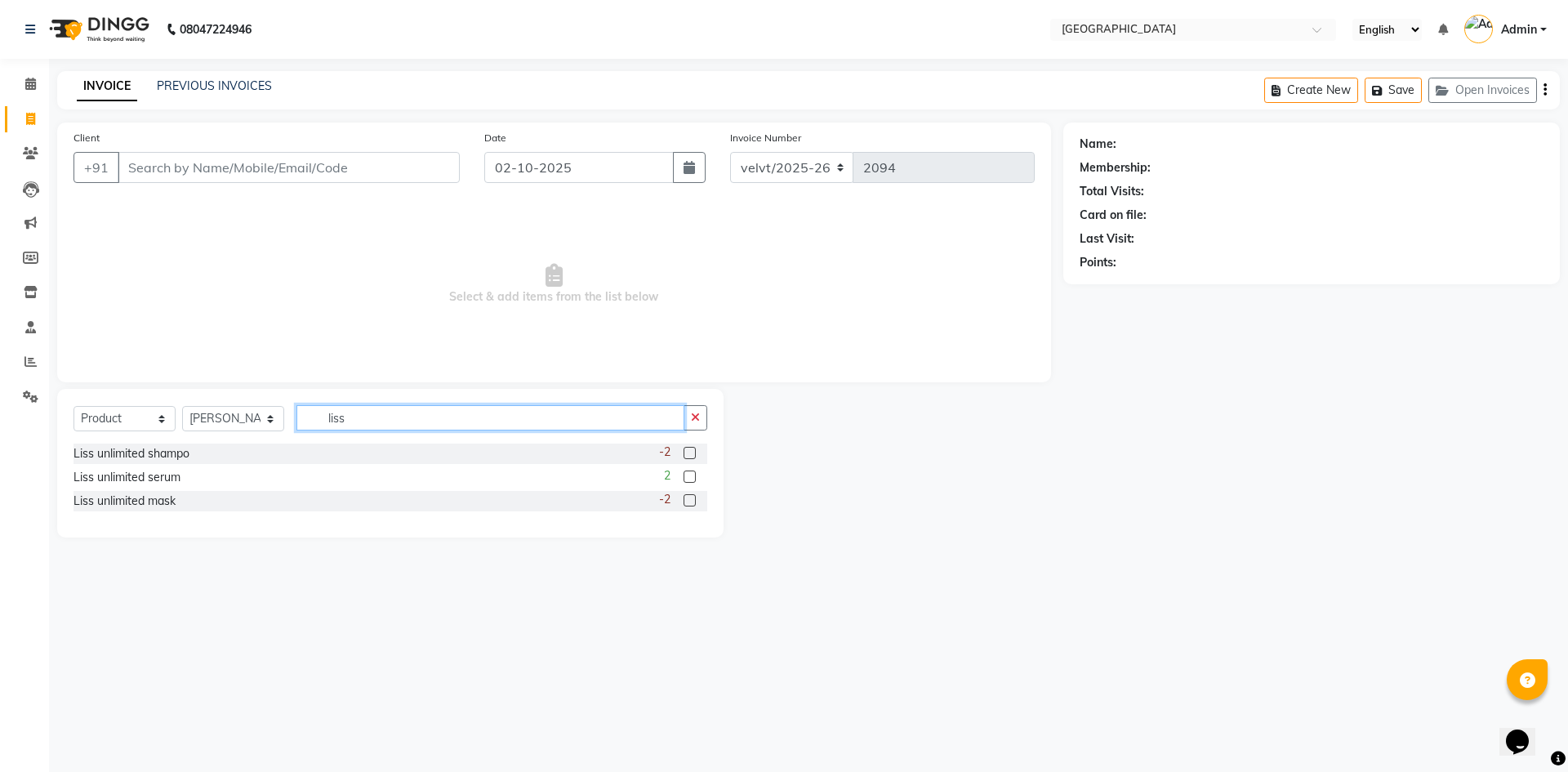
type input "liss"
click at [691, 475] on label at bounding box center [689, 476] width 12 height 12
click at [691, 475] on input "checkbox" at bounding box center [688, 477] width 11 height 11
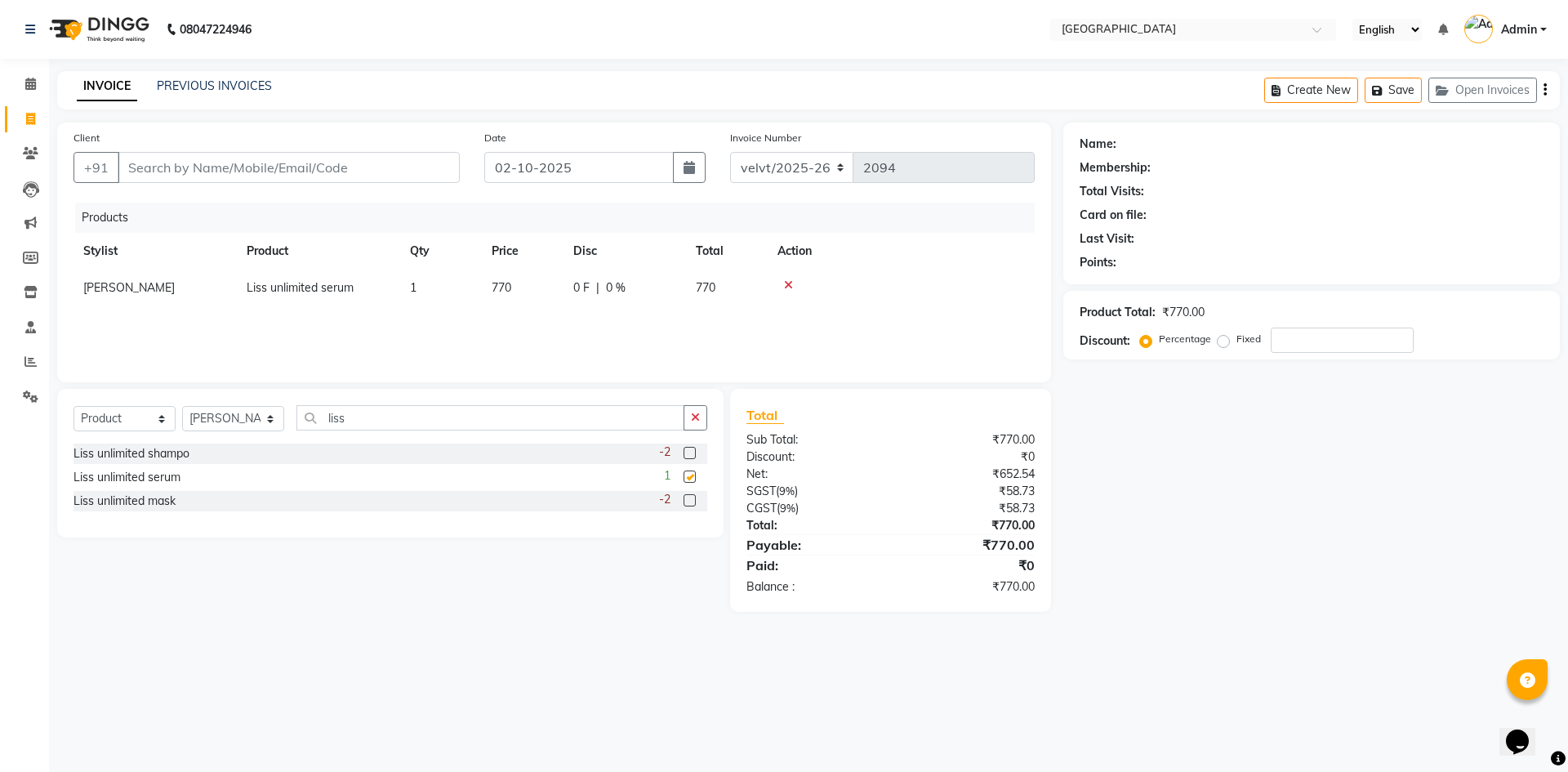
checkbox input "false"
click at [496, 280] on span "770" at bounding box center [501, 288] width 20 height 15
click at [535, 288] on input "770" at bounding box center [522, 292] width 62 height 26
type input "7"
type input "890"
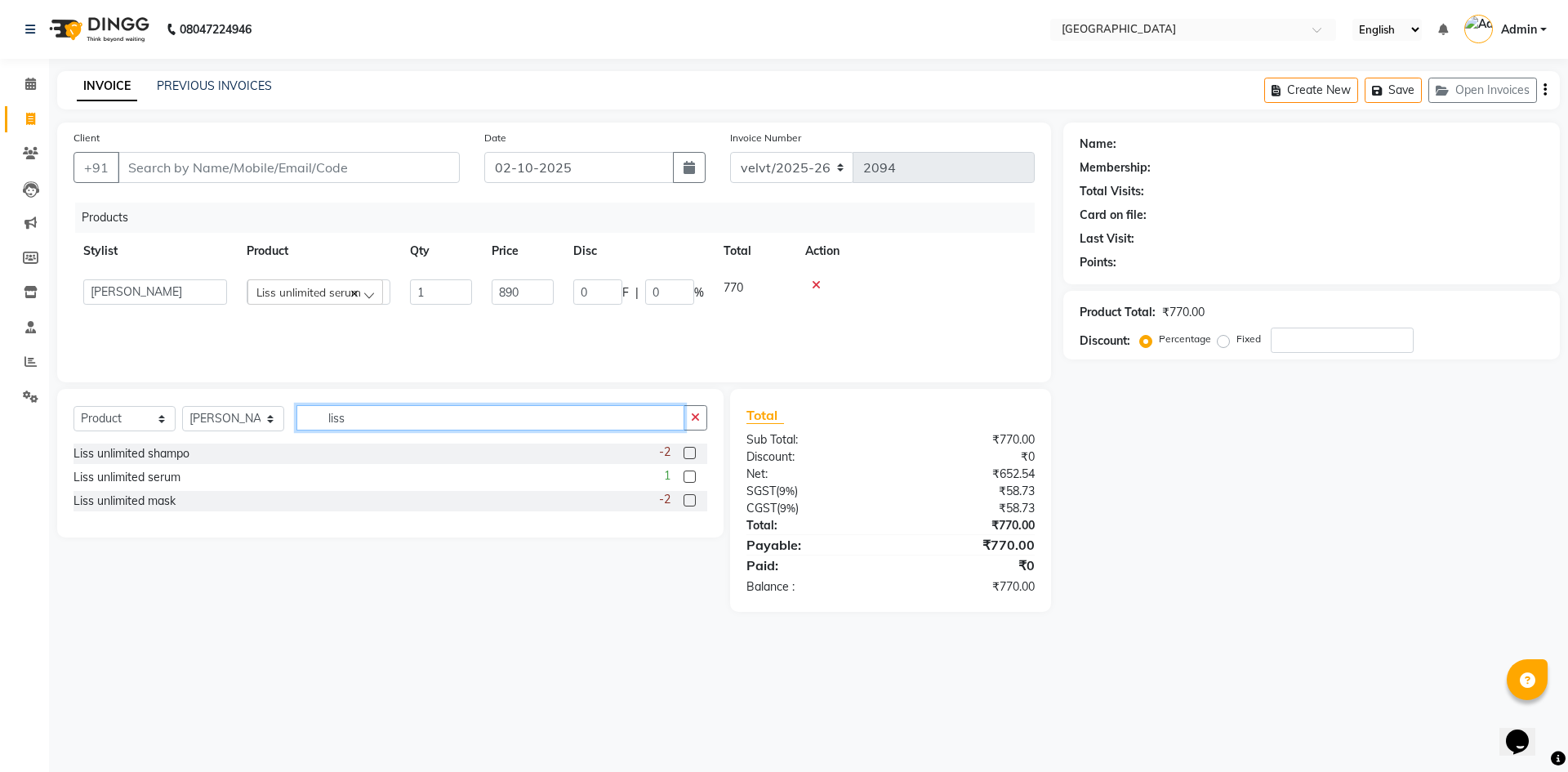
click at [370, 414] on input "liss" at bounding box center [491, 417] width 388 height 26
type input "l"
type input "s"
type input "gold"
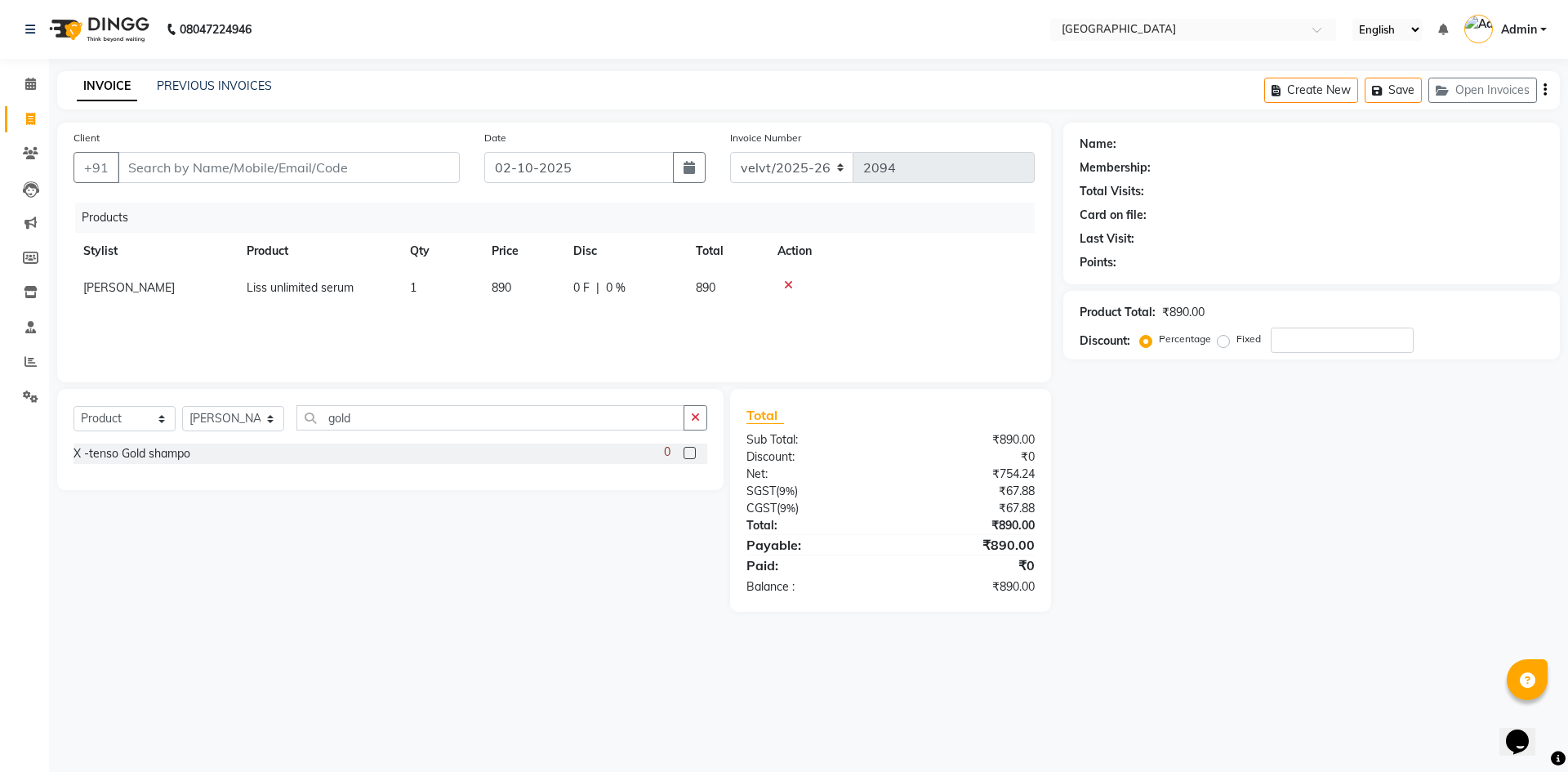
click at [682, 452] on div "0" at bounding box center [686, 454] width 43 height 21
click at [694, 453] on label at bounding box center [689, 453] width 12 height 12
click at [694, 453] on input "checkbox" at bounding box center [688, 454] width 11 height 11
checkbox input "false"
click at [505, 325] on span "1025" at bounding box center [505, 325] width 26 height 15
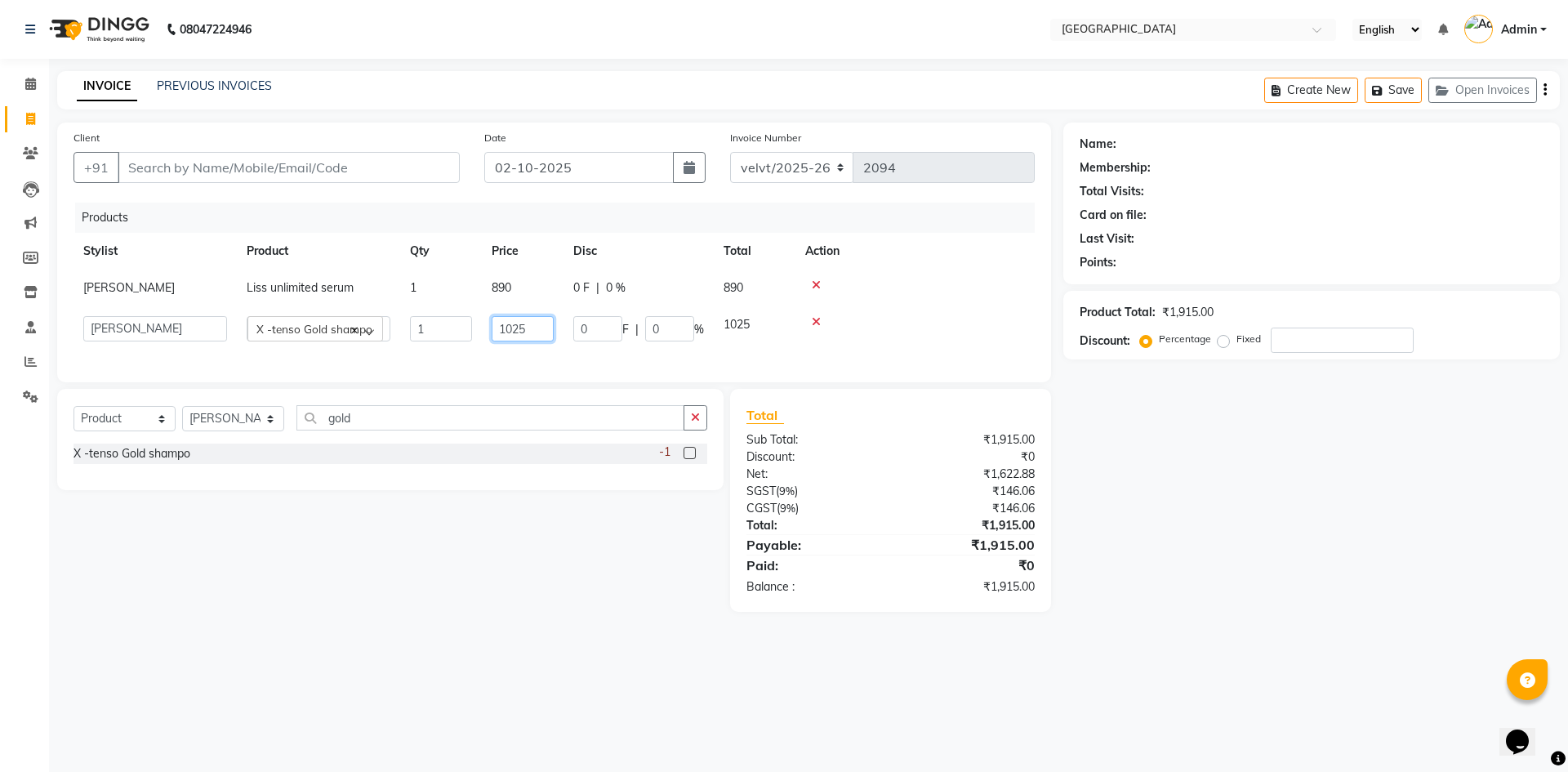
click at [521, 331] on input "1025" at bounding box center [522, 329] width 62 height 26
type input "1175"
click at [382, 431] on input "gold" at bounding box center [491, 417] width 388 height 26
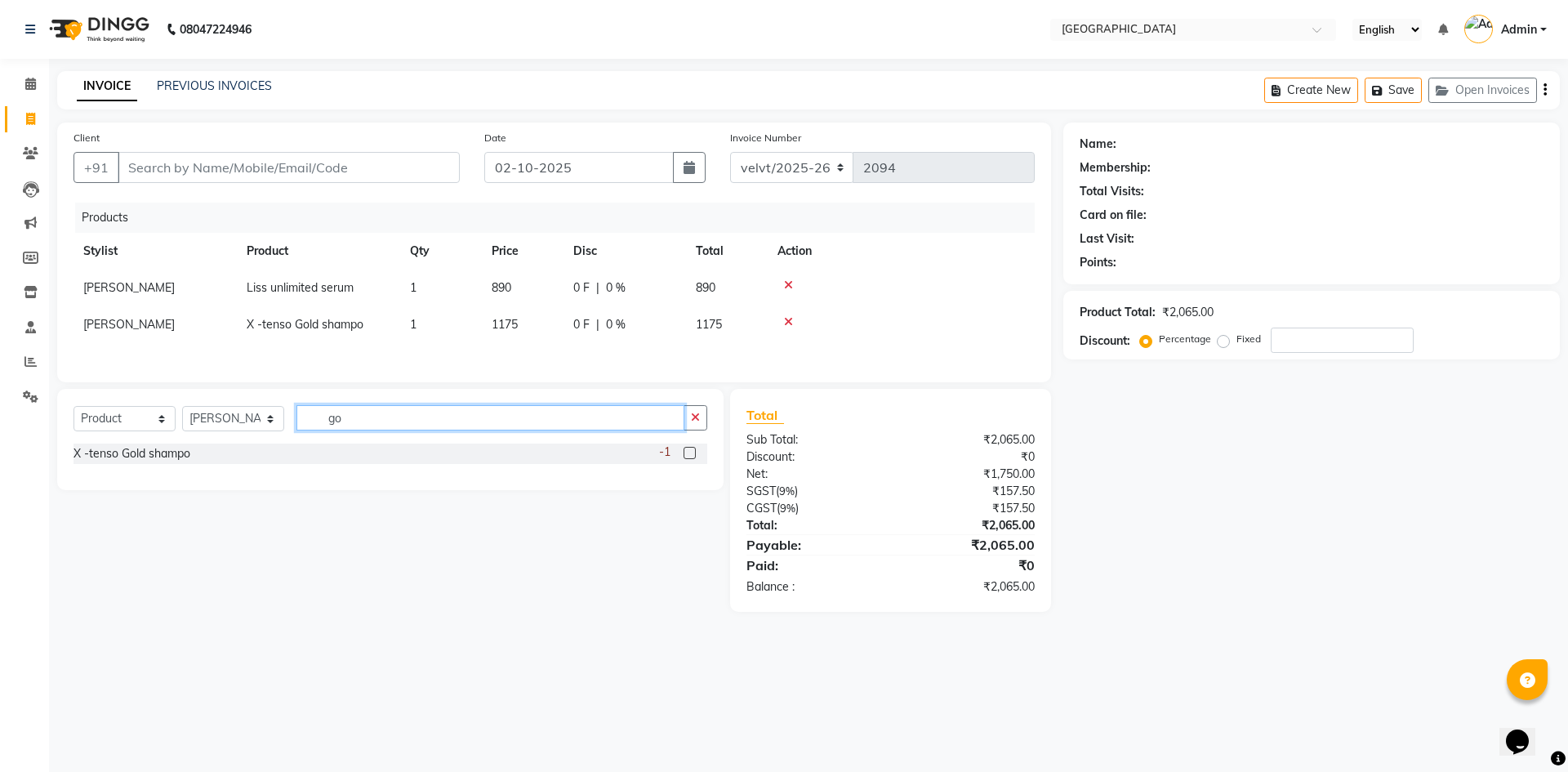
type input "g"
type input "w1"
click at [688, 455] on label at bounding box center [689, 453] width 12 height 12
click at [688, 455] on input "checkbox" at bounding box center [688, 454] width 11 height 11
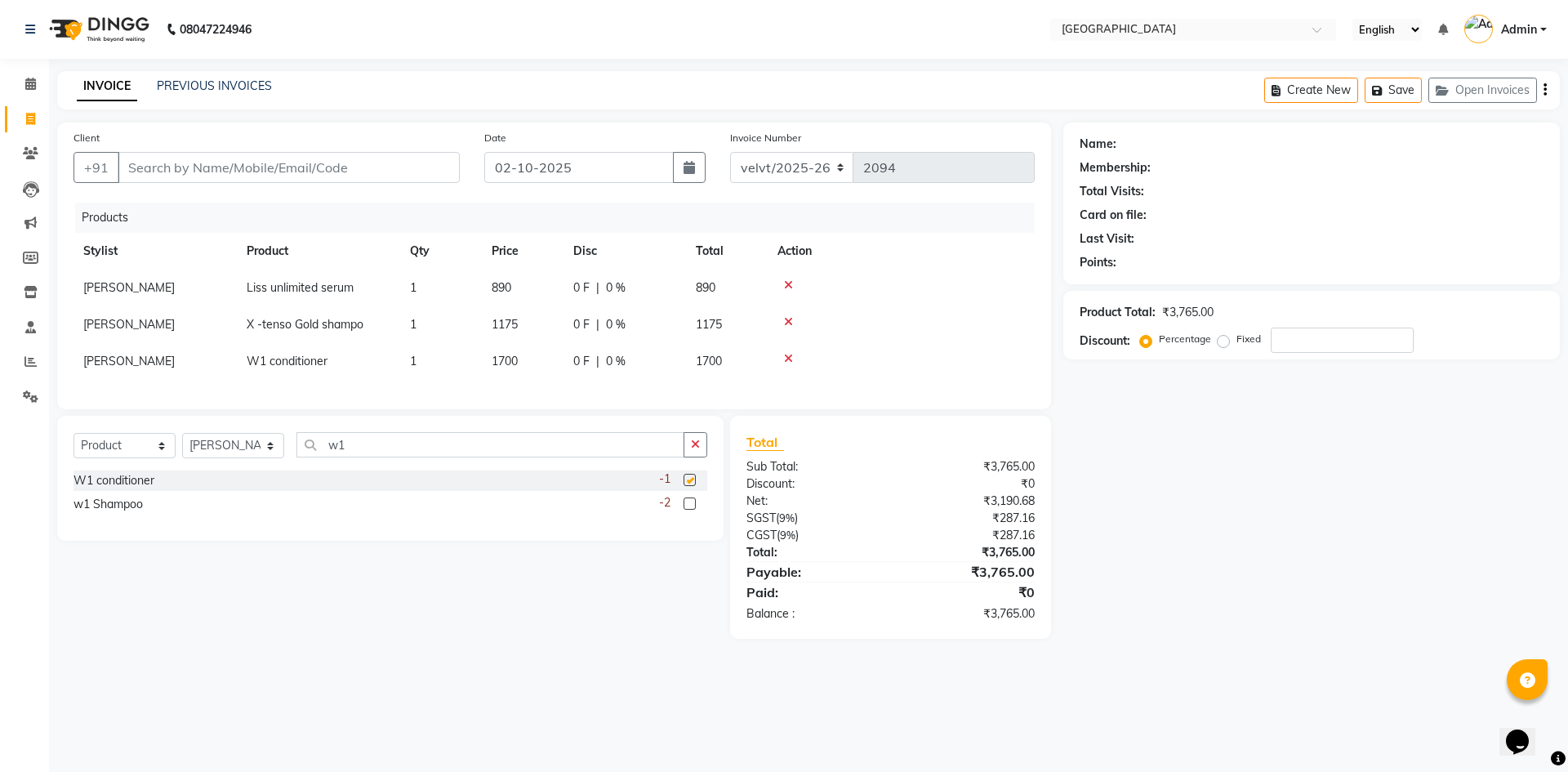
checkbox input "false"
click at [218, 459] on select "Select Stylist Aameer Barkha Kaif Nandini Anchan Nomam Parin Roma Tabrej Zaid" at bounding box center [233, 446] width 102 height 26
drag, startPoint x: 116, startPoint y: 461, endPoint x: 115, endPoint y: 469, distance: 8.1
click at [116, 459] on select "Select Service Product Membership Package Voucher Prepaid Gift Card" at bounding box center [125, 446] width 102 height 26
select select "service"
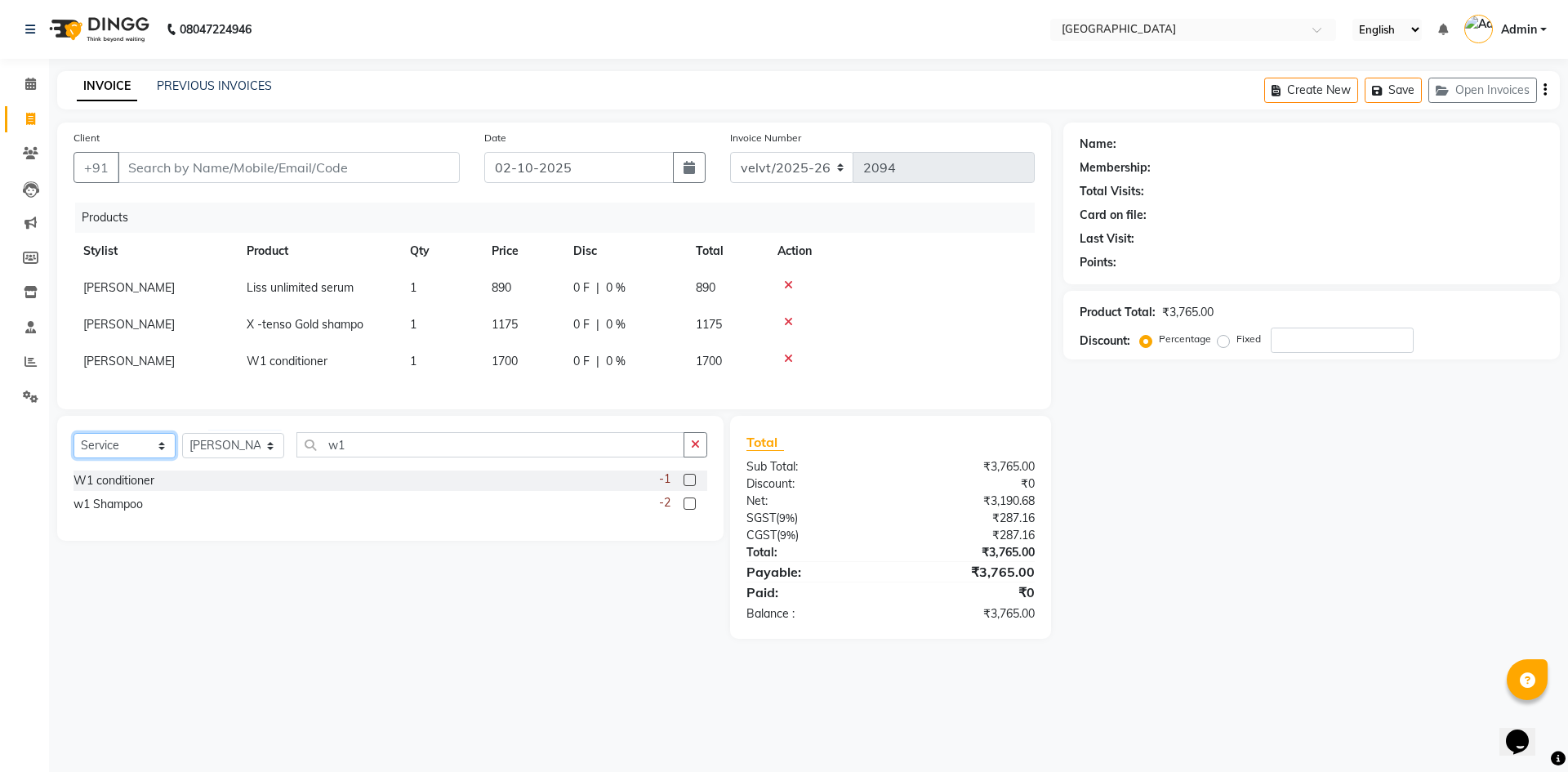
click at [74, 446] on select "Select Service Product Membership Package Voucher Prepaid Gift Card" at bounding box center [125, 446] width 102 height 26
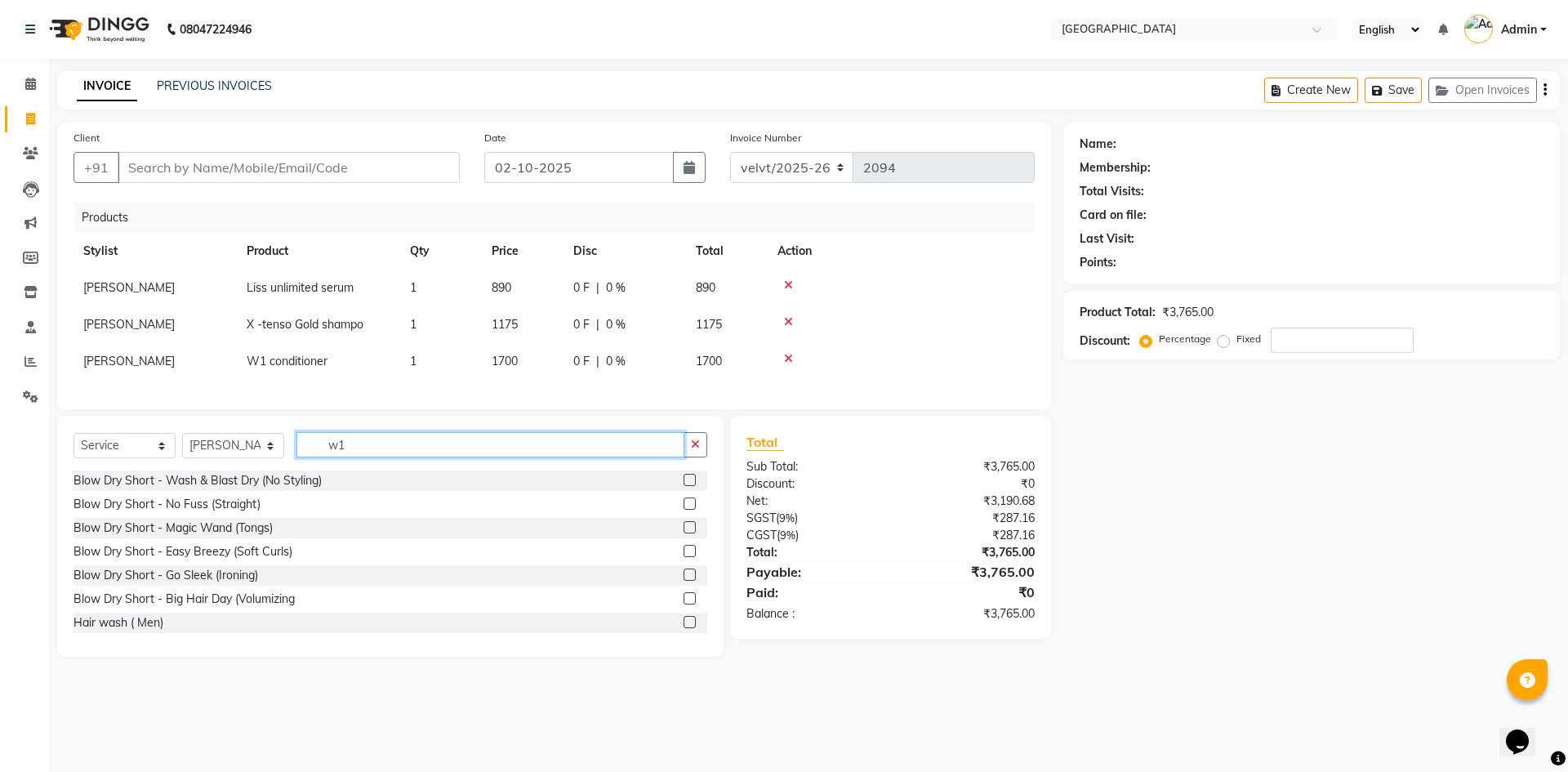
click at [354, 458] on input "w1" at bounding box center [491, 445] width 388 height 26
type input "w"
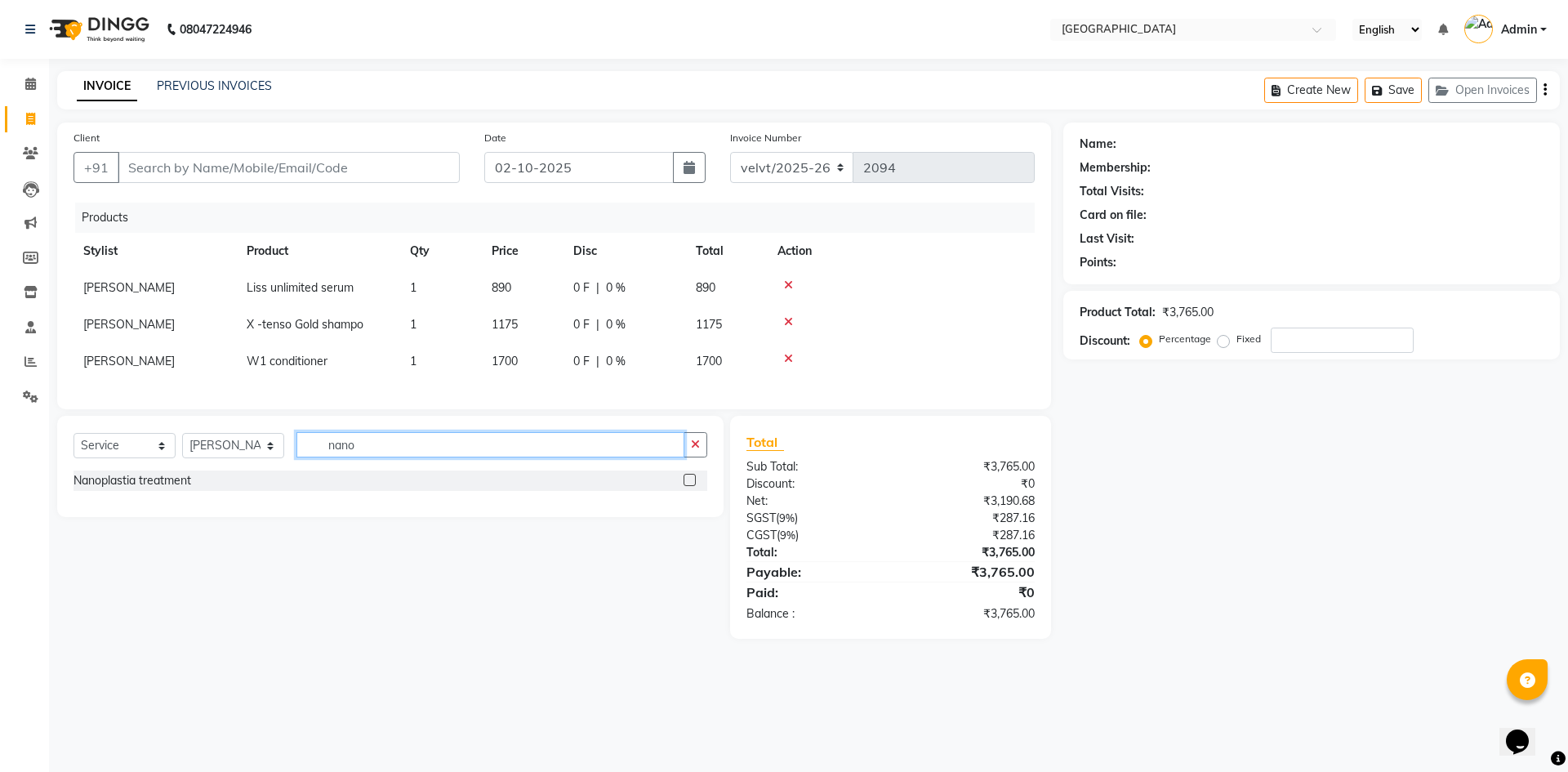
type input "nano"
click at [691, 486] on label at bounding box center [689, 479] width 12 height 12
click at [691, 486] on input "checkbox" at bounding box center [688, 480] width 11 height 11
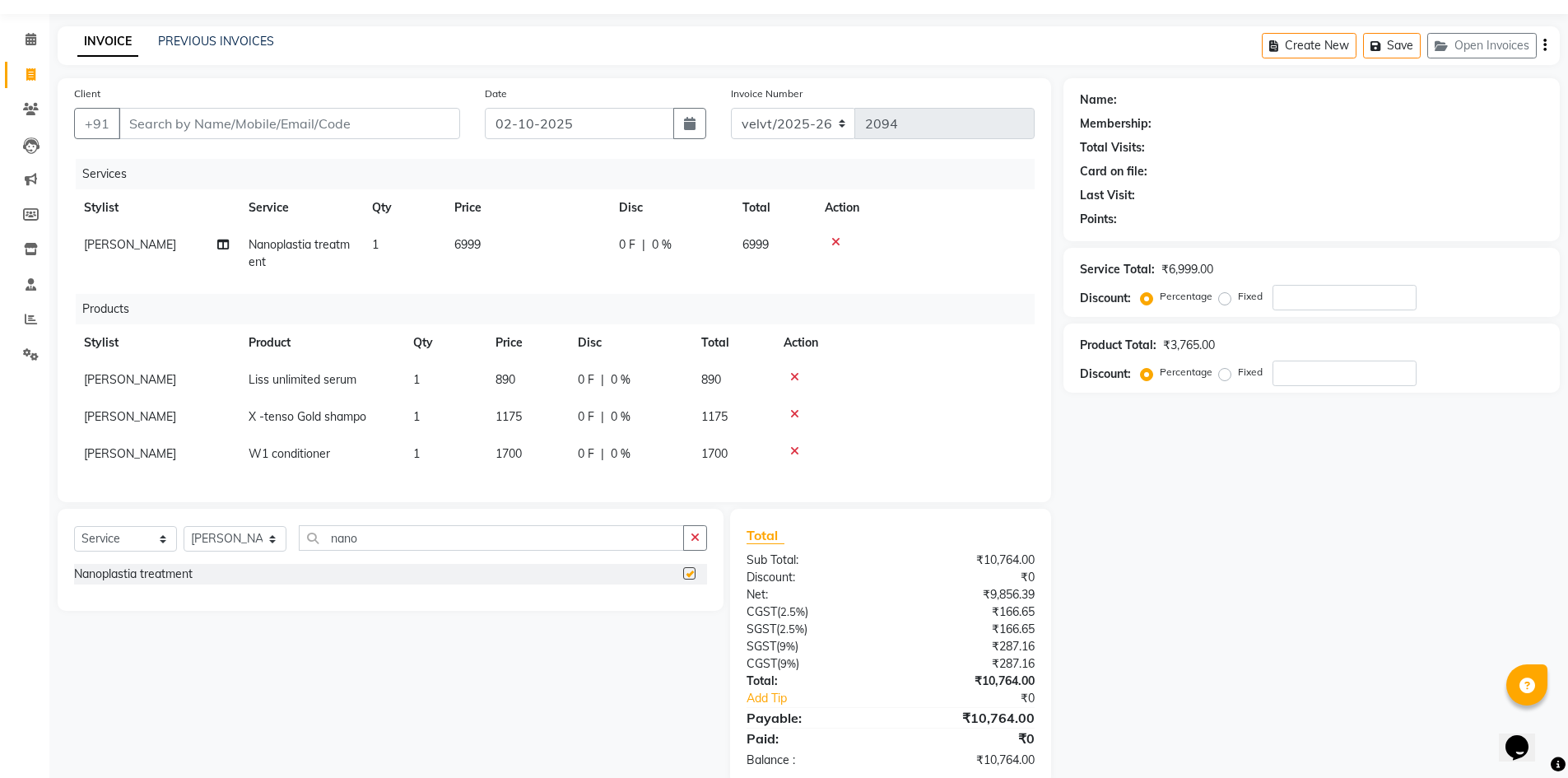
checkbox input "false"
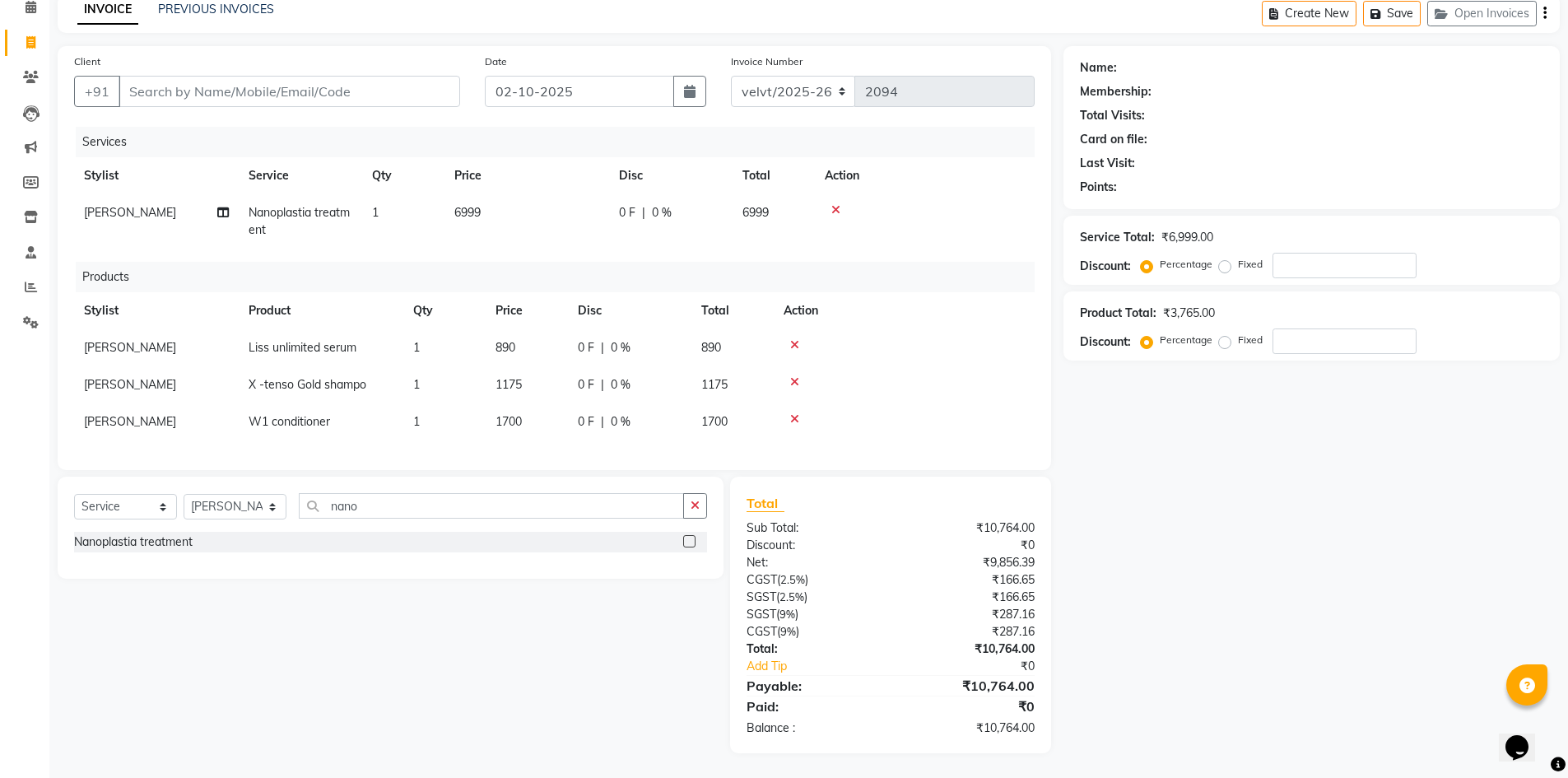
scroll to position [90, 0]
click at [470, 205] on span "6999" at bounding box center [468, 212] width 27 height 15
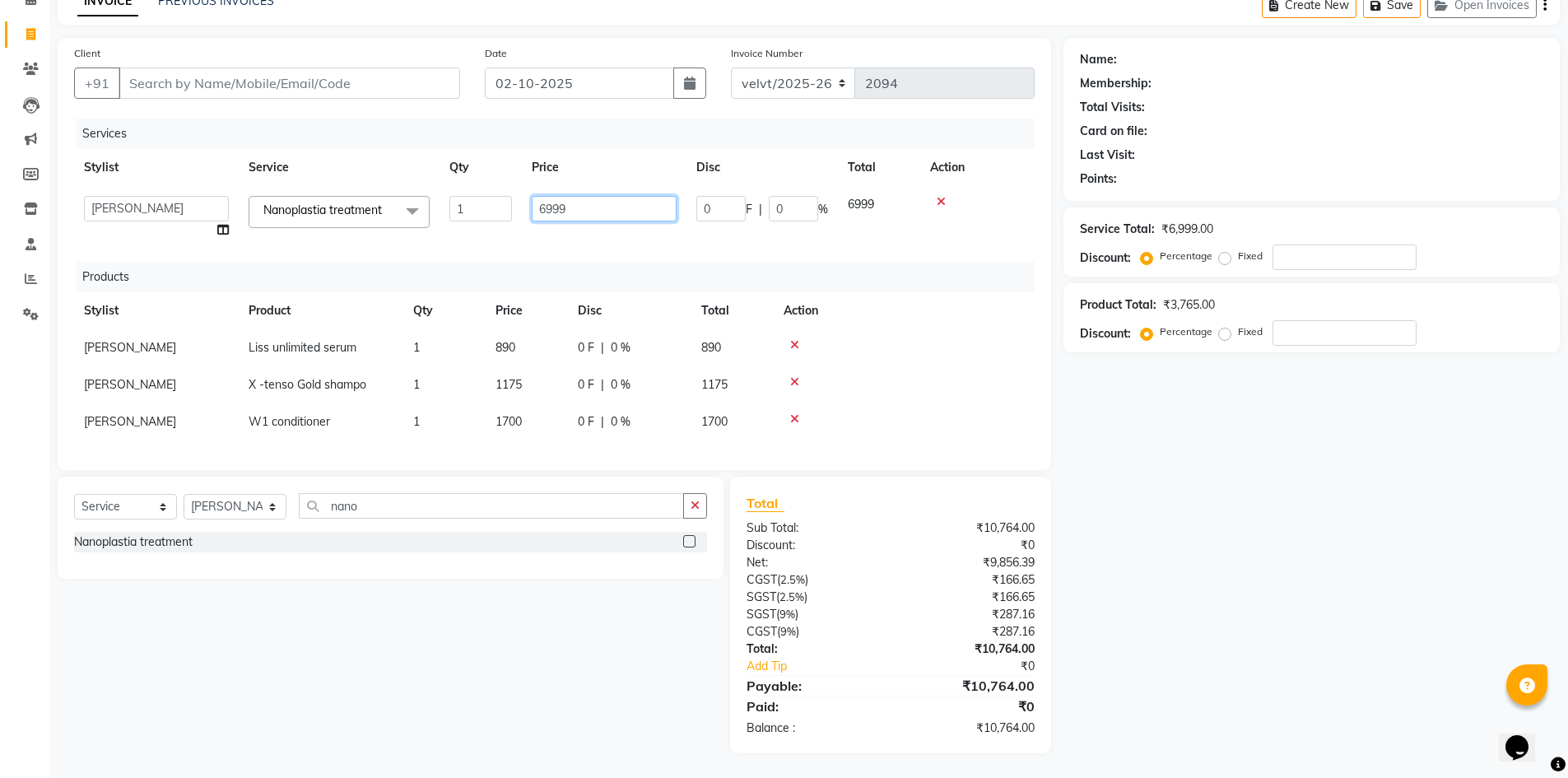
click at [578, 209] on input "6999" at bounding box center [605, 208] width 145 height 26
type input "6"
type input "10000"
click at [1314, 484] on div "Name: Membership: Total Visits: Card on file: Last Visit: Points: Service Total…" at bounding box center [1317, 395] width 509 height 716
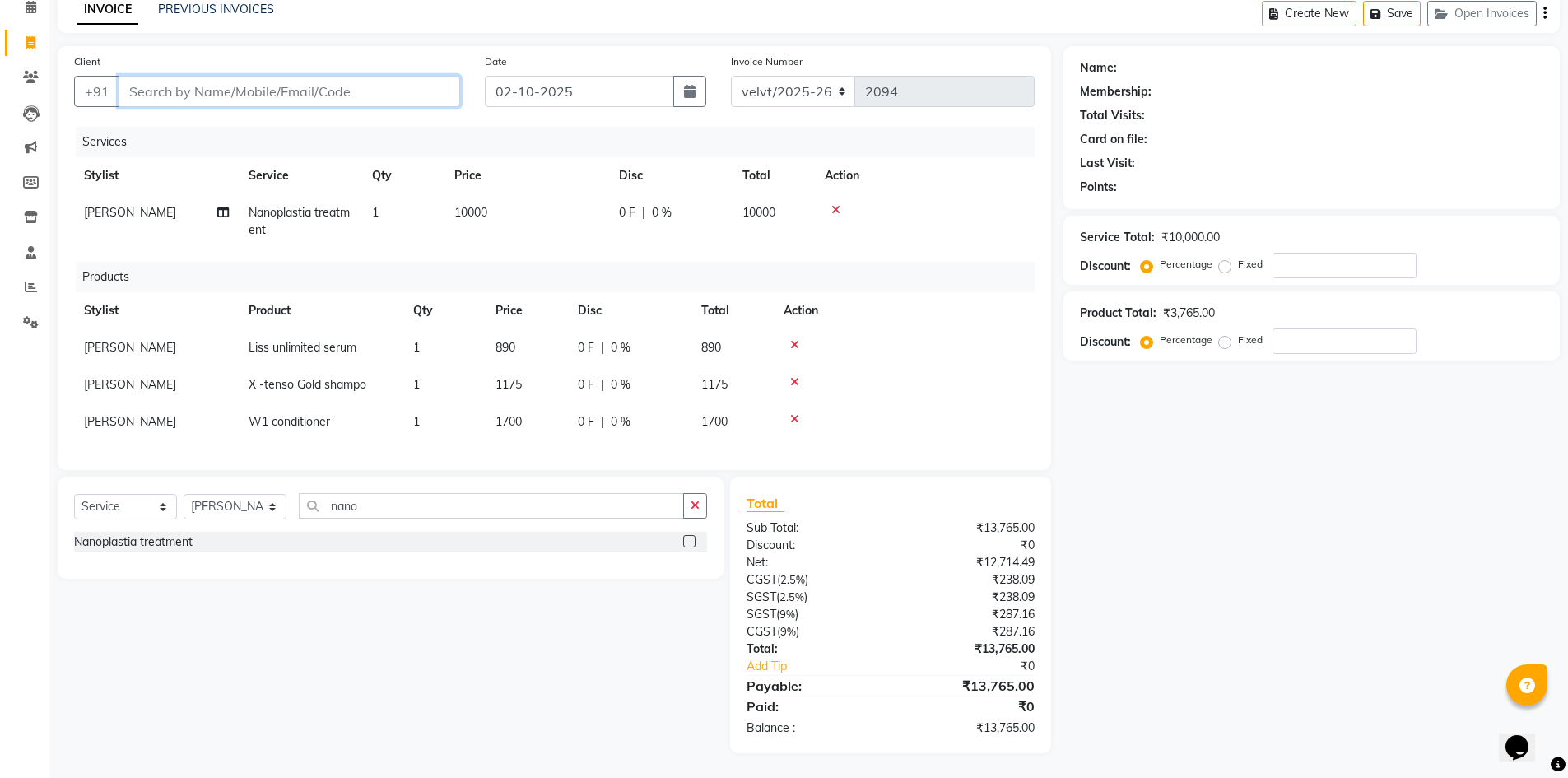
click at [143, 77] on input "Client" at bounding box center [289, 92] width 341 height 32
type input "9"
type input "0"
type input "9513071551"
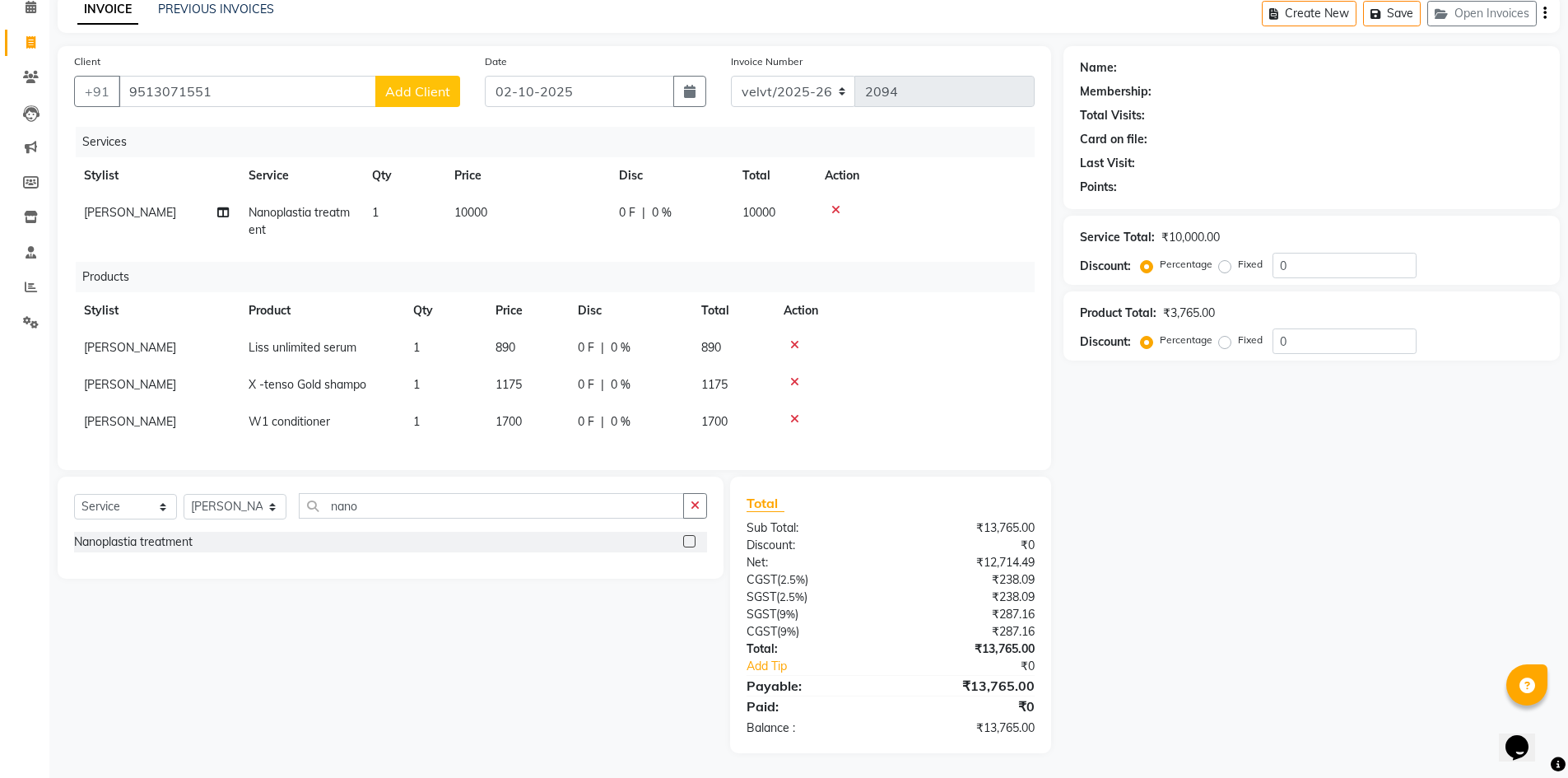
drag, startPoint x: 402, startPoint y: 86, endPoint x: 411, endPoint y: 91, distance: 10.3
click at [411, 91] on button "Add Client" at bounding box center [418, 92] width 85 height 32
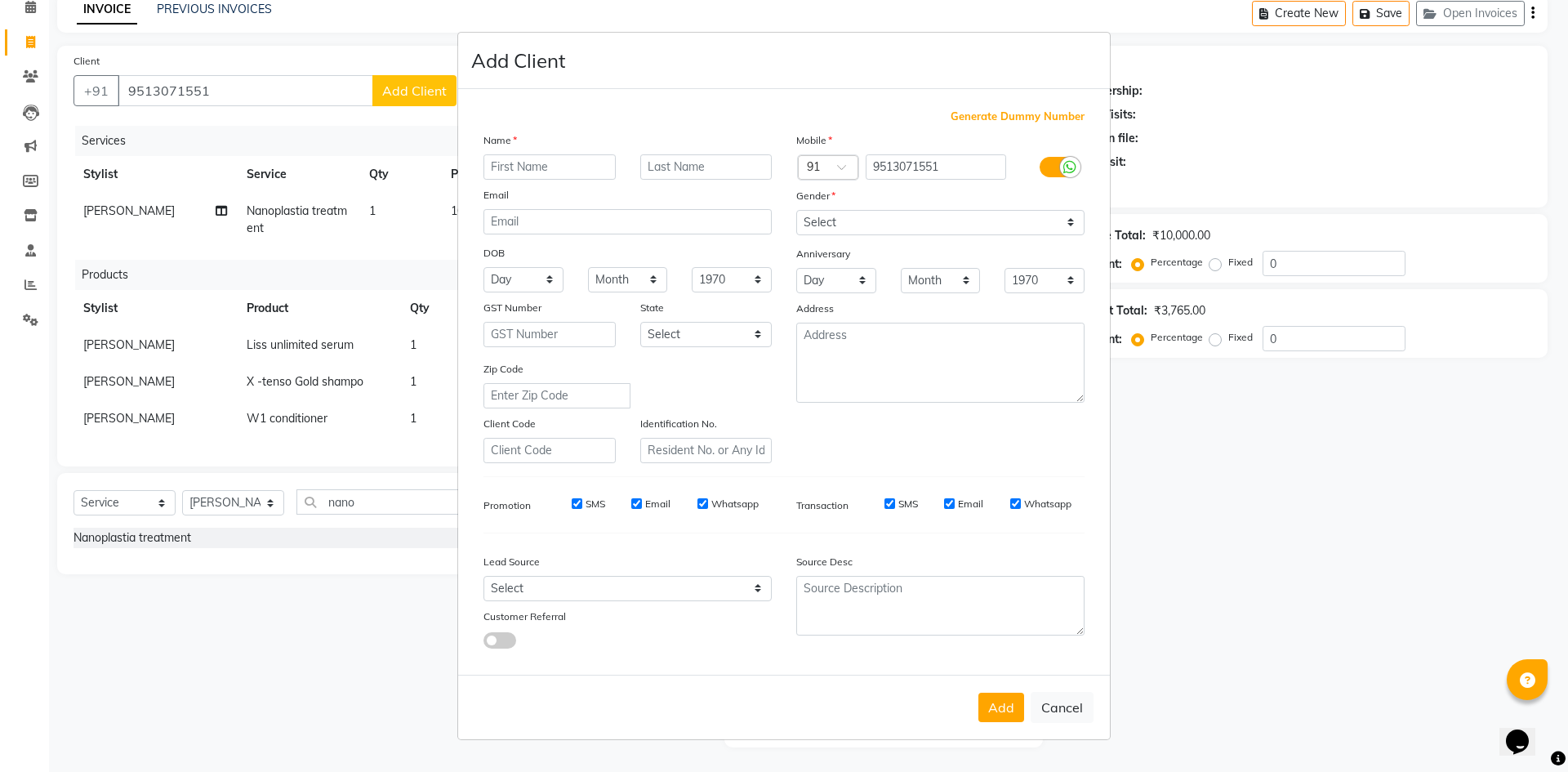
click at [496, 169] on input "text" at bounding box center [549, 167] width 132 height 26
type input "Nikitha jain"
click at [1000, 701] on button "Add" at bounding box center [1000, 708] width 45 height 30
click at [836, 220] on select "Select Male Female Other Prefer Not To Say" at bounding box center [940, 222] width 288 height 26
select select "female"
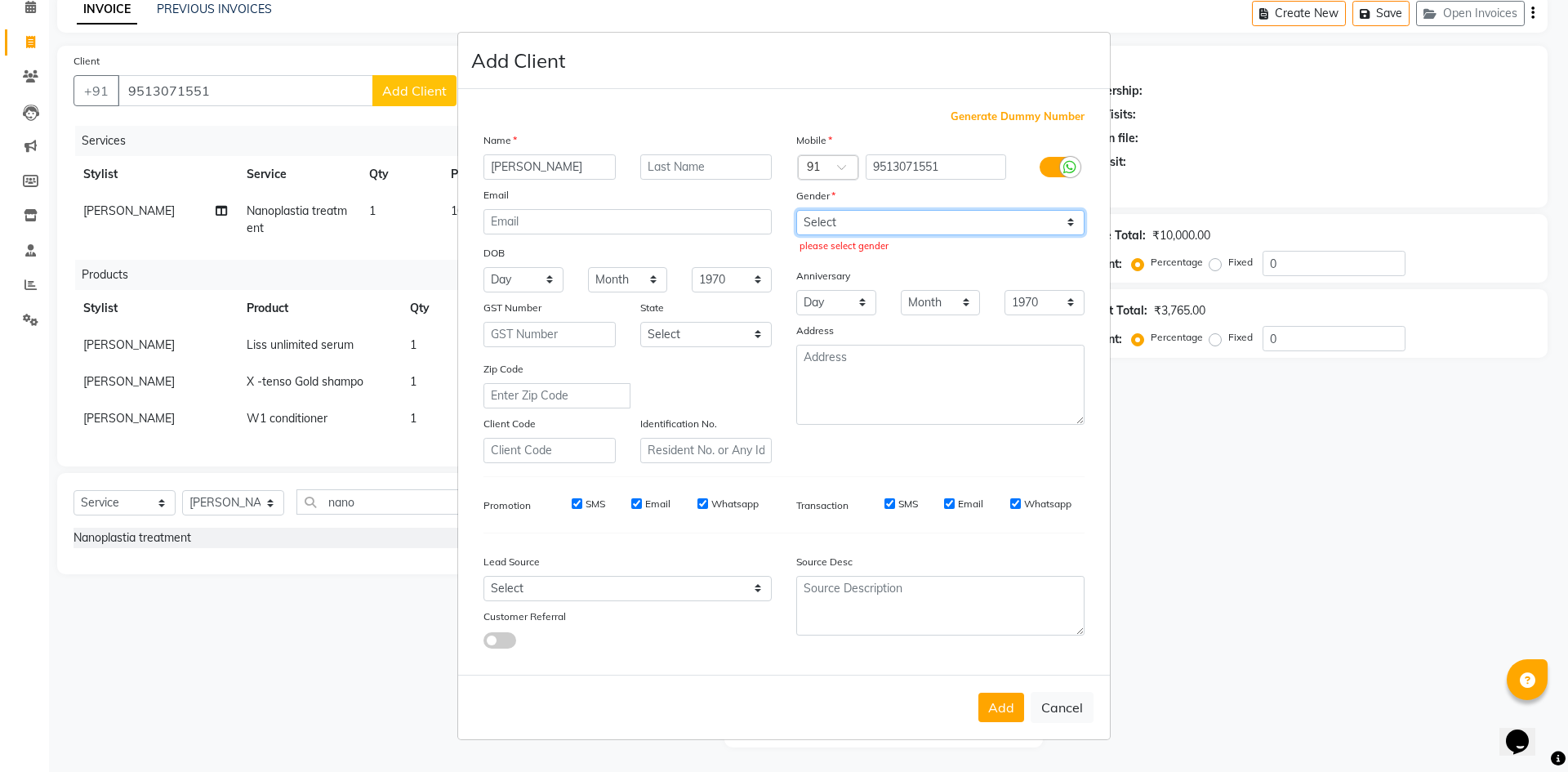
click at [796, 210] on select "Select Male Female Other Prefer Not To Say" at bounding box center [940, 222] width 288 height 26
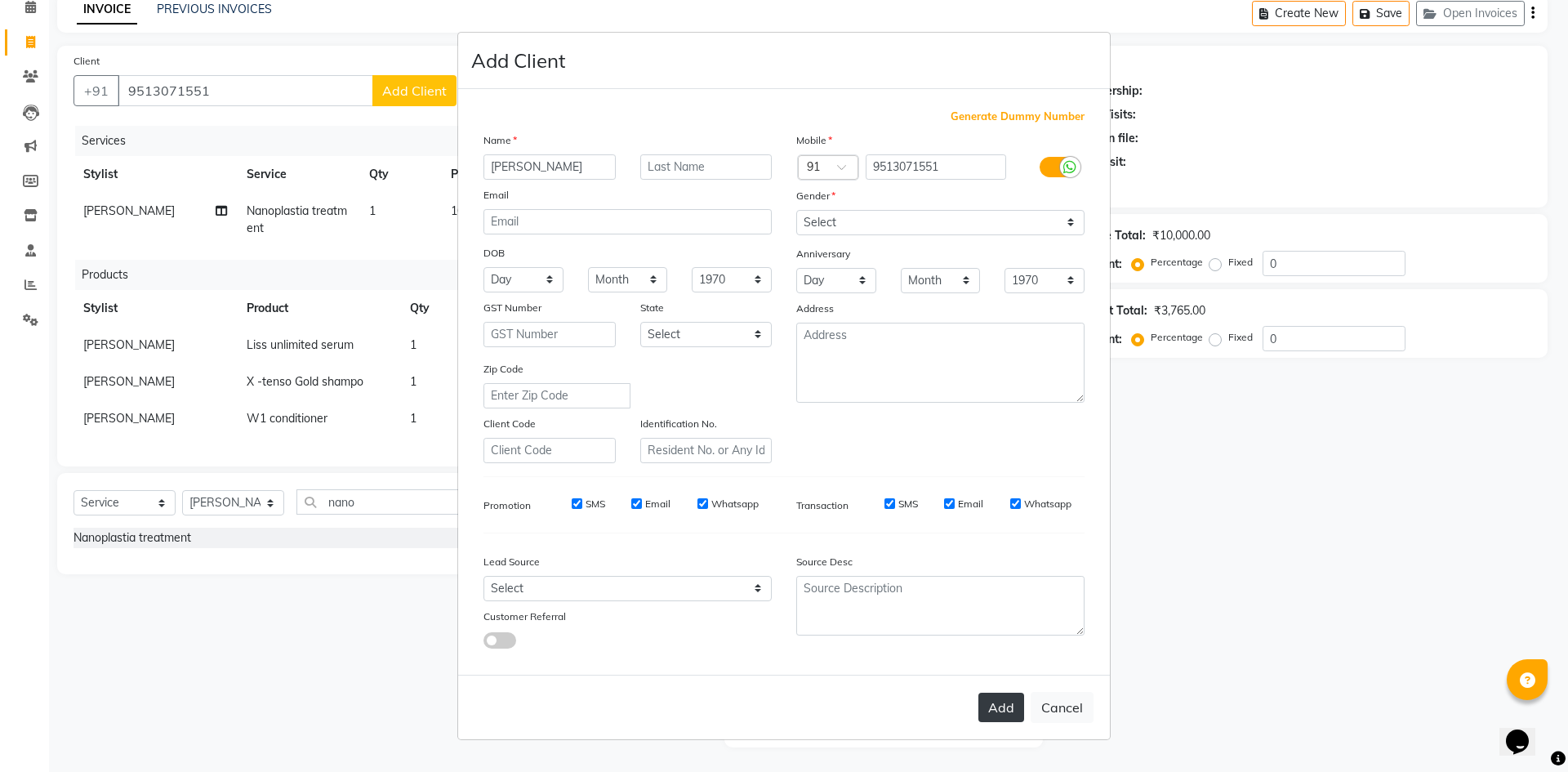
click at [1000, 710] on button "Add" at bounding box center [1000, 708] width 45 height 30
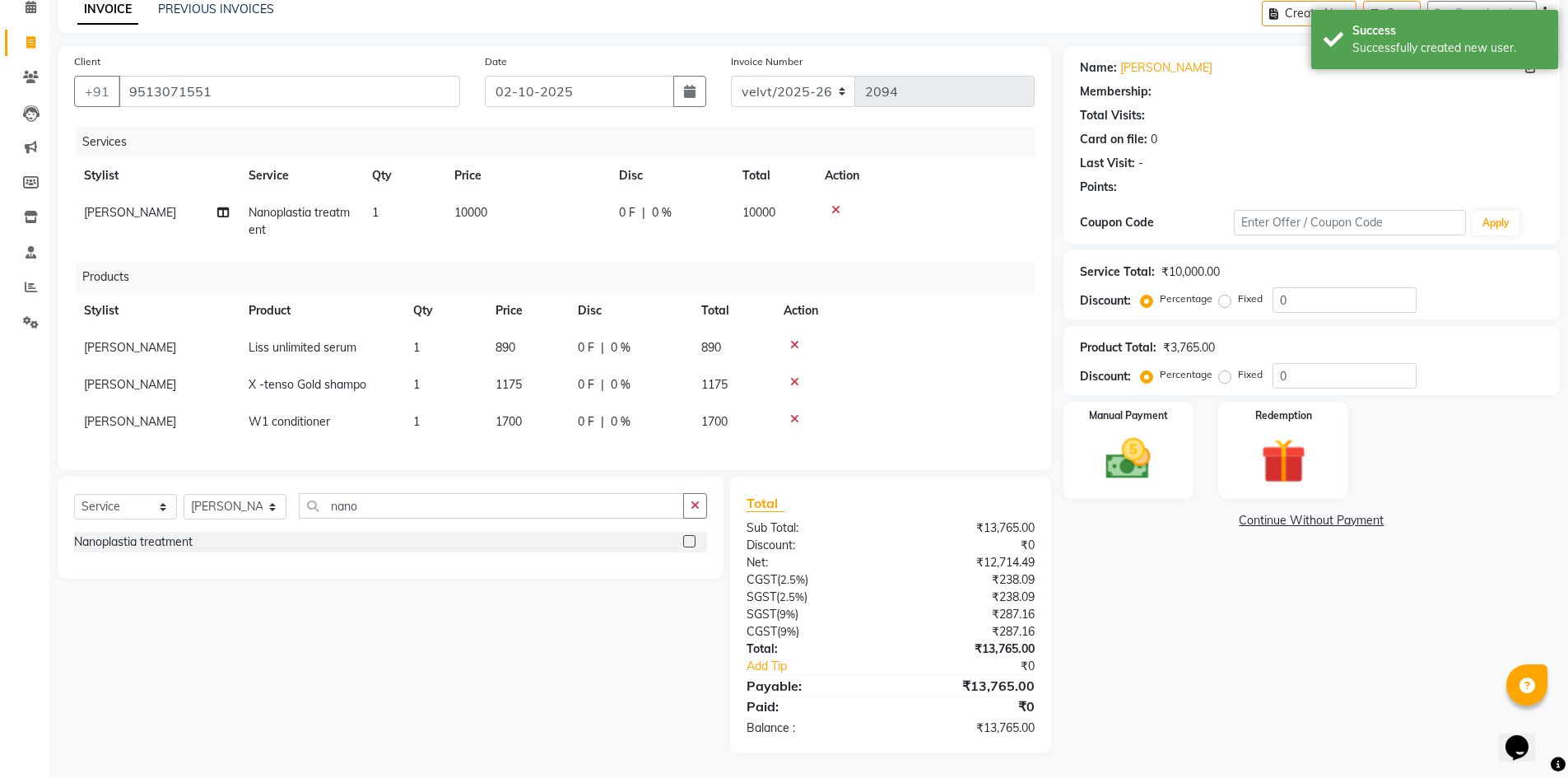
select select "1: Object"
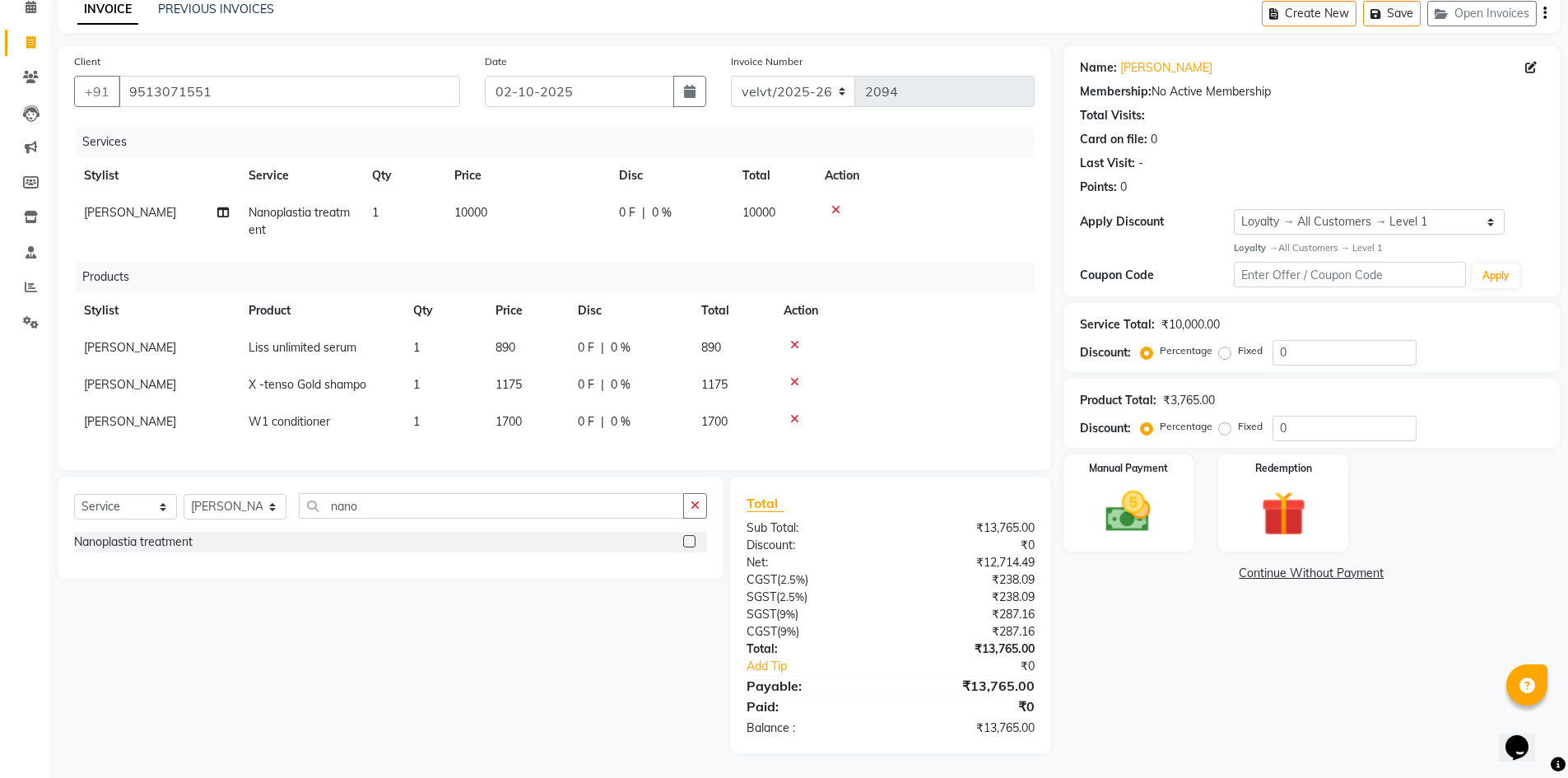
click at [795, 339] on icon at bounding box center [794, 345] width 9 height 12
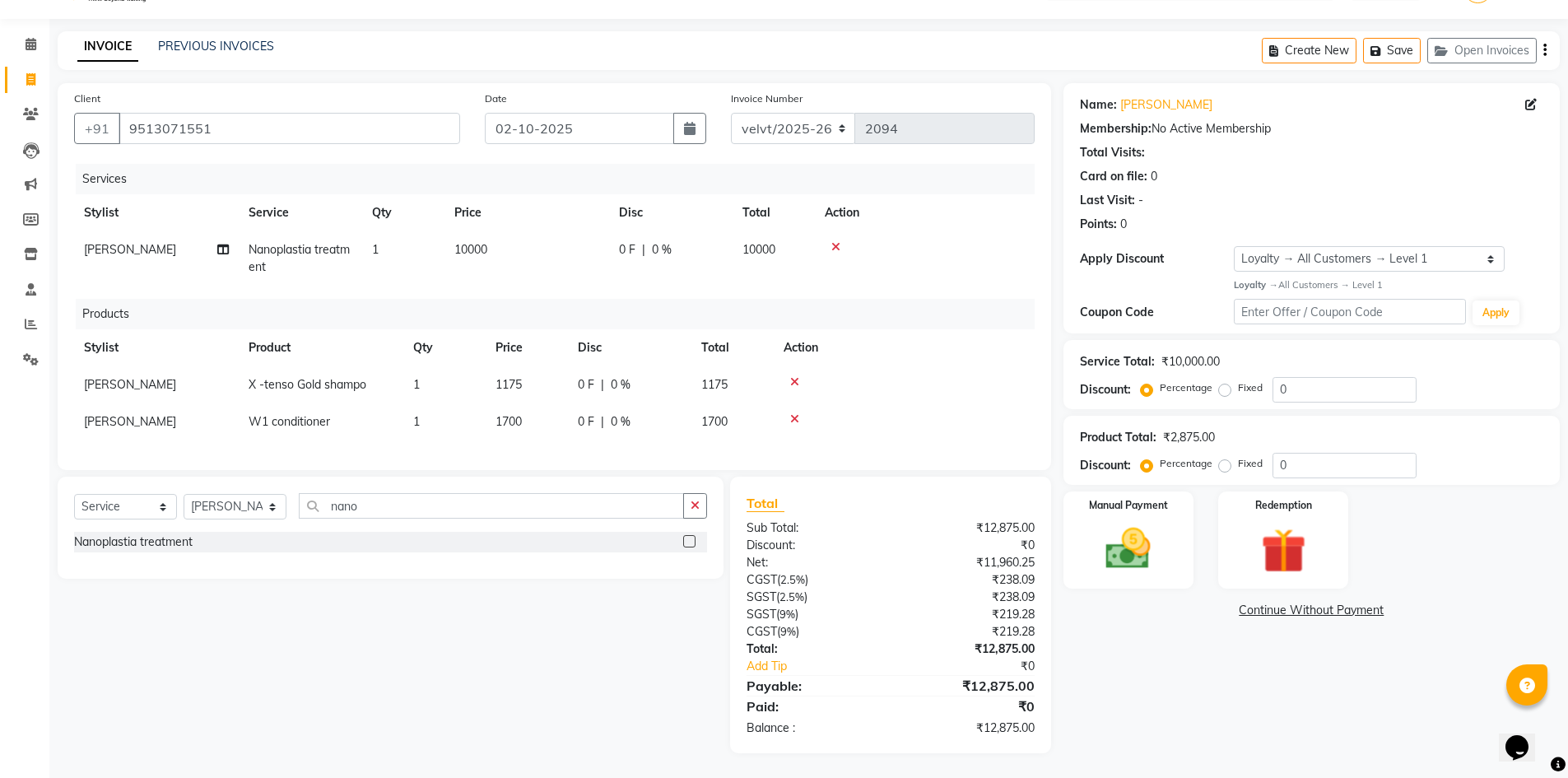
click at [796, 377] on icon at bounding box center [794, 382] width 9 height 12
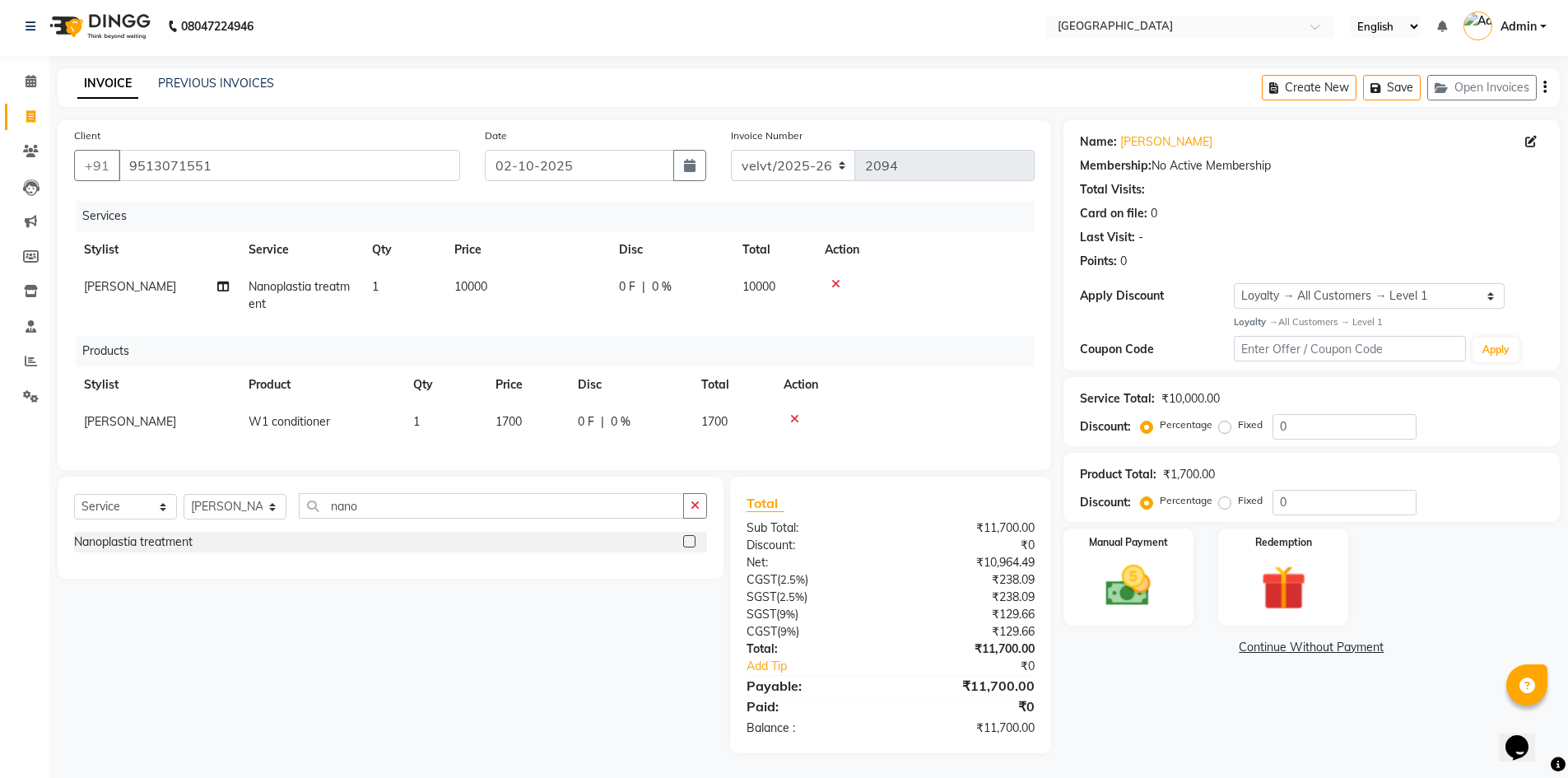
scroll to position [16, 0]
click at [793, 413] on icon at bounding box center [794, 419] width 9 height 12
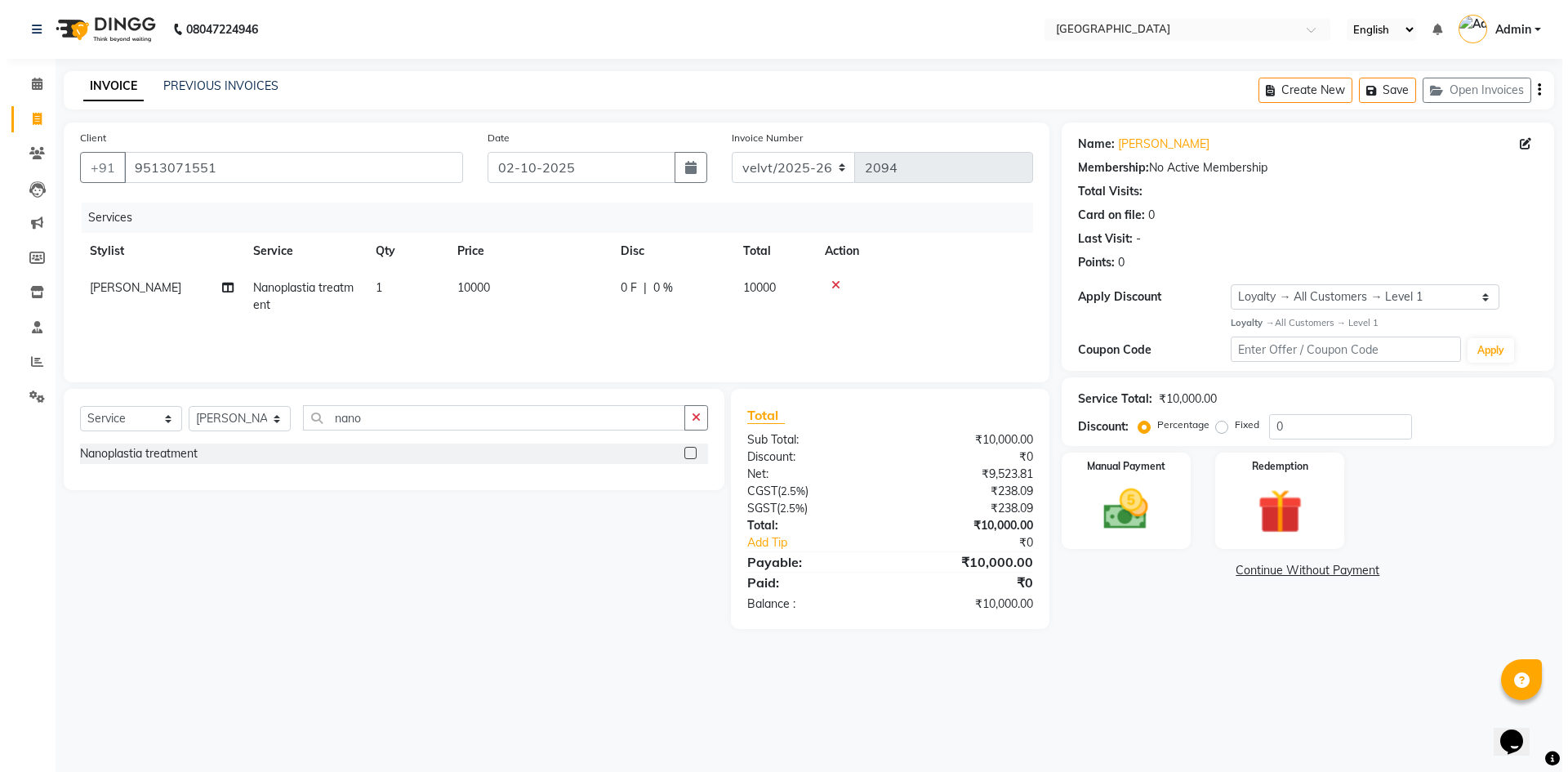
scroll to position [0, 0]
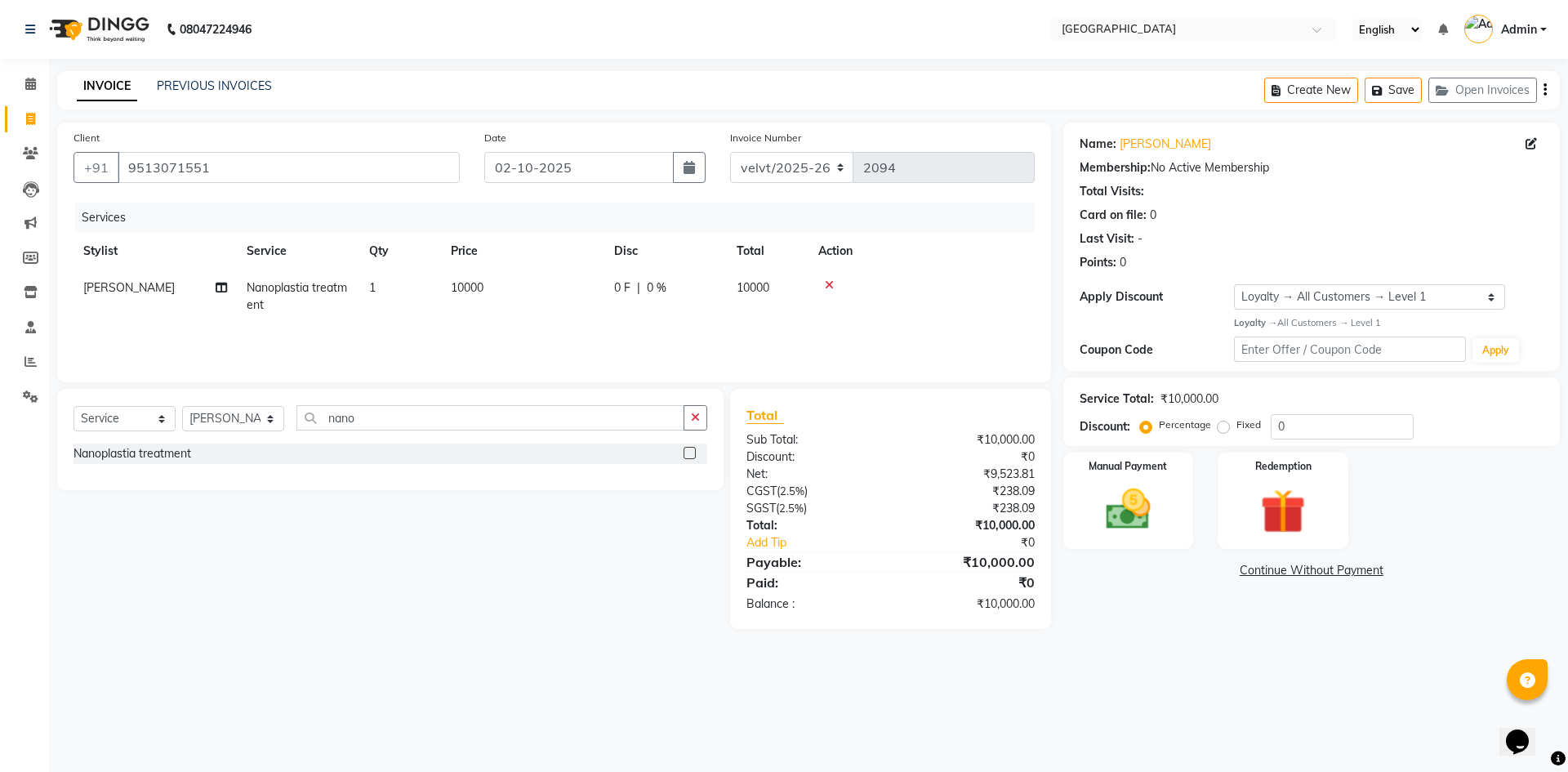
click at [490, 283] on td "10000" at bounding box center [523, 296] width 164 height 54
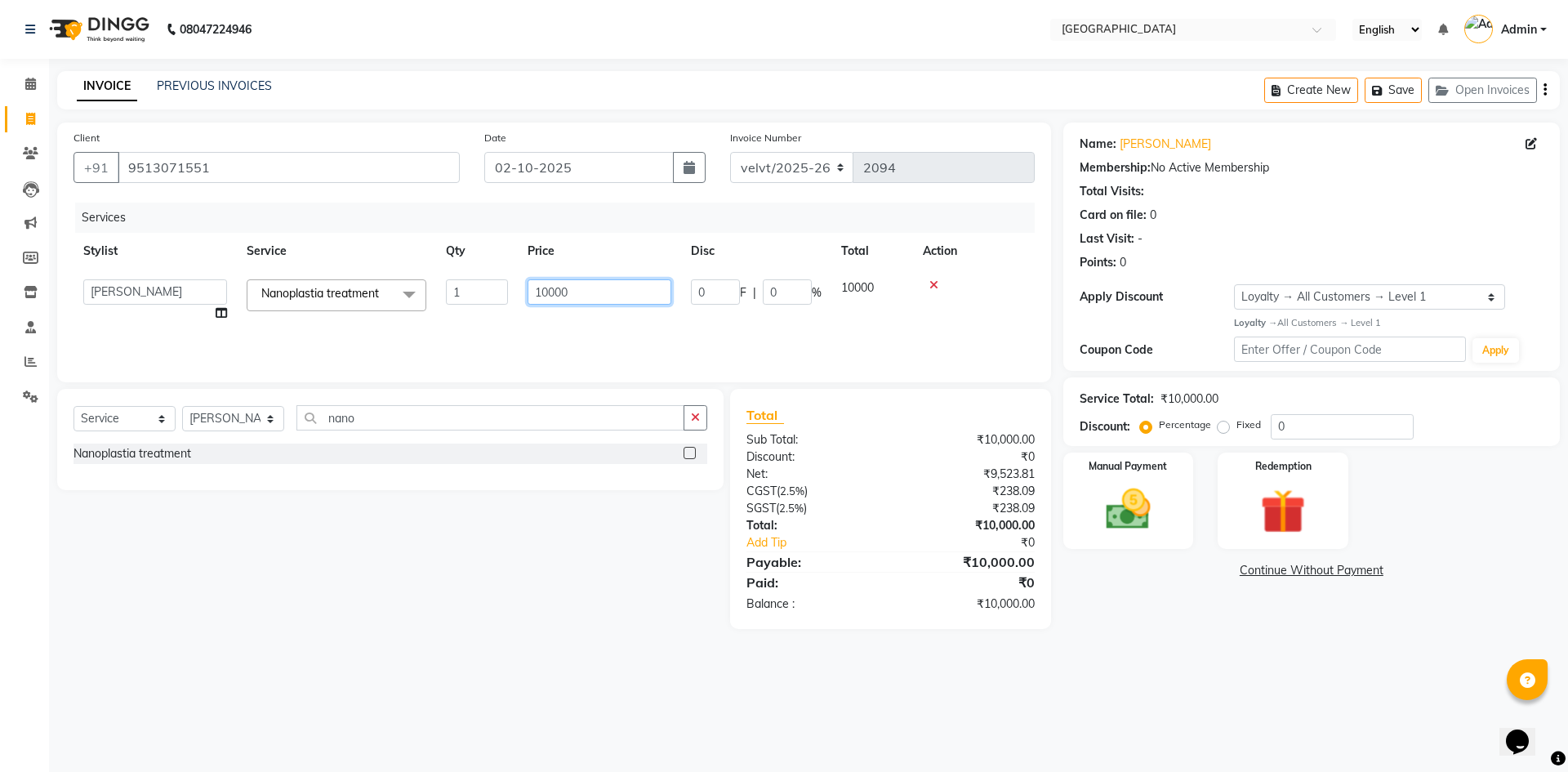
click at [576, 288] on input "10000" at bounding box center [600, 292] width 144 height 26
type input "1"
type input "760"
click at [1195, 655] on div "08047224946 Select Location × Velvt Salon, Rg Road English ENGLISH Español العر…" at bounding box center [784, 386] width 1568 height 772
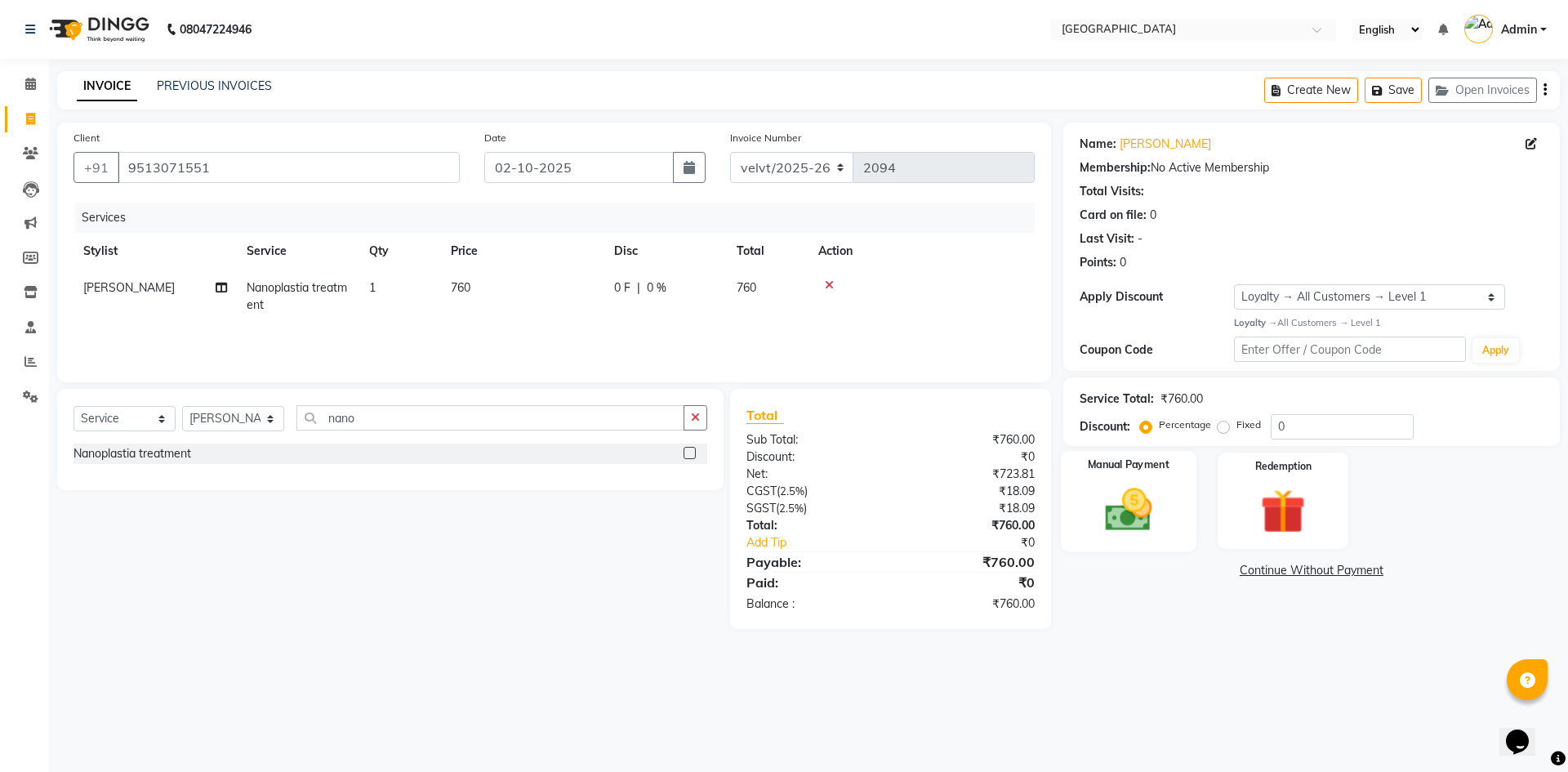
click at [1125, 518] on img at bounding box center [1128, 509] width 76 height 54
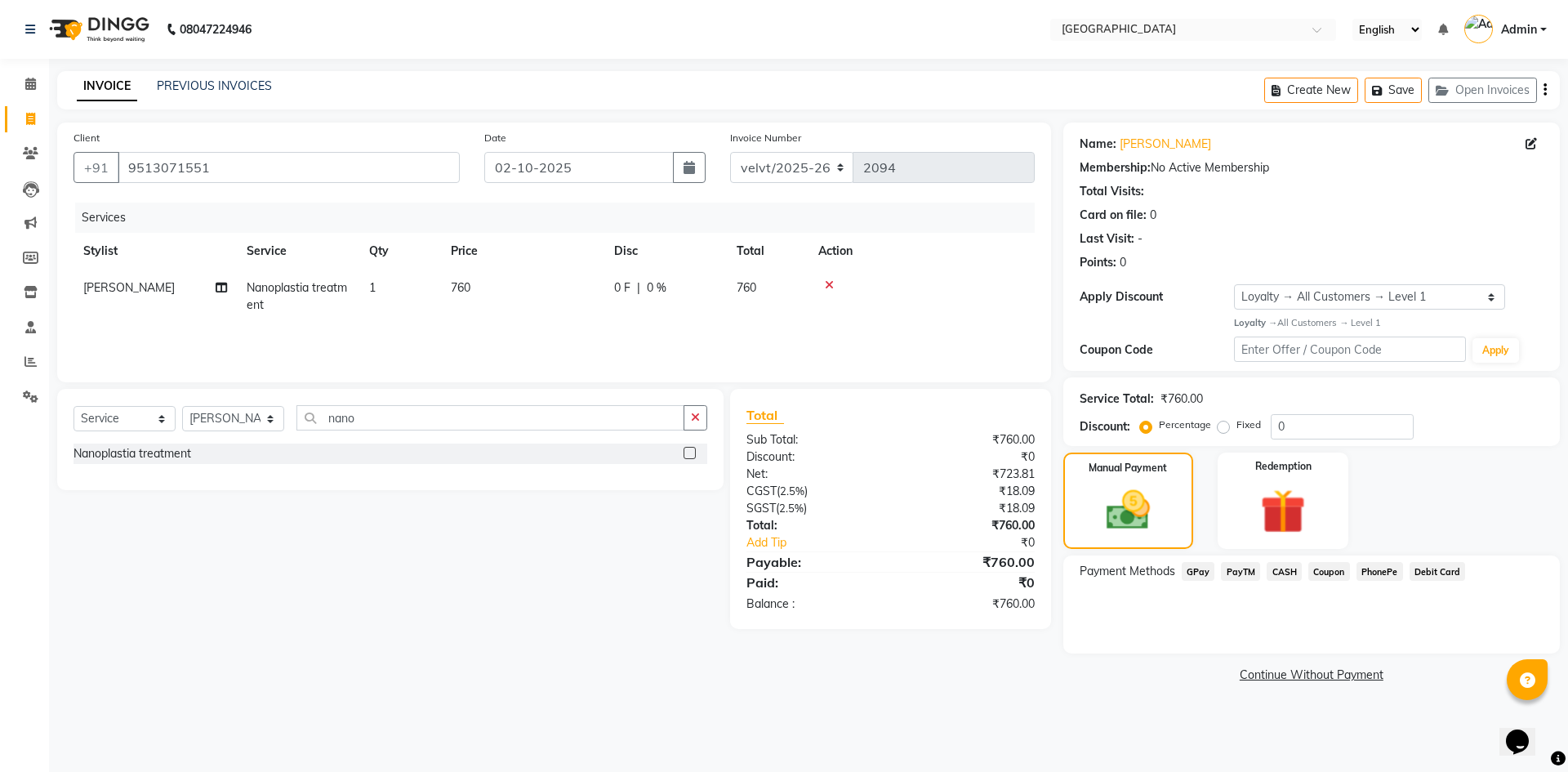
click at [1366, 569] on span "PhonePe" at bounding box center [1380, 571] width 46 height 19
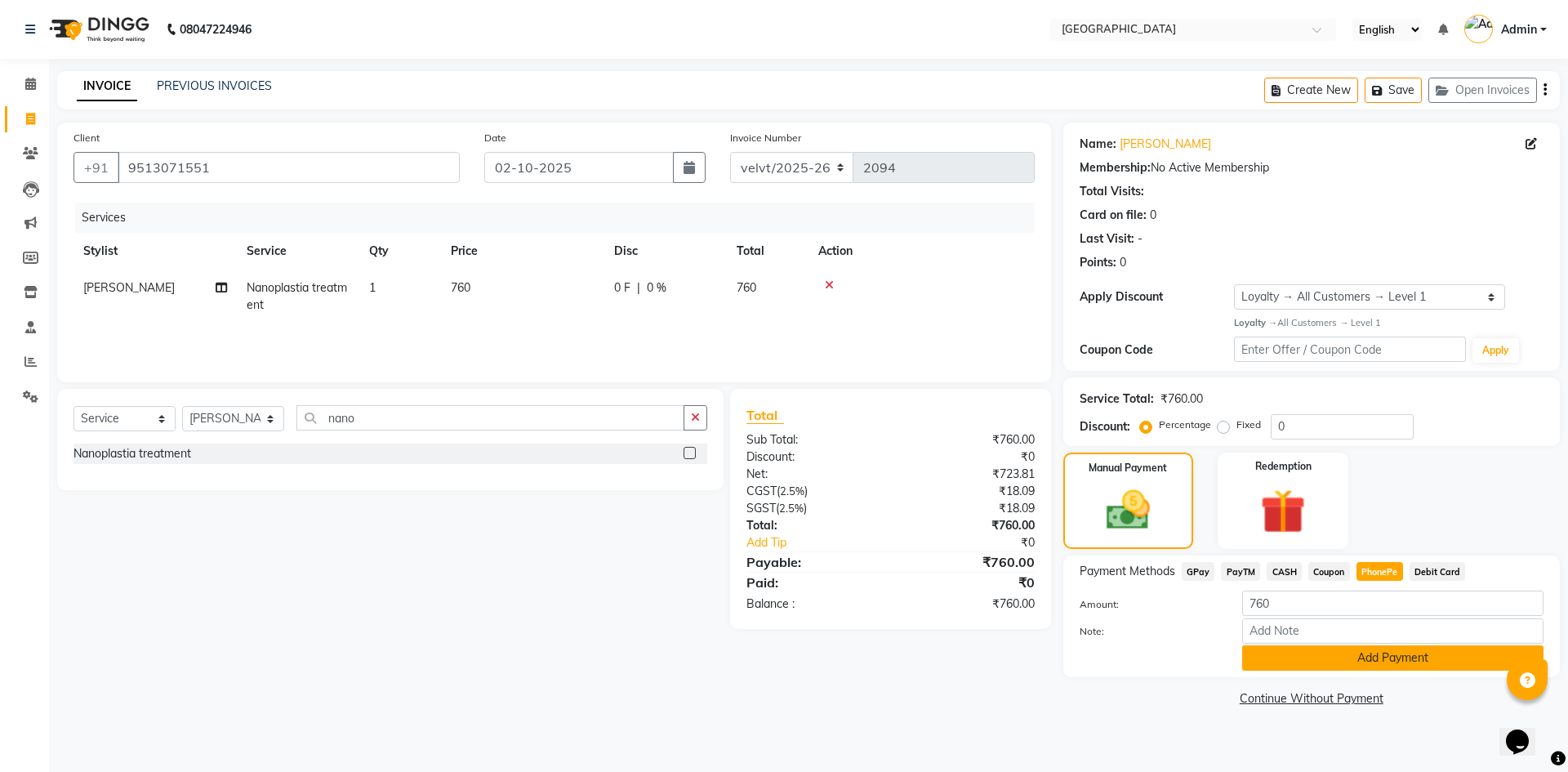
click at [1338, 660] on button "Add Payment" at bounding box center [1392, 658] width 302 height 26
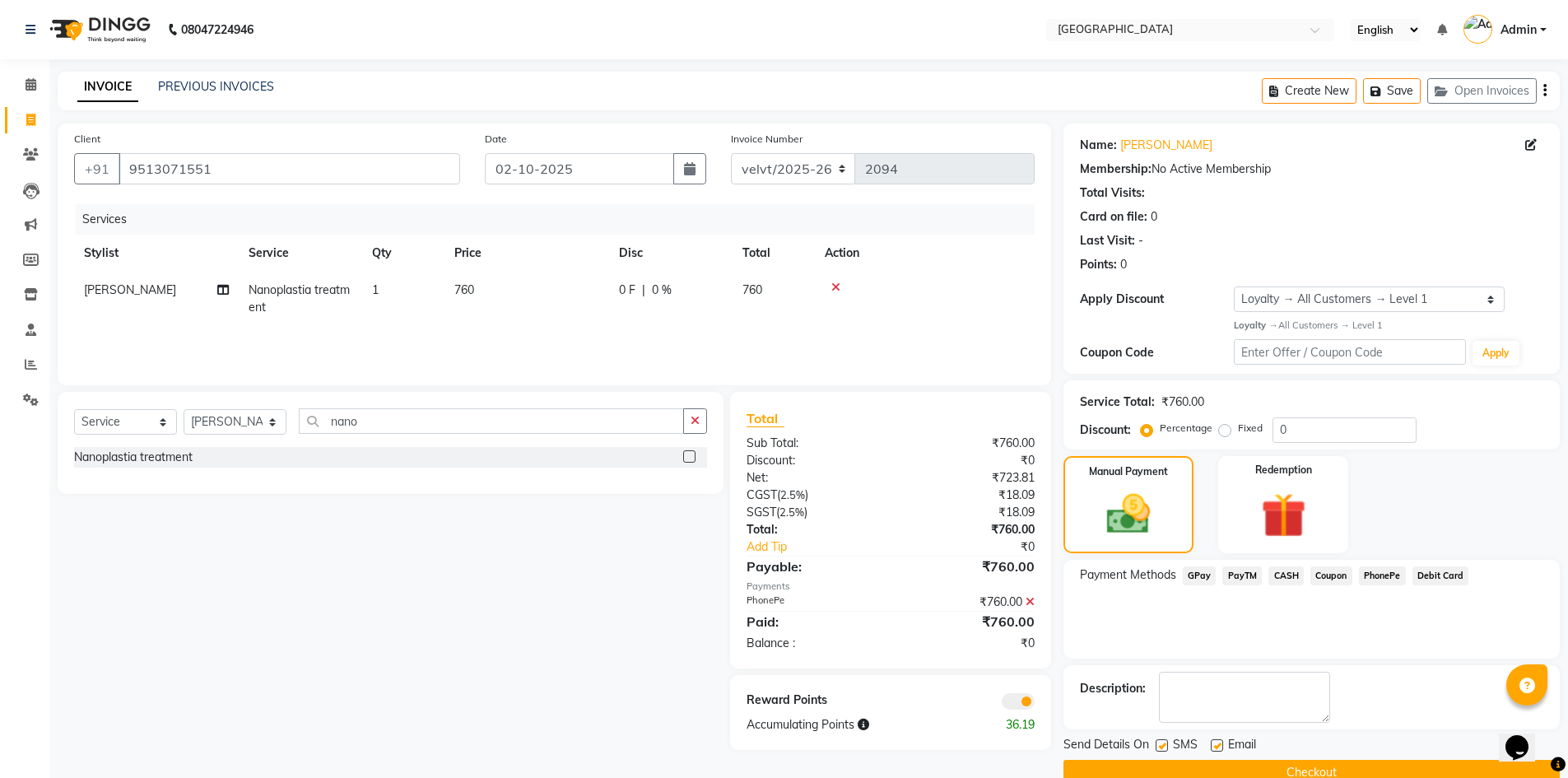
click at [1158, 745] on label at bounding box center [1162, 746] width 12 height 12
click at [1158, 745] on input "checkbox" at bounding box center [1161, 746] width 11 height 11
checkbox input "false"
click at [1213, 749] on label at bounding box center [1217, 746] width 12 height 12
click at [1213, 749] on input "checkbox" at bounding box center [1216, 746] width 11 height 11
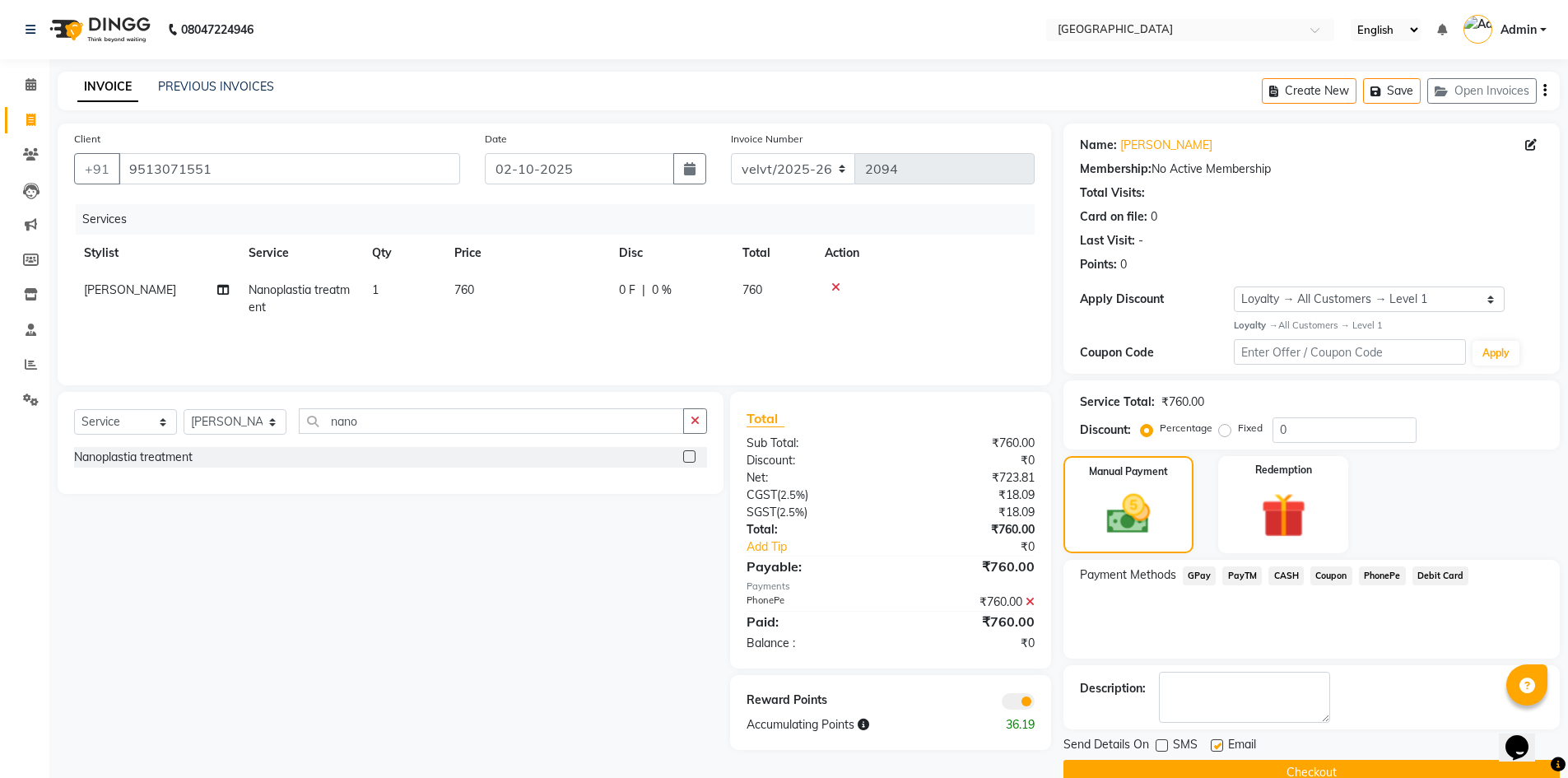
checkbox input "false"
click at [1212, 765] on button "Checkout" at bounding box center [1312, 772] width 496 height 26
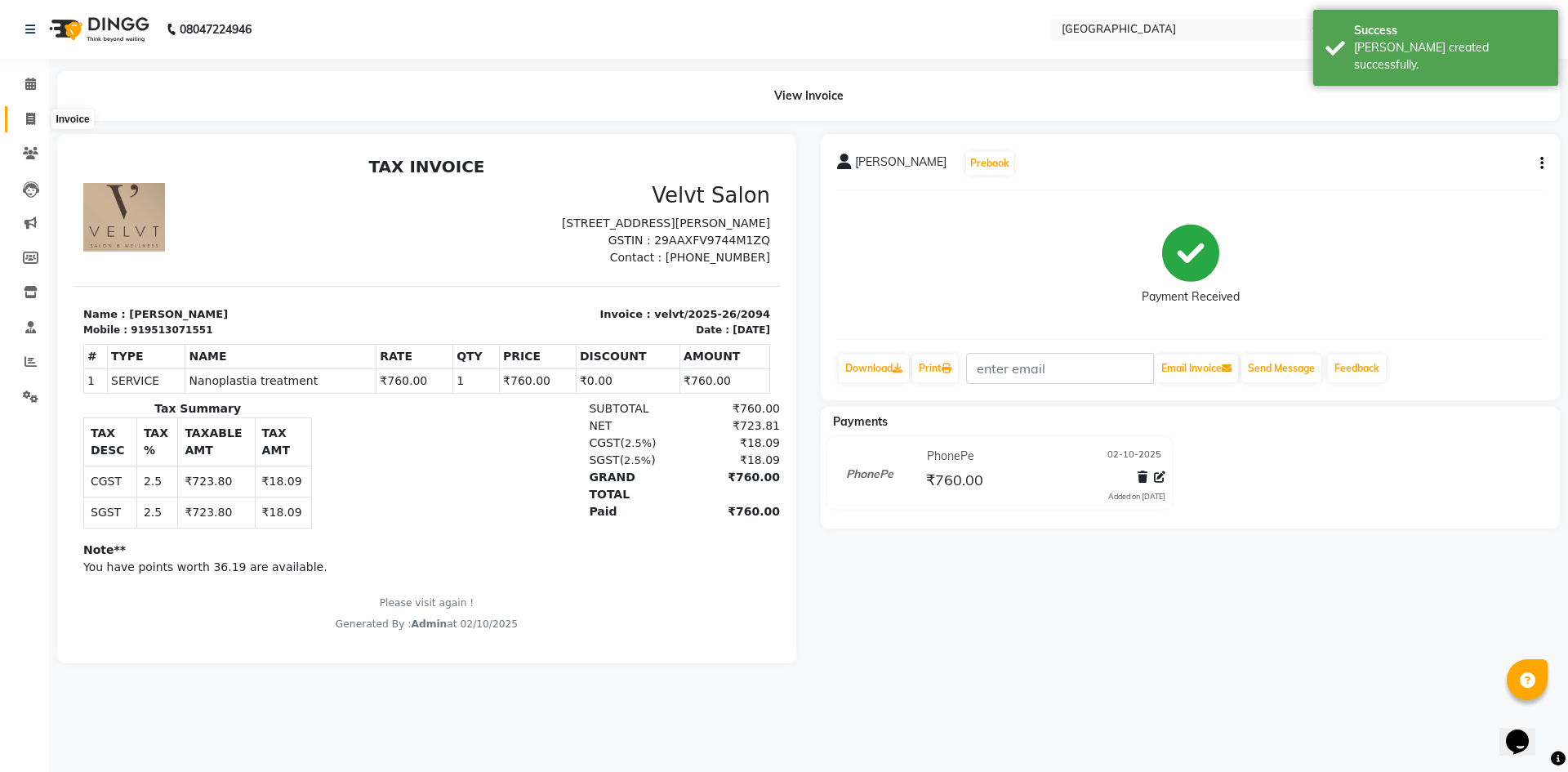
click at [30, 117] on icon at bounding box center [31, 118] width 9 height 12
select select "service"
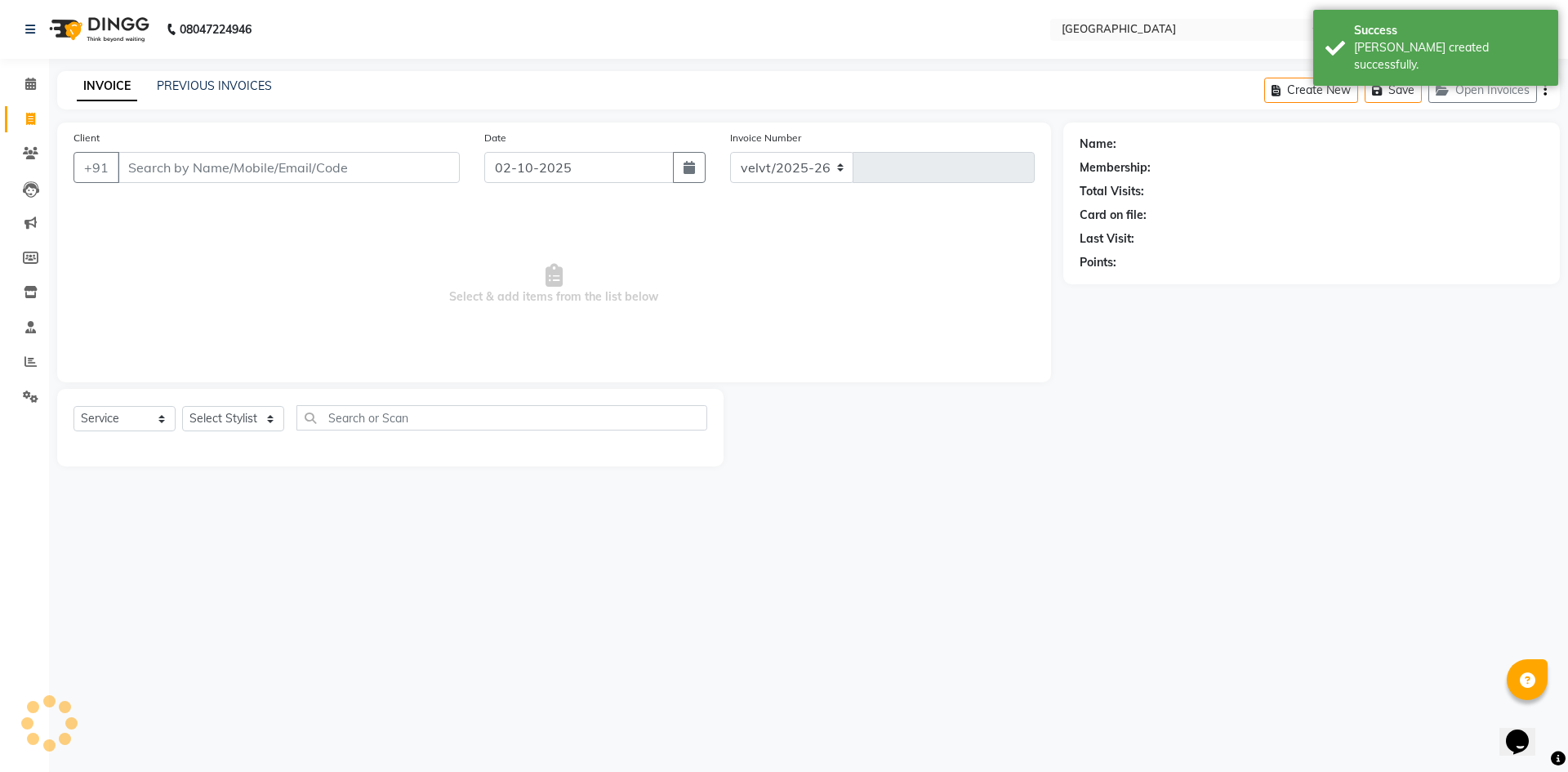
select select "6279"
type input "2095"
click at [170, 171] on input "Client" at bounding box center [288, 168] width 342 height 31
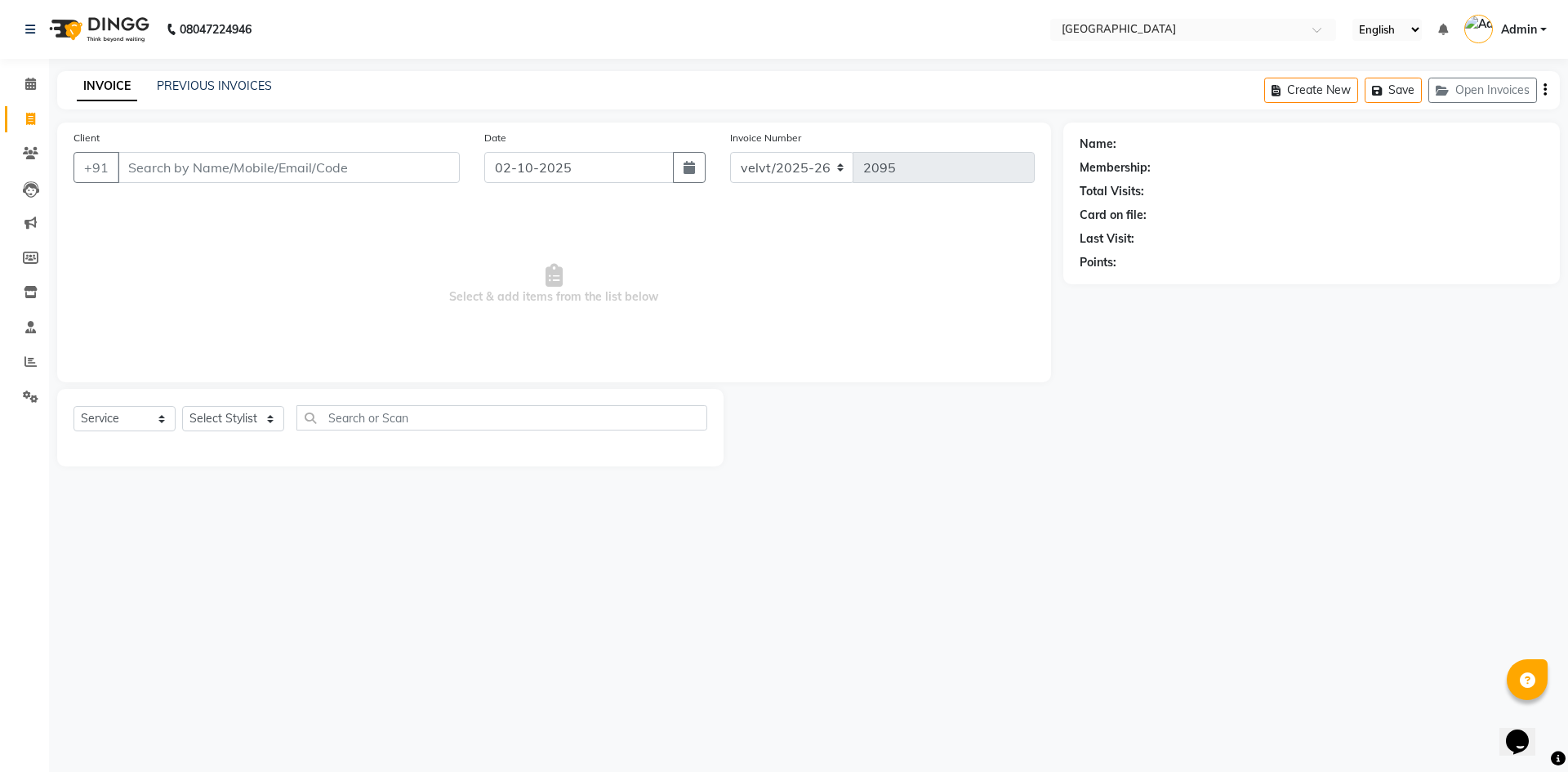
click at [140, 174] on input "Client" at bounding box center [288, 168] width 342 height 31
click at [149, 164] on input "Client" at bounding box center [288, 168] width 342 height 31
click at [164, 168] on input "Client" at bounding box center [288, 168] width 342 height 31
click at [145, 162] on input "Client" at bounding box center [288, 168] width 342 height 31
type input "8"
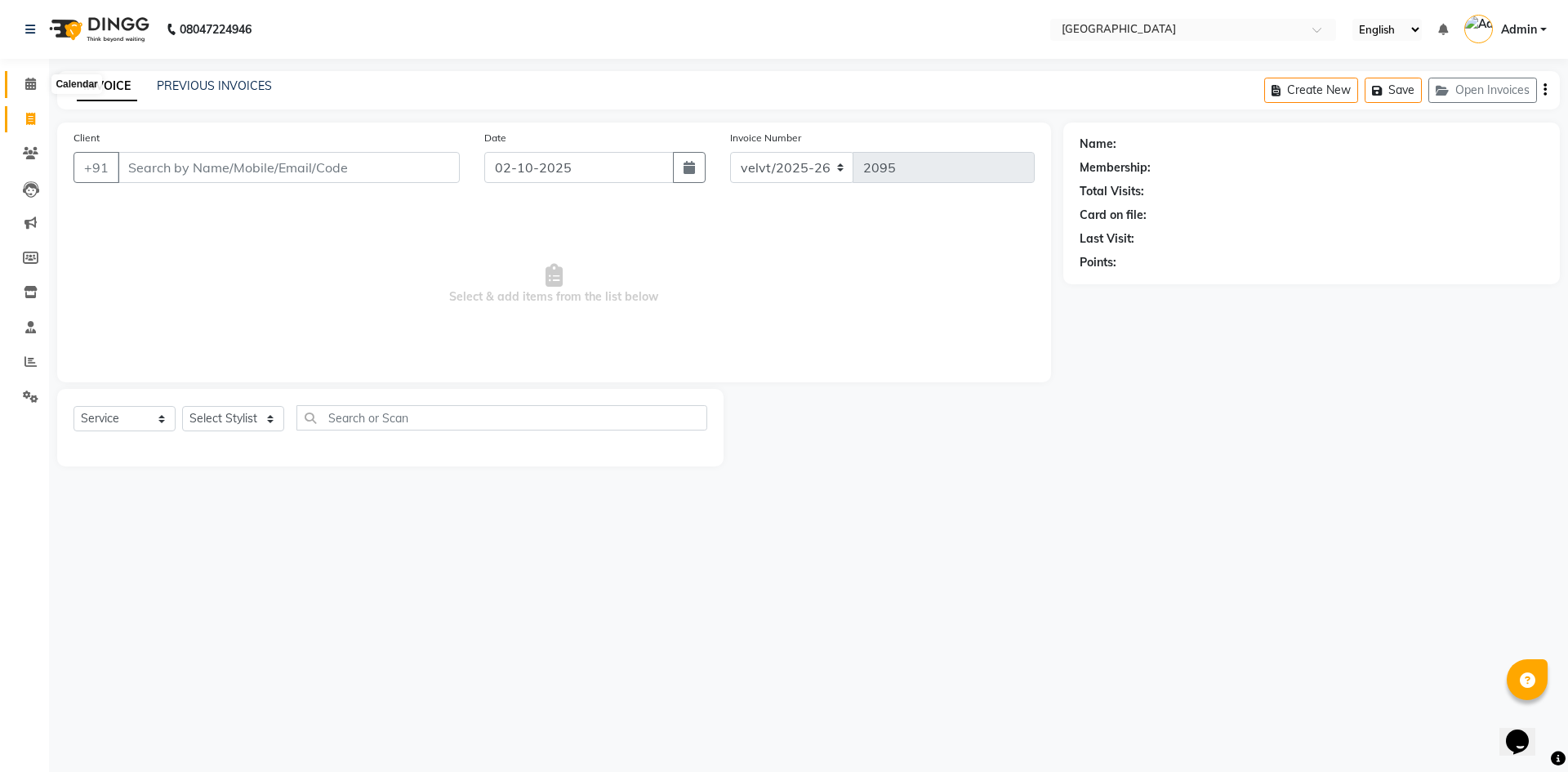
click at [26, 90] on span at bounding box center [31, 84] width 29 height 19
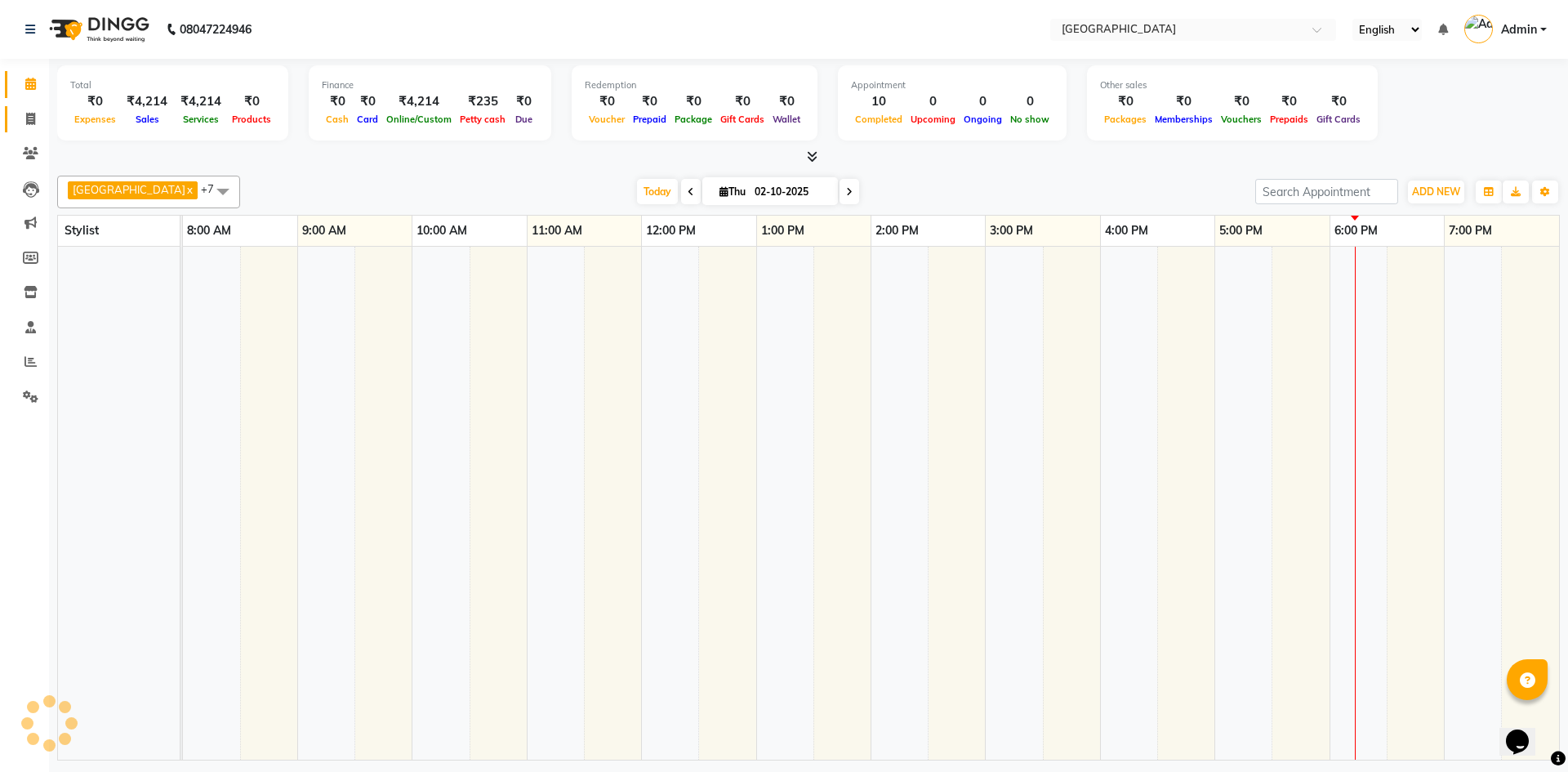
click at [32, 123] on icon at bounding box center [31, 118] width 9 height 12
select select "service"
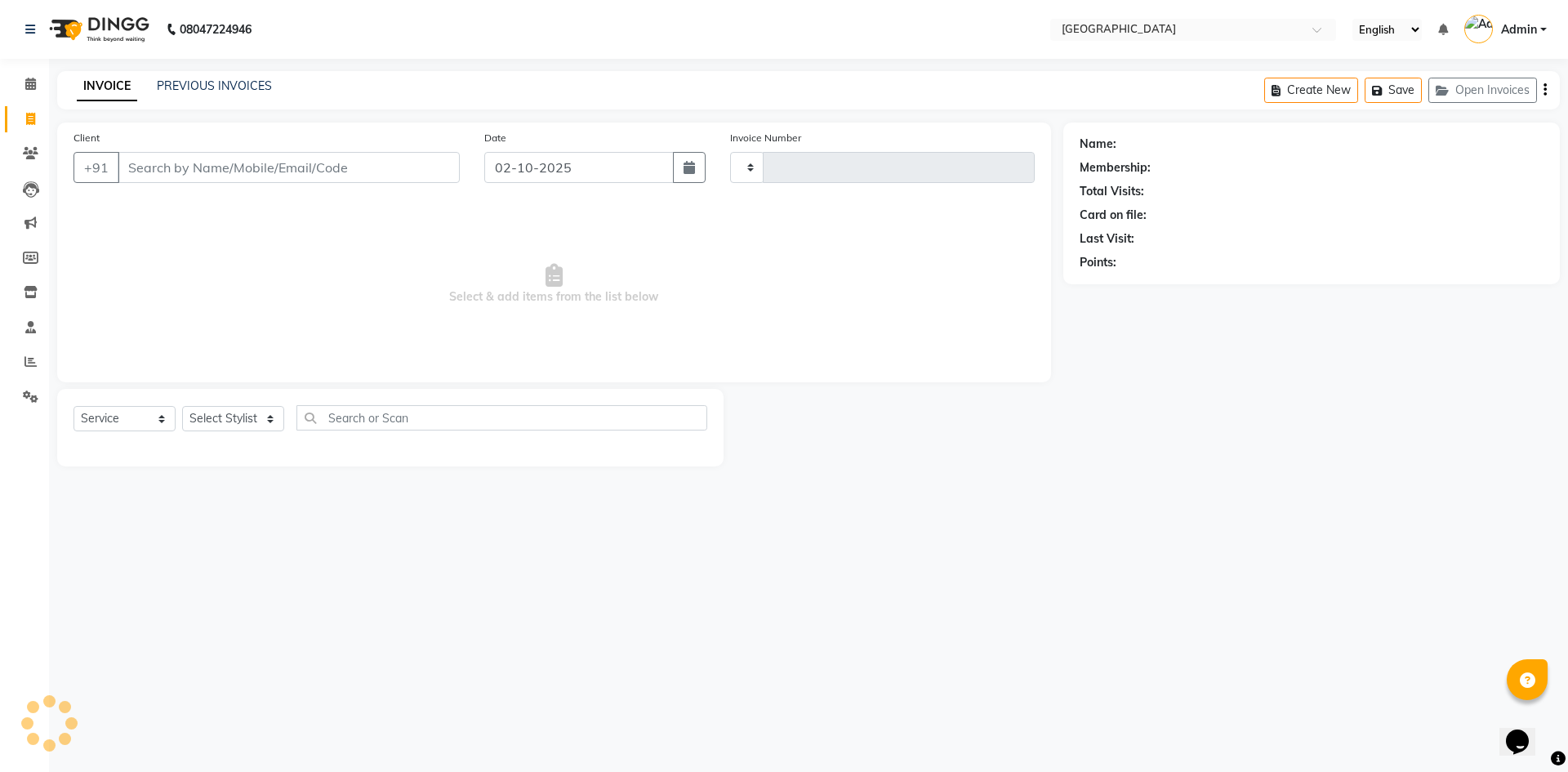
type input "2095"
select select "6279"
click at [31, 81] on icon at bounding box center [31, 83] width 11 height 12
